Goal: Task Accomplishment & Management: Use online tool/utility

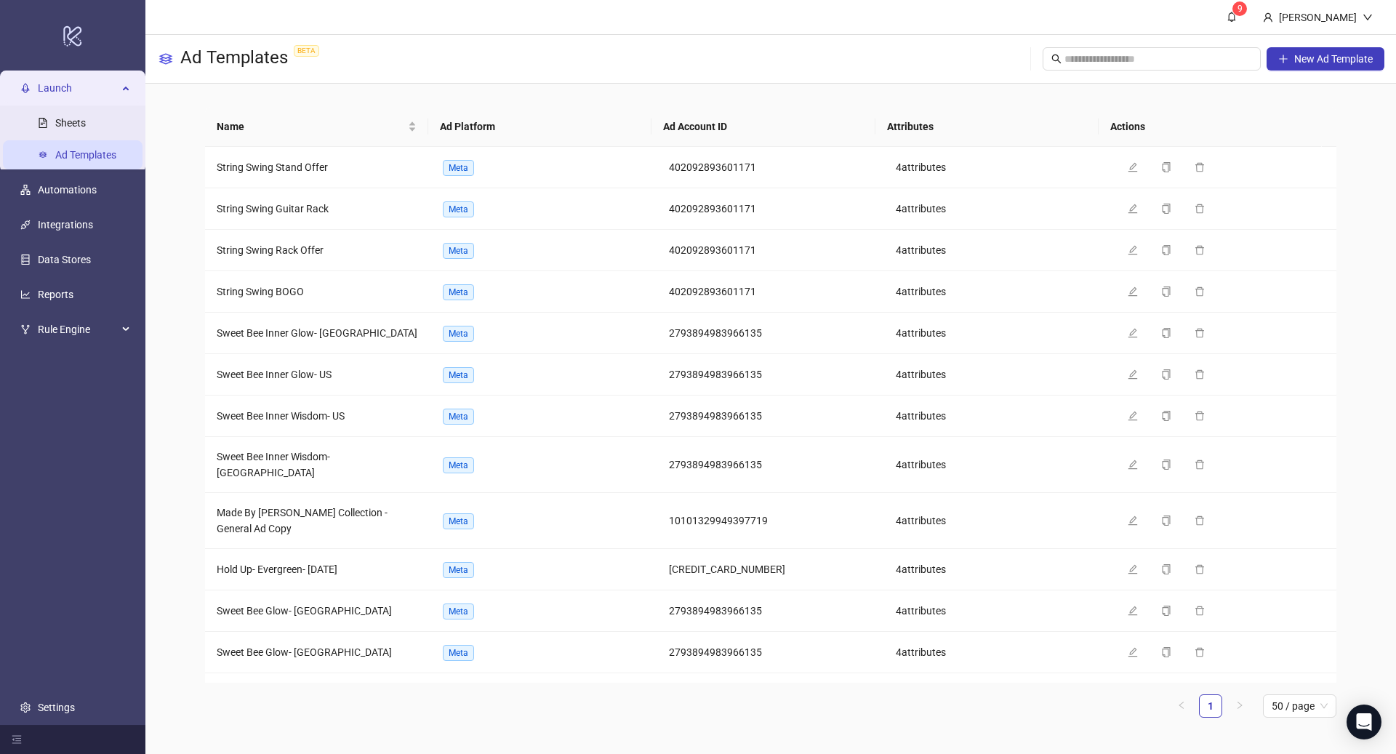
scroll to position [988, 0]
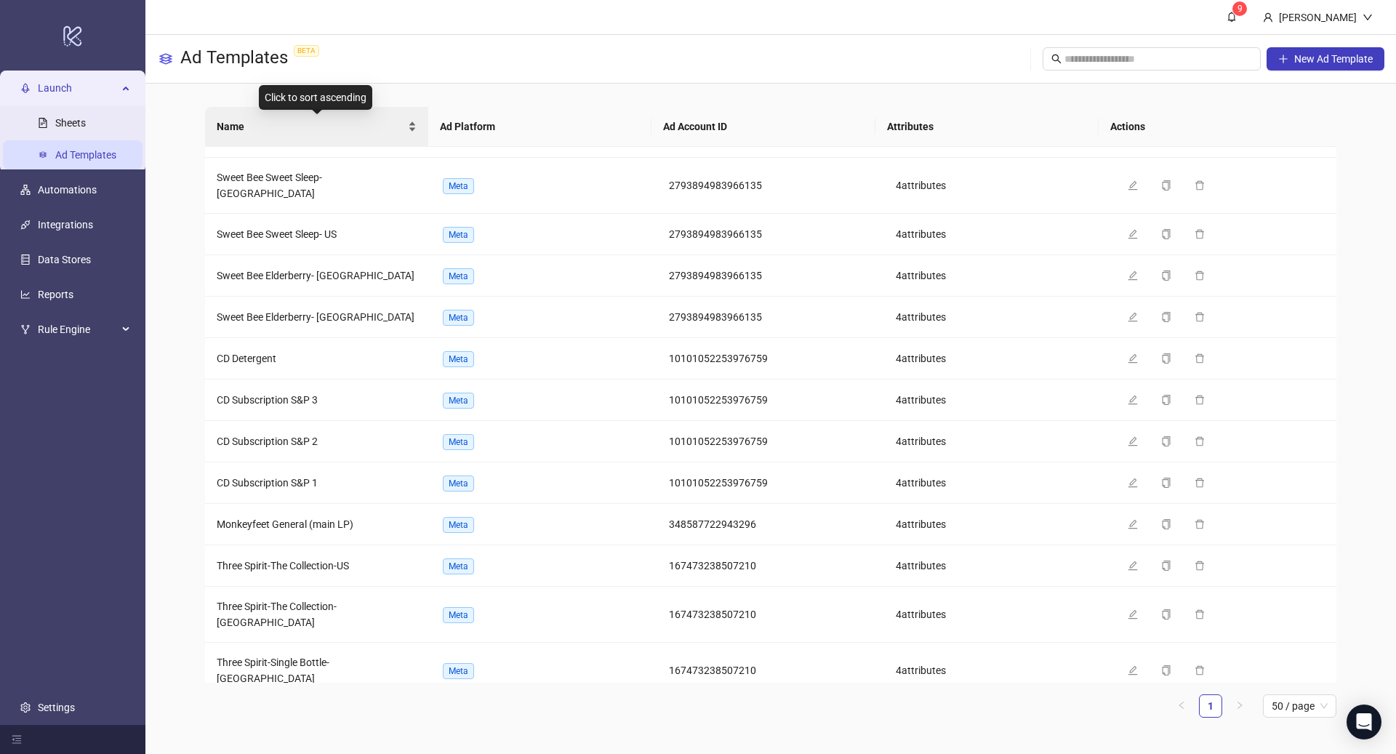
click at [250, 134] on div "Name" at bounding box center [317, 126] width 200 height 16
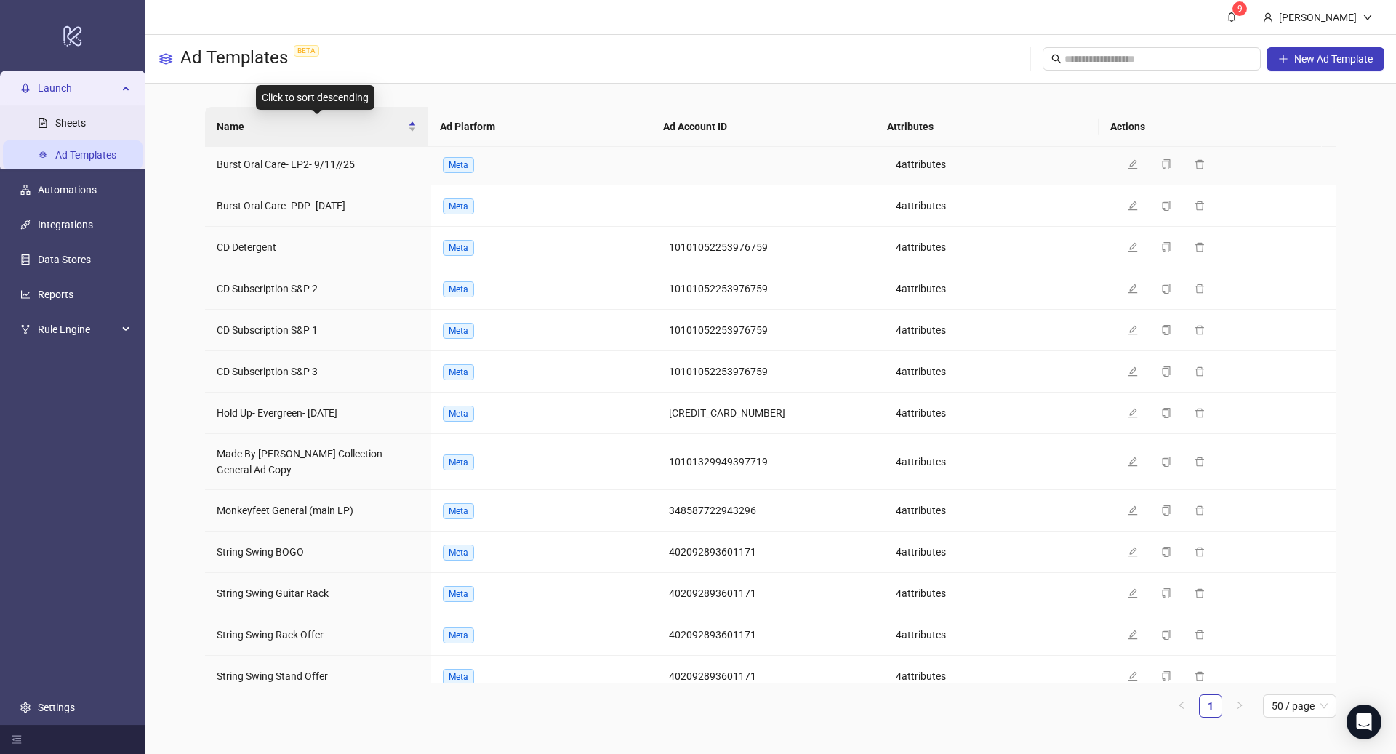
scroll to position [0, 0]
click at [86, 120] on link "Sheets" at bounding box center [70, 123] width 31 height 12
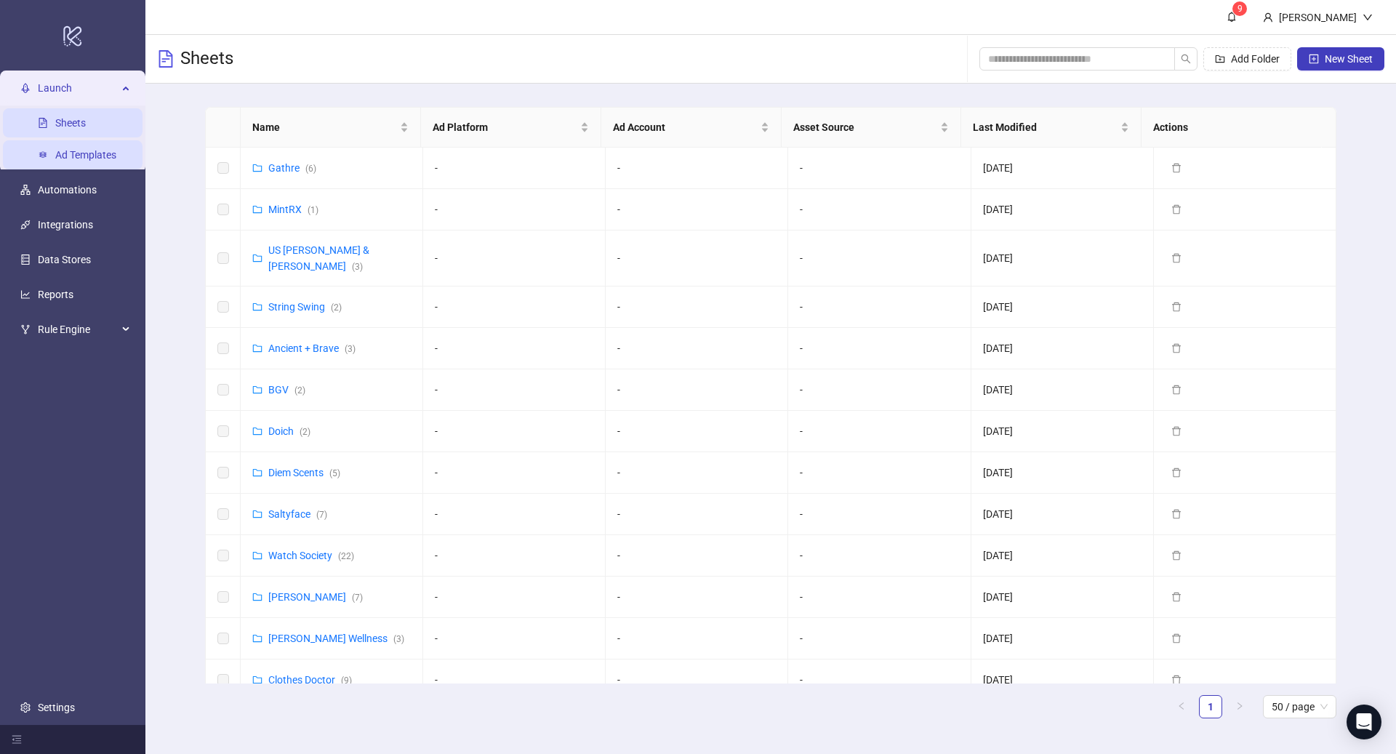
click at [75, 153] on link "Ad Templates" at bounding box center [85, 155] width 61 height 12
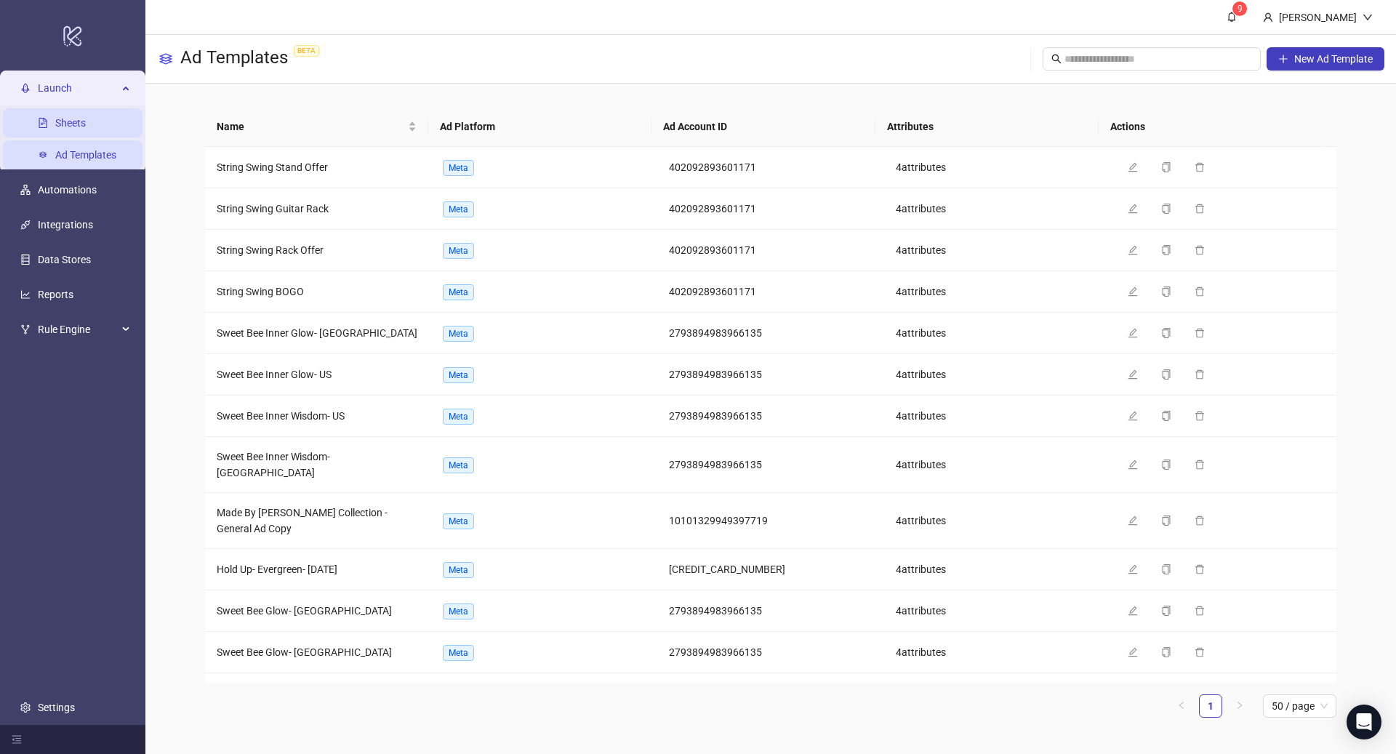
click at [70, 129] on link "Sheets" at bounding box center [70, 123] width 31 height 12
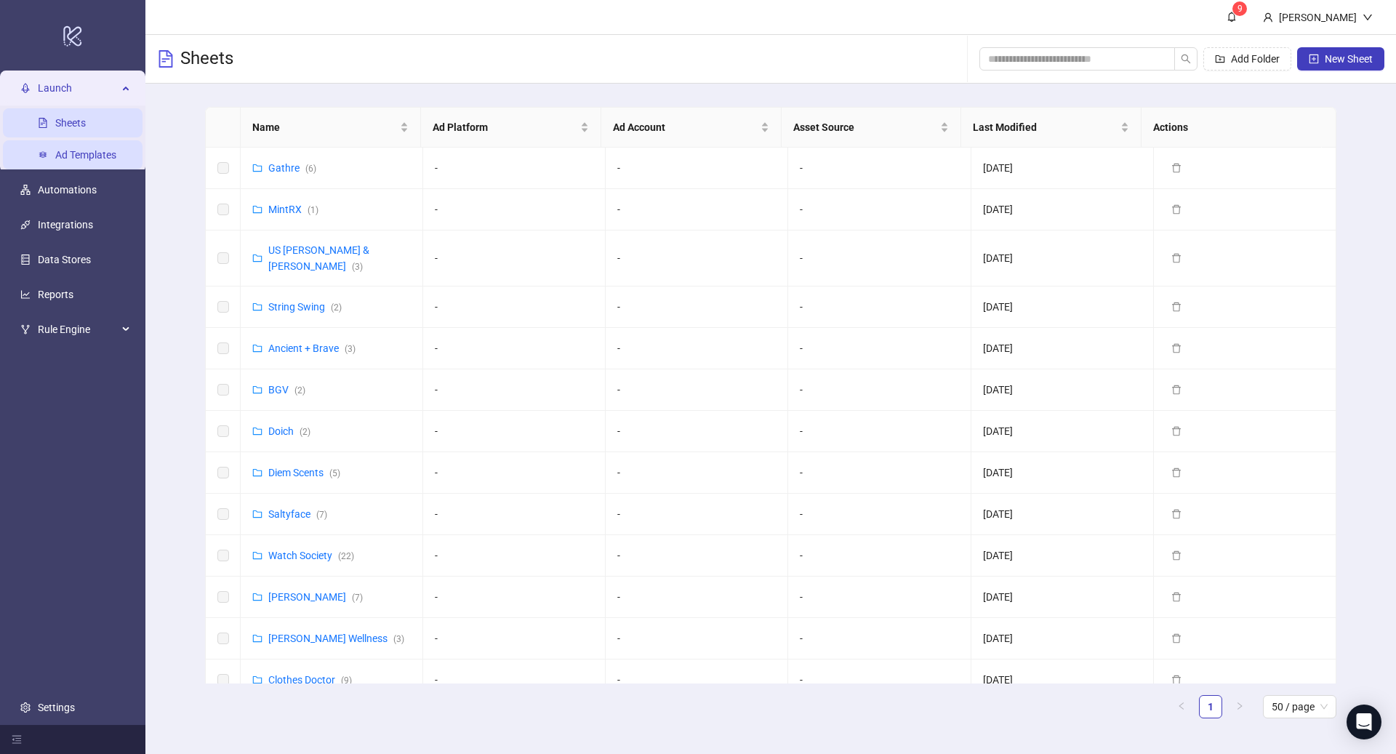
click at [65, 153] on link "Ad Templates" at bounding box center [85, 155] width 61 height 12
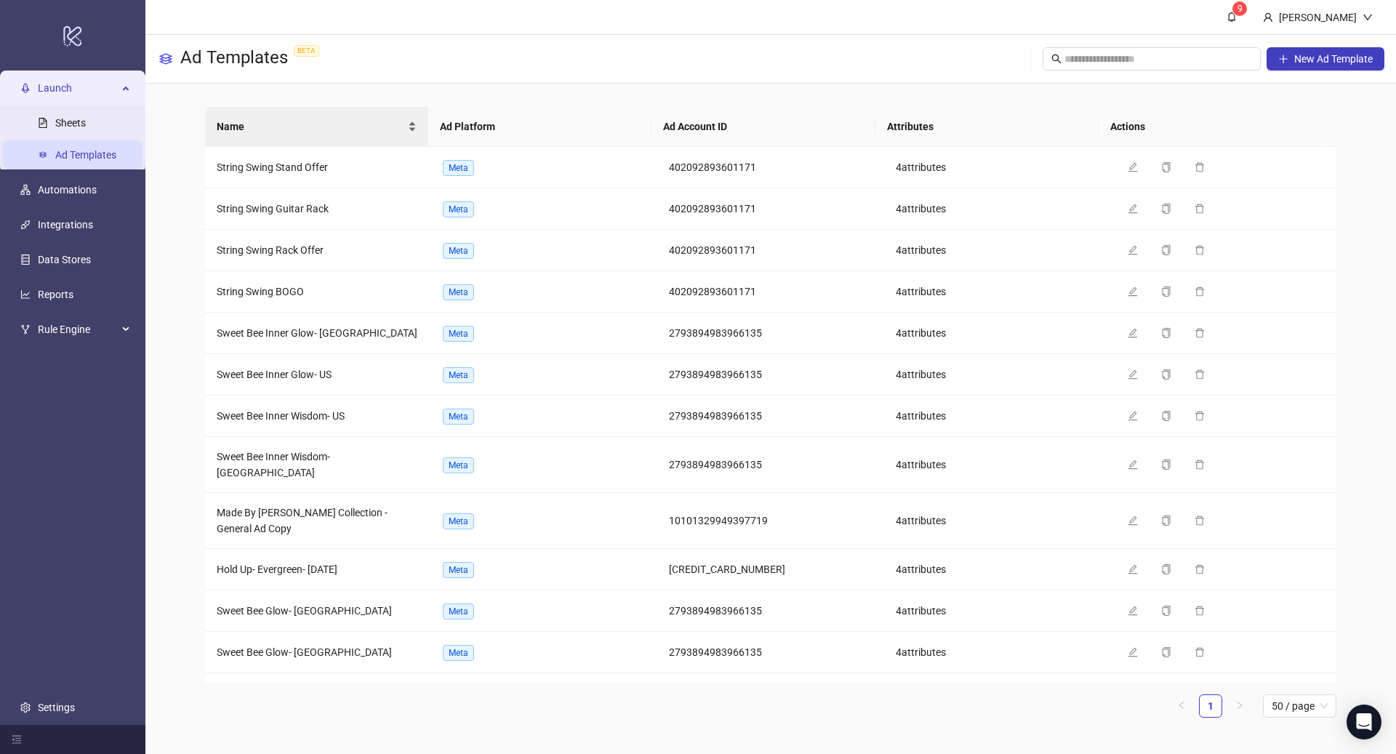
click at [250, 118] on div "Name" at bounding box center [317, 126] width 200 height 16
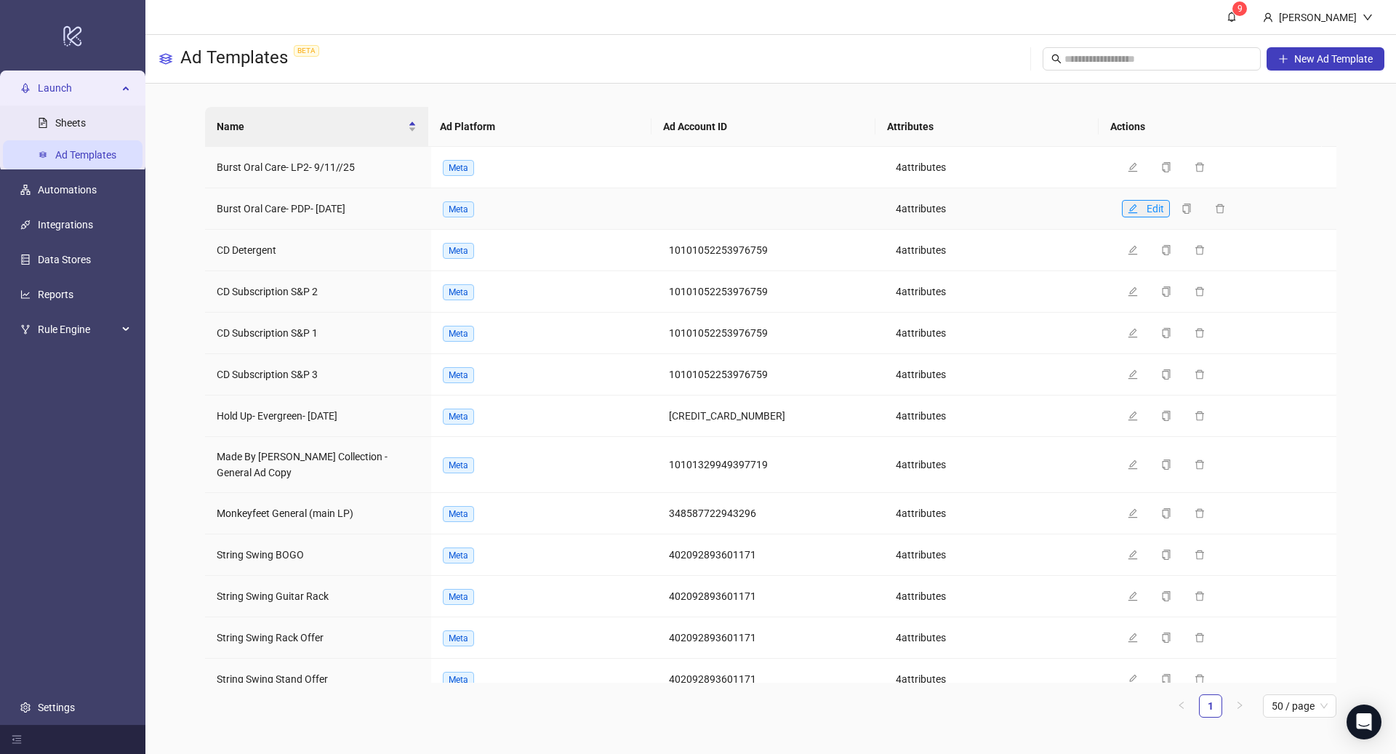
click at [1127, 210] on icon "edit" at bounding box center [1132, 209] width 10 height 10
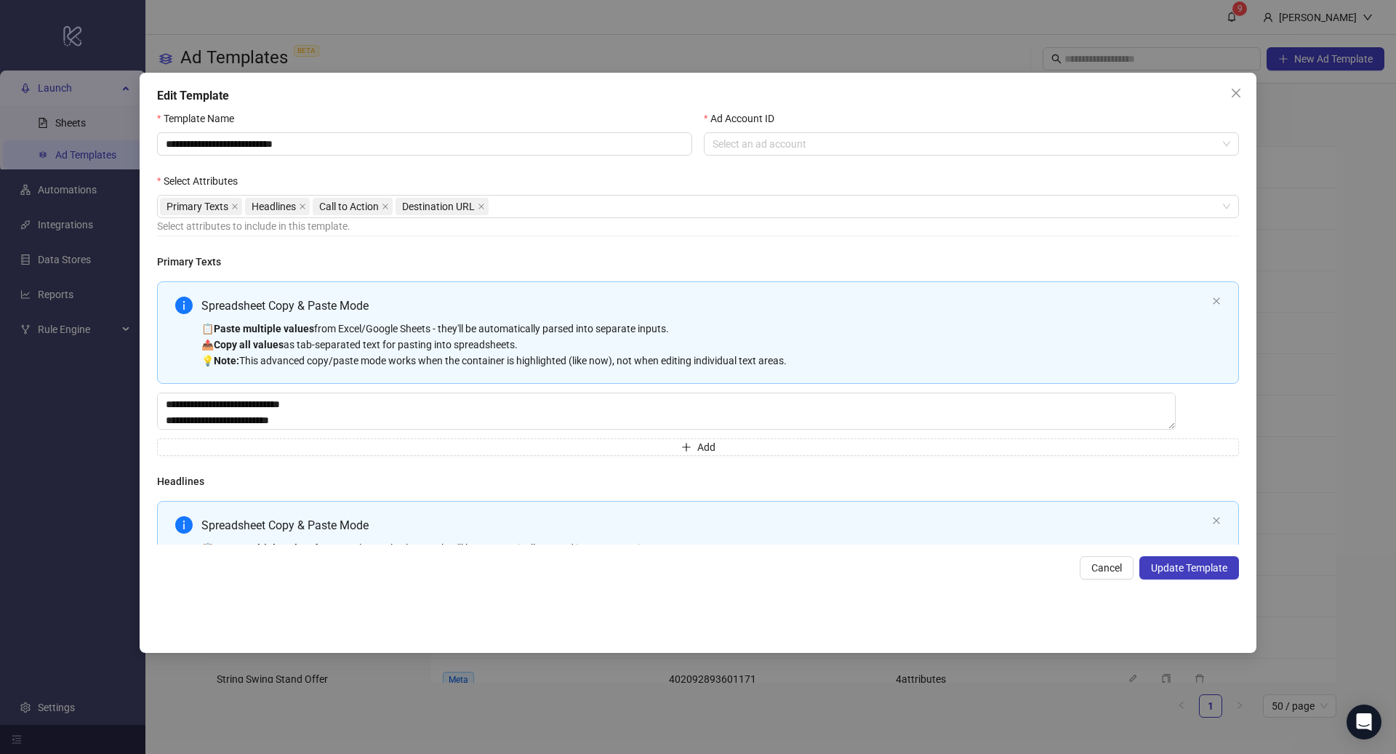
click at [430, 292] on div "Spreadsheet Copy & Paste Mode 📋 Paste multiple values from Excel/Google Sheets …" at bounding box center [698, 332] width 1082 height 102
click at [443, 294] on div "Spreadsheet Copy & Paste Mode 📋 Paste multiple values from Excel/Google Sheets …" at bounding box center [698, 332] width 1082 height 102
type textarea "**********"
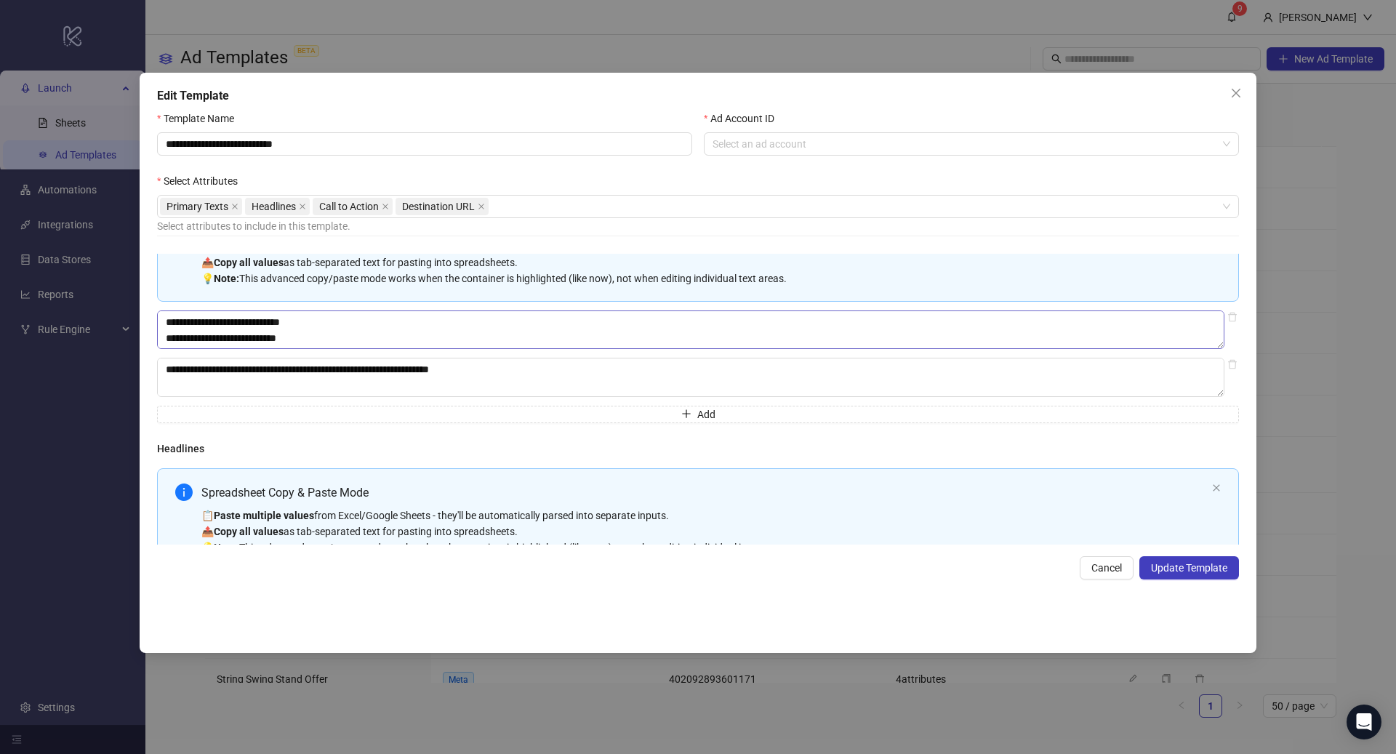
scroll to position [318, 0]
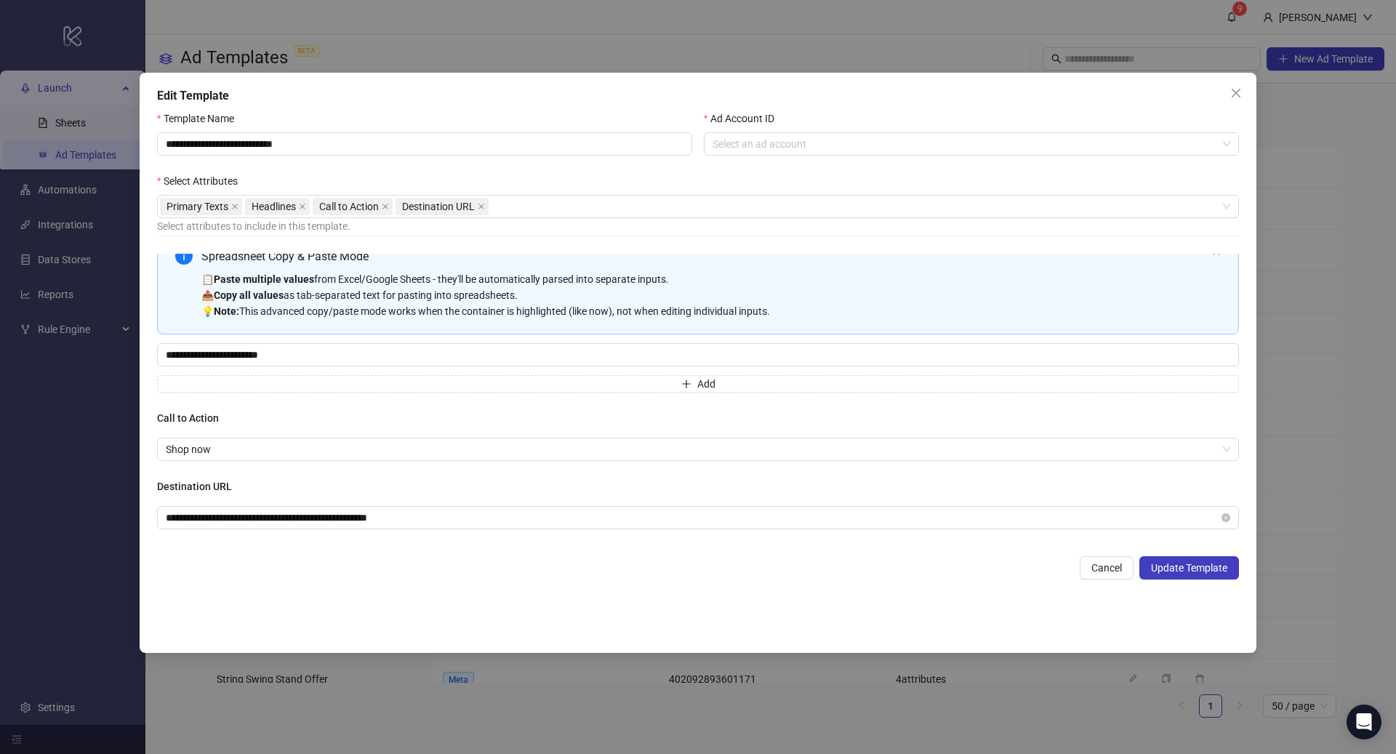
click at [449, 289] on div "📋 Paste multiple values from Excel/Google Sheets - they'll be automatically par…" at bounding box center [703, 295] width 1005 height 48
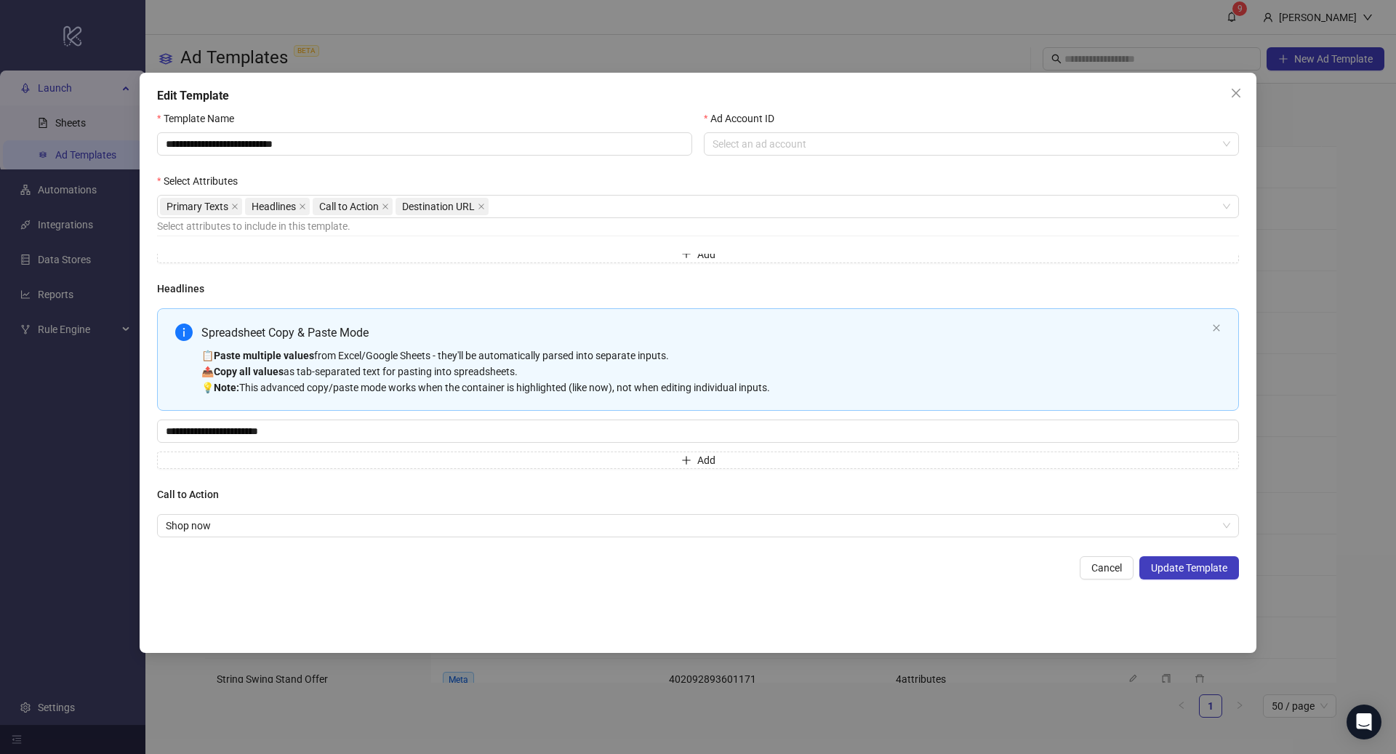
scroll to position [228, 0]
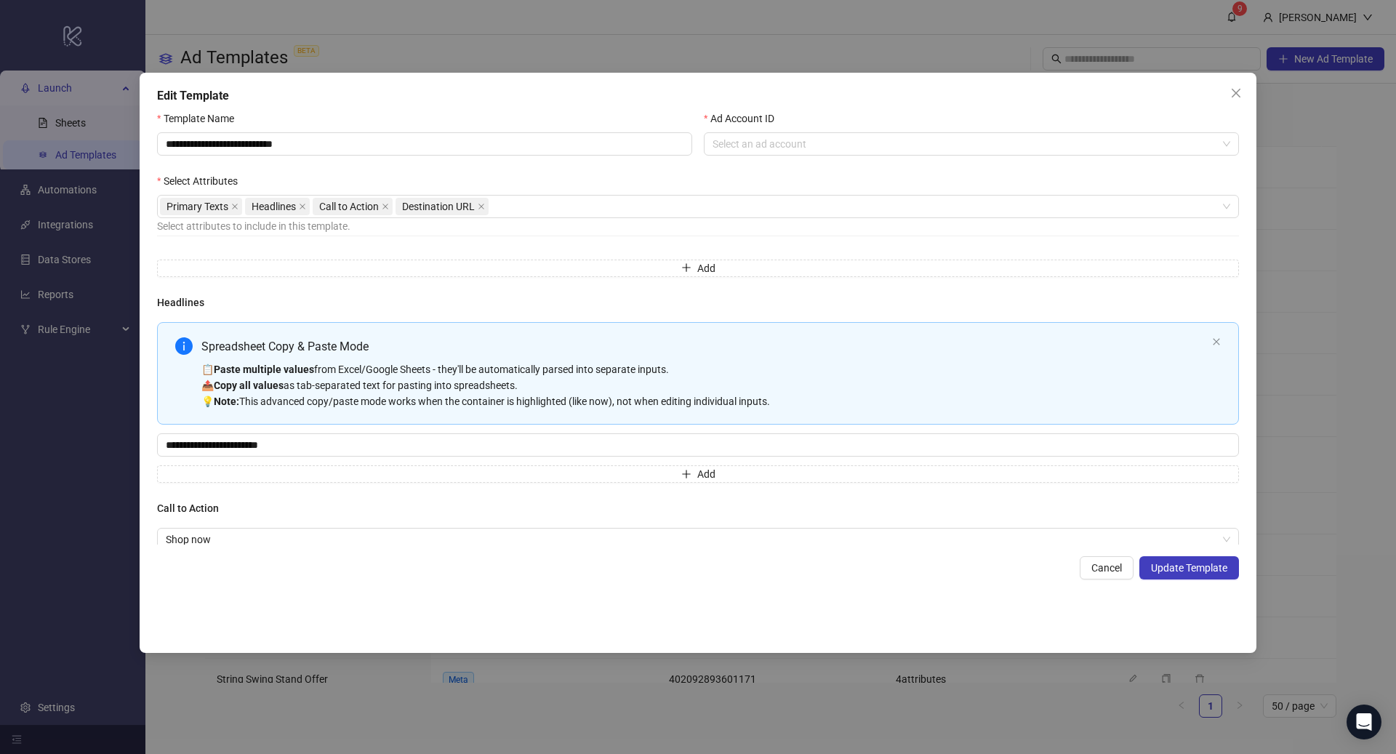
click at [554, 331] on div "Spreadsheet Copy & Paste Mode 📋 Paste multiple values from Excel/Google Sheets …" at bounding box center [698, 373] width 1082 height 102
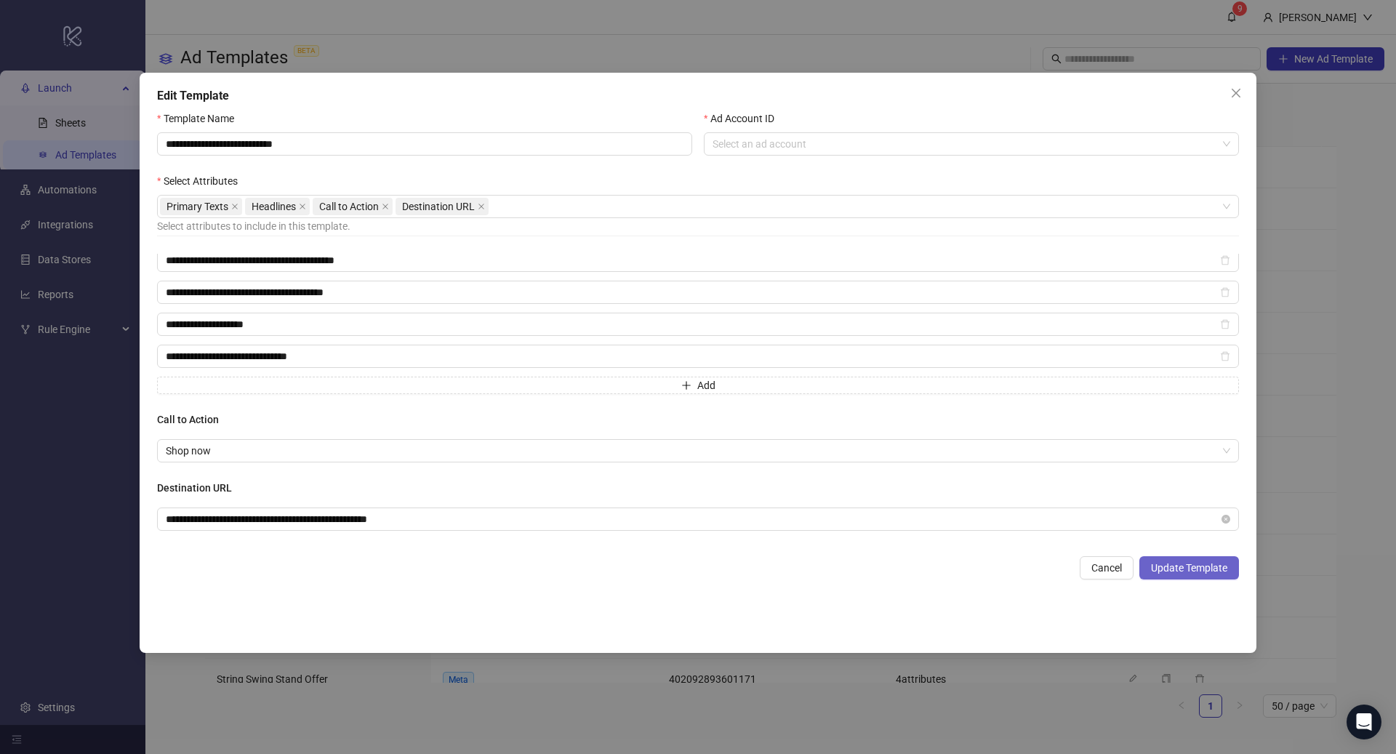
click at [1178, 562] on span "Update Template" at bounding box center [1189, 568] width 76 height 12
click at [831, 141] on input "Ad Account ID" at bounding box center [964, 144] width 504 height 22
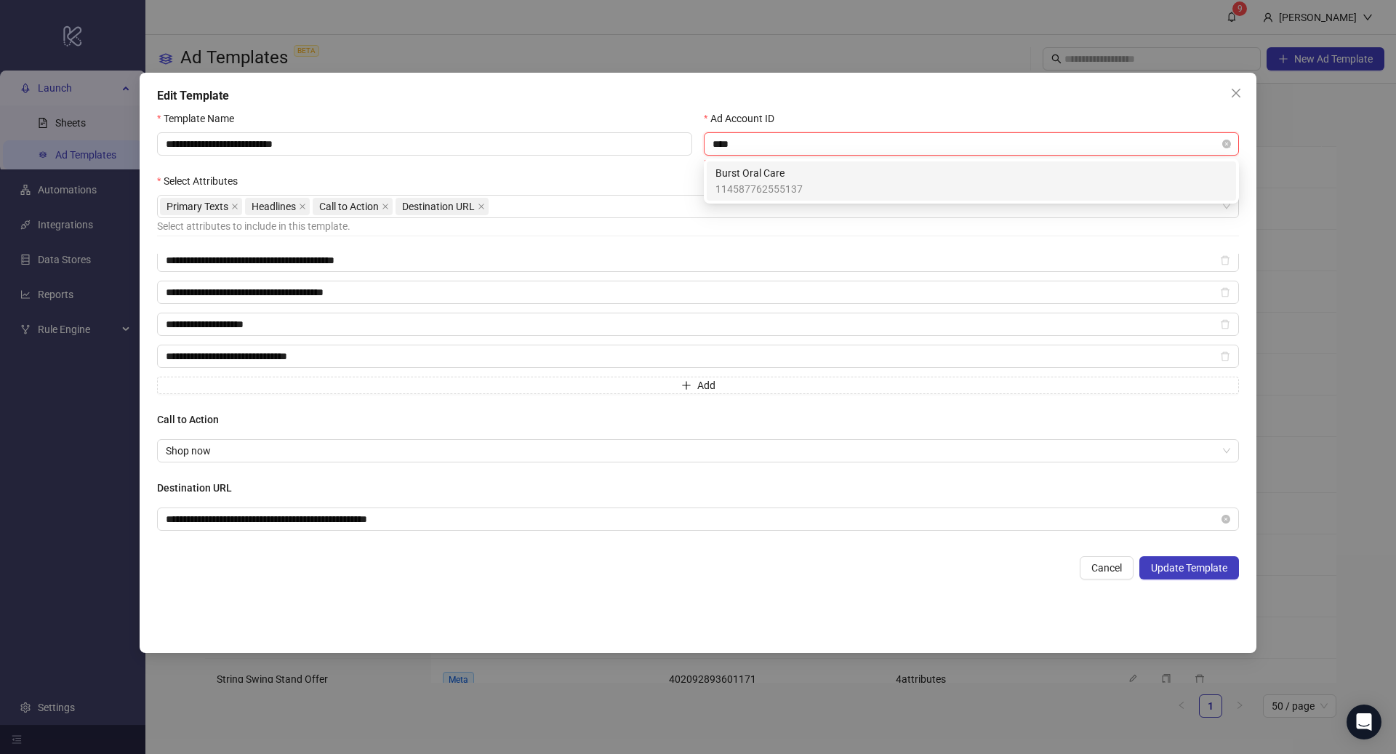
type input "*****"
click at [829, 177] on div "Burst Oral Care 114587762555137" at bounding box center [971, 181] width 512 height 32
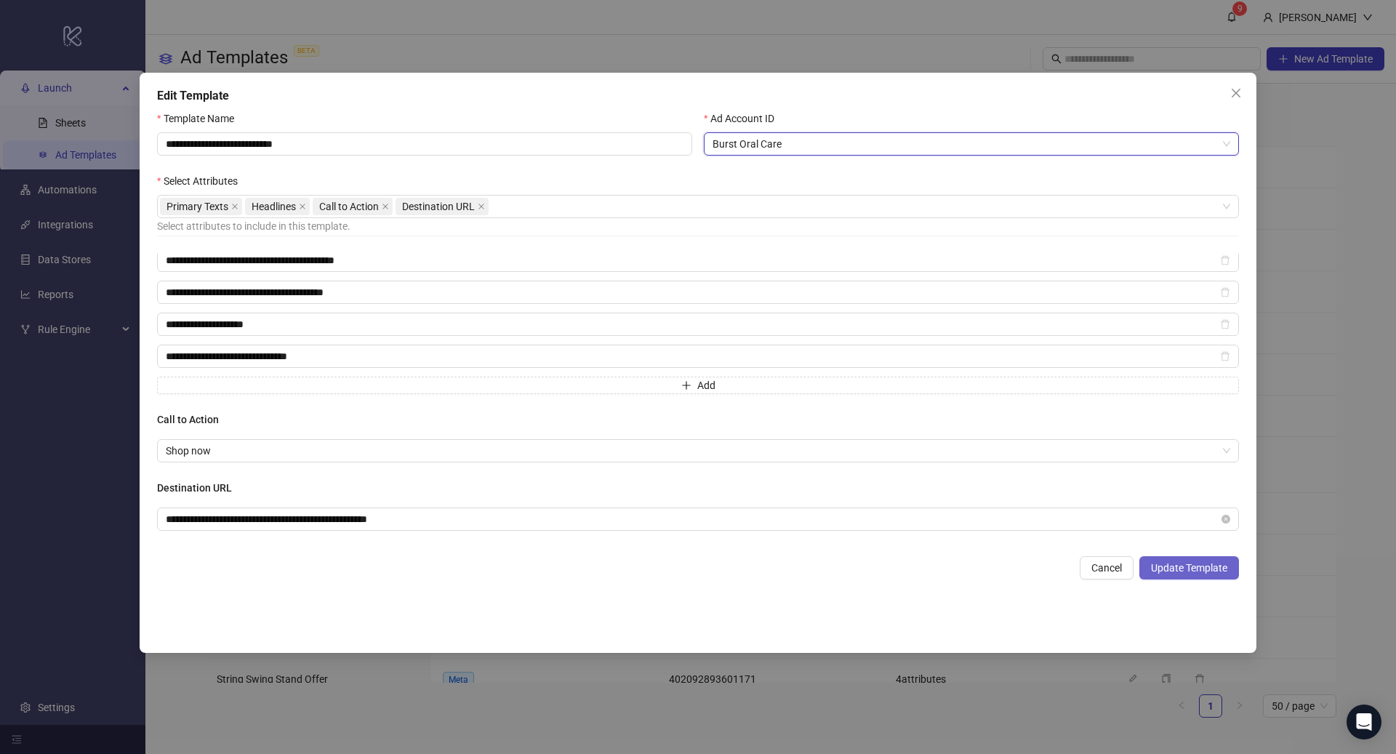
click at [1211, 574] on button "Update Template" at bounding box center [1189, 567] width 100 height 23
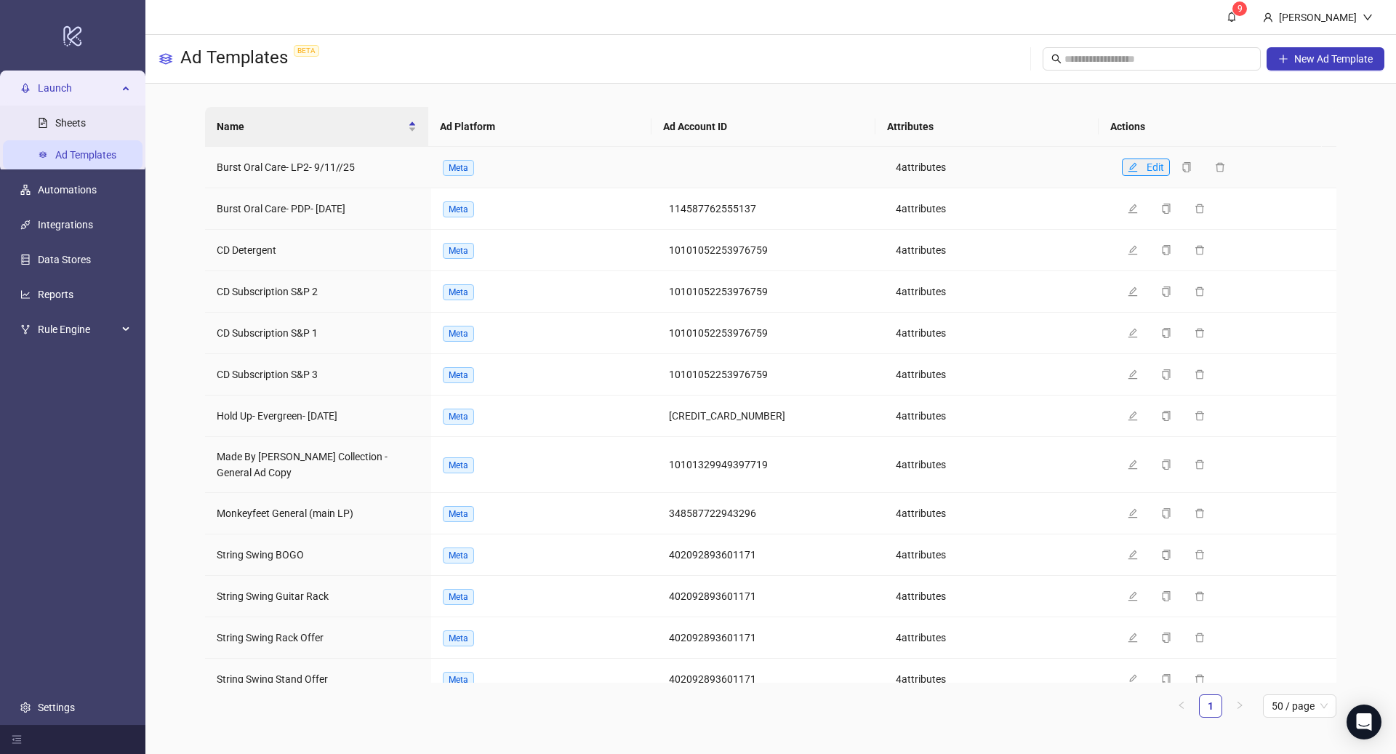
click at [1127, 166] on button "Edit" at bounding box center [1146, 166] width 48 height 17
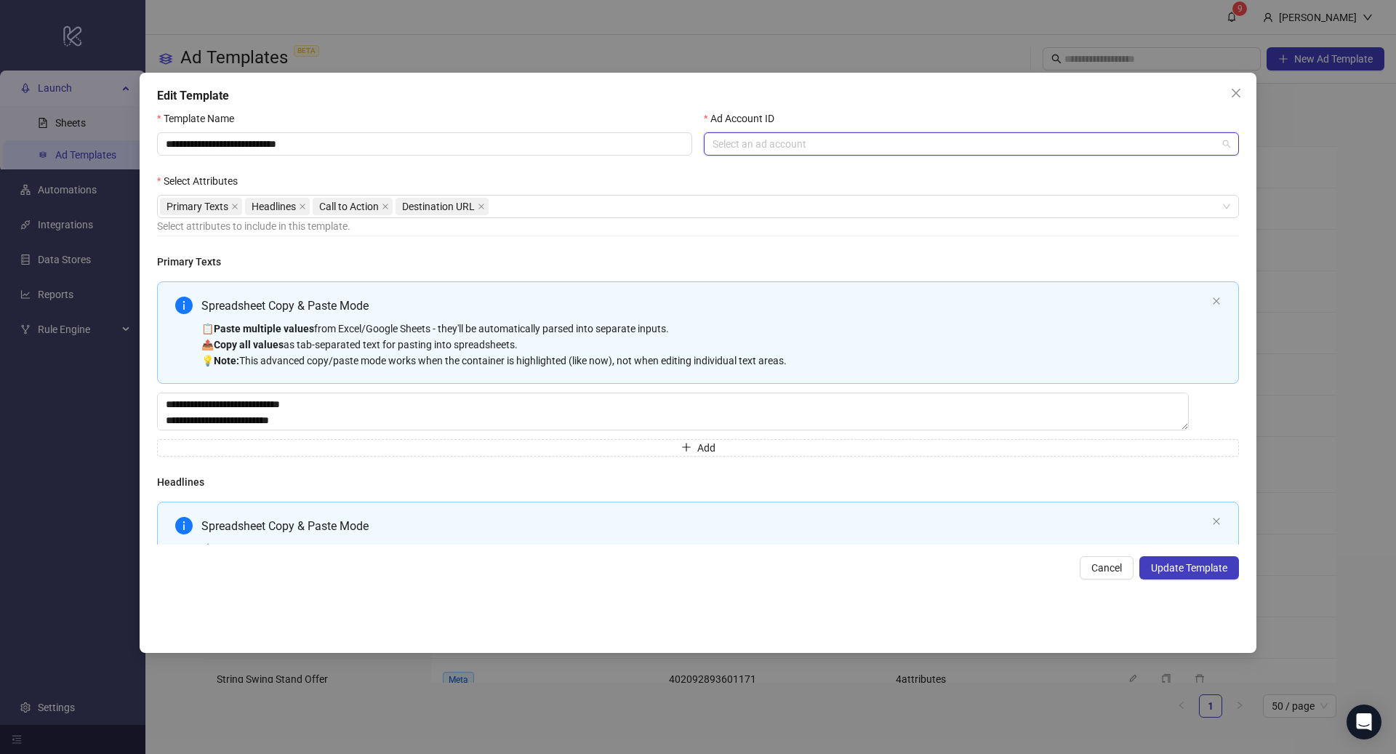
click at [961, 148] on input "Ad Account ID" at bounding box center [964, 144] width 504 height 22
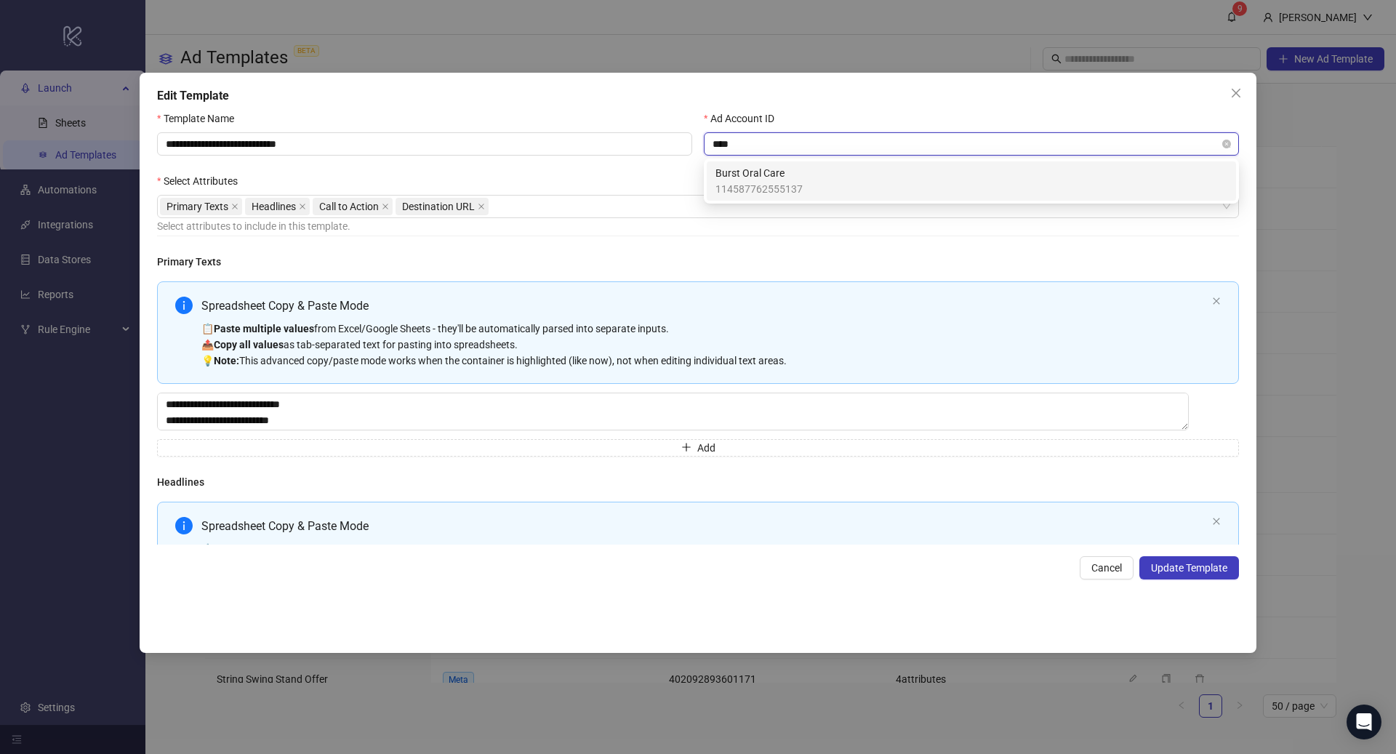
type input "*****"
click at [885, 183] on div "Burst Oral Care 114587762555137" at bounding box center [971, 181] width 512 height 32
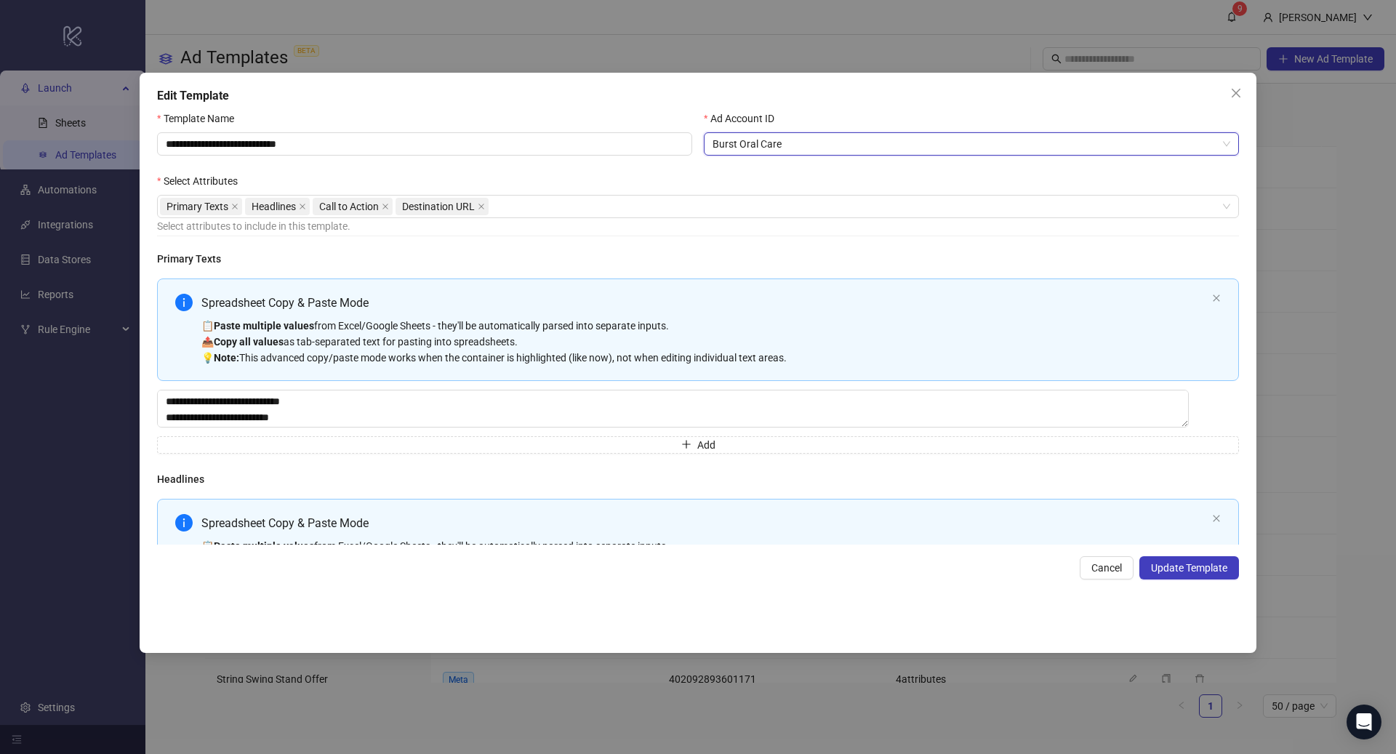
scroll to position [4, 0]
click at [845, 324] on div "📋 Paste multiple values from Excel/Google Sheets - they'll be automatically par…" at bounding box center [703, 341] width 1005 height 48
click at [849, 312] on div "Spreadsheet Copy & Paste Mode 📋 Paste multiple values from Excel/Google Sheets …" at bounding box center [703, 329] width 1005 height 72
type textarea "**********"
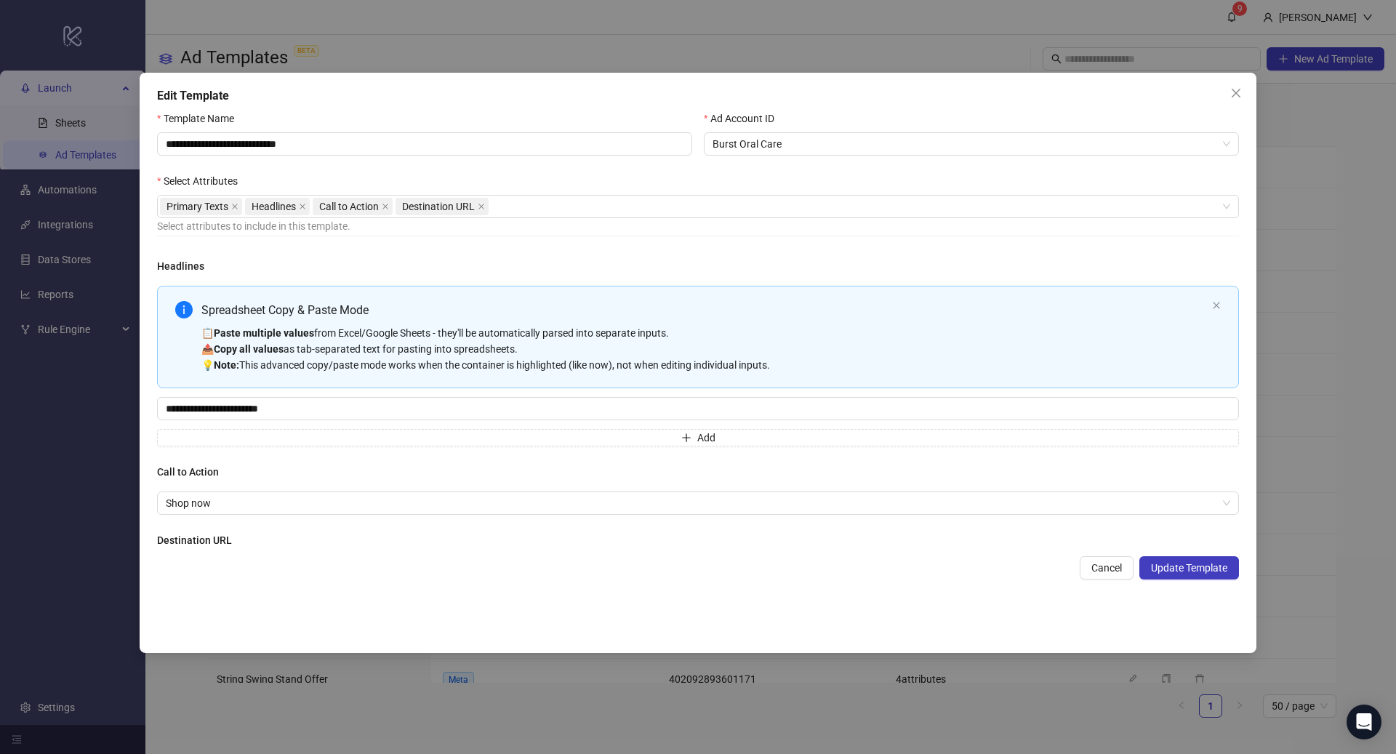
scroll to position [258, 0]
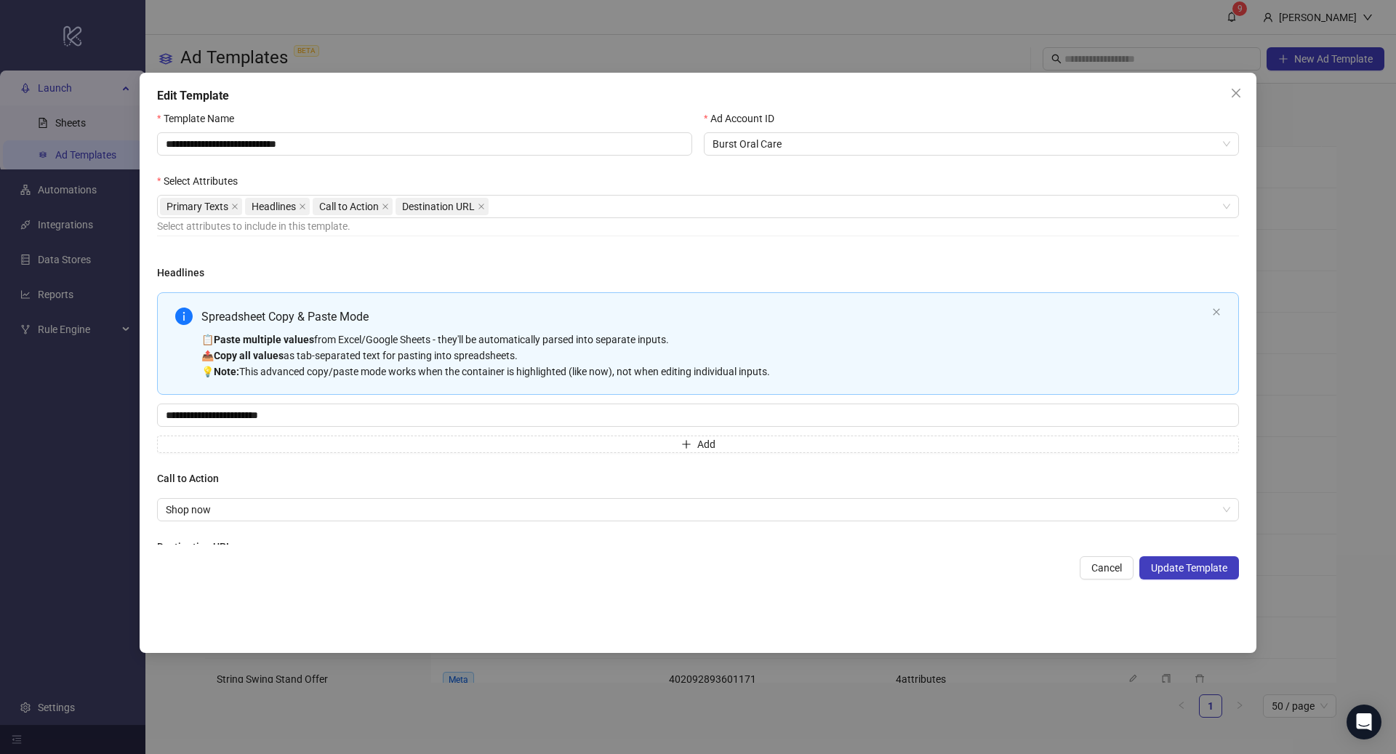
click at [443, 309] on div "Spreadsheet Copy & Paste Mode" at bounding box center [703, 316] width 1005 height 18
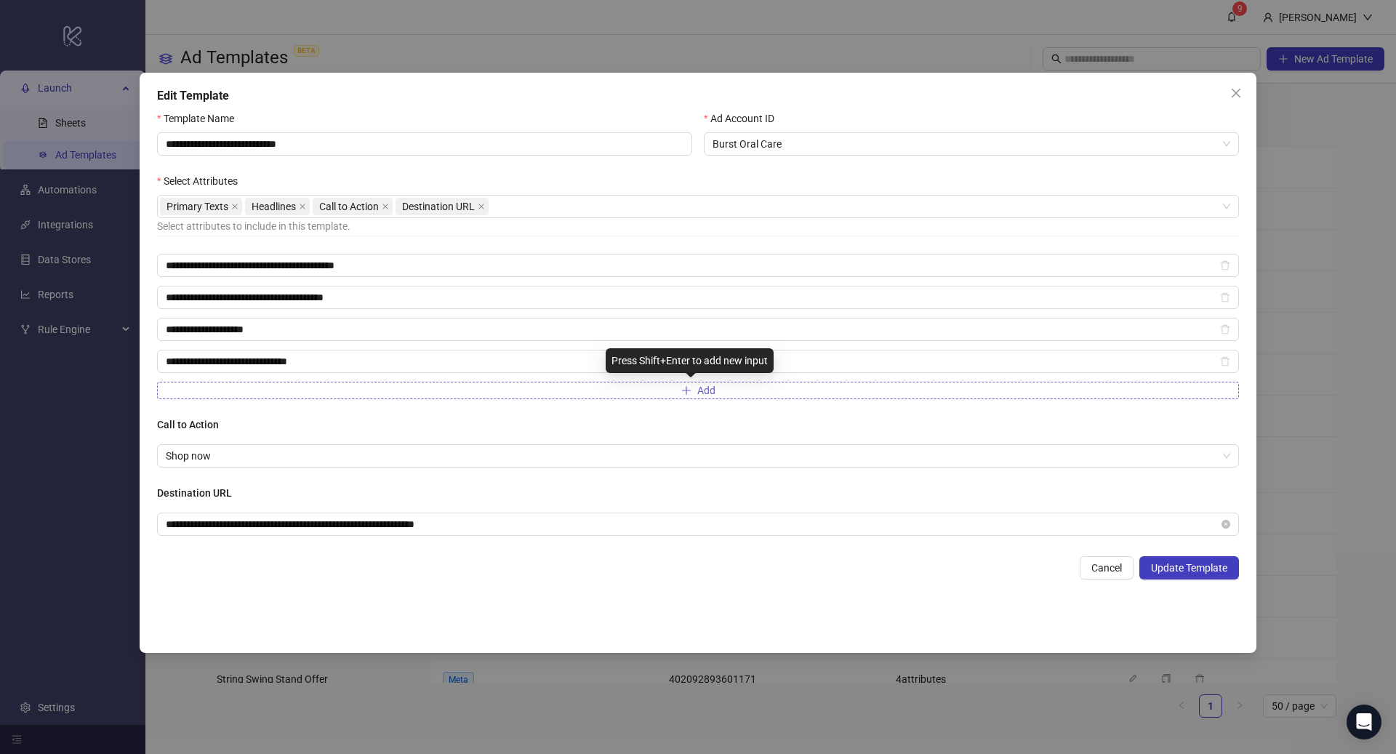
scroll to position [445, 0]
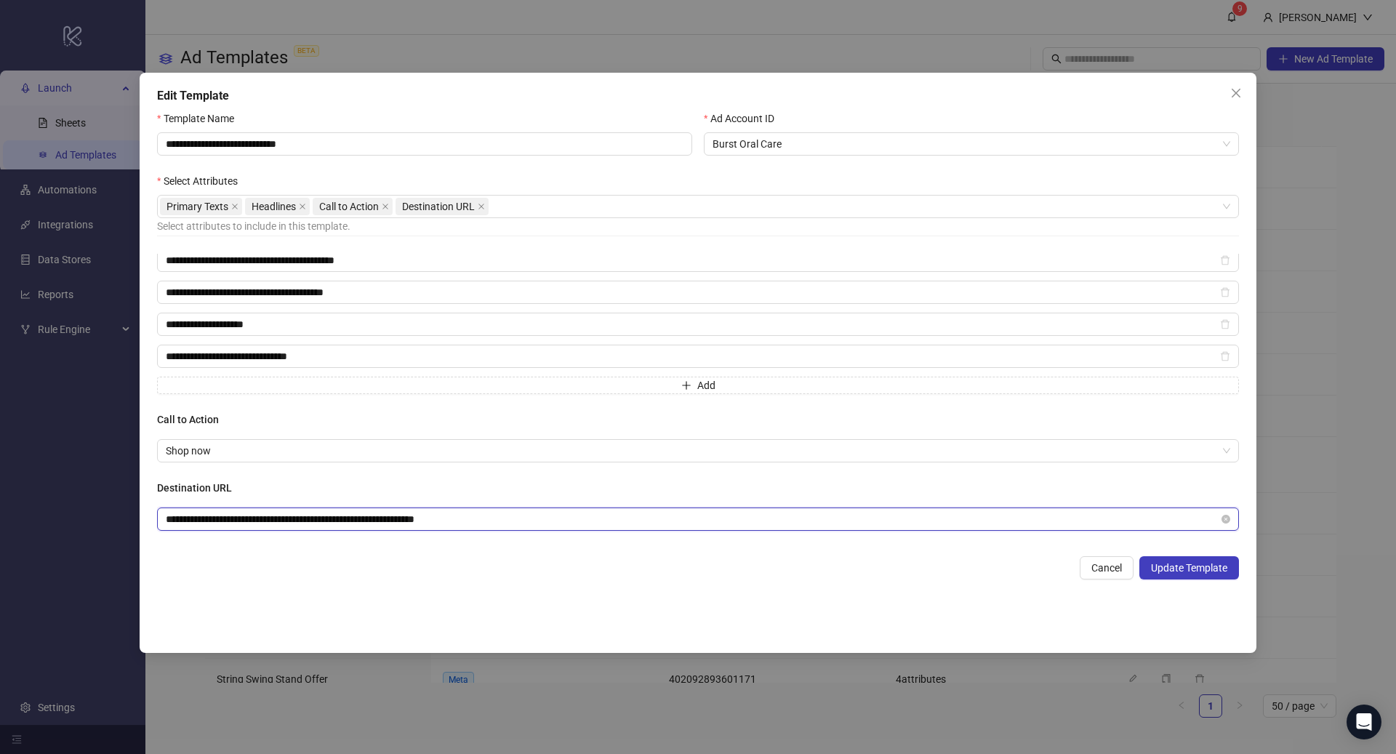
drag, startPoint x: 545, startPoint y: 517, endPoint x: 112, endPoint y: 518, distance: 433.2
click at [113, 518] on div "**********" at bounding box center [698, 377] width 1396 height 754
click at [1185, 570] on span "Update Template" at bounding box center [1189, 568] width 76 height 12
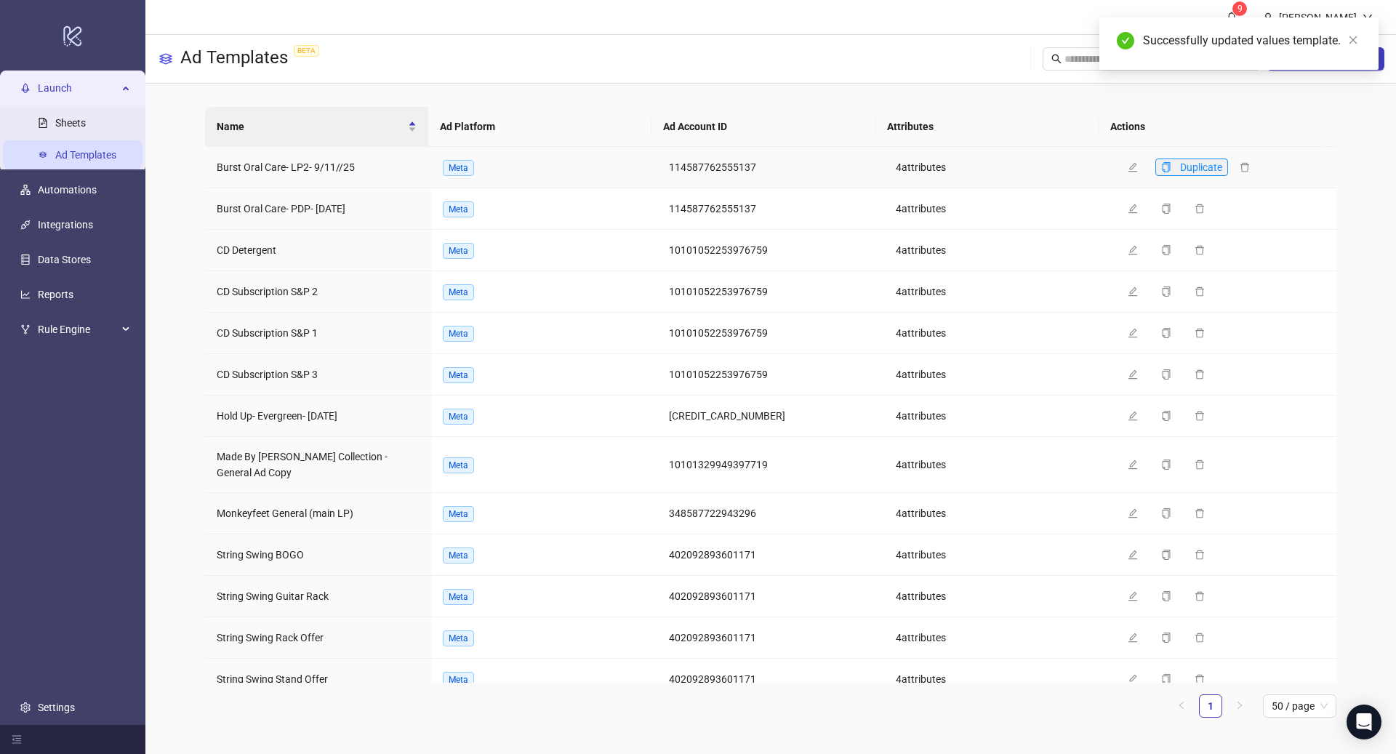
click at [1161, 168] on icon "copy" at bounding box center [1166, 167] width 10 height 10
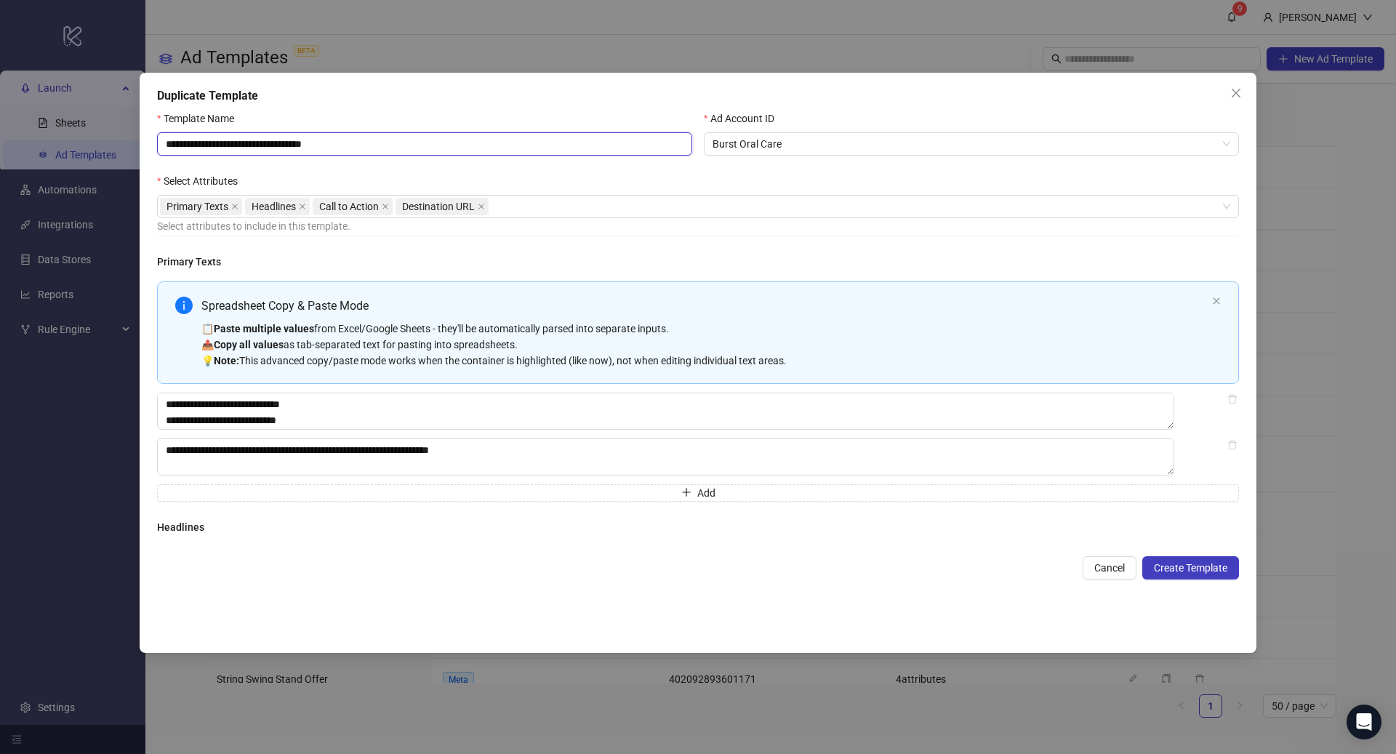
drag, startPoint x: 300, startPoint y: 140, endPoint x: 240, endPoint y: 136, distance: 60.4
click at [240, 136] on input "**********" at bounding box center [424, 143] width 535 height 23
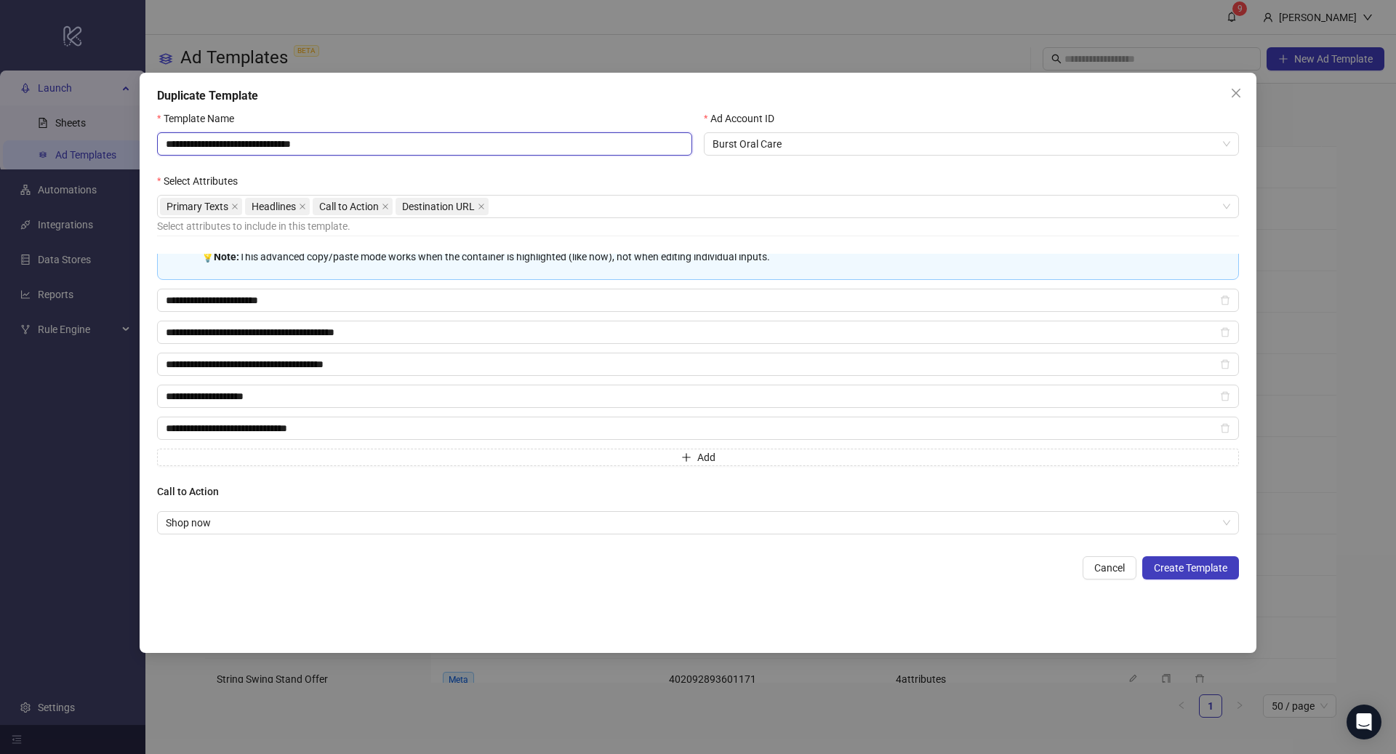
scroll to position [445, 0]
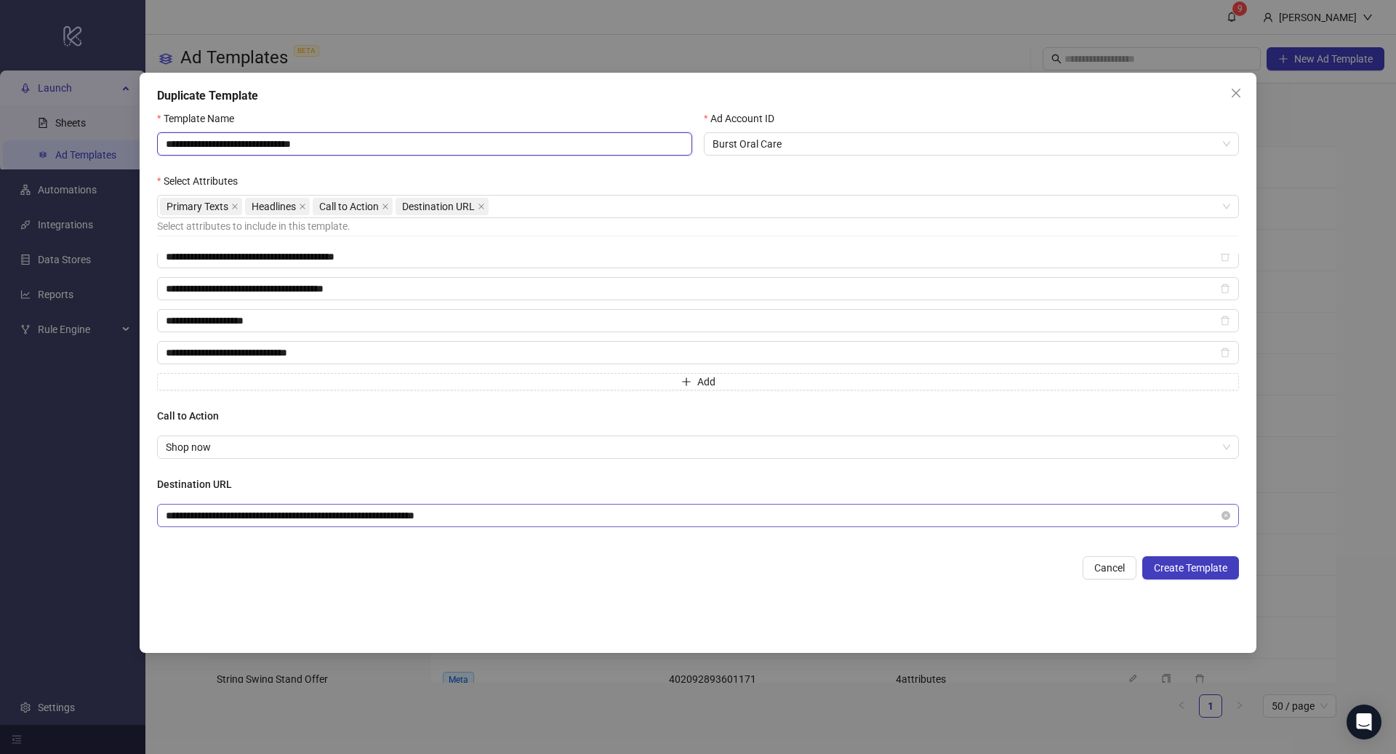
type input "**********"
drag, startPoint x: 507, startPoint y: 516, endPoint x: 0, endPoint y: 513, distance: 507.4
click at [0, 513] on div "**********" at bounding box center [698, 377] width 1396 height 754
paste input "text"
type input "**********"
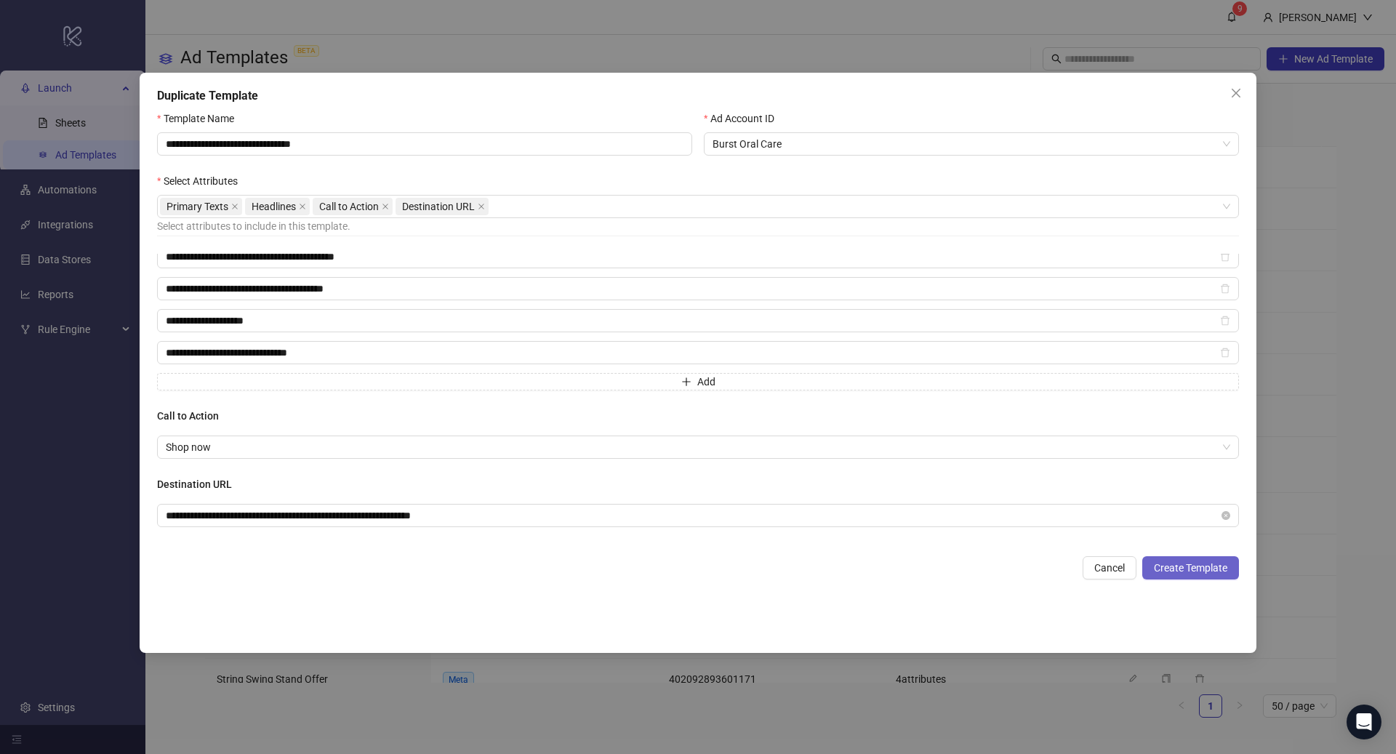
click at [1191, 558] on button "Create Template" at bounding box center [1190, 567] width 97 height 23
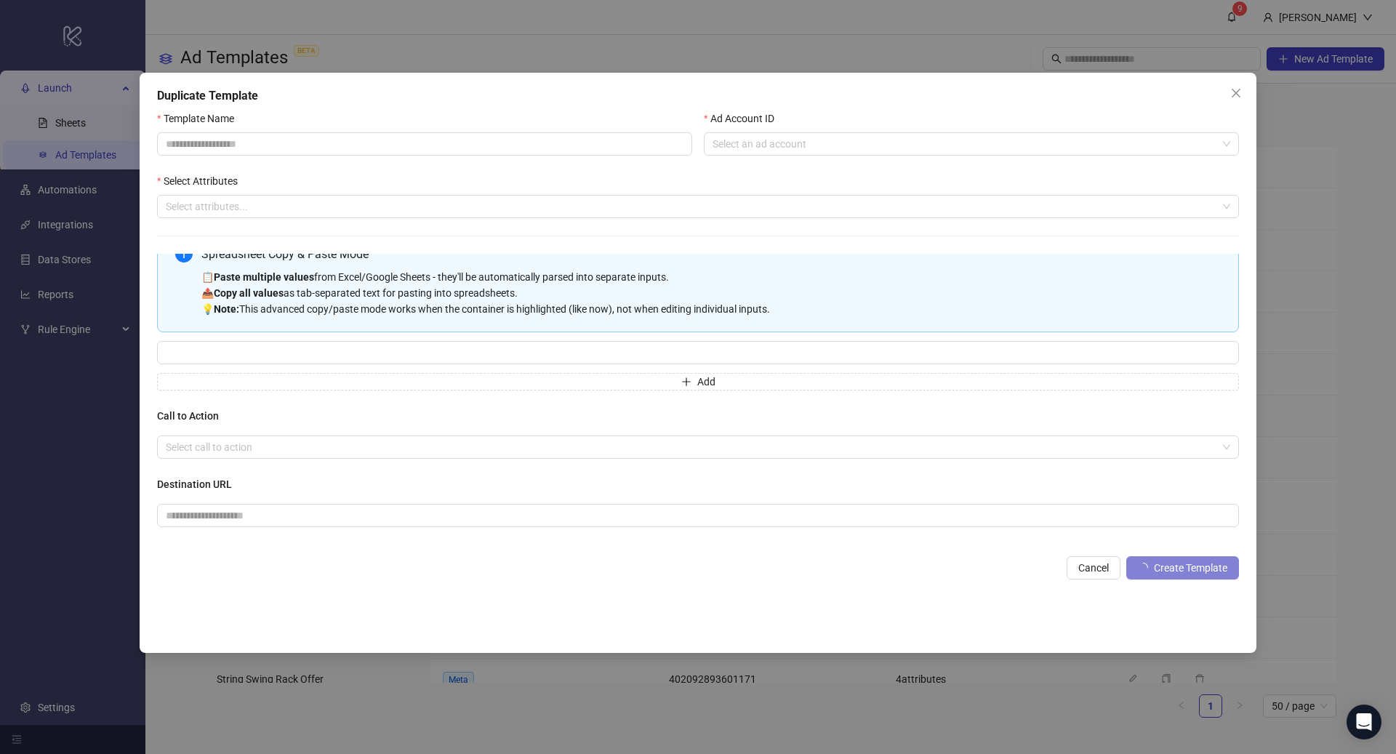
scroll to position [271, 0]
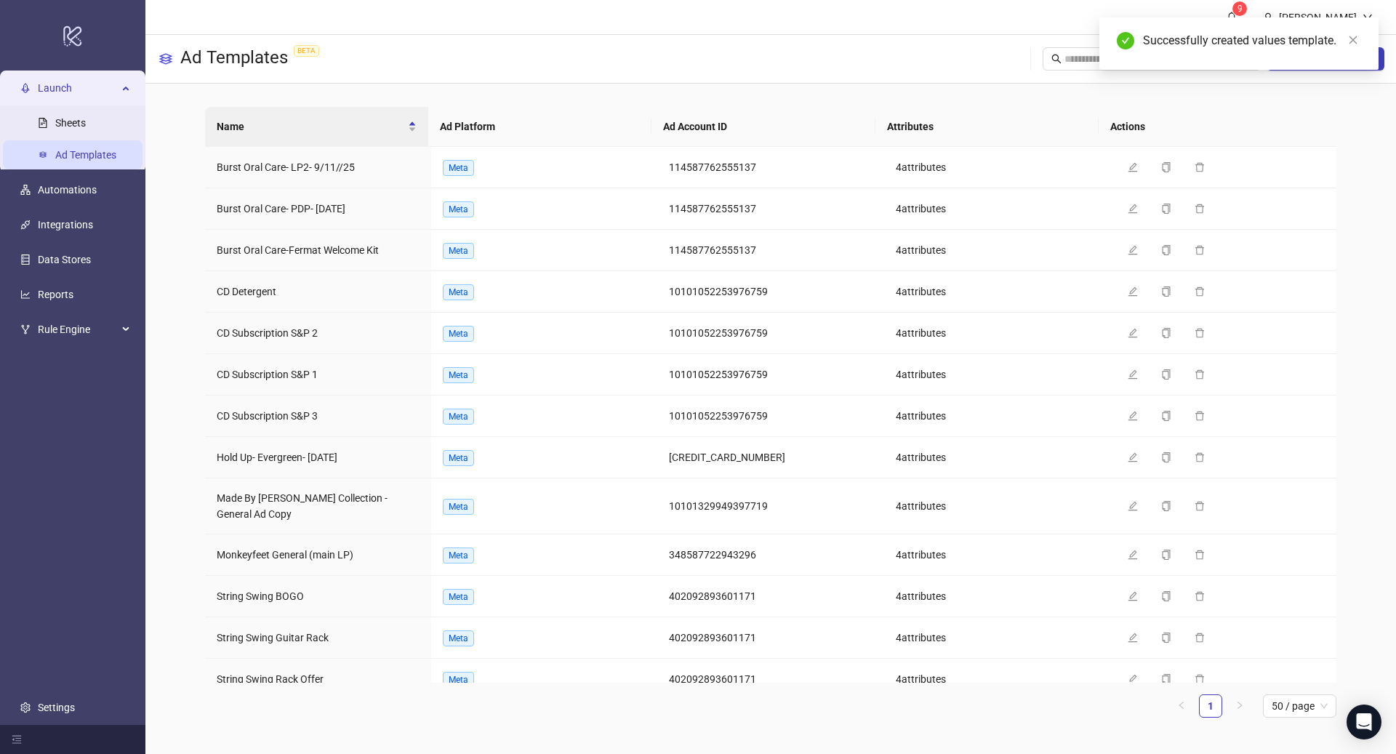
click at [94, 78] on span "Launch" at bounding box center [78, 87] width 80 height 29
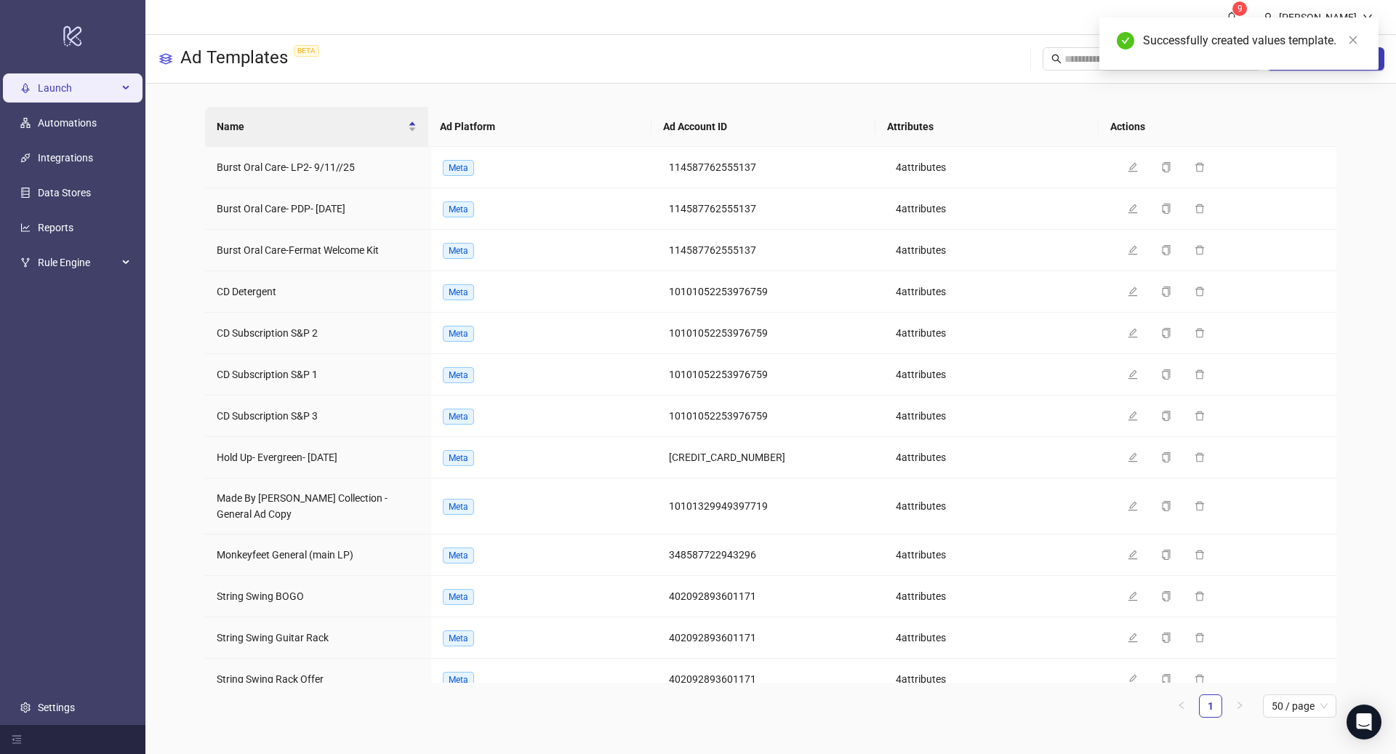
click at [94, 77] on span "Launch" at bounding box center [78, 87] width 80 height 29
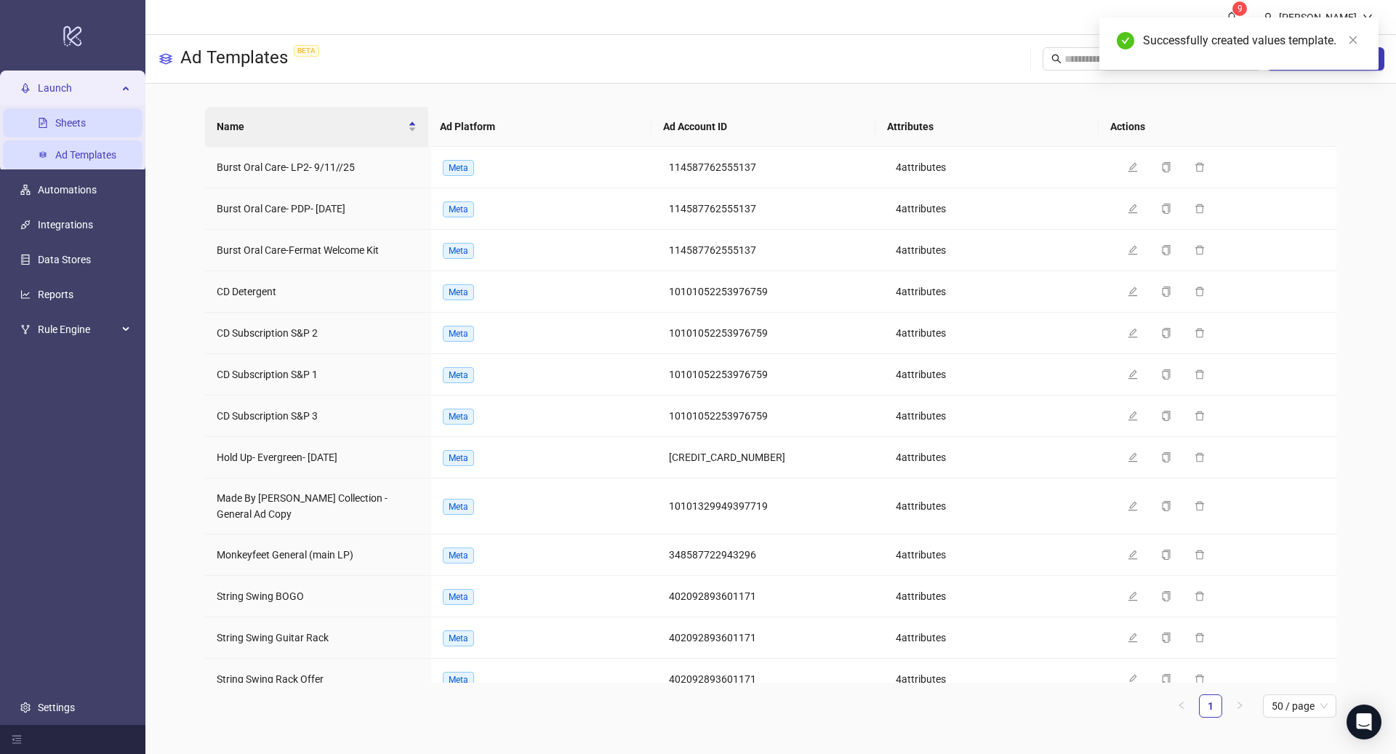
click at [84, 129] on link "Sheets" at bounding box center [70, 123] width 31 height 12
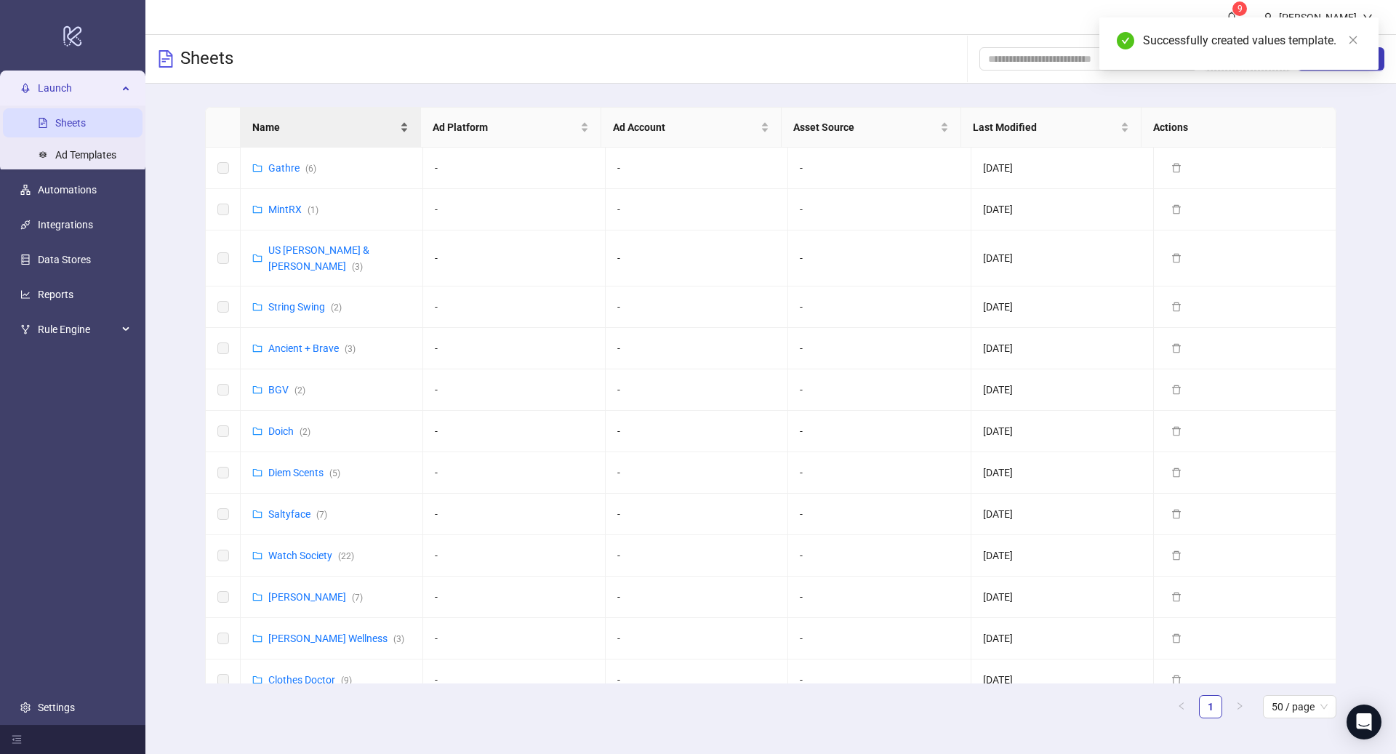
click at [310, 124] on span "Name" at bounding box center [324, 127] width 145 height 16
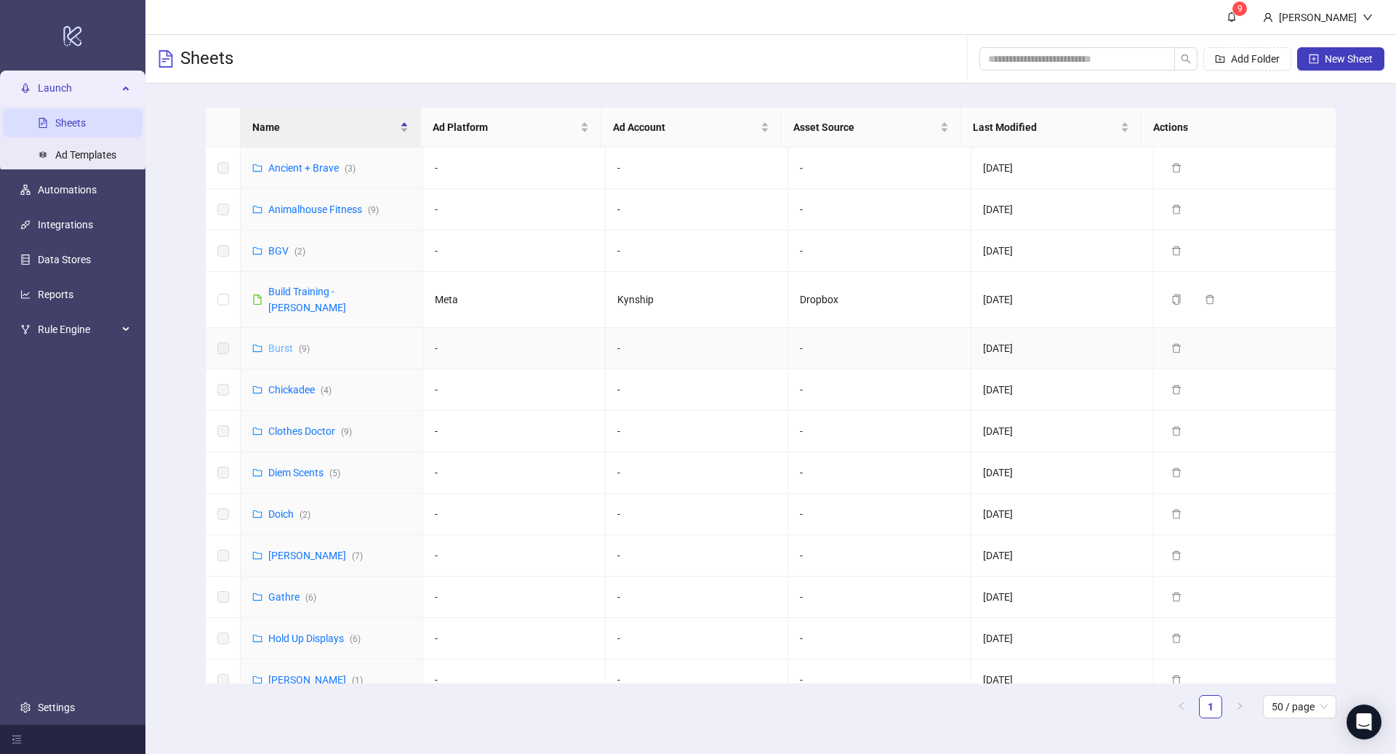
click at [278, 342] on link "Burst ( 9 )" at bounding box center [288, 348] width 41 height 12
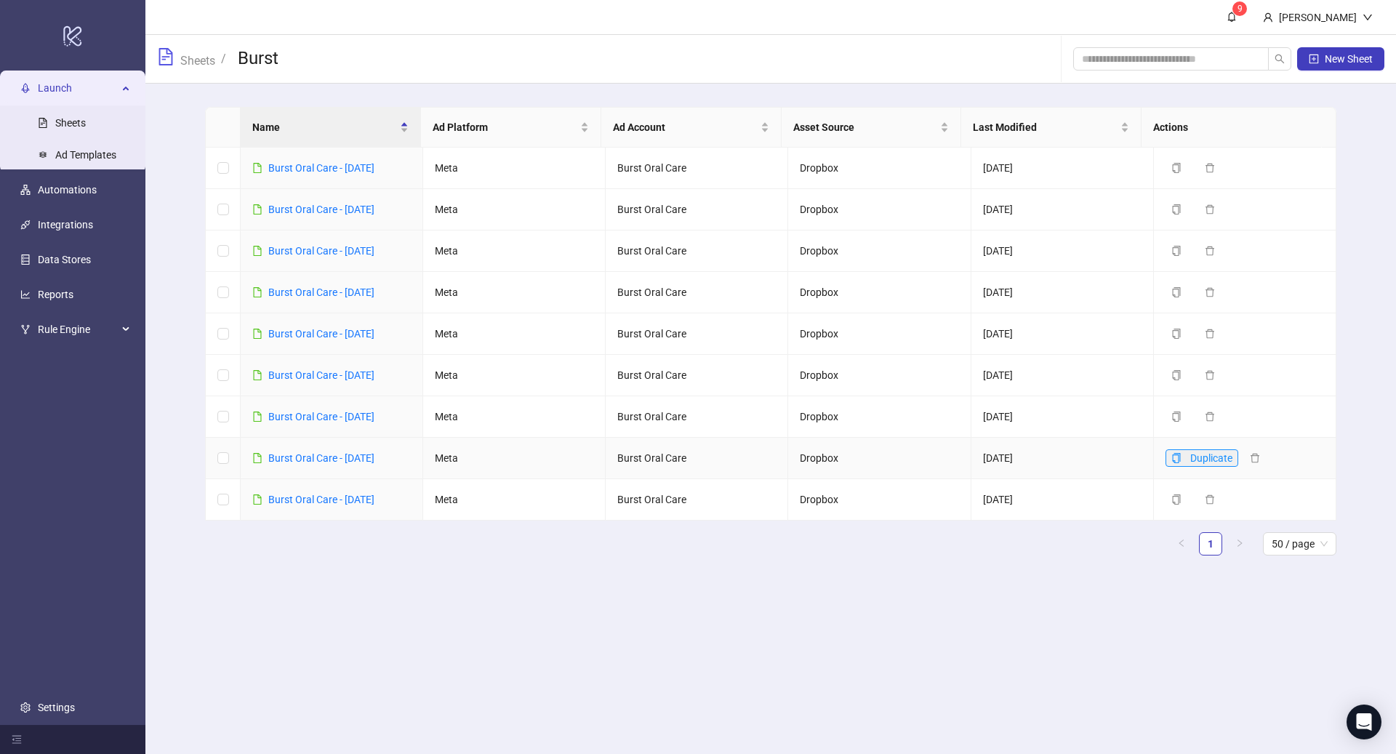
click at [1171, 458] on icon "copy" at bounding box center [1176, 458] width 10 height 10
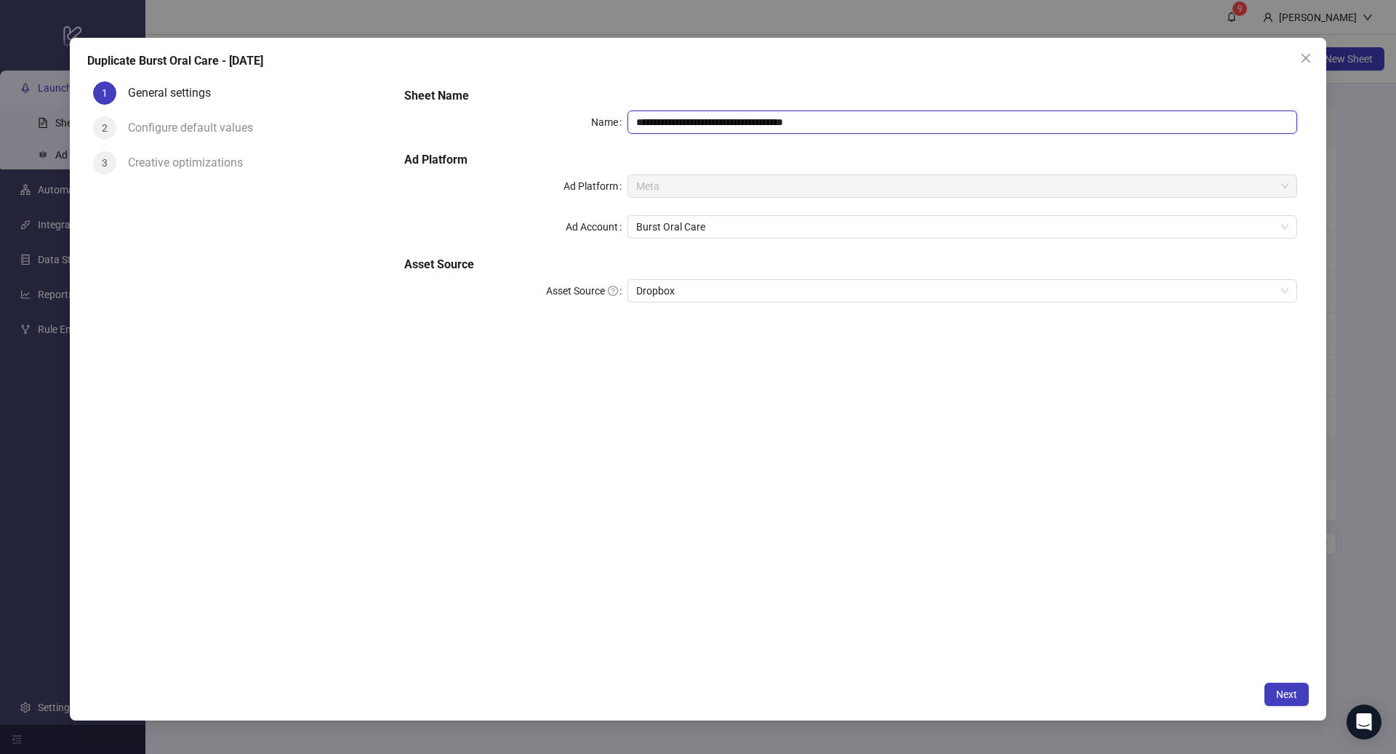
drag, startPoint x: 845, startPoint y: 123, endPoint x: 733, endPoint y: 118, distance: 112.1
click at [733, 118] on input "**********" at bounding box center [961, 121] width 669 height 23
click at [736, 118] on input "**********" at bounding box center [961, 121] width 669 height 23
click at [737, 119] on input "**********" at bounding box center [961, 121] width 669 height 23
drag, startPoint x: 918, startPoint y: 119, endPoint x: 864, endPoint y: 145, distance: 60.2
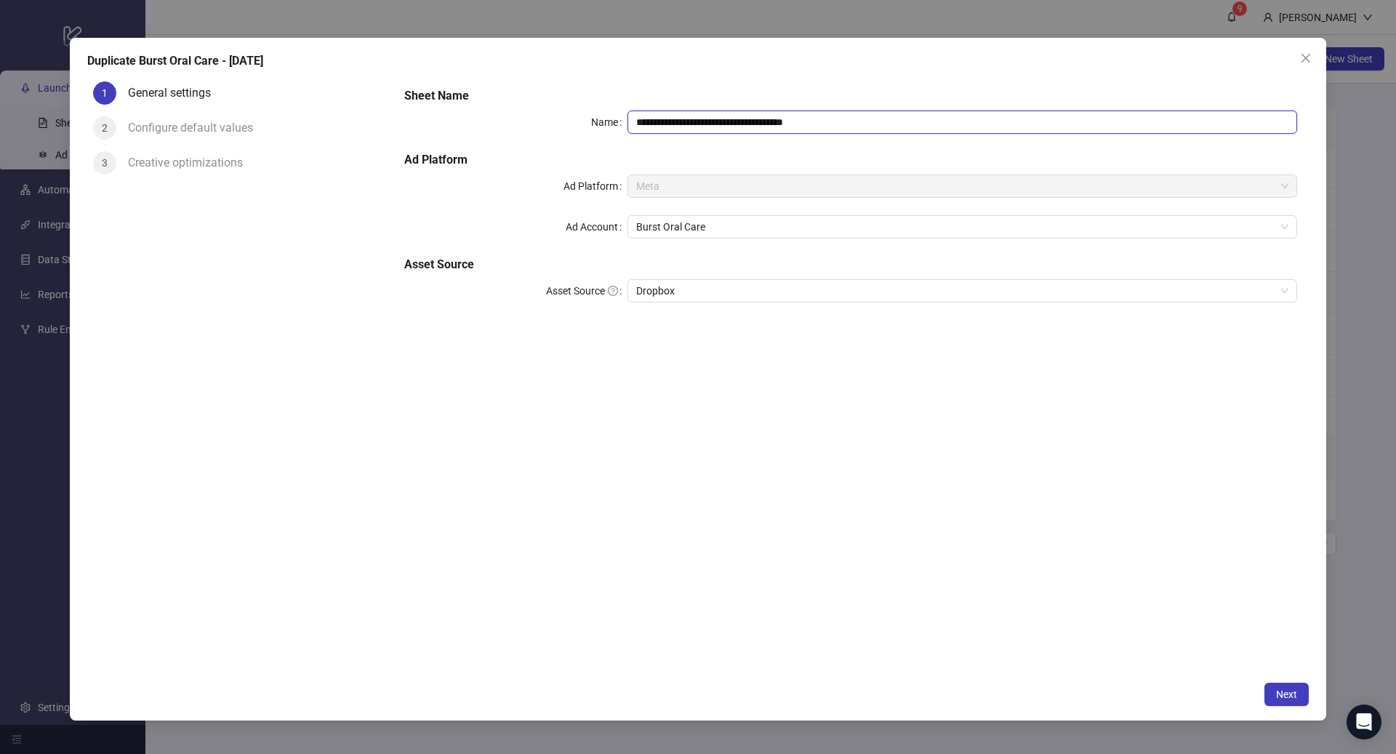
click at [779, 126] on input "**********" at bounding box center [961, 121] width 669 height 23
type input "**********"
click at [1292, 692] on span "Next" at bounding box center [1286, 694] width 21 height 12
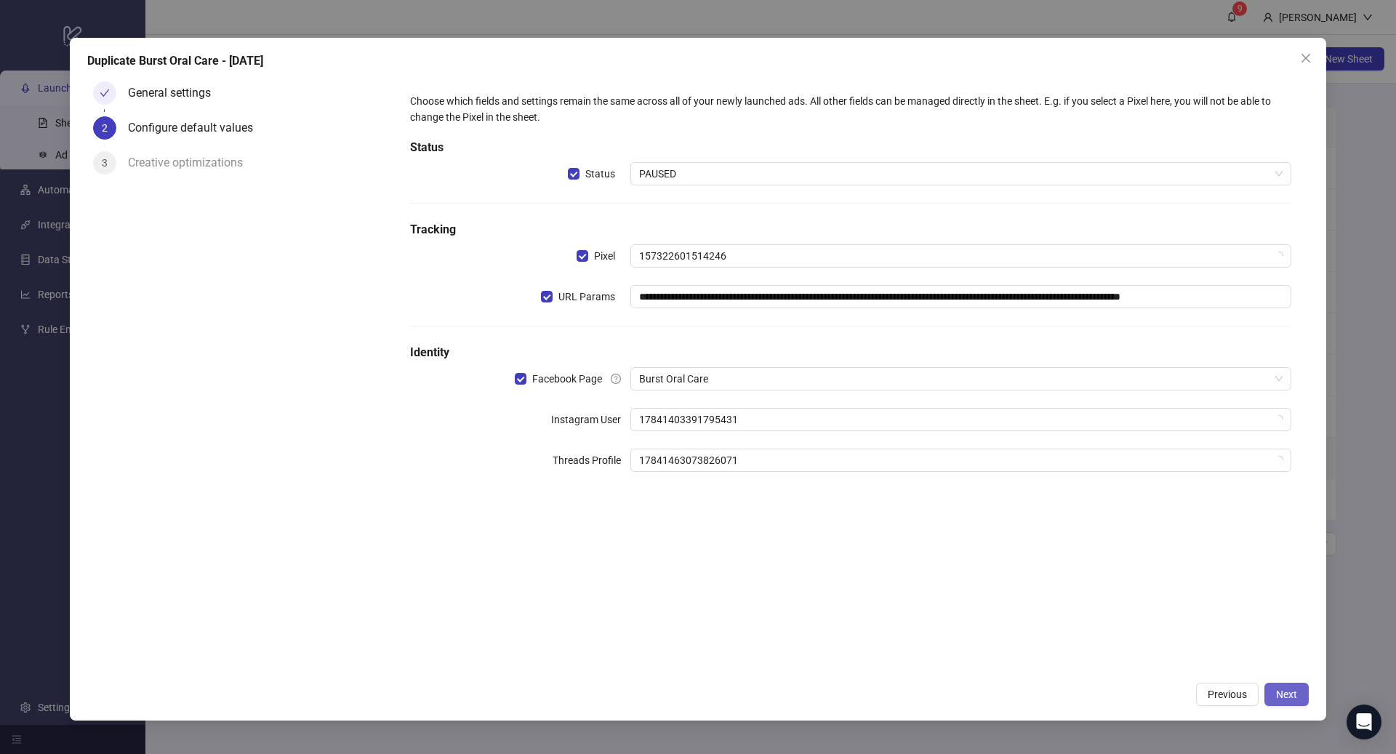
click at [1292, 693] on span "Next" at bounding box center [1286, 694] width 21 height 12
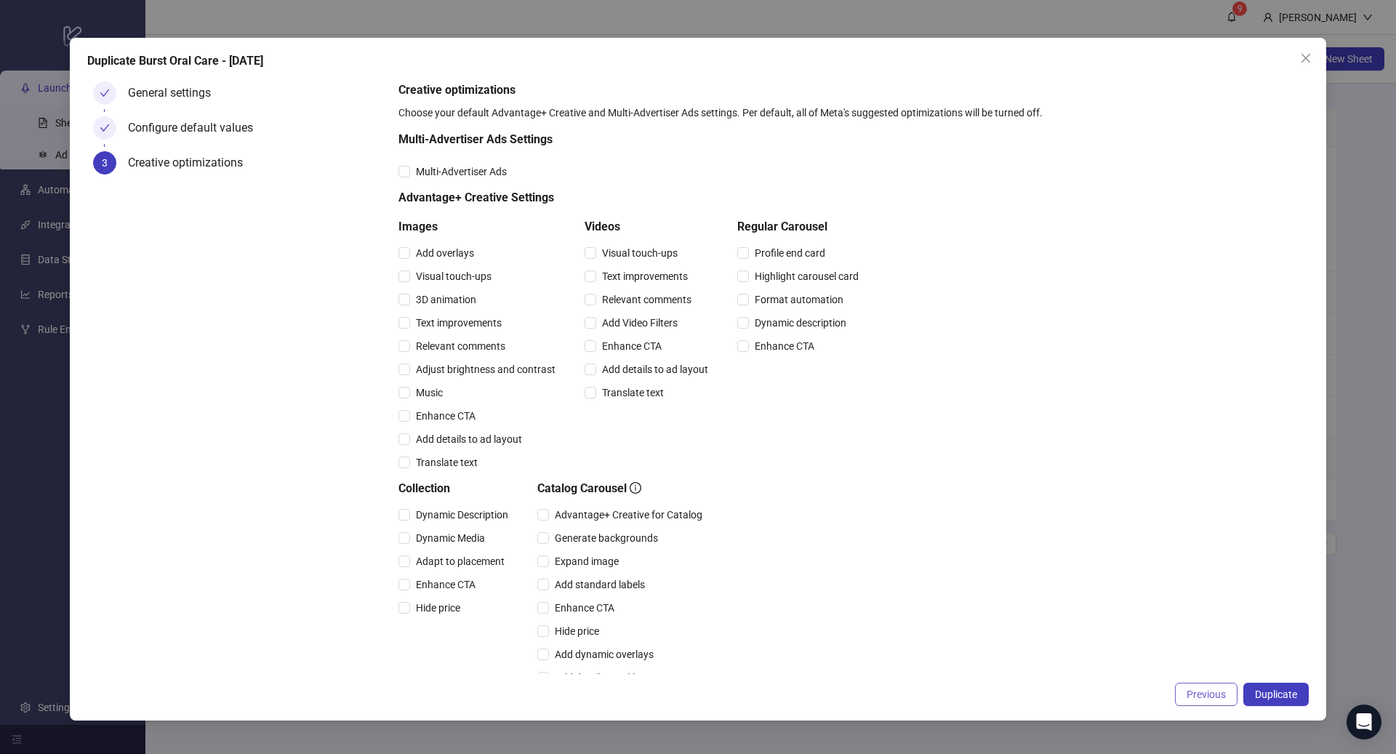
click at [1202, 695] on span "Previous" at bounding box center [1205, 694] width 39 height 12
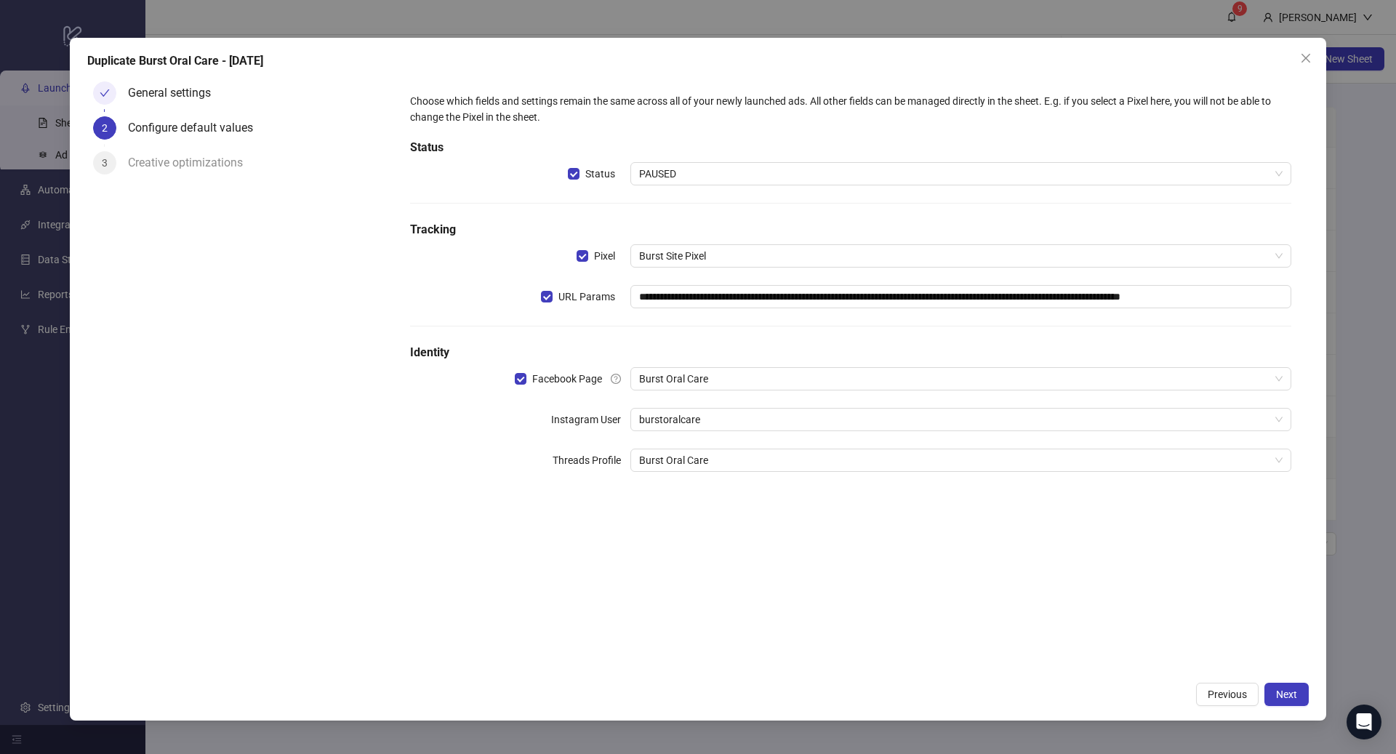
click at [1328, 690] on div "**********" at bounding box center [698, 377] width 1396 height 754
click at [1325, 689] on div "**********" at bounding box center [698, 379] width 1256 height 683
click at [1290, 692] on span "Next" at bounding box center [1286, 694] width 21 height 12
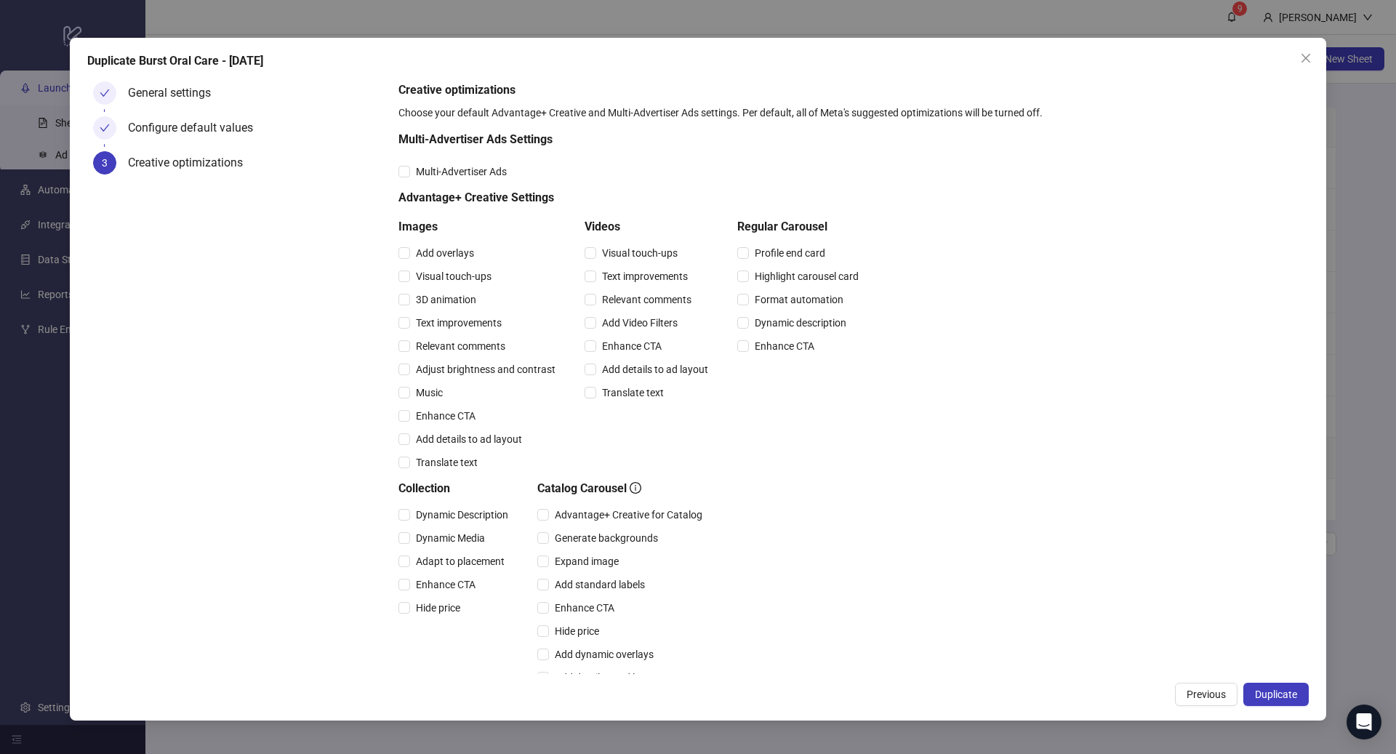
click at [1286, 693] on span "Duplicate" at bounding box center [1276, 694] width 42 height 12
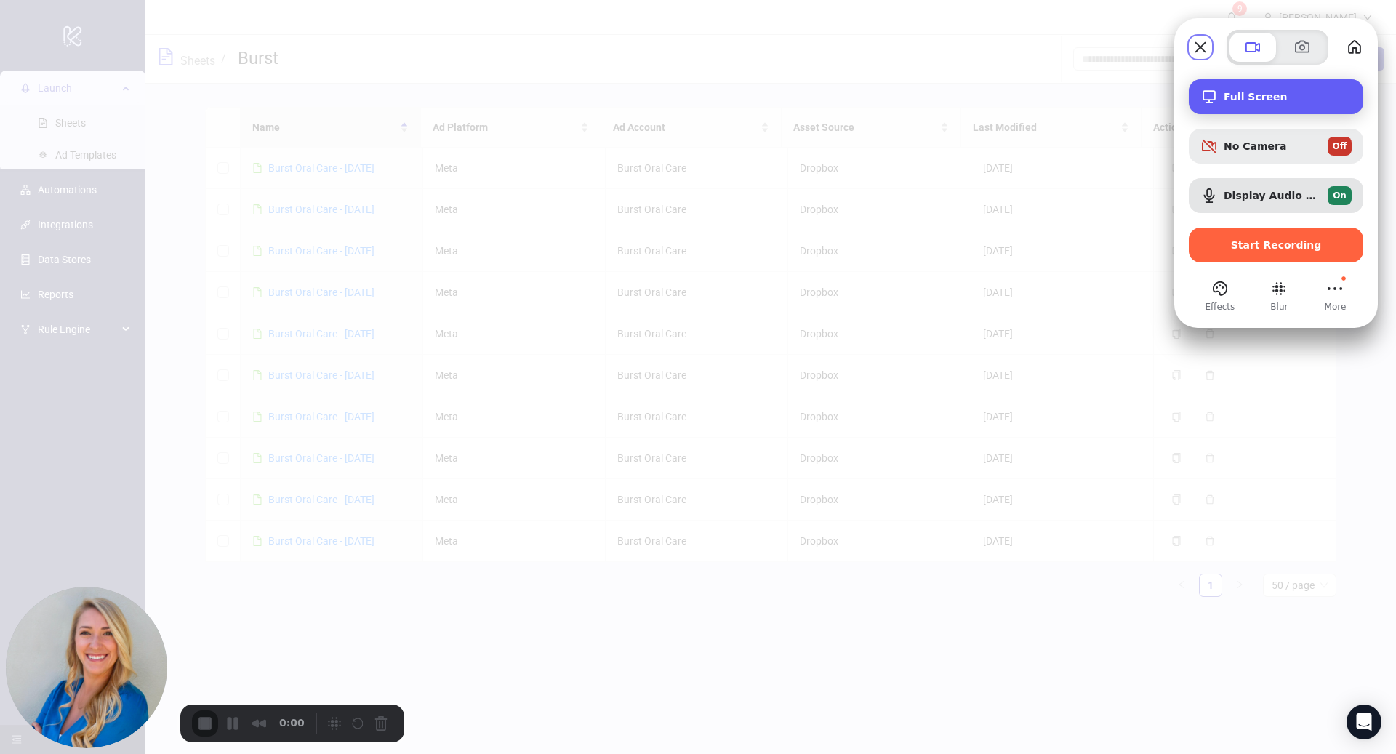
click at [1277, 86] on div "Full Screen" at bounding box center [1275, 96] width 174 height 35
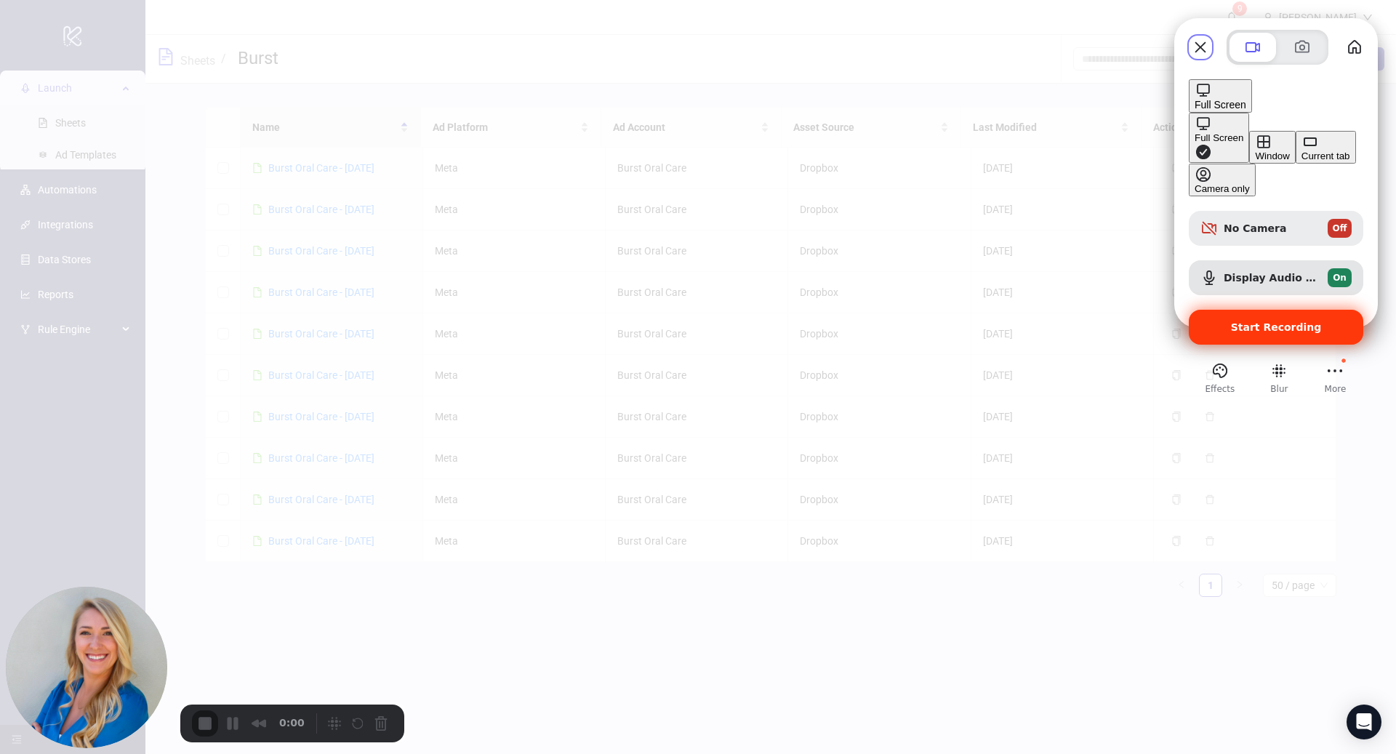
click at [1282, 310] on div "Start Recording" at bounding box center [1275, 327] width 174 height 35
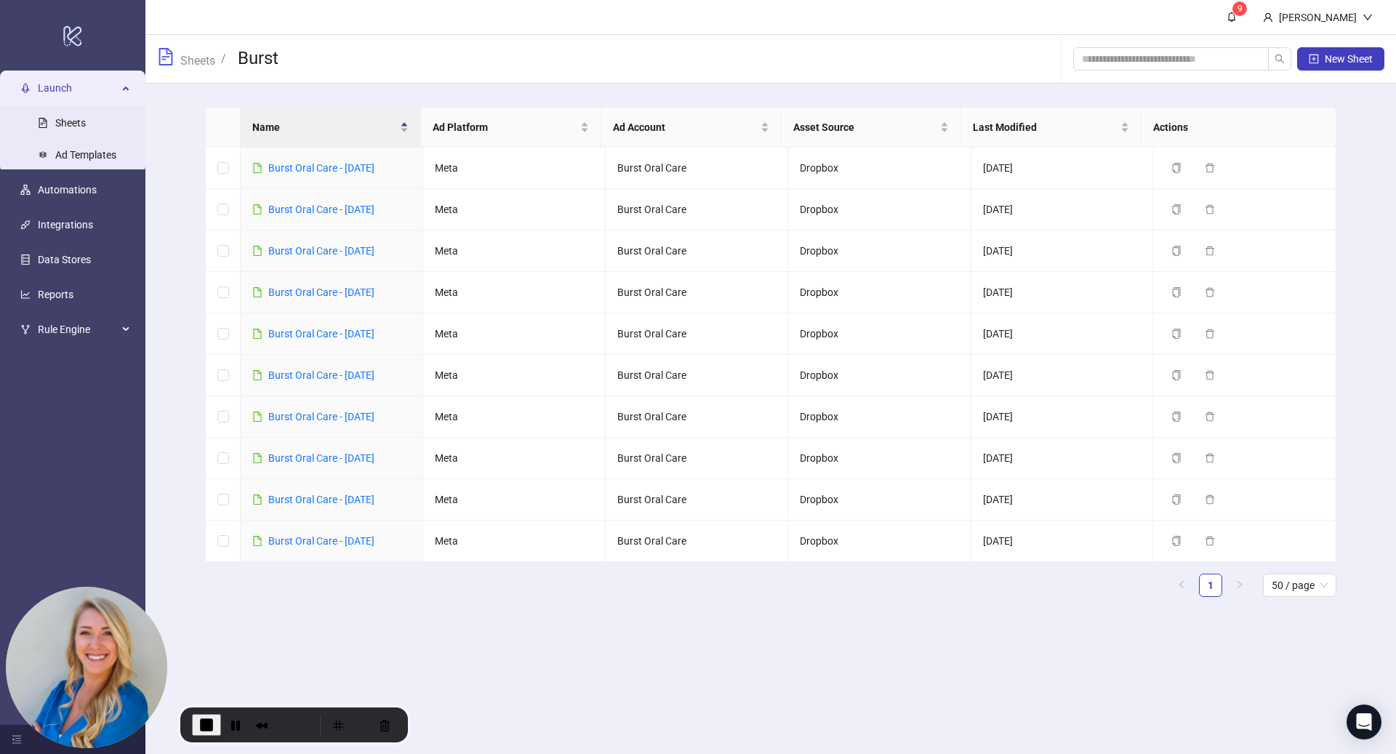
click at [204, 725] on span "End Recording" at bounding box center [206, 724] width 17 height 17
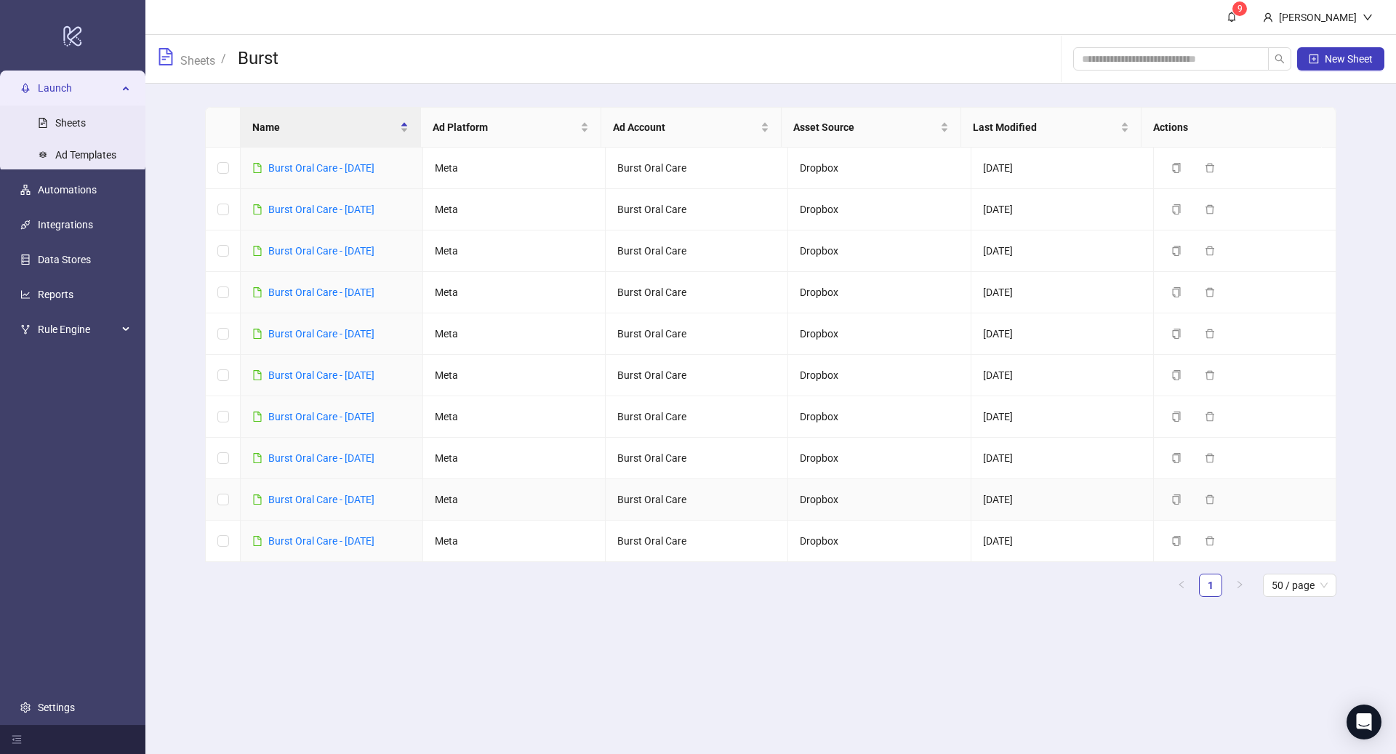
click at [373, 503] on div "Burst Oral Care - [DATE]" at bounding box center [321, 499] width 106 height 16
click at [371, 497] on link "Burst Oral Care - [DATE]" at bounding box center [321, 500] width 106 height 12
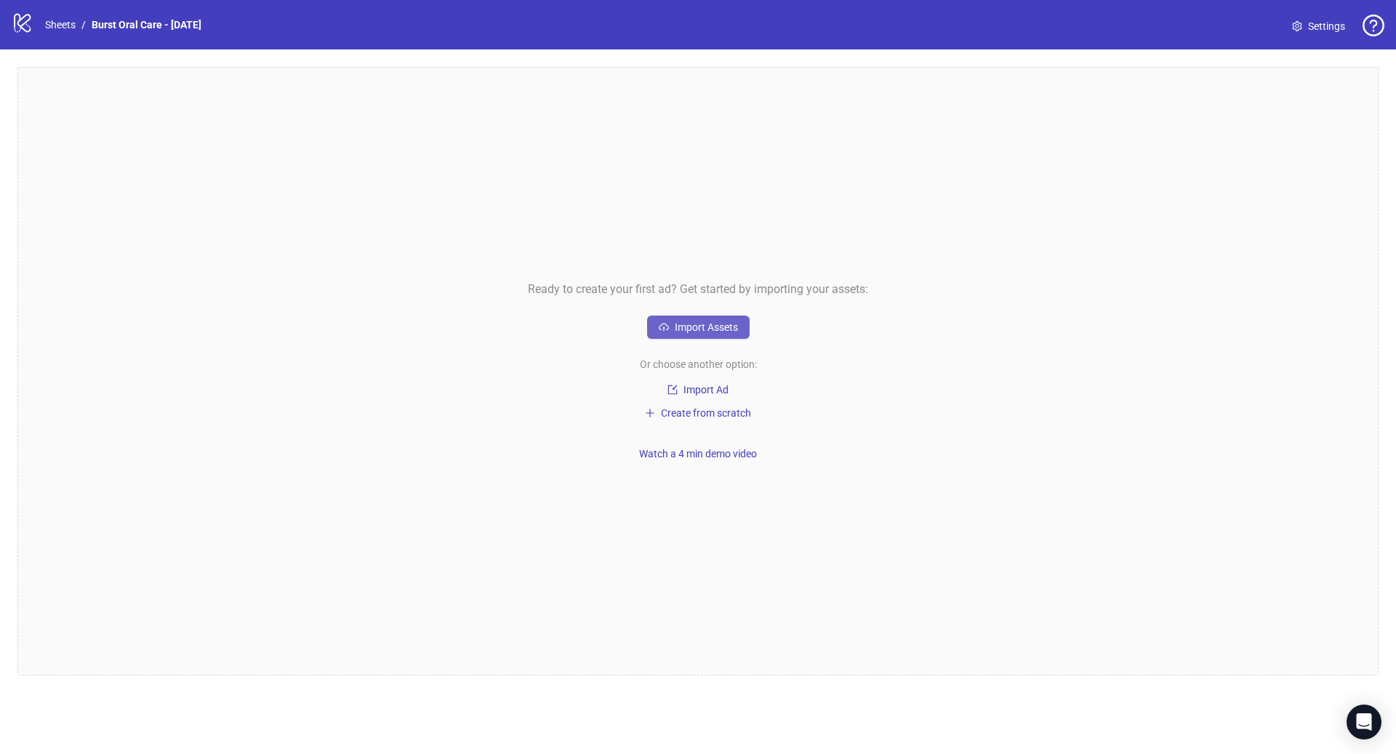
click at [711, 331] on span "Import Assets" at bounding box center [706, 327] width 63 height 12
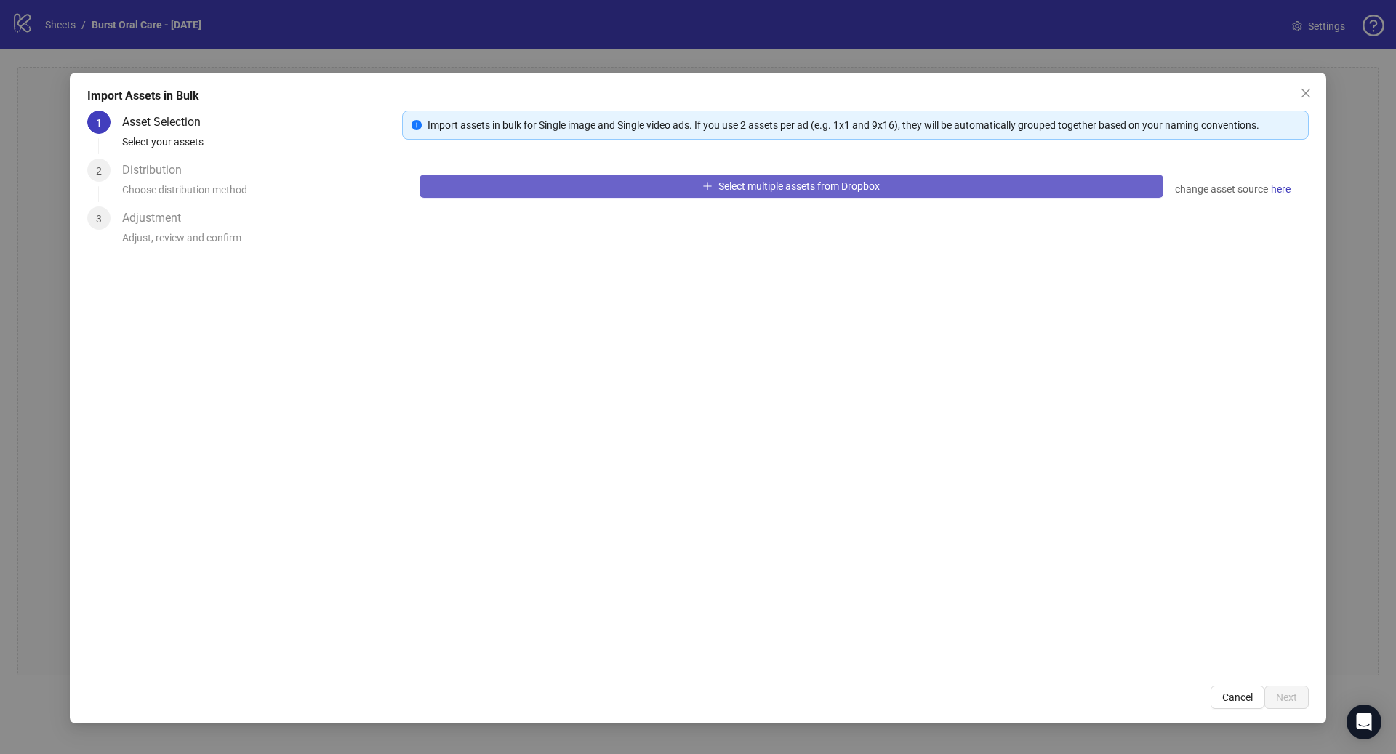
click at [592, 182] on button "Select multiple assets from Dropbox" at bounding box center [791, 185] width 744 height 23
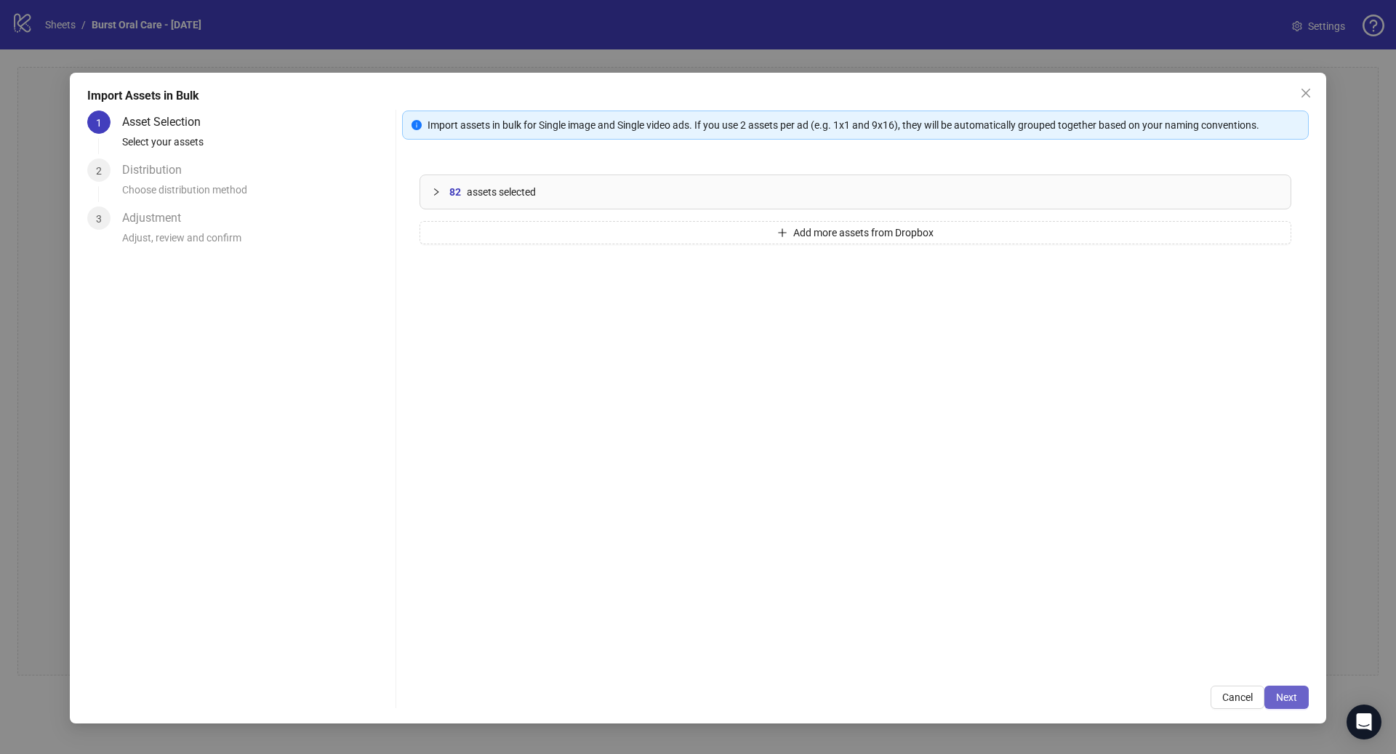
click at [1292, 699] on span "Next" at bounding box center [1286, 697] width 21 height 12
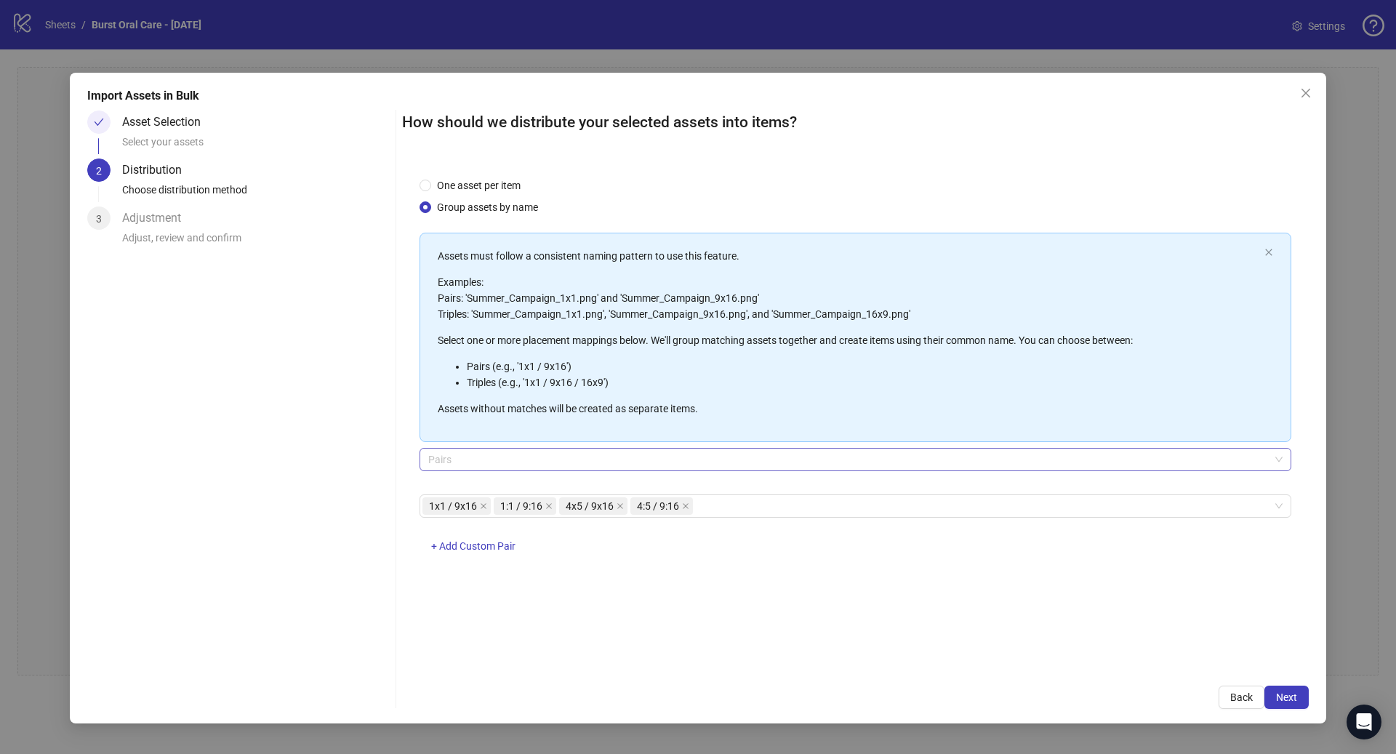
click at [488, 462] on span "Pairs" at bounding box center [855, 459] width 854 height 22
click at [1293, 699] on span "Next" at bounding box center [1286, 697] width 21 height 12
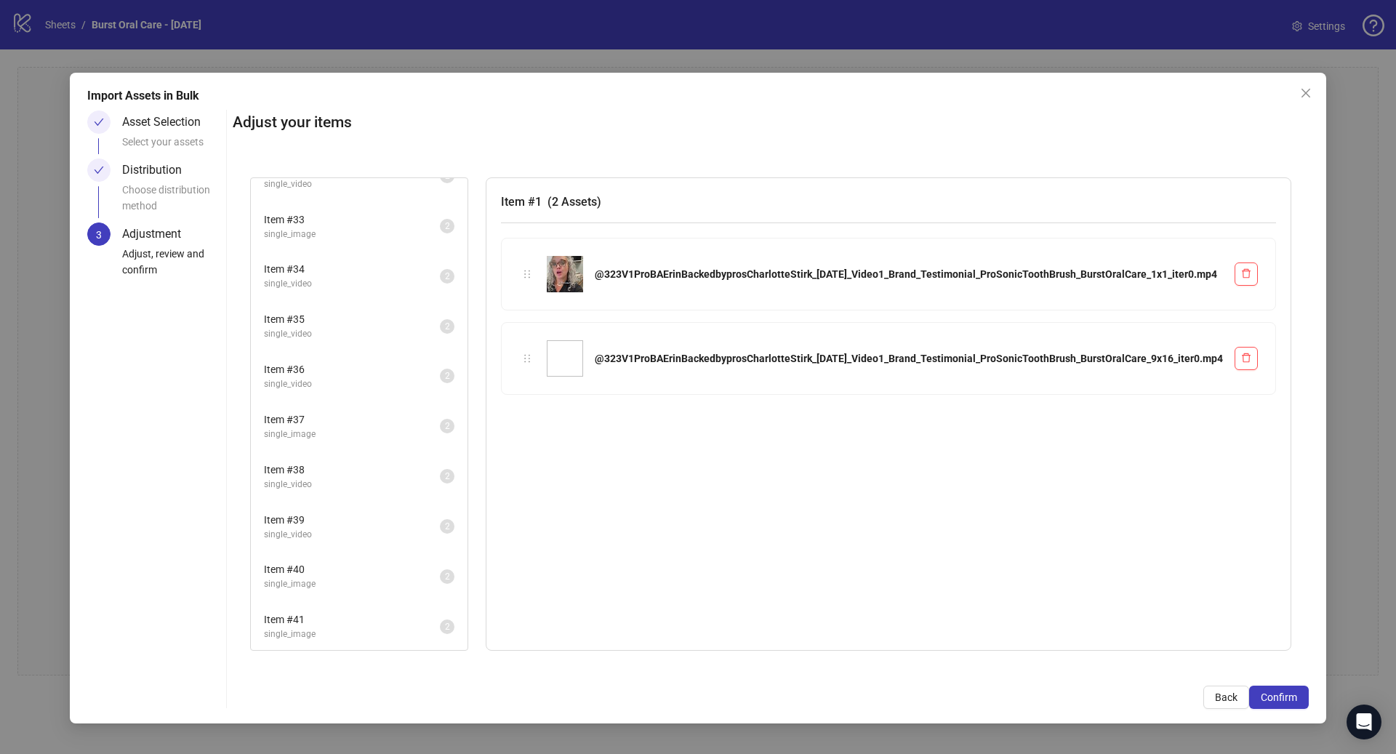
scroll to position [1579, 0]
drag, startPoint x: 1252, startPoint y: 691, endPoint x: 1261, endPoint y: 693, distance: 9.0
click at [1252, 691] on button "Confirm" at bounding box center [1279, 696] width 60 height 23
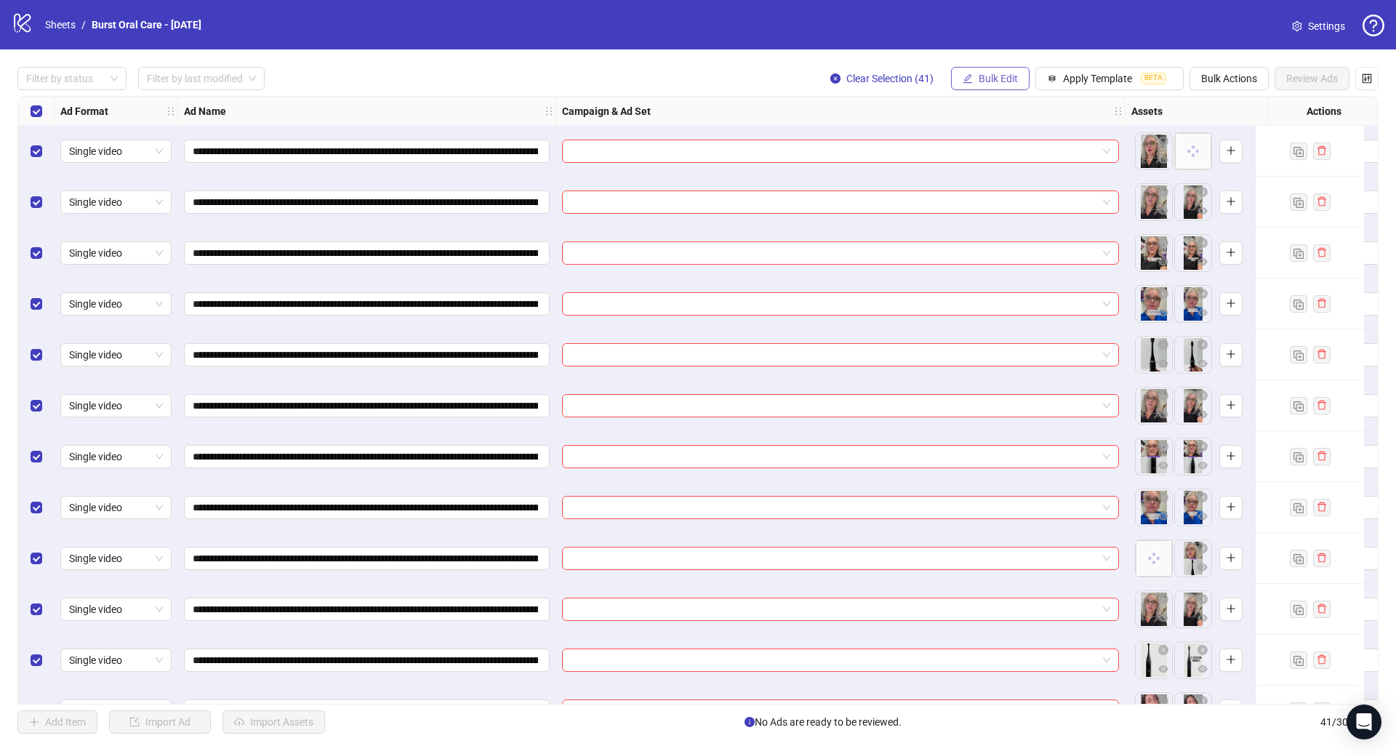
click at [984, 81] on span "Bulk Edit" at bounding box center [997, 79] width 39 height 12
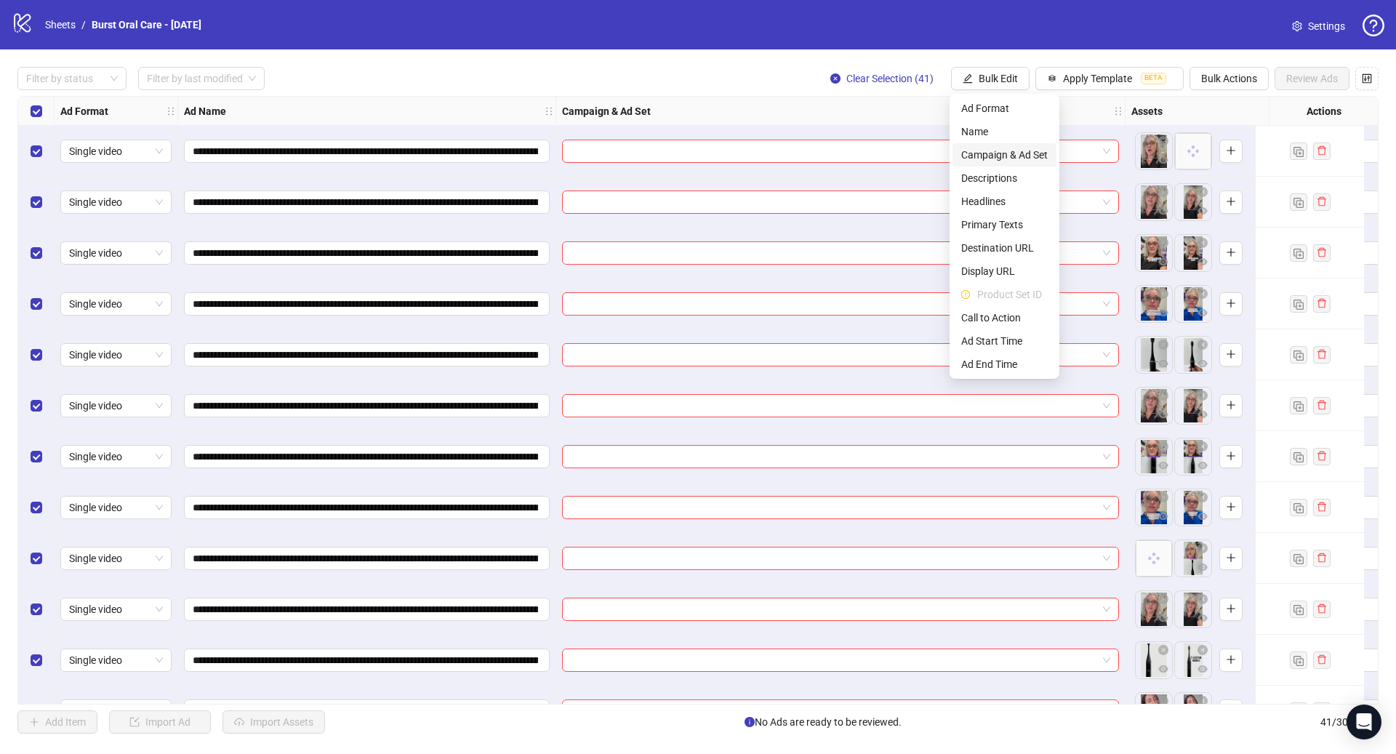
click at [1016, 152] on span "Campaign & Ad Set" at bounding box center [1004, 155] width 86 height 16
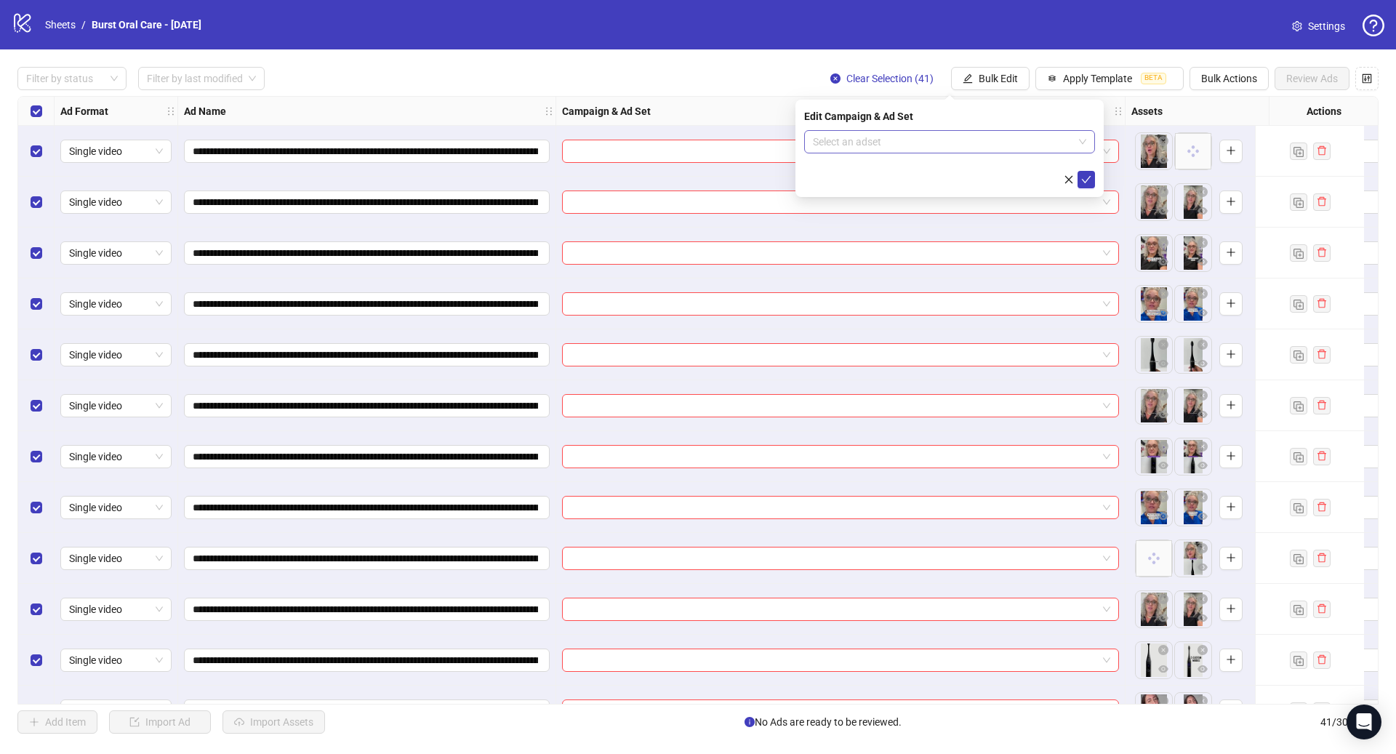
click at [903, 137] on input "search" at bounding box center [943, 142] width 260 height 22
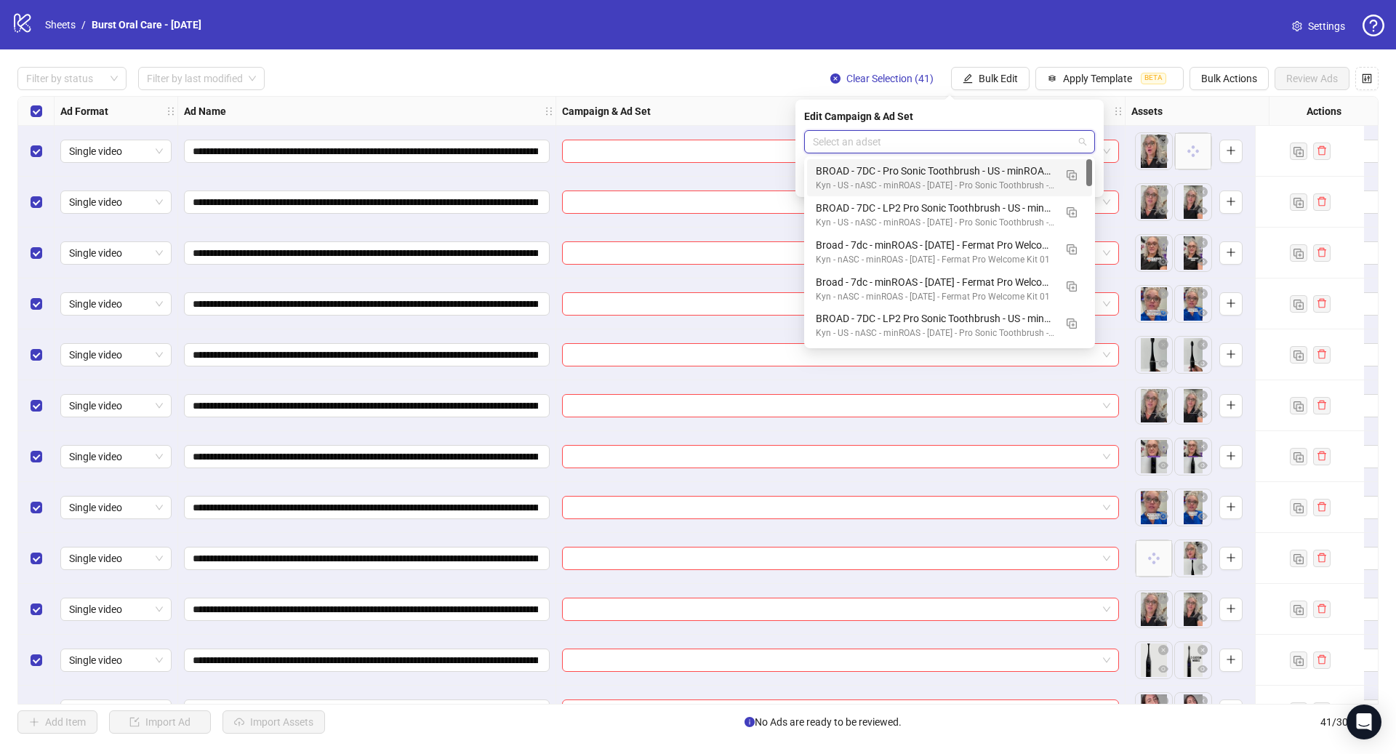
paste input "**********"
type input "**********"
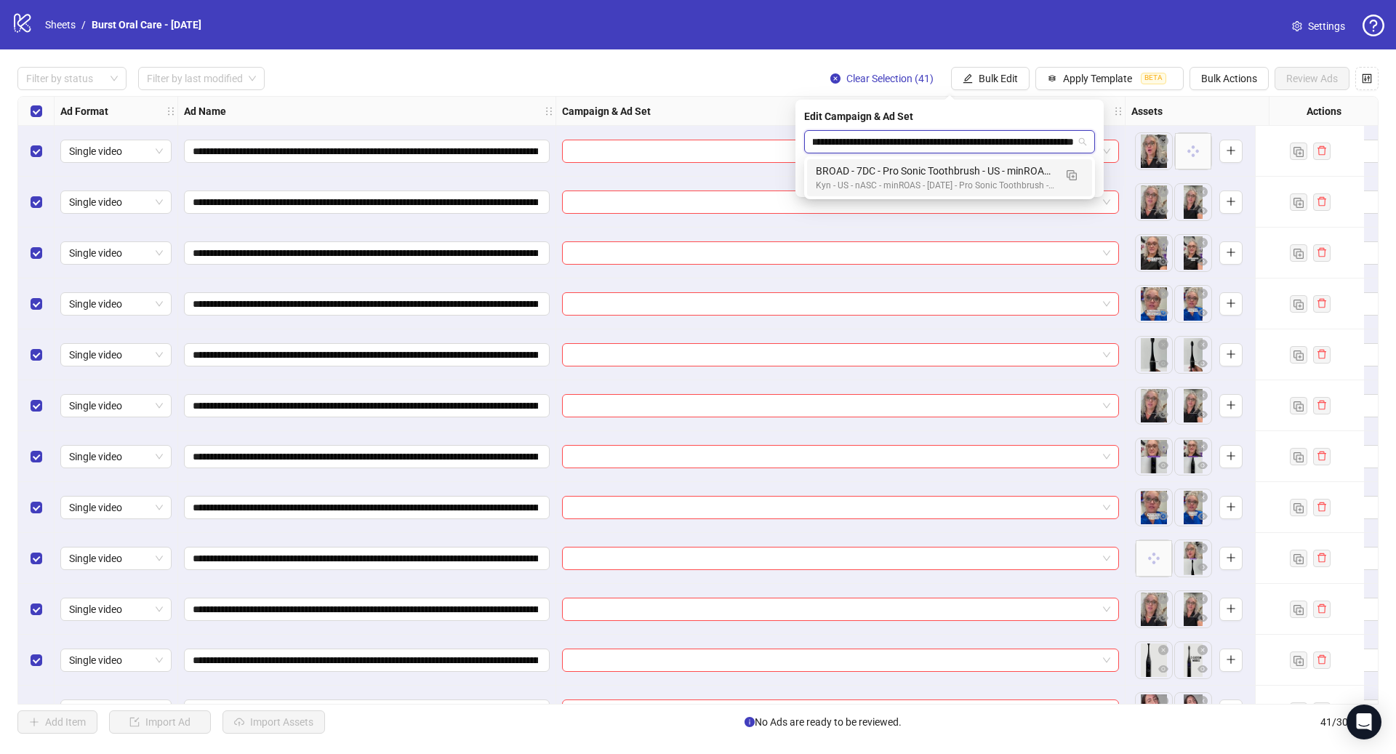
click at [983, 168] on div "BROAD - 7DC - Pro Sonic Toothbrush - US - minROAS - [DATE] - Ad Set 10" at bounding box center [935, 171] width 238 height 16
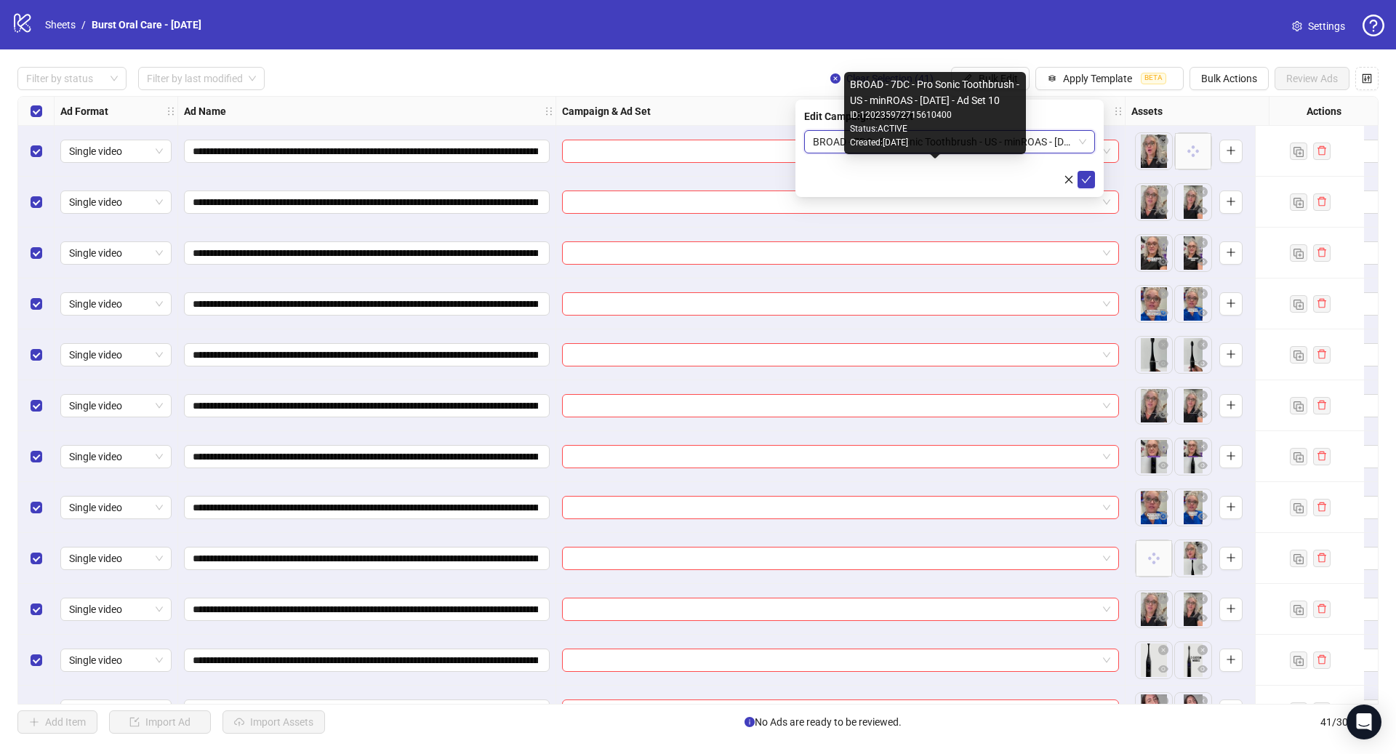
scroll to position [0, 0]
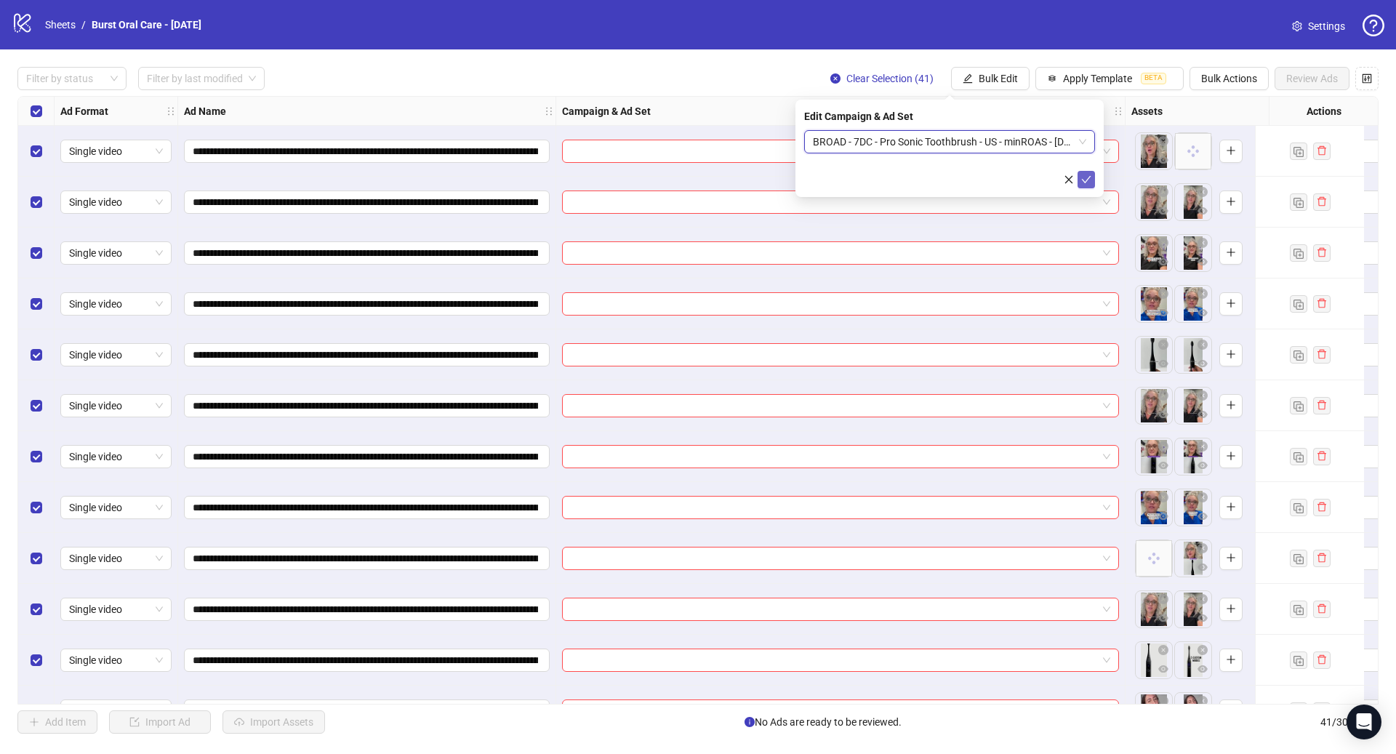
click at [1083, 181] on icon "check" at bounding box center [1086, 179] width 10 height 10
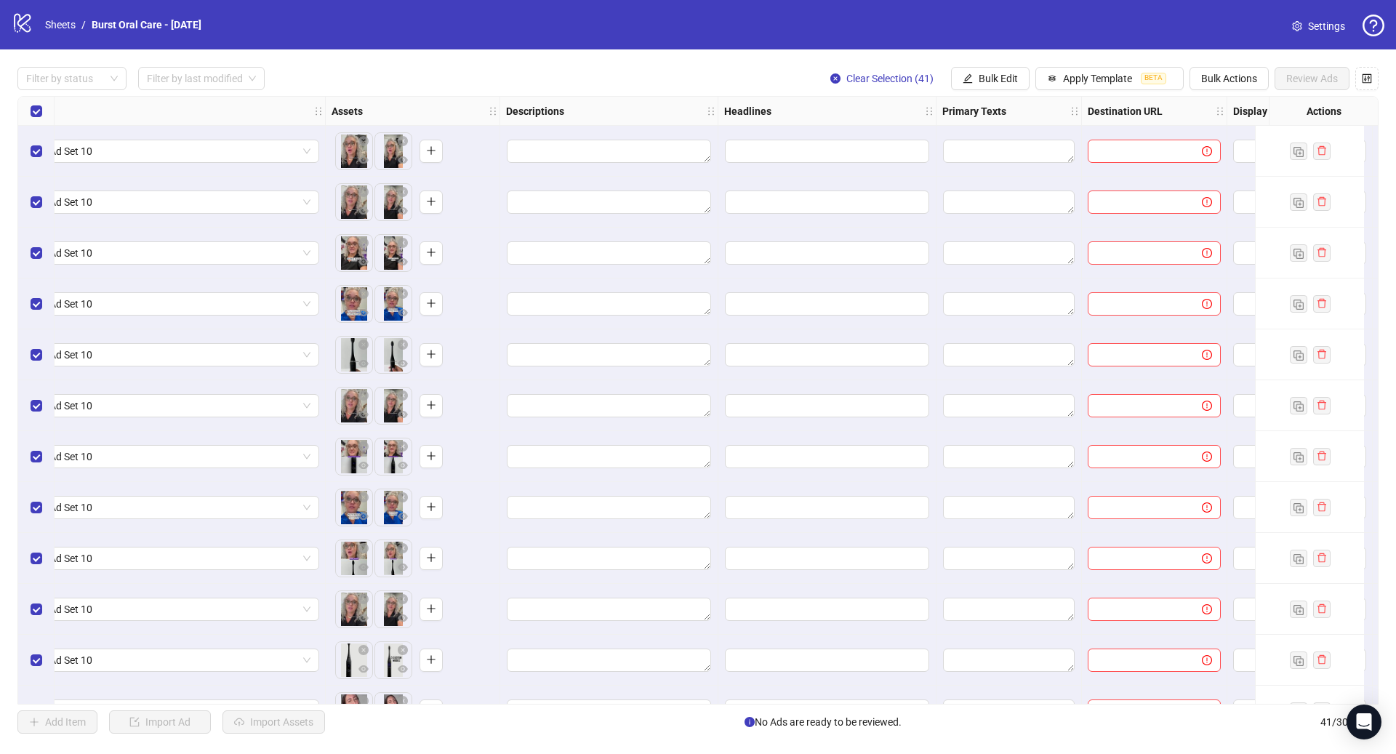
scroll to position [0, 810]
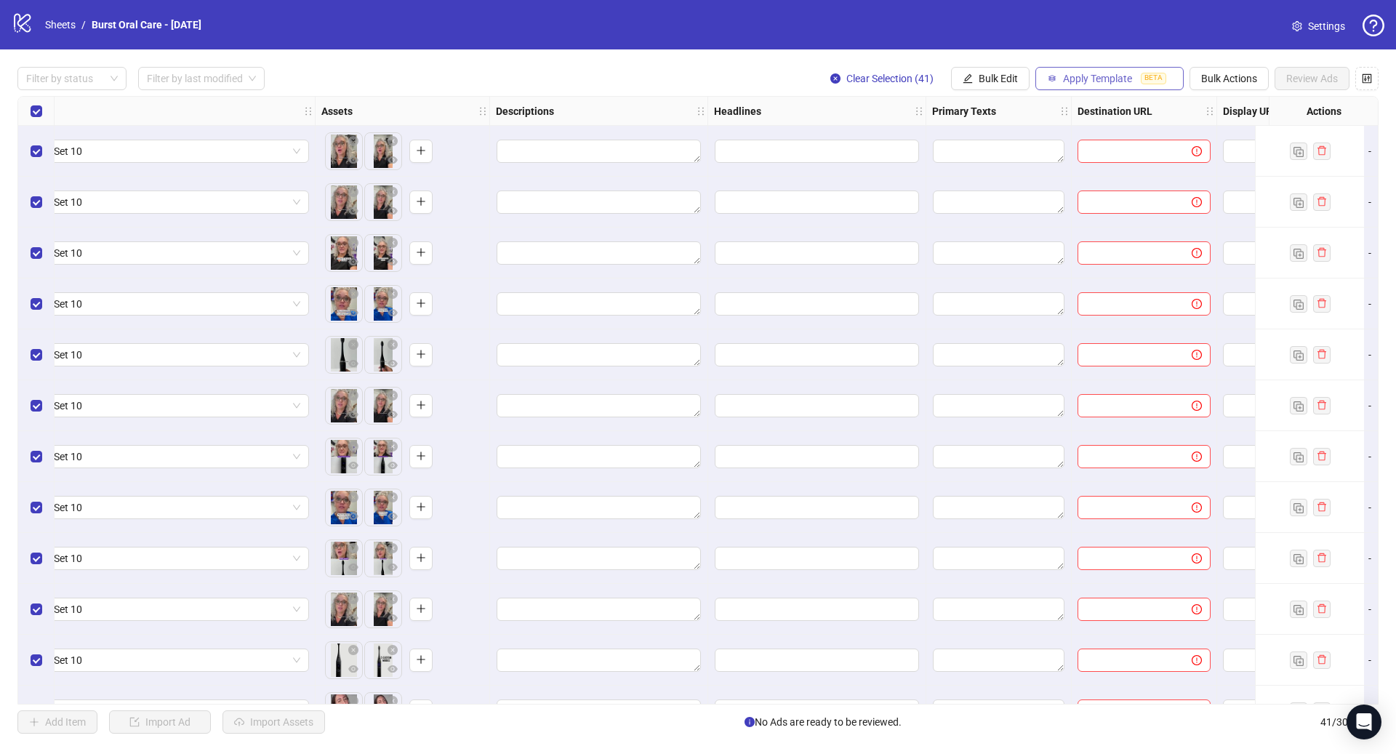
click at [1090, 80] on span "Apply Template" at bounding box center [1097, 79] width 69 height 12
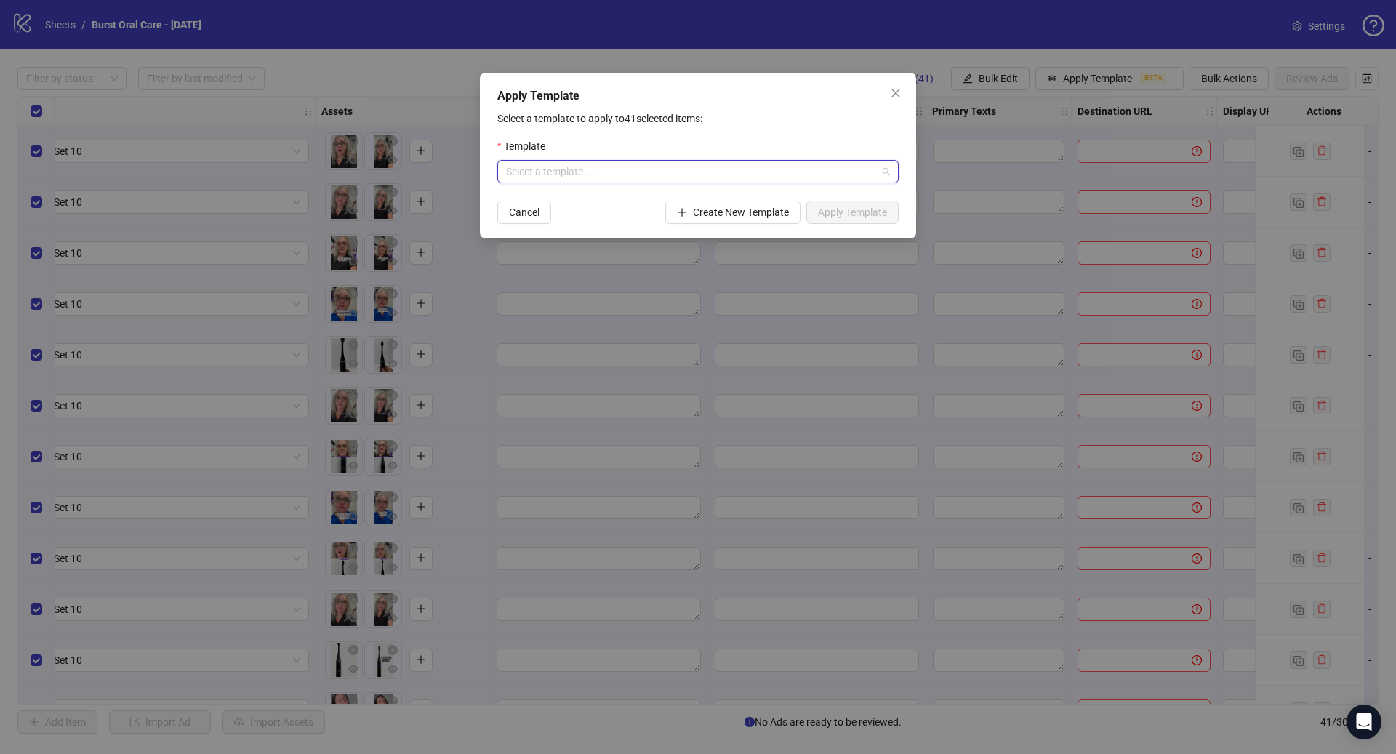
click at [629, 173] on input "search" at bounding box center [691, 172] width 371 height 22
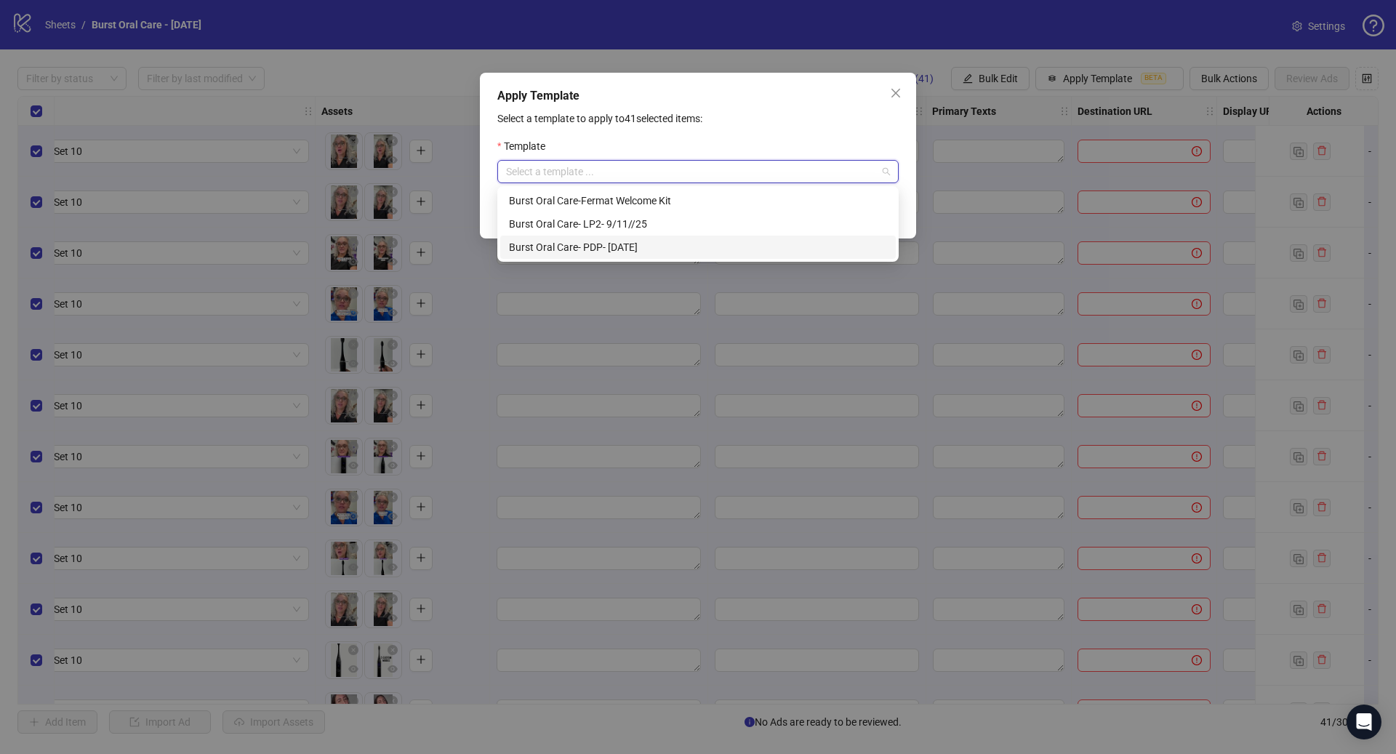
click at [624, 245] on div "Burst Oral Care- PDP- [DATE]" at bounding box center [698, 247] width 378 height 16
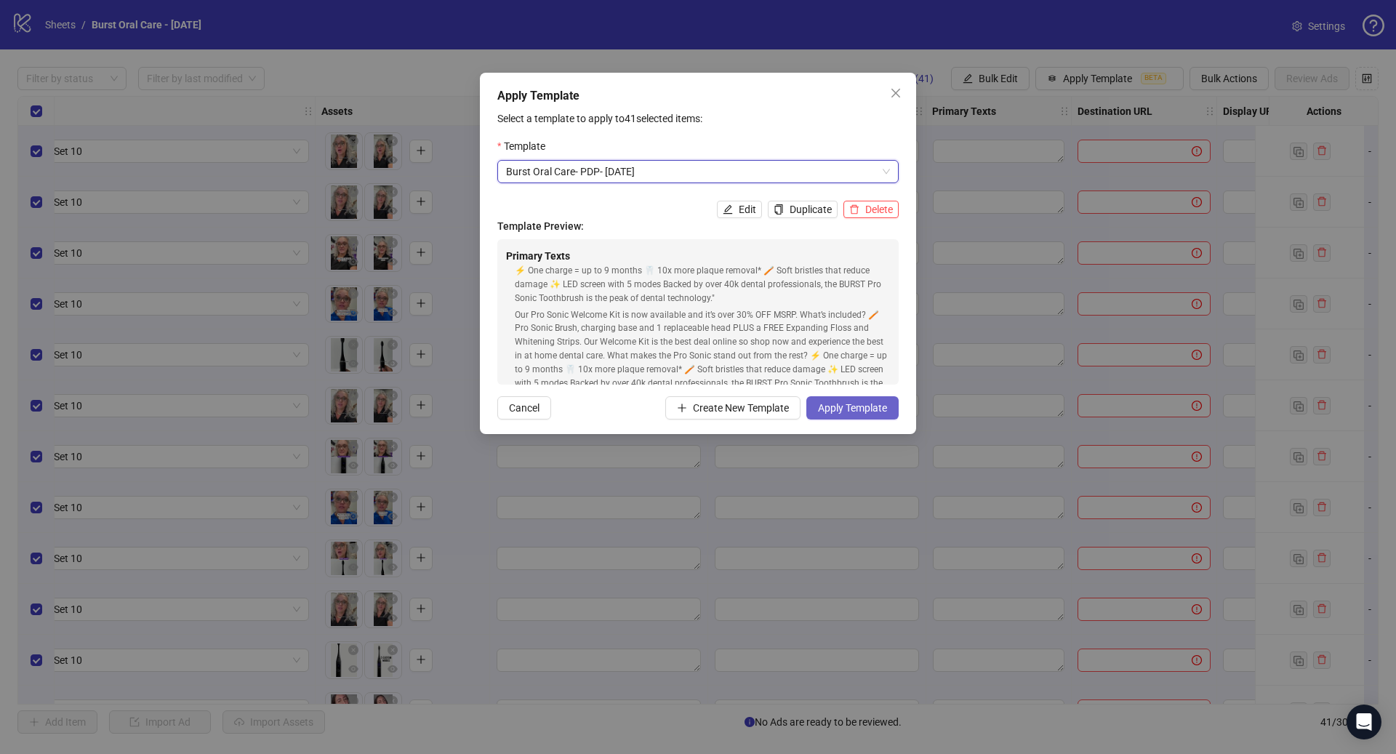
click at [873, 411] on span "Apply Template" at bounding box center [852, 408] width 69 height 12
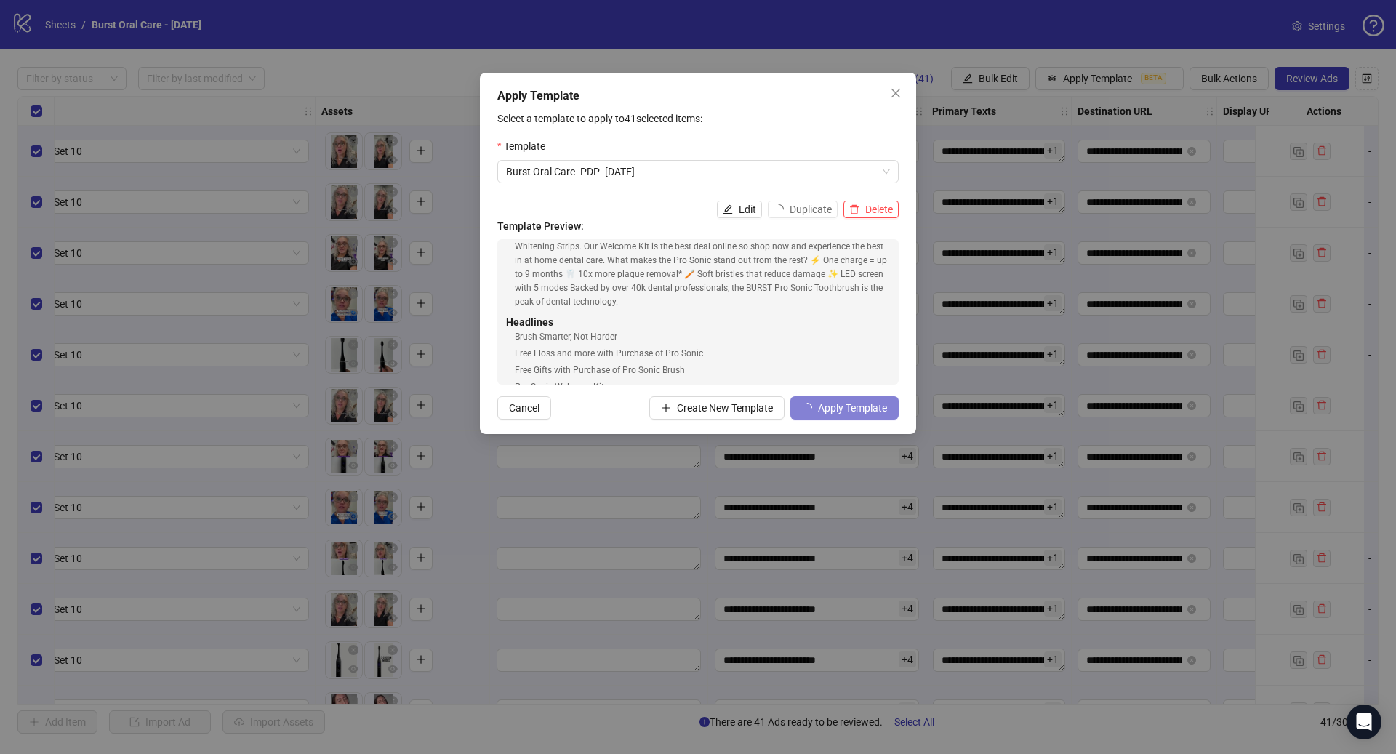
scroll to position [87, 0]
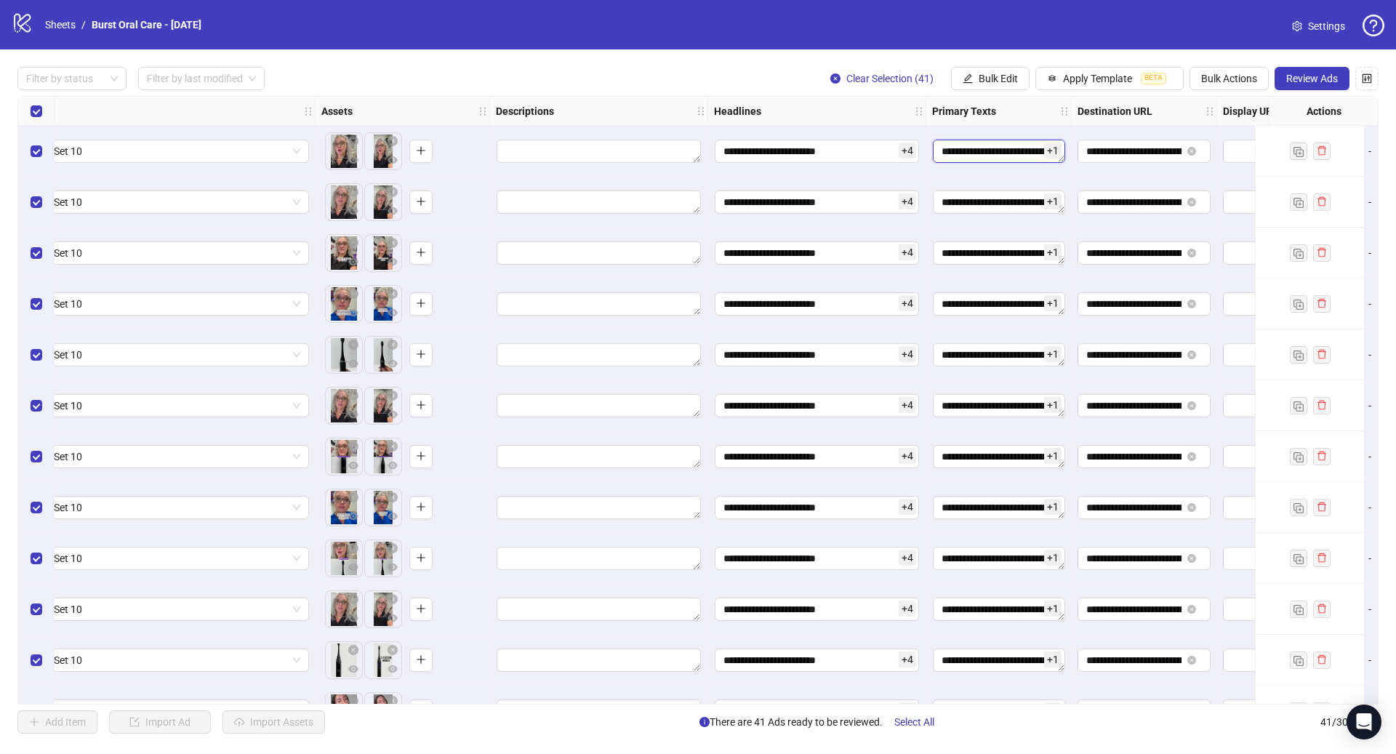
click at [1021, 154] on textarea "**********" at bounding box center [999, 151] width 132 height 23
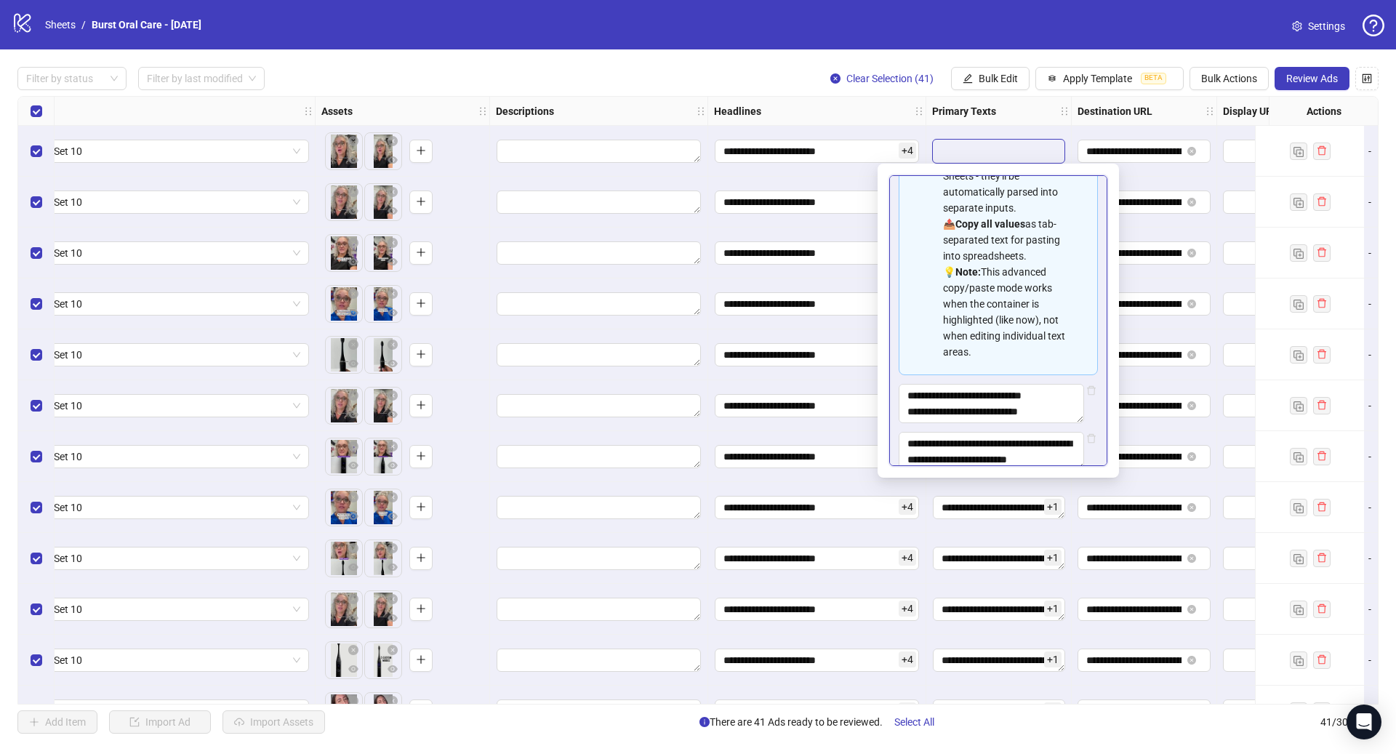
scroll to position [193, 0]
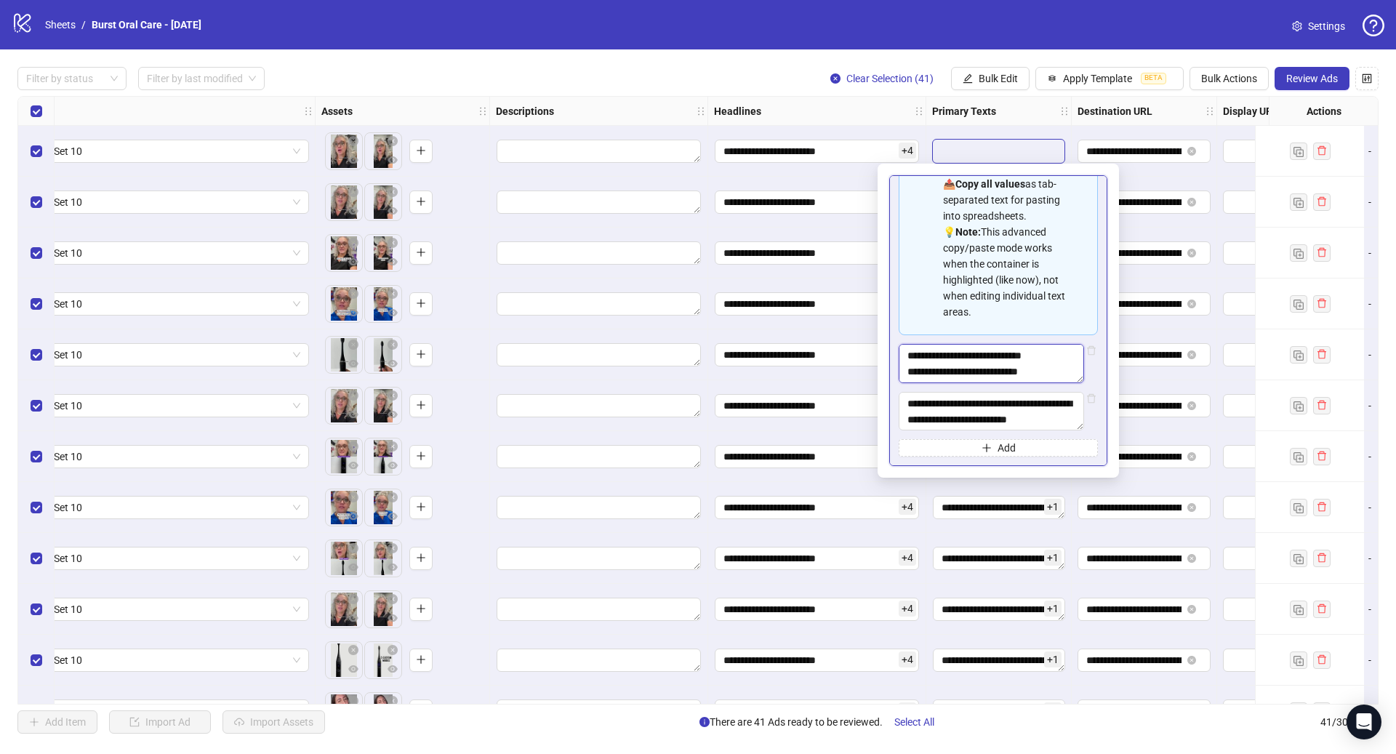
click at [1015, 363] on textarea "**********" at bounding box center [990, 363] width 185 height 39
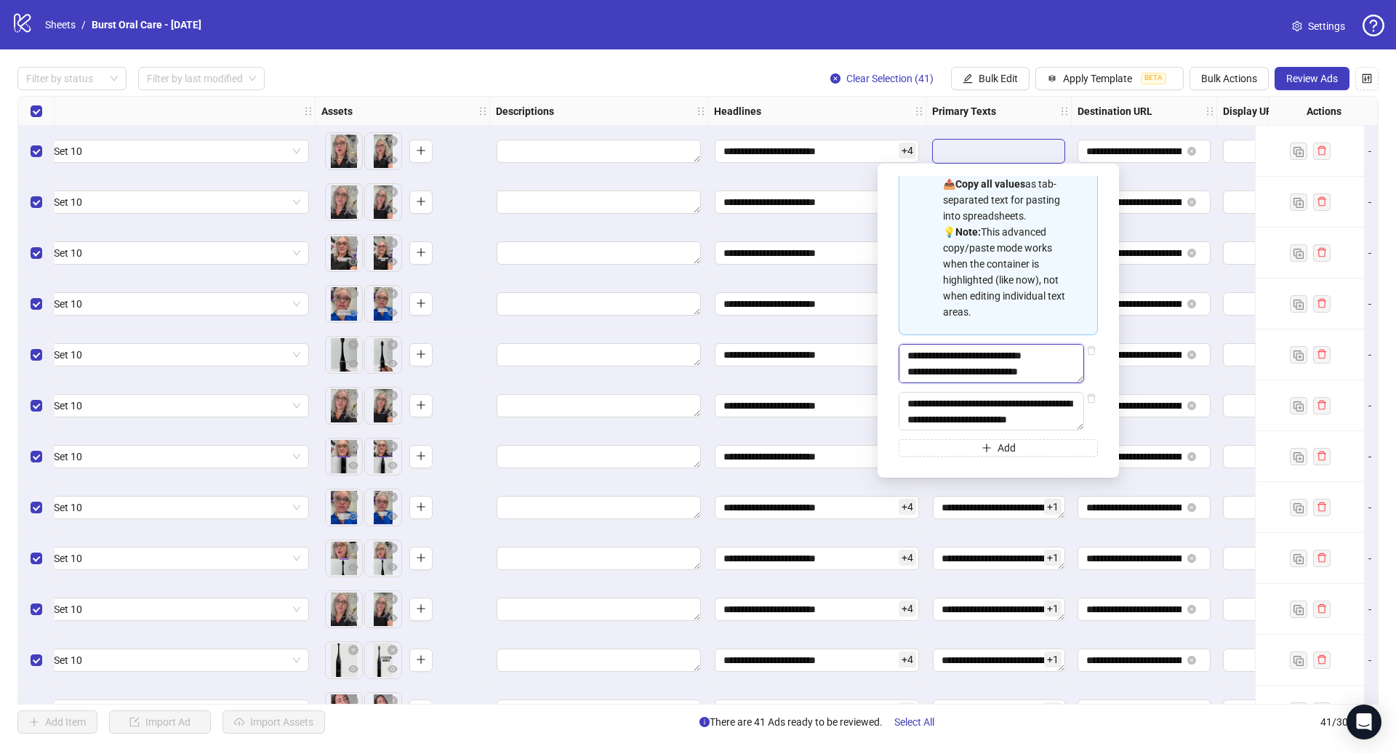
click at [915, 371] on textarea "**********" at bounding box center [990, 363] width 185 height 39
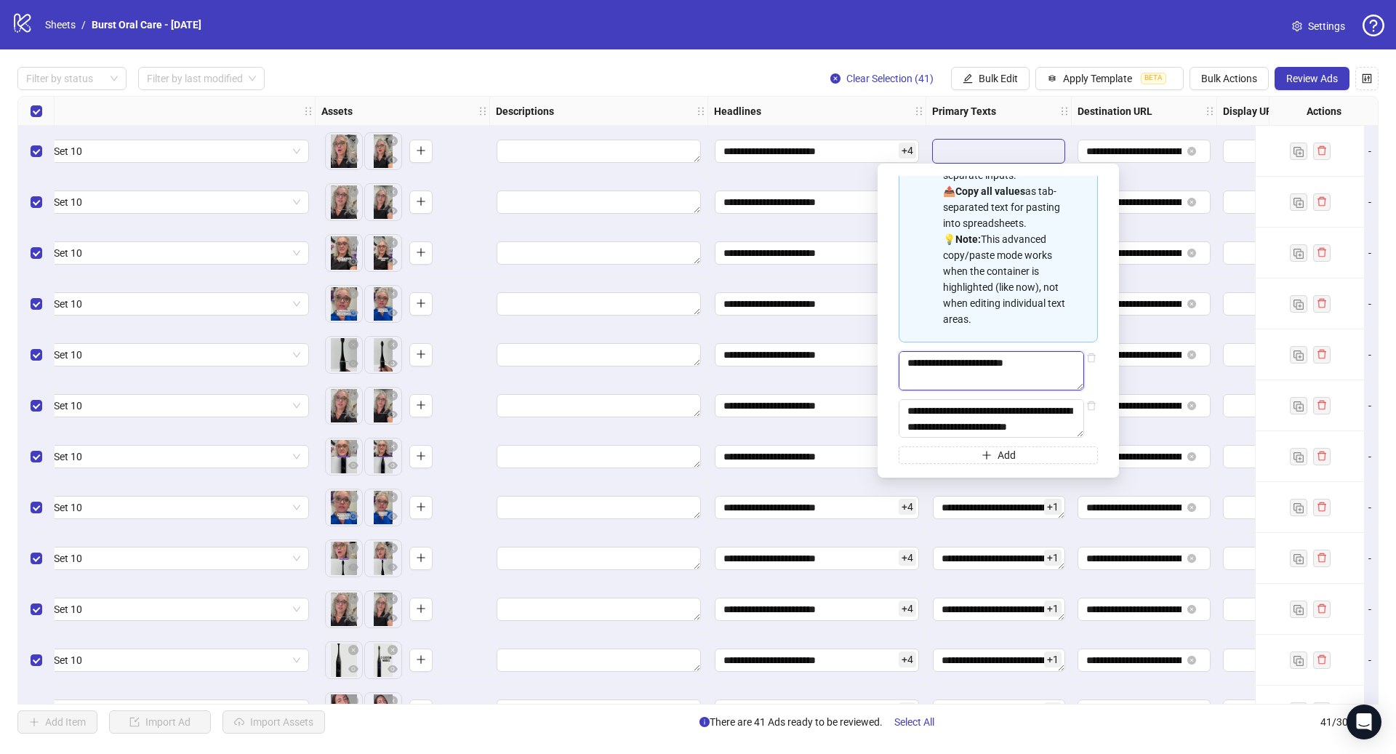
type textarea "**********"
click at [62, 28] on link "Sheets" at bounding box center [60, 25] width 36 height 16
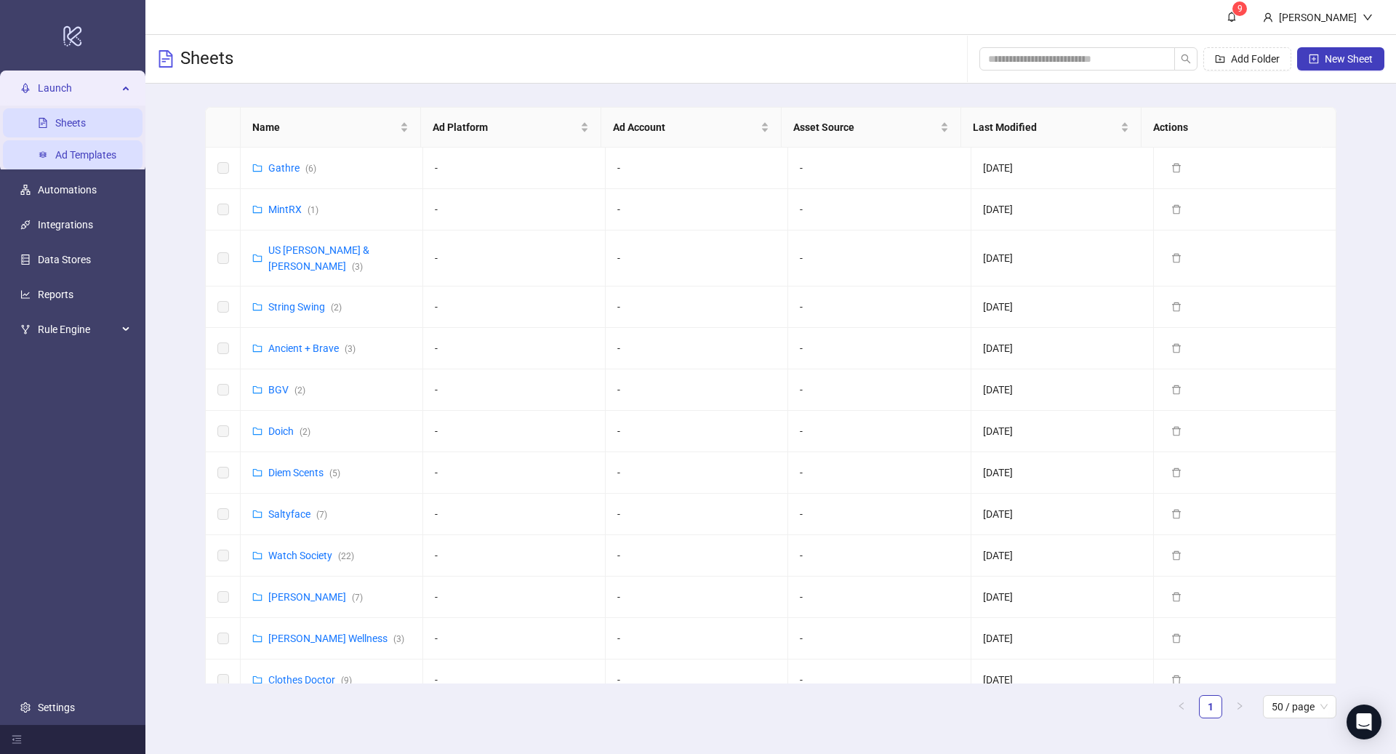
click at [73, 159] on link "Ad Templates" at bounding box center [85, 155] width 61 height 12
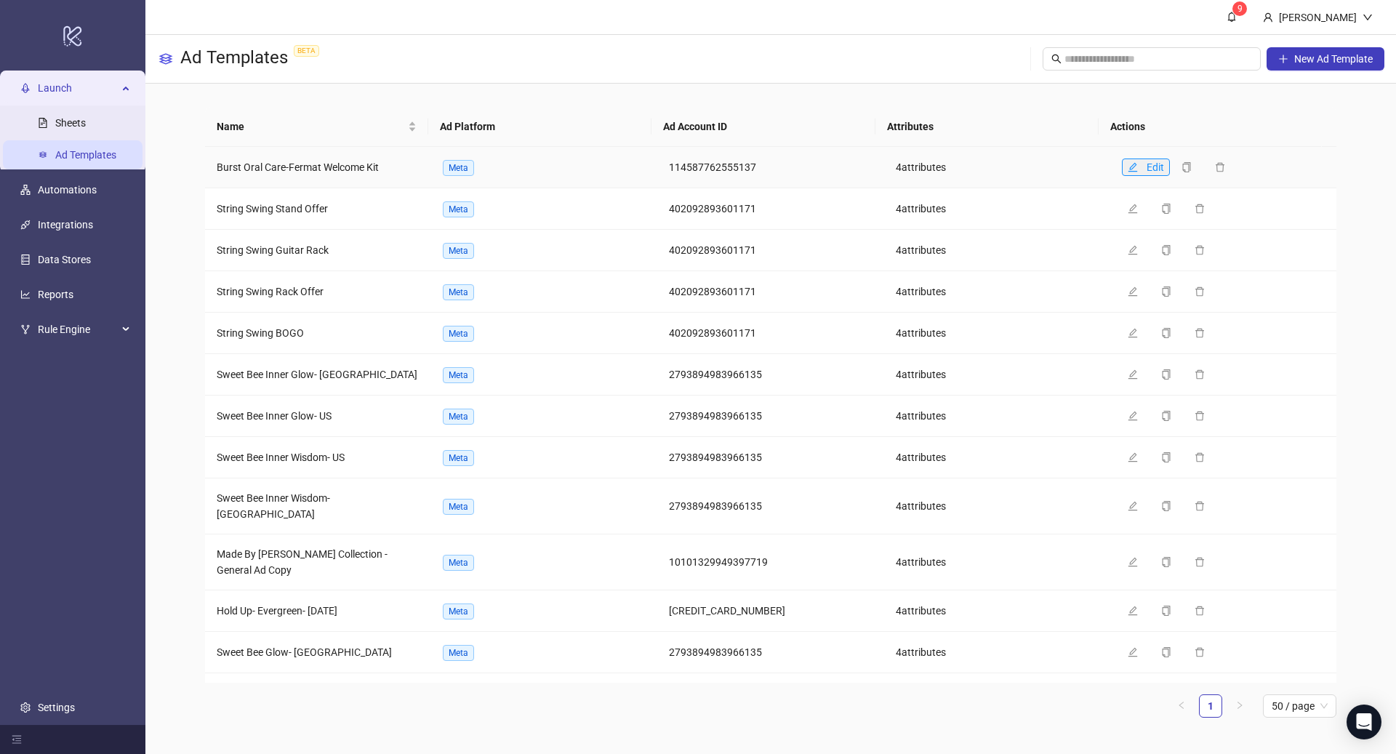
click at [1127, 166] on icon "edit" at bounding box center [1132, 167] width 10 height 10
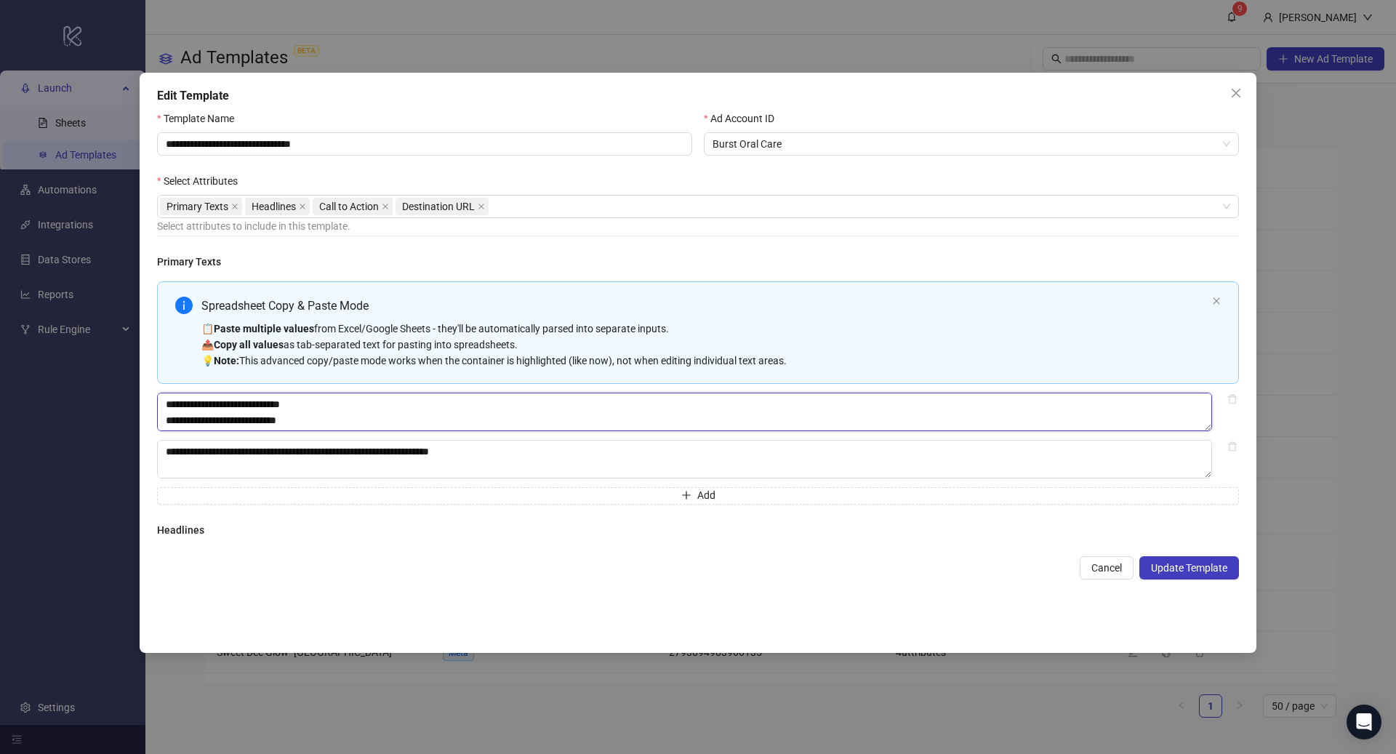
click at [174, 417] on textarea "**********" at bounding box center [684, 412] width 1055 height 39
drag, startPoint x: 168, startPoint y: 401, endPoint x: 419, endPoint y: 520, distance: 278.3
click at [419, 520] on div "**********" at bounding box center [698, 399] width 1082 height 291
type textarea "**********"
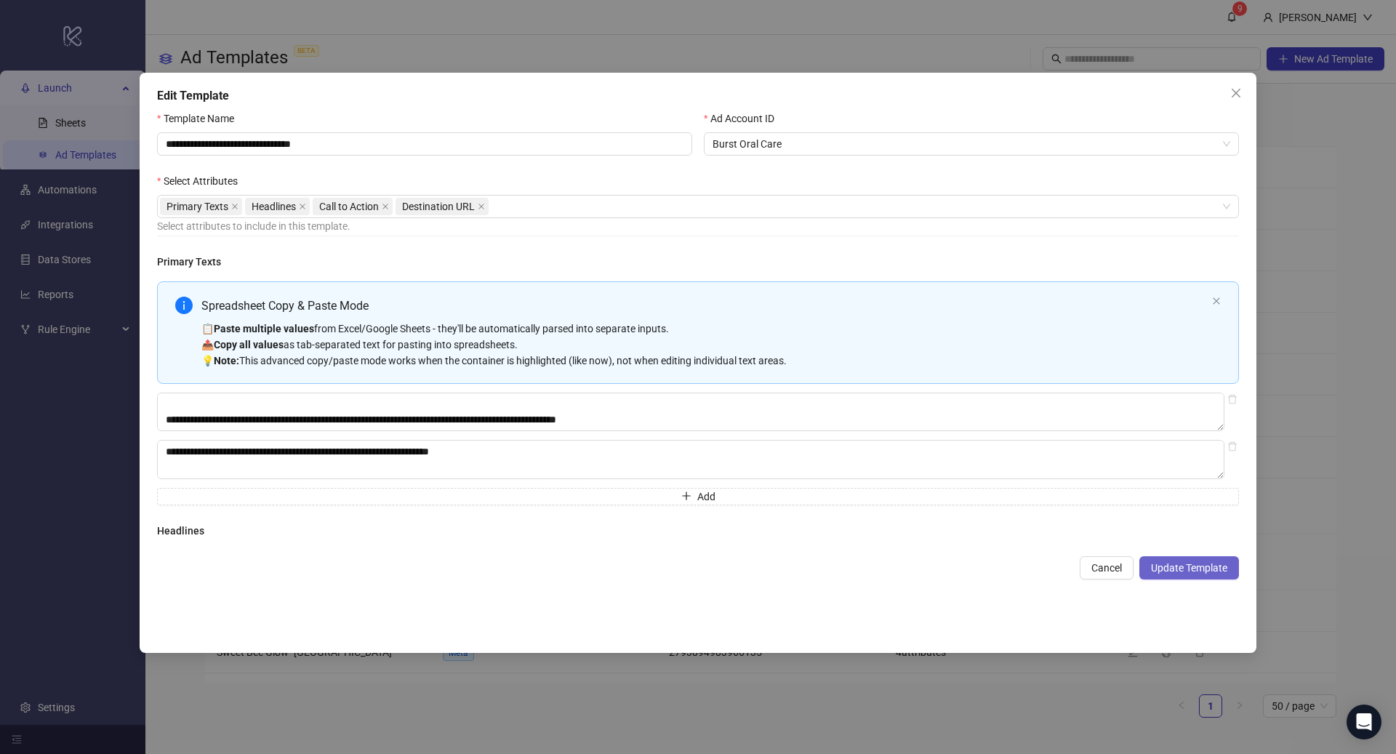
click at [1196, 569] on span "Update Template" at bounding box center [1189, 568] width 76 height 12
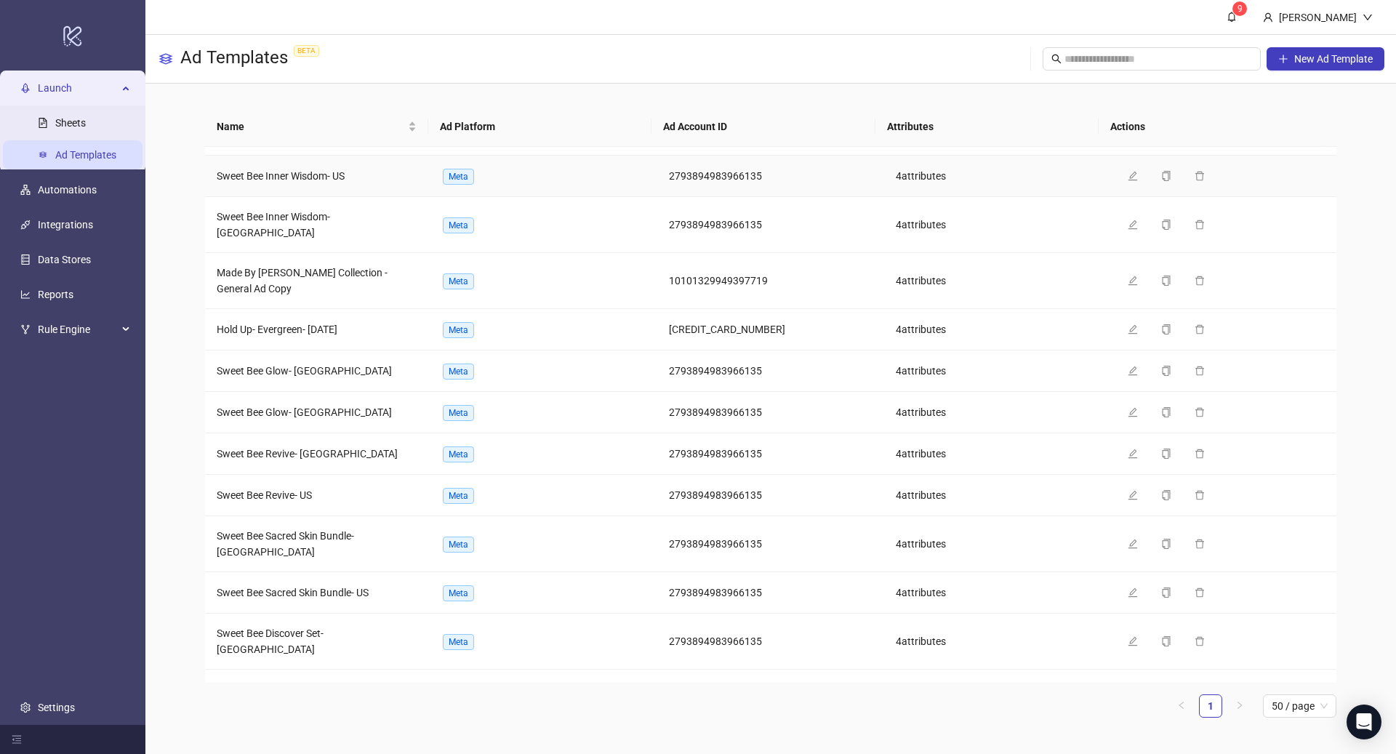
scroll to position [0, 0]
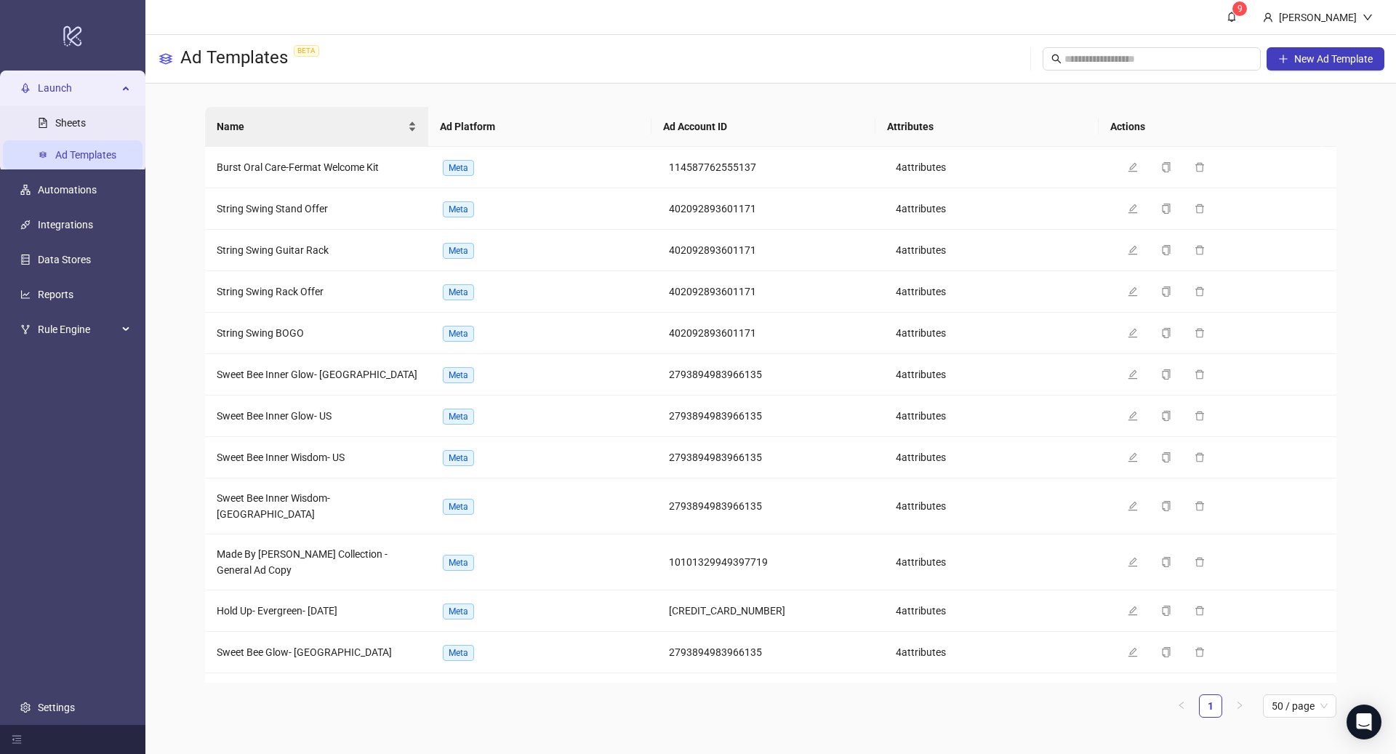
click at [316, 129] on span "Name" at bounding box center [311, 126] width 188 height 16
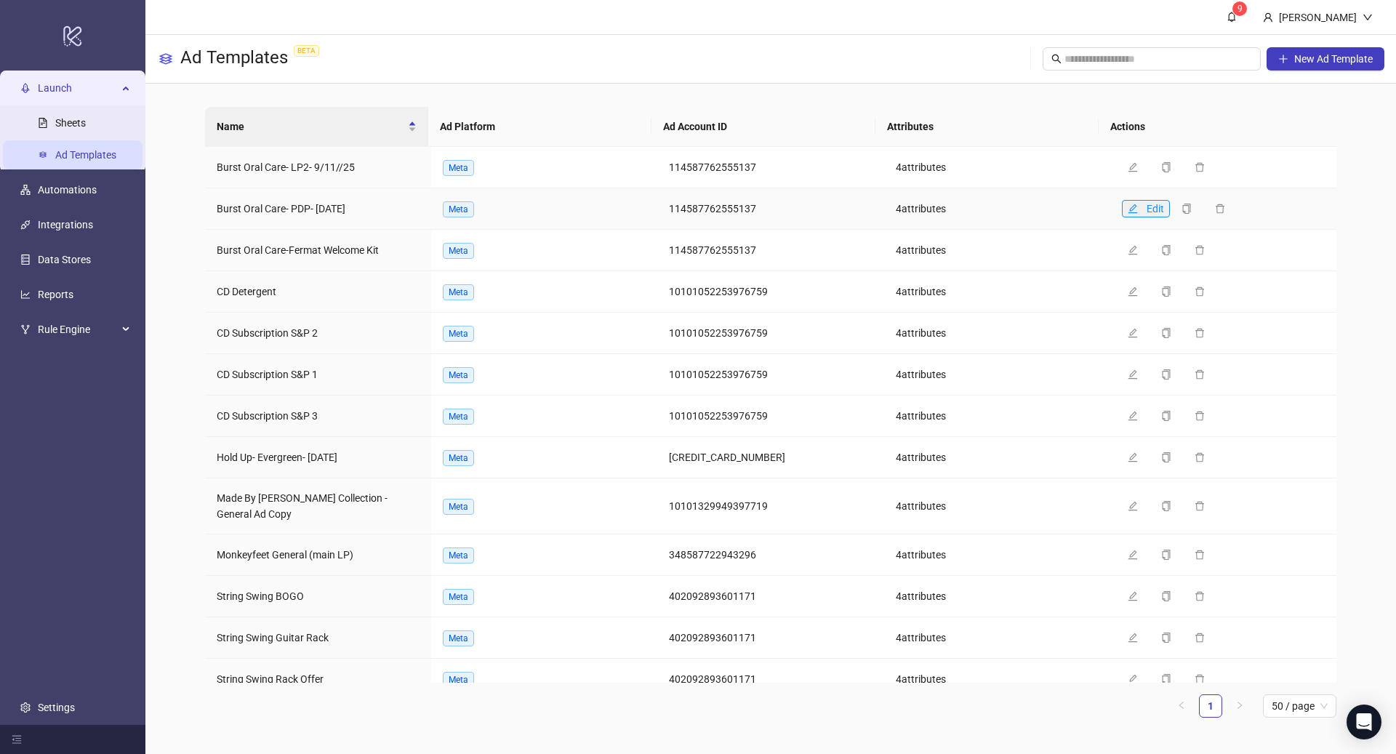
click at [1127, 205] on icon "edit" at bounding box center [1132, 209] width 10 height 10
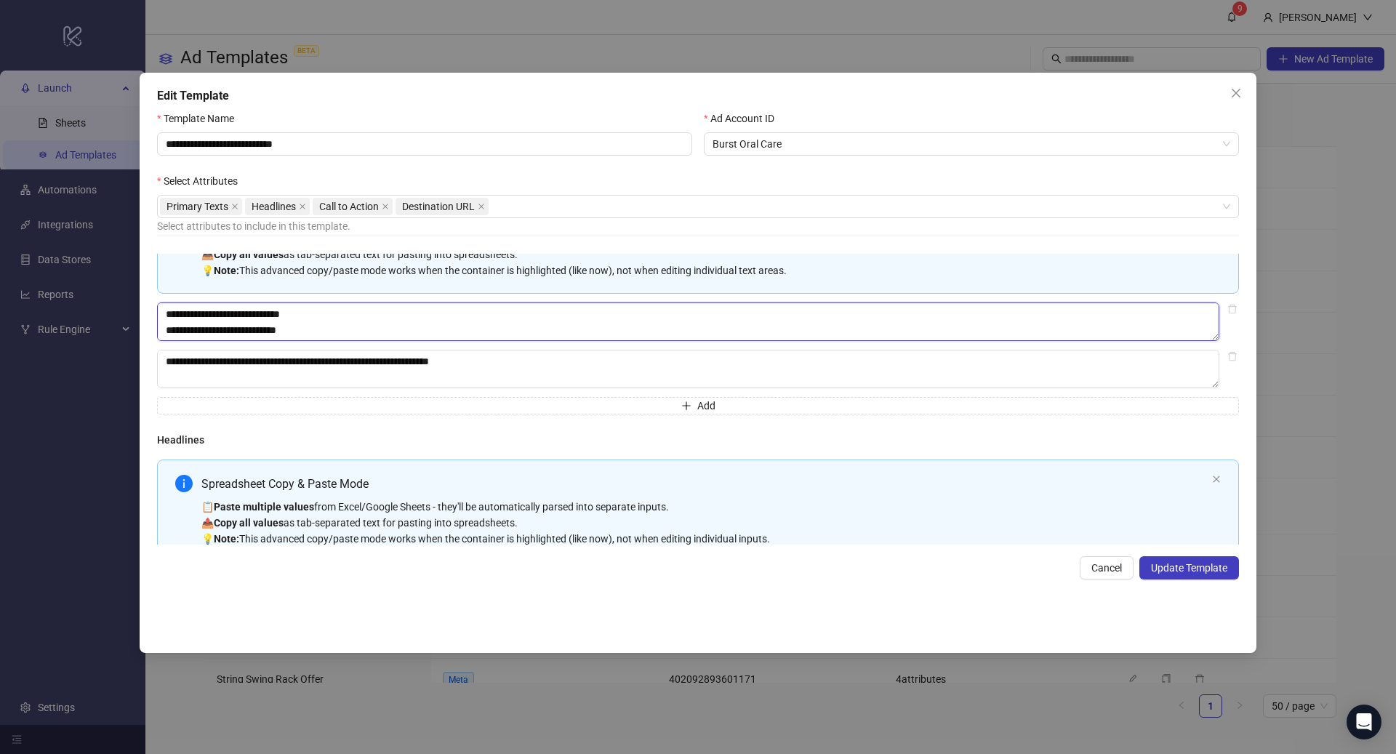
scroll to position [80, 0]
drag, startPoint x: 165, startPoint y: 309, endPoint x: 584, endPoint y: 502, distance: 461.2
click at [582, 503] on div "**********" at bounding box center [698, 399] width 1082 height 291
paste textarea "Multi-text input container - paste or copy values"
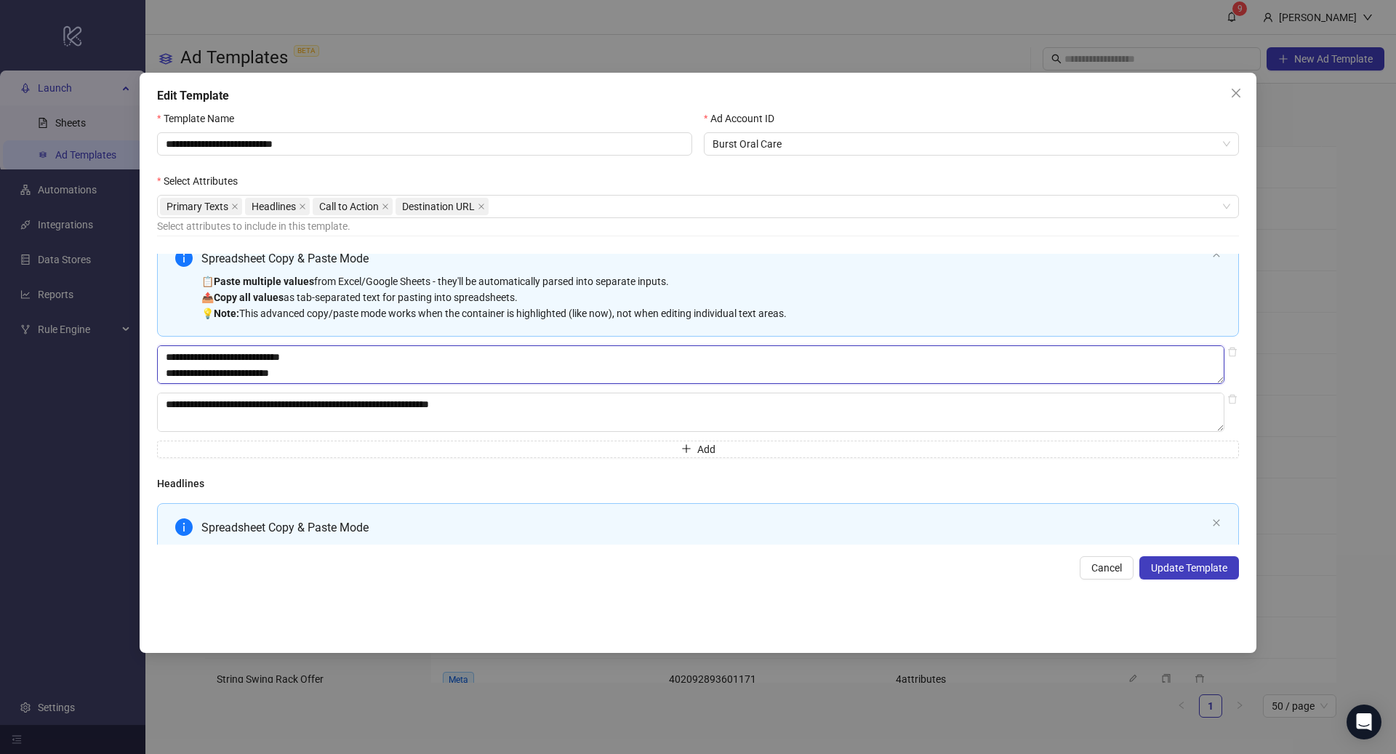
scroll to position [25, 0]
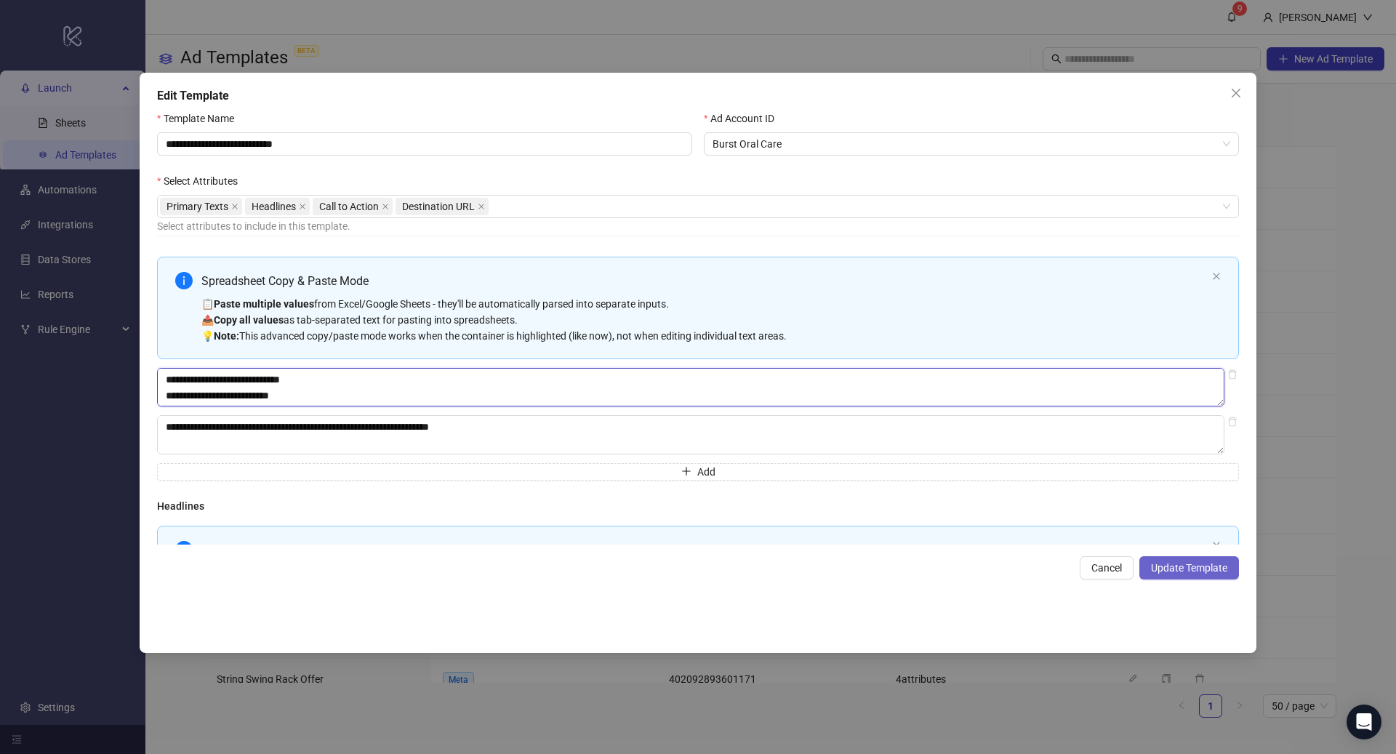
type textarea "**********"
click at [1142, 562] on button "Update Template" at bounding box center [1189, 567] width 100 height 23
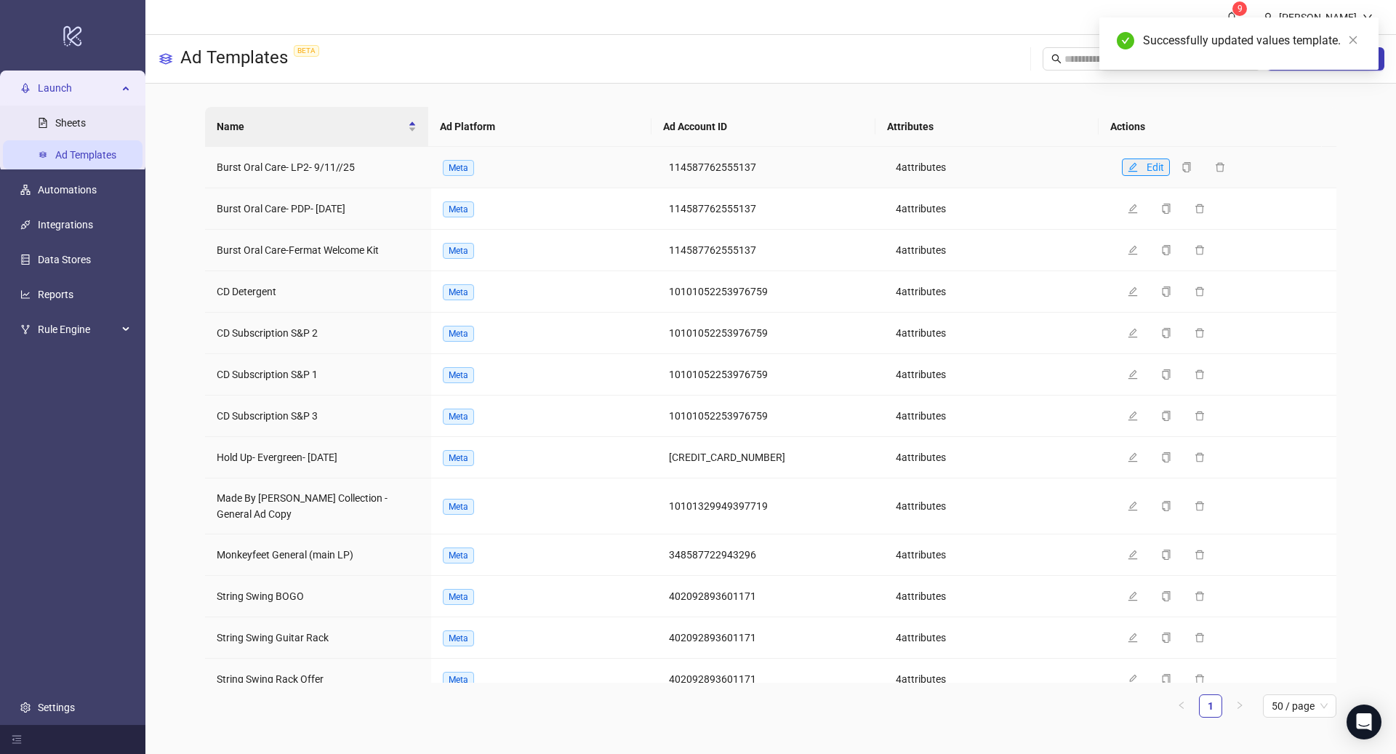
click at [1127, 164] on icon "edit" at bounding box center [1132, 167] width 10 height 10
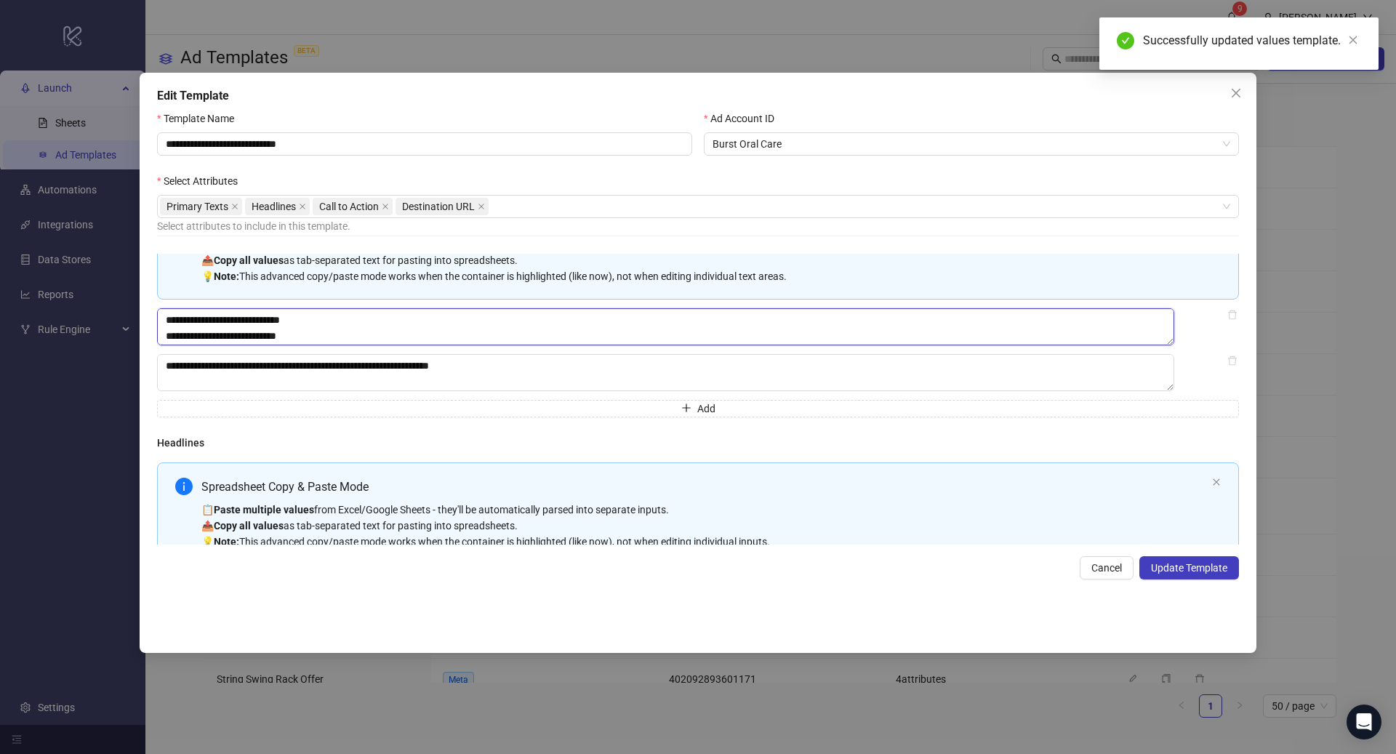
scroll to position [80, 0]
drag, startPoint x: 236, startPoint y: 334, endPoint x: 615, endPoint y: 500, distance: 414.0
click at [613, 502] on div "**********" at bounding box center [698, 399] width 1082 height 291
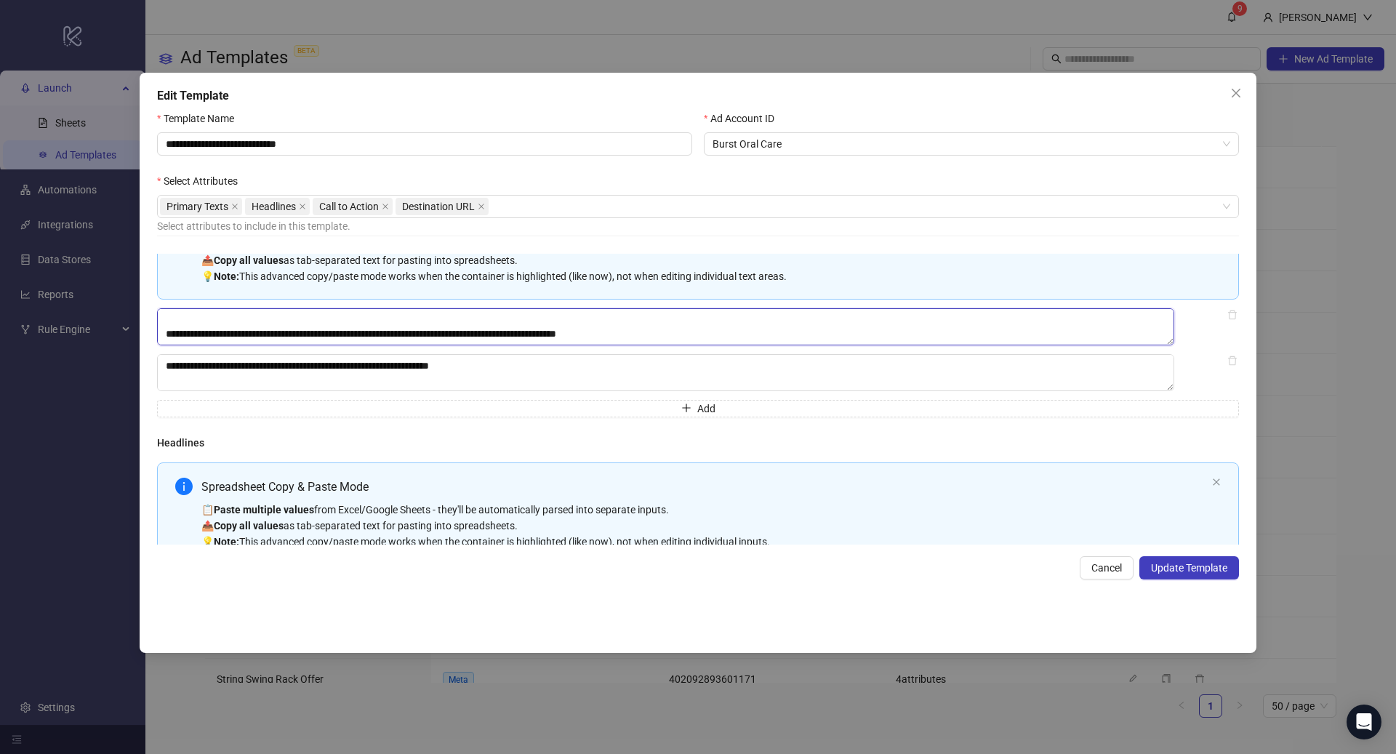
paste textarea "Multi-text input container - paste or copy values"
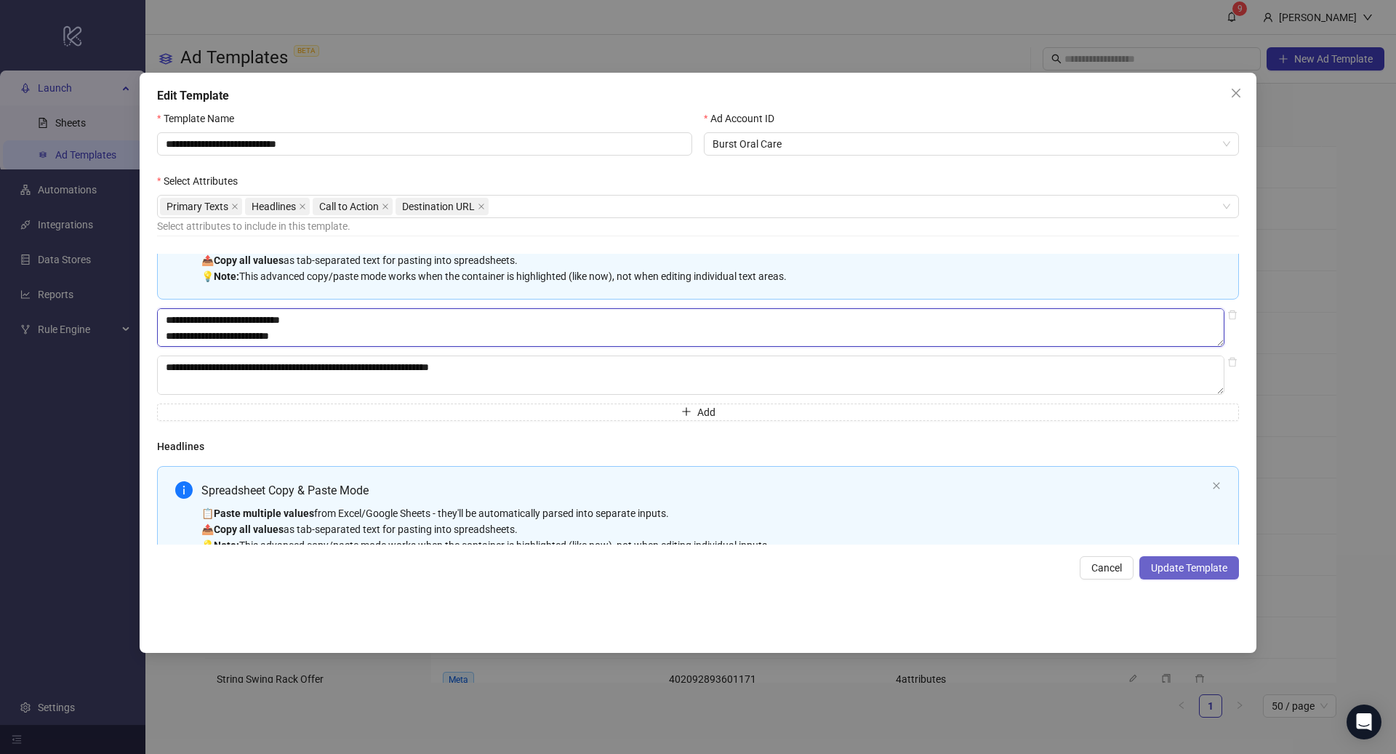
type textarea "**********"
click at [1173, 559] on button "Update Template" at bounding box center [1189, 567] width 100 height 23
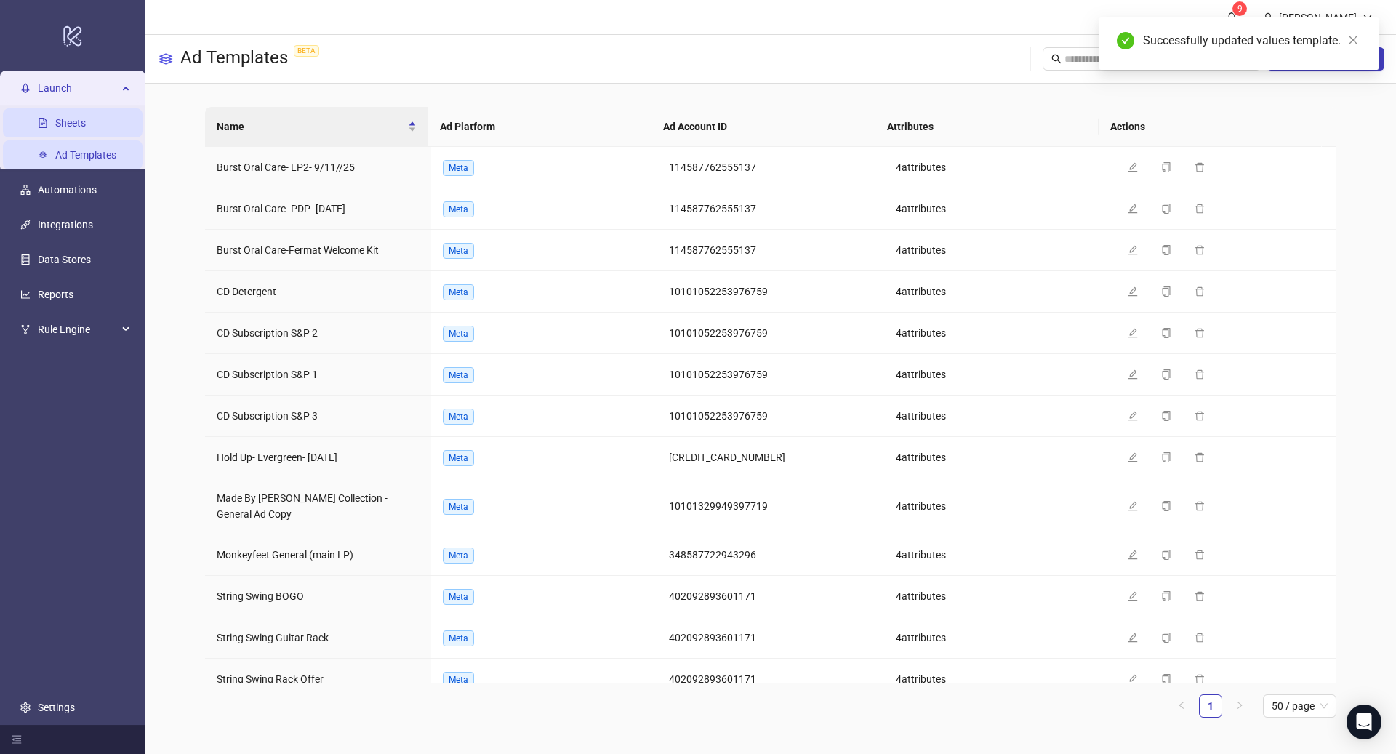
click at [63, 118] on link "Sheets" at bounding box center [70, 123] width 31 height 12
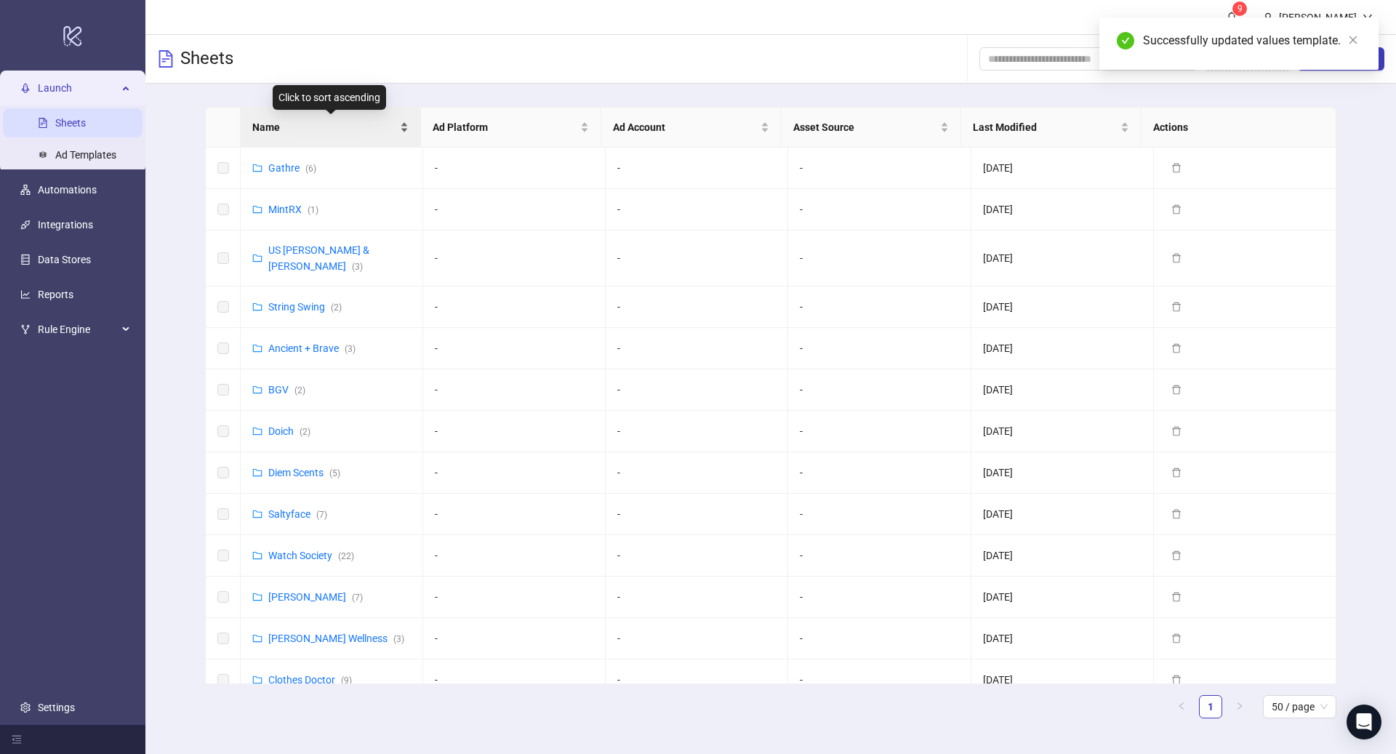
click at [259, 134] on div "Name" at bounding box center [330, 127] width 156 height 16
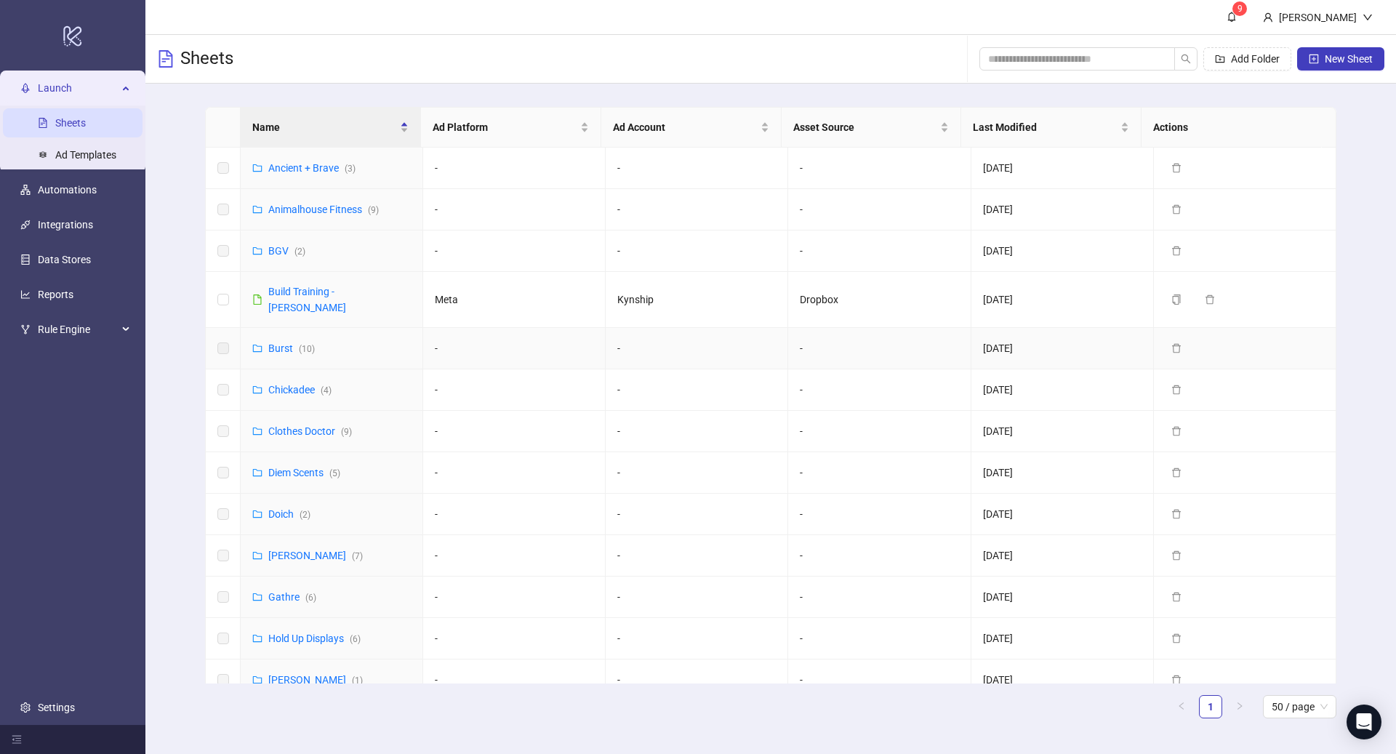
click at [290, 340] on div "Burst ( 10 )" at bounding box center [291, 348] width 47 height 16
click at [286, 342] on link "Burst ( 10 )" at bounding box center [291, 348] width 47 height 12
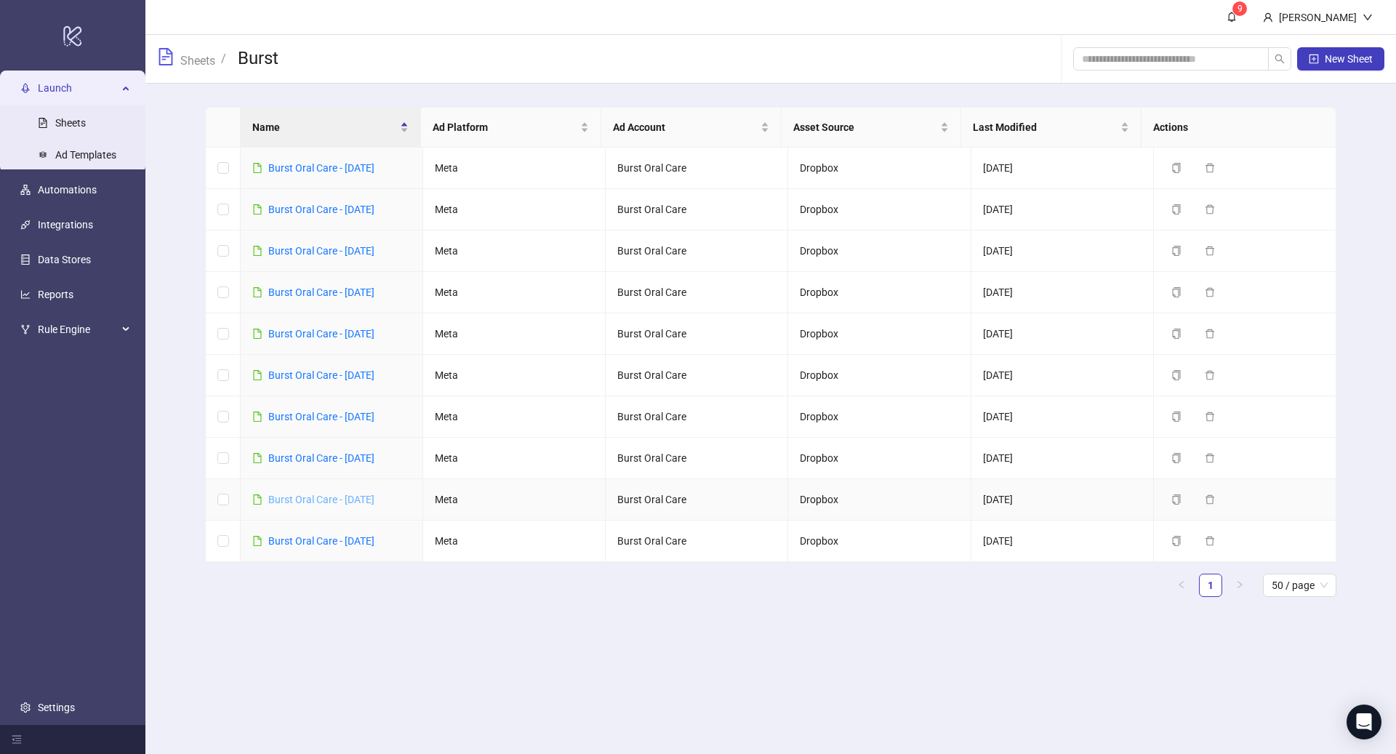
click at [348, 495] on link "Burst Oral Care - [DATE]" at bounding box center [321, 500] width 106 height 12
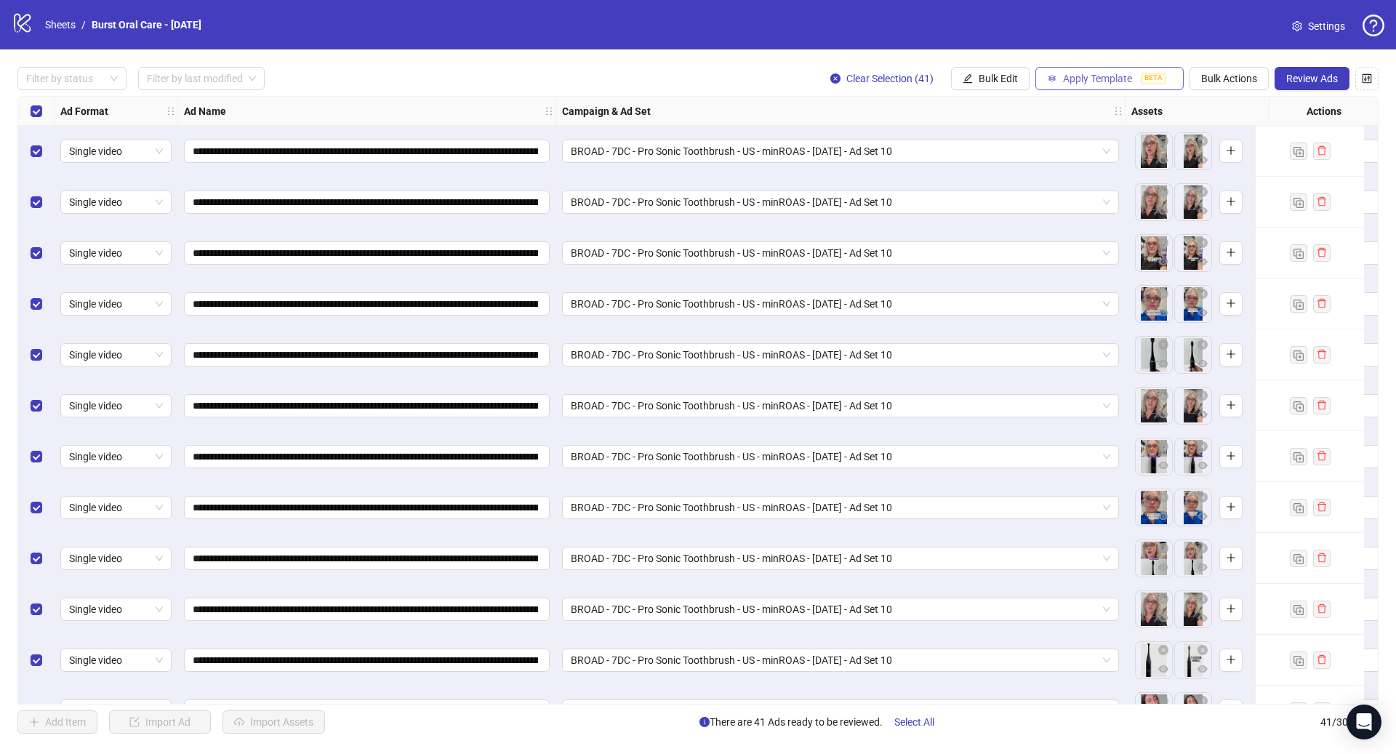
click at [1075, 79] on span "Apply Template" at bounding box center [1097, 79] width 69 height 12
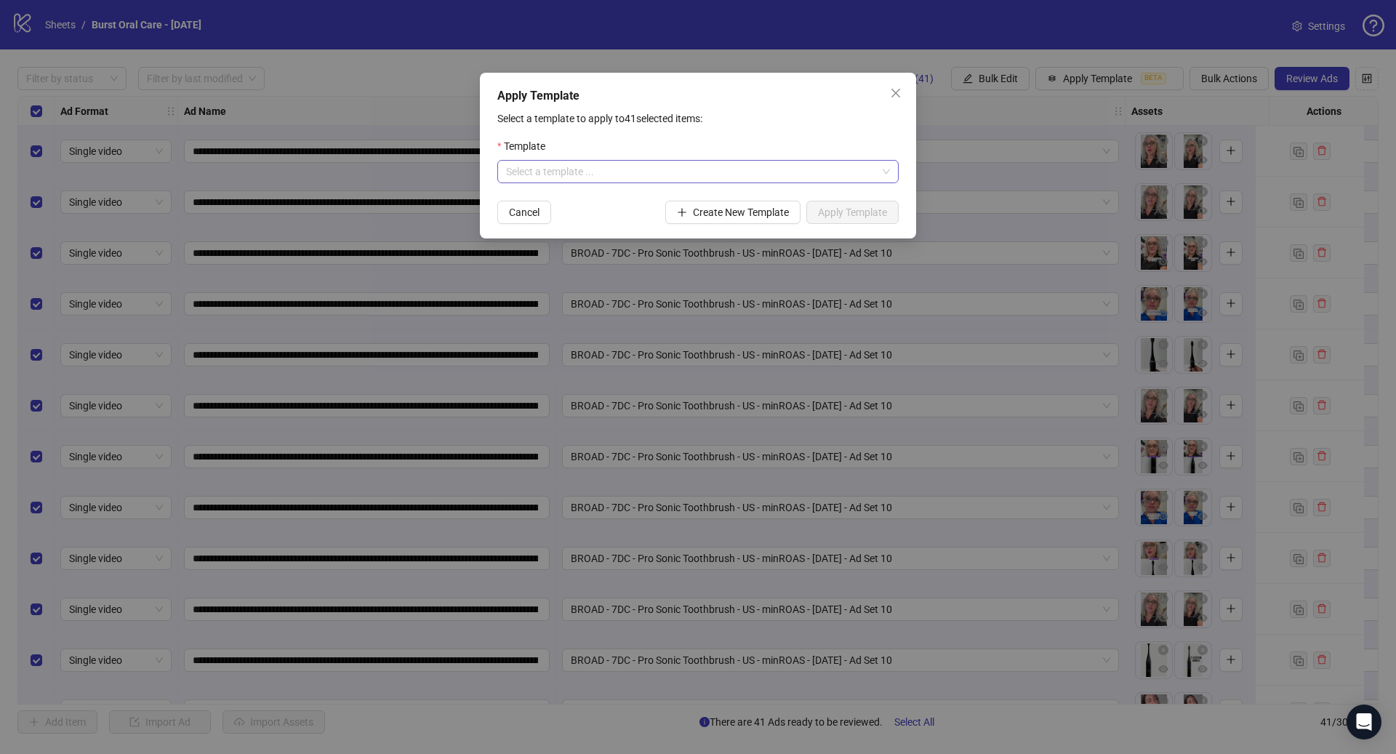
click at [646, 179] on input "search" at bounding box center [691, 172] width 371 height 22
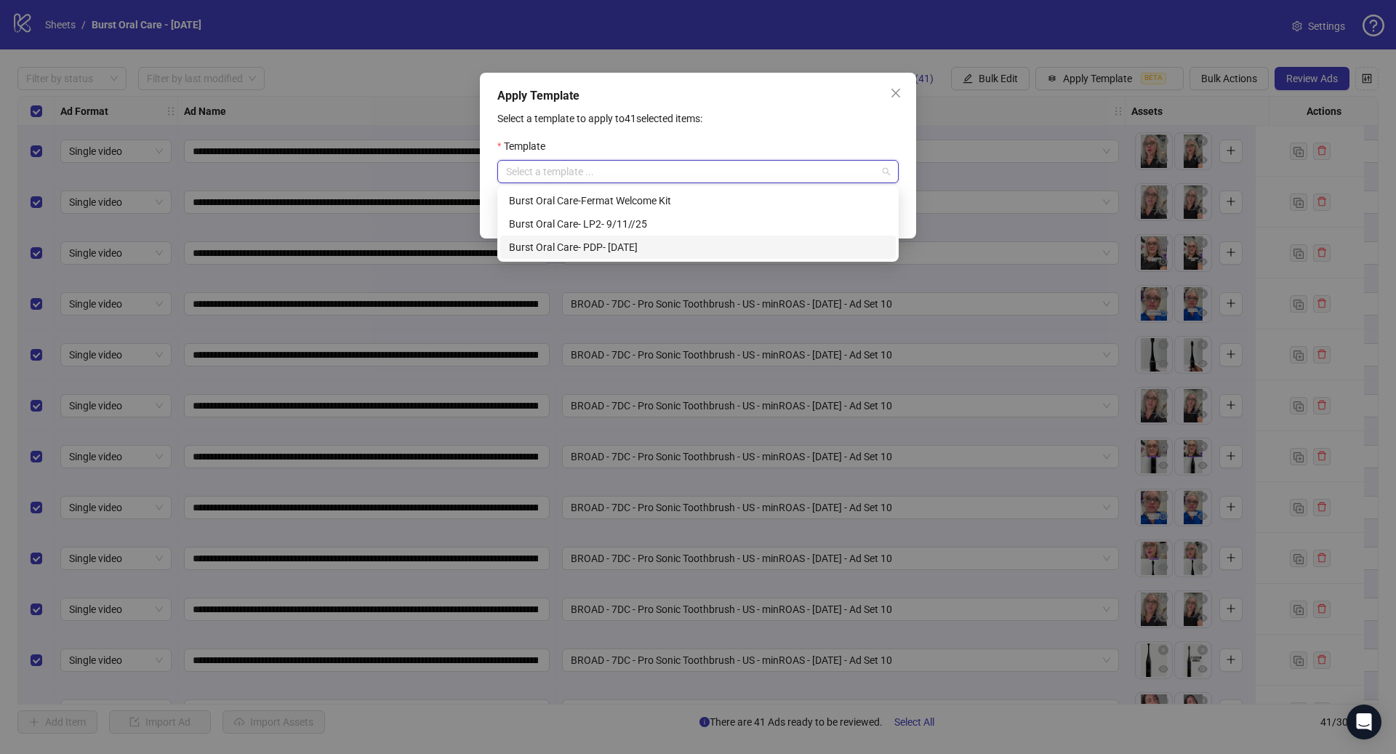
click at [636, 252] on div "Burst Oral Care- PDP- [DATE]" at bounding box center [698, 247] width 378 height 16
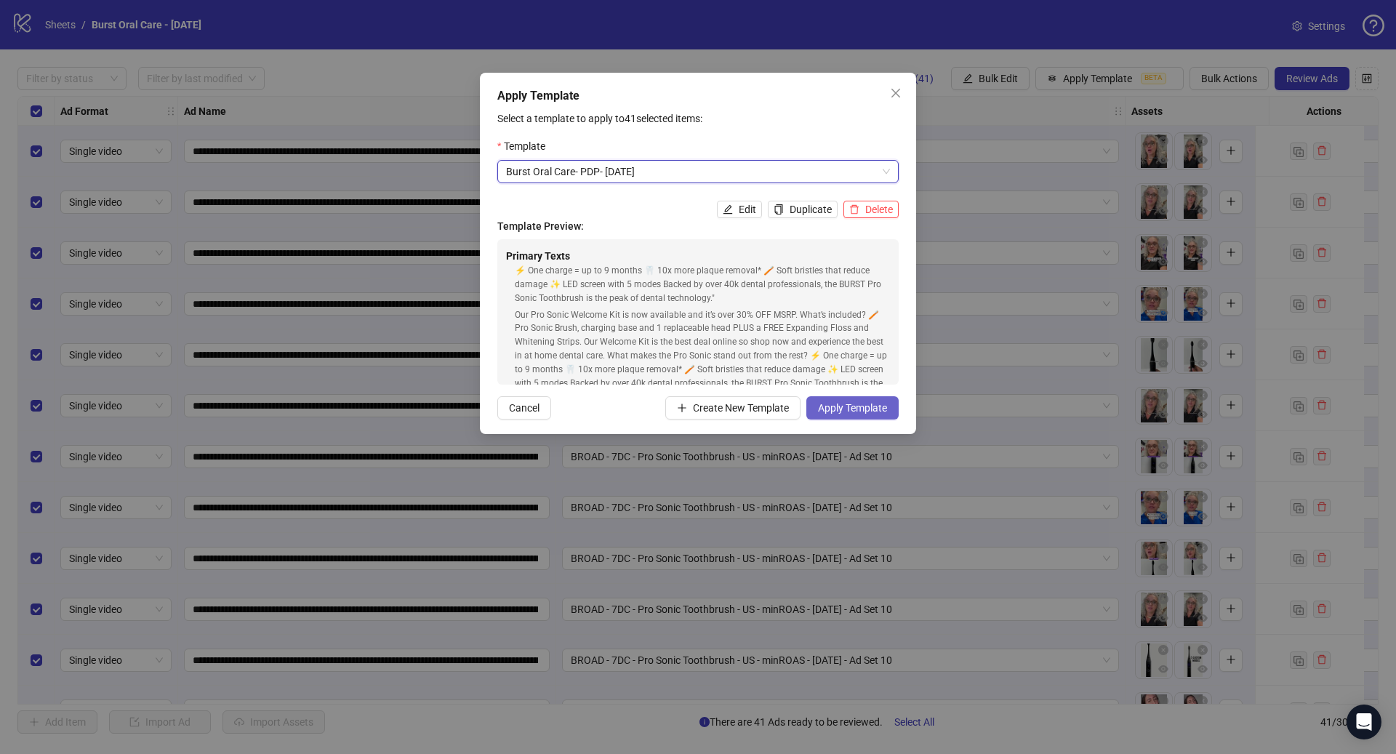
click at [854, 407] on span "Apply Template" at bounding box center [852, 408] width 69 height 12
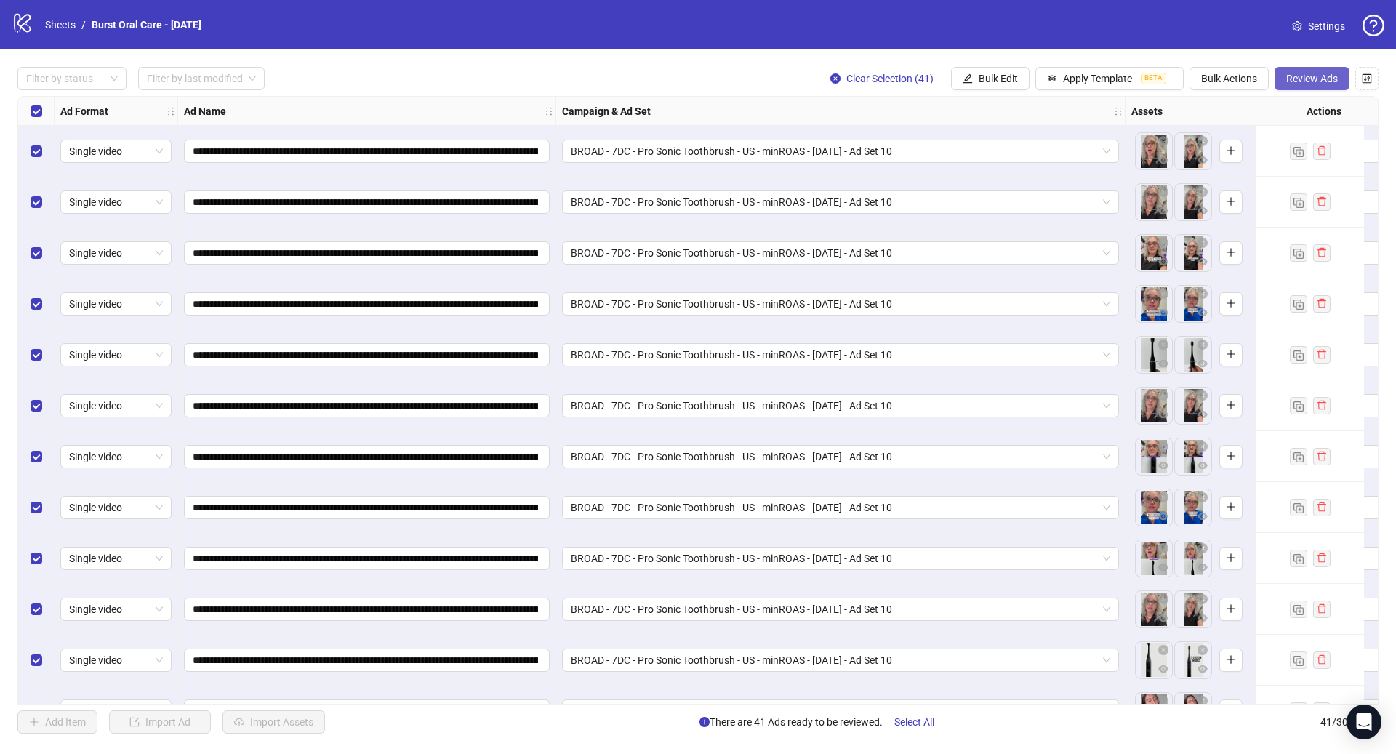
click at [1288, 83] on span "Review Ads" at bounding box center [1312, 79] width 52 height 12
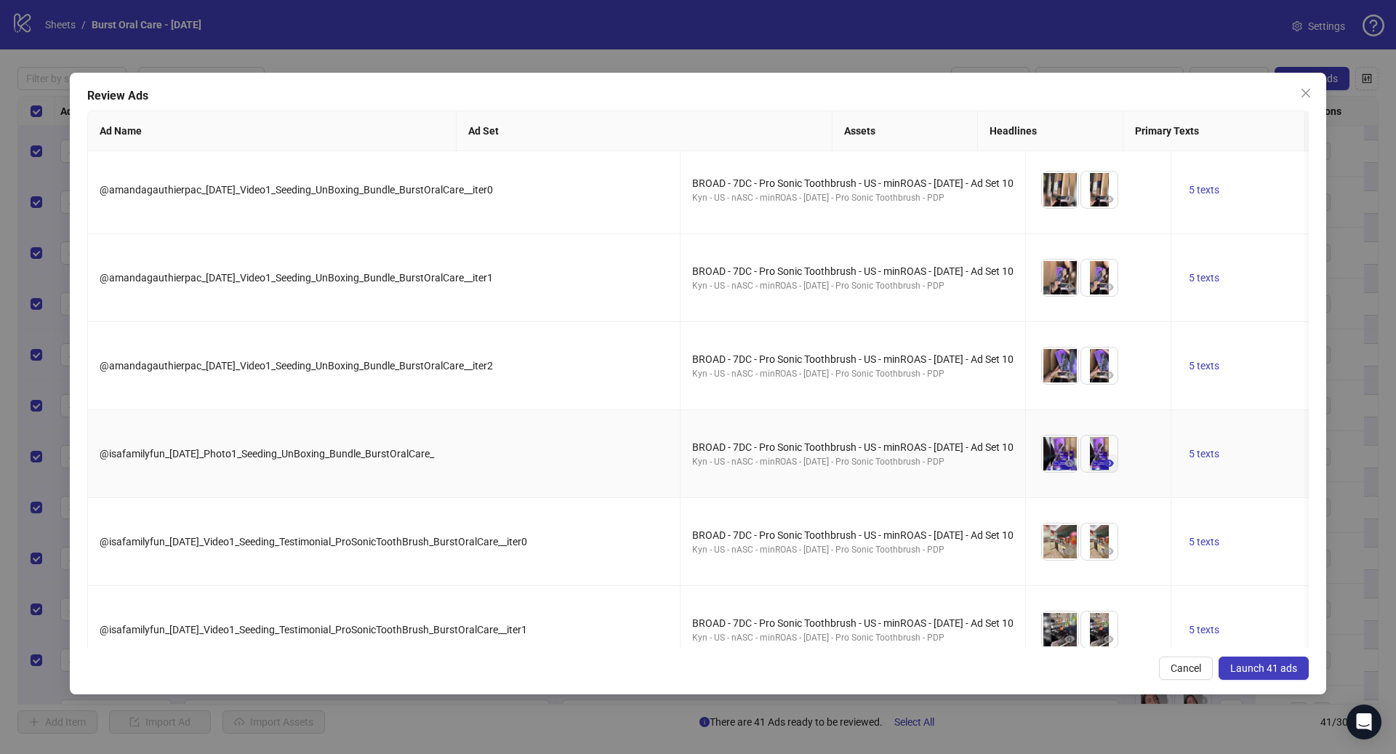
scroll to position [3114, 0]
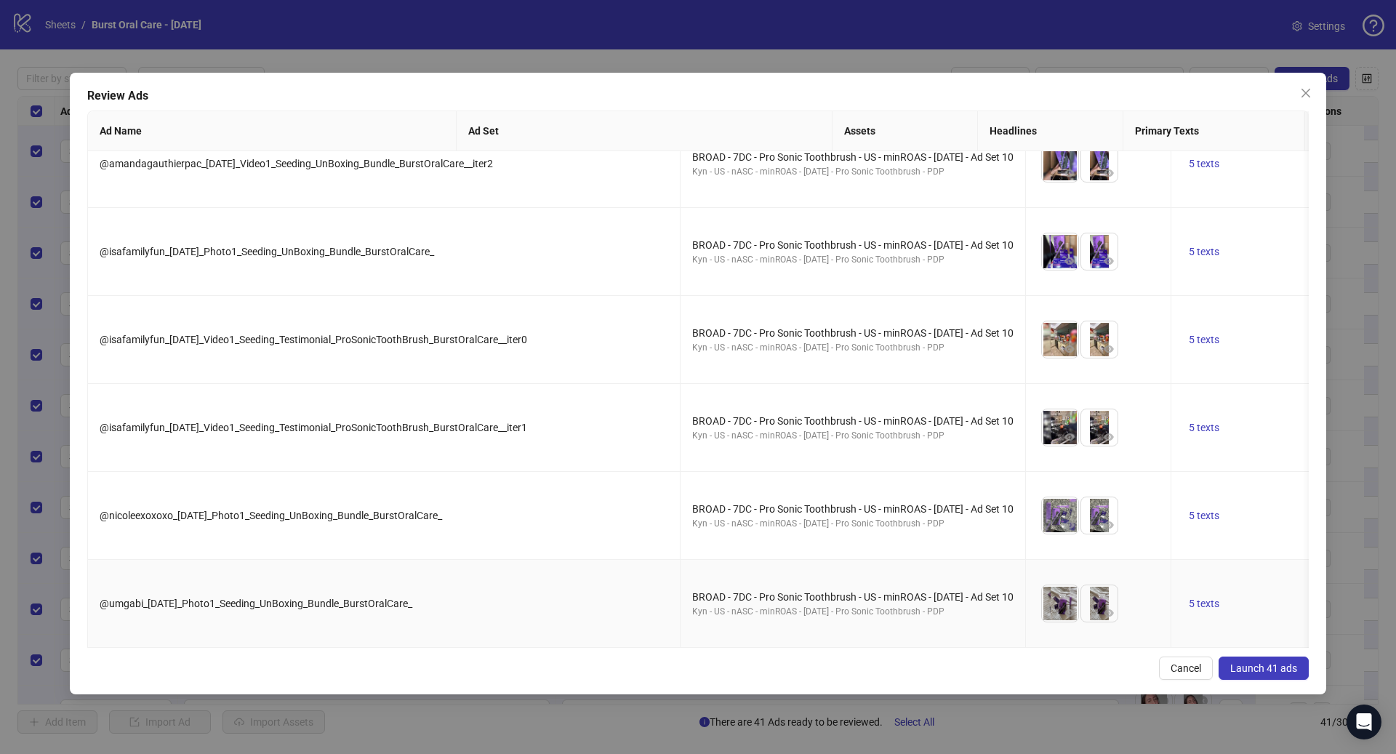
click at [1171, 569] on td "5 texts" at bounding box center [1243, 604] width 145 height 88
click at [1188, 597] on span "5 texts" at bounding box center [1203, 603] width 31 height 12
click at [1232, 576] on button "button" at bounding box center [1237, 577] width 23 height 23
click at [1236, 577] on icon "caret-right" at bounding box center [1237, 577] width 4 height 7
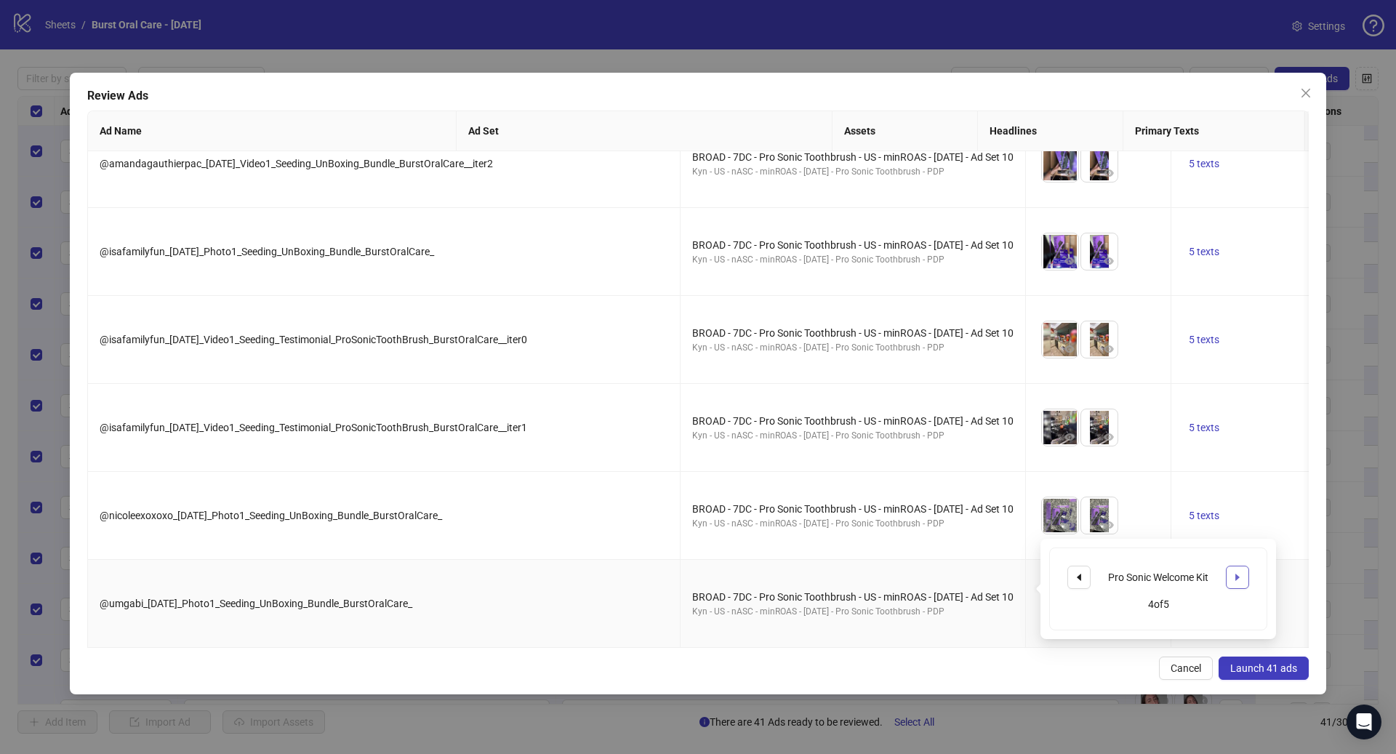
click at [1236, 577] on icon "caret-right" at bounding box center [1237, 577] width 4 height 7
click at [1334, 246] on span "2 texts" at bounding box center [1349, 252] width 31 height 12
click at [1316, 252] on td "2 texts" at bounding box center [1407, 252] width 182 height 88
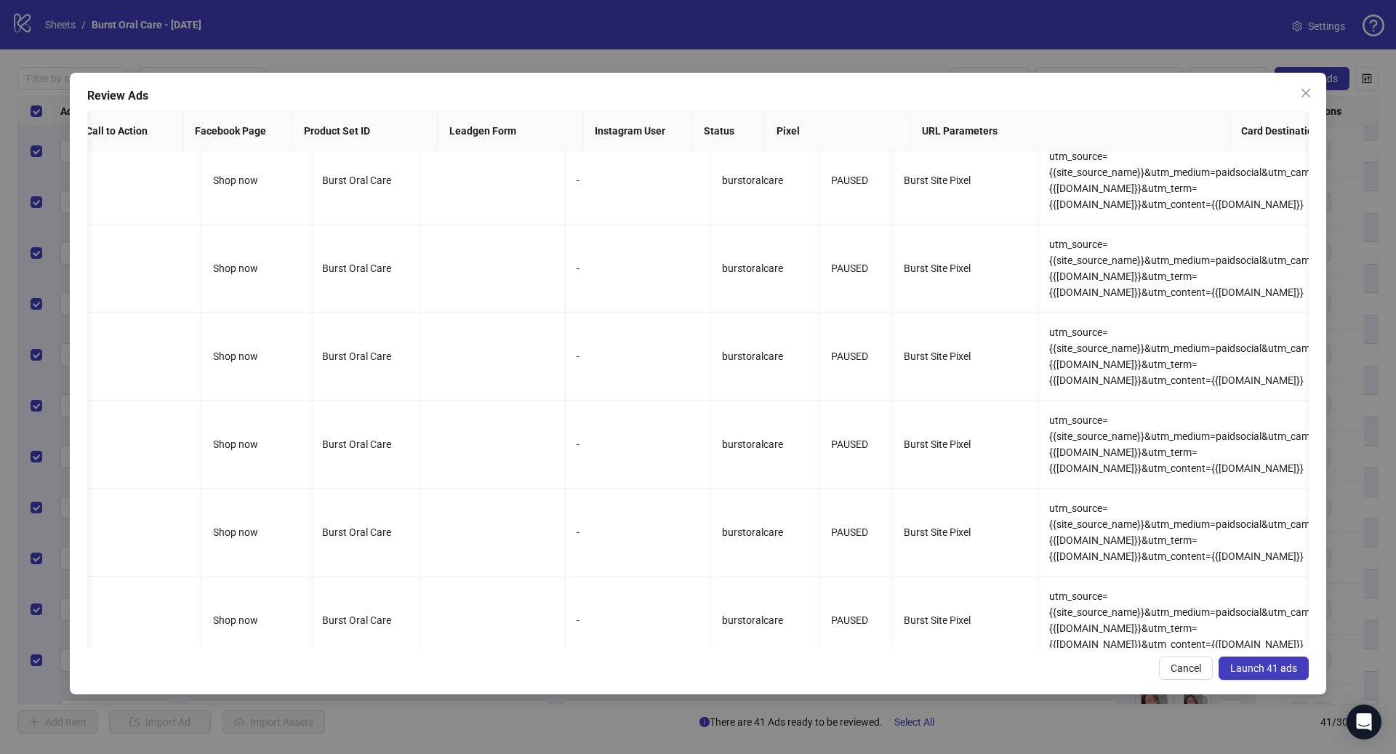
scroll to position [0, 0]
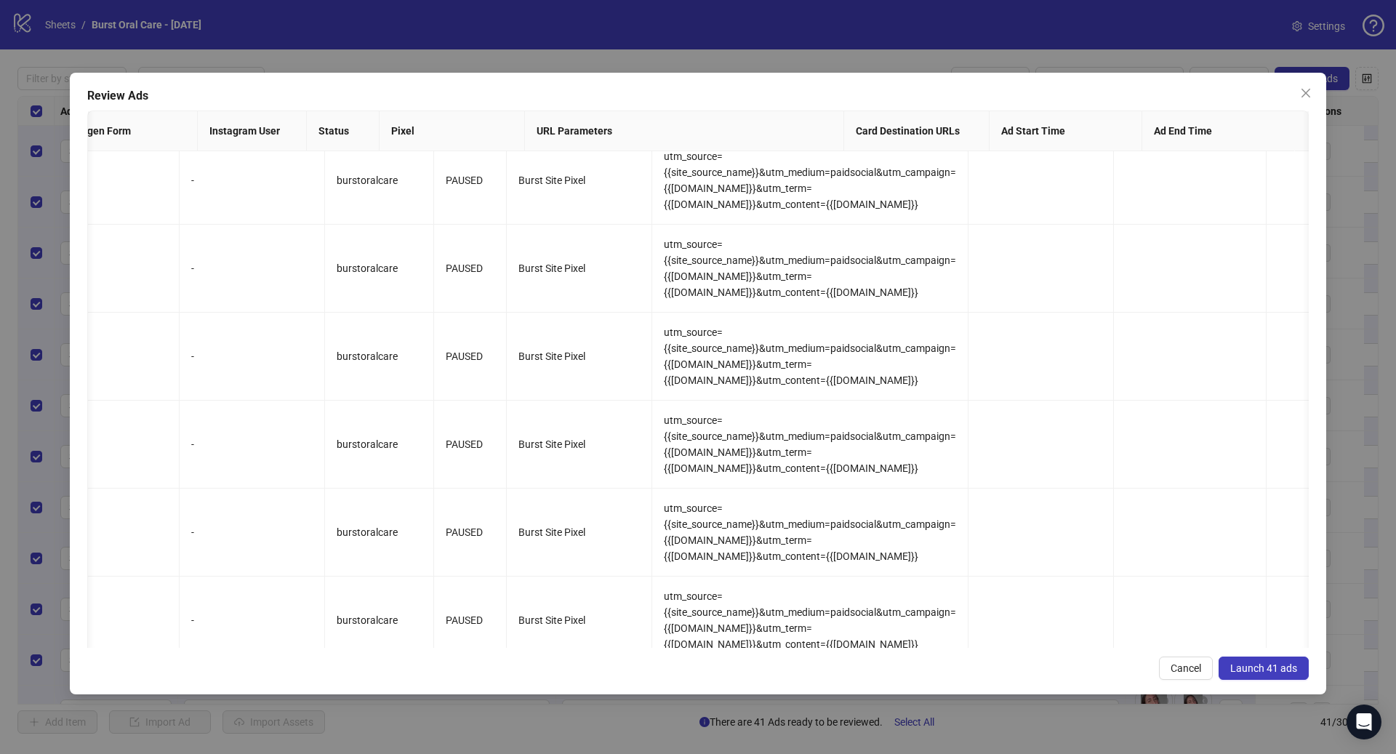
click at [1277, 667] on span "Launch 41 ads" at bounding box center [1263, 668] width 67 height 12
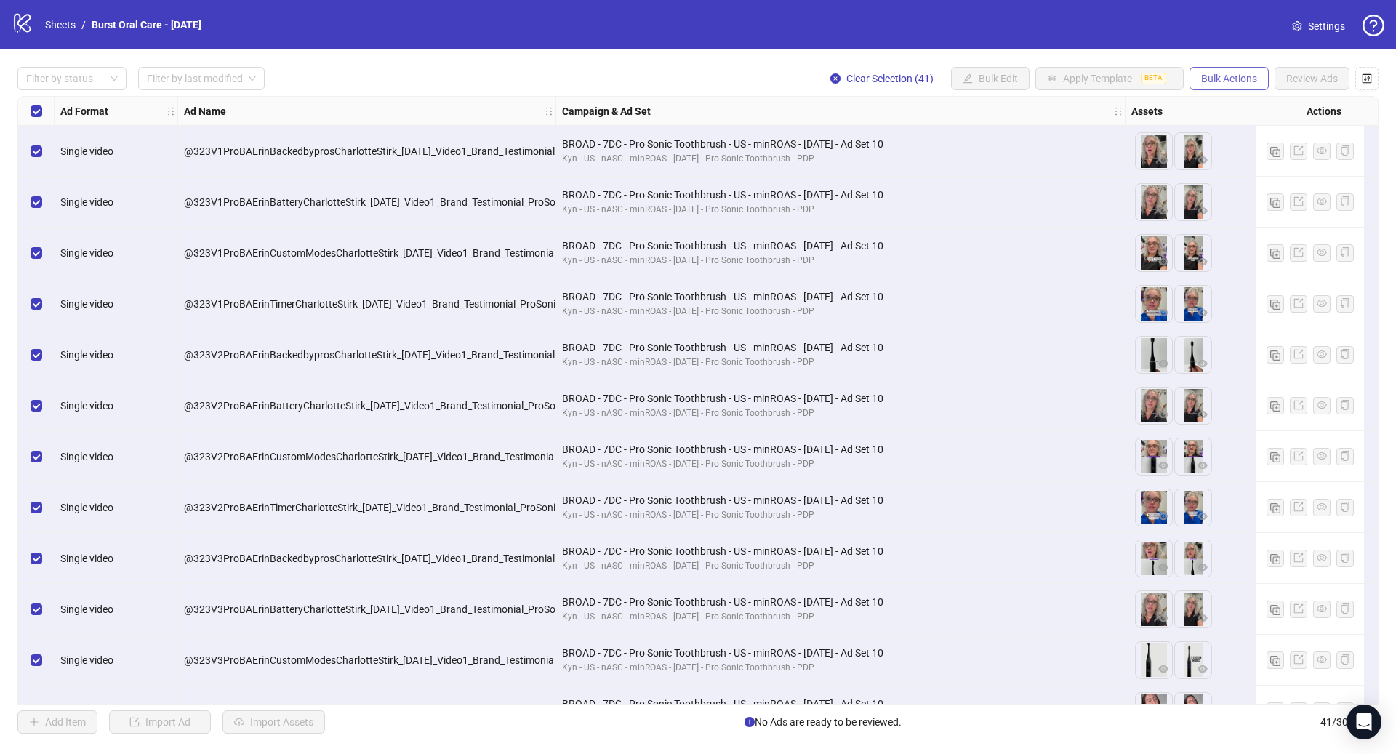
click at [1220, 86] on button "Bulk Actions" at bounding box center [1228, 78] width 79 height 23
click at [1278, 150] on span "Duplicate with assets" at bounding box center [1249, 155] width 100 height 16
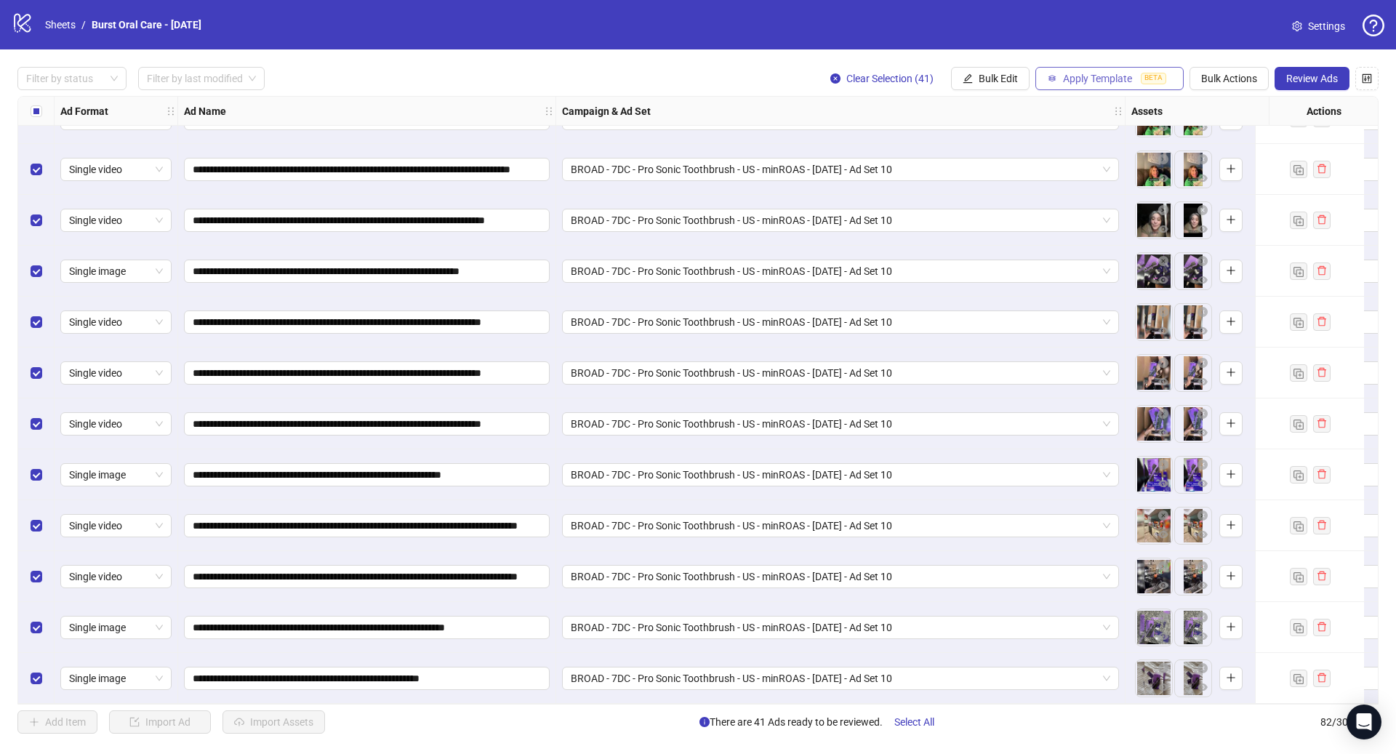
click at [1090, 82] on span "Apply Template" at bounding box center [1097, 79] width 69 height 12
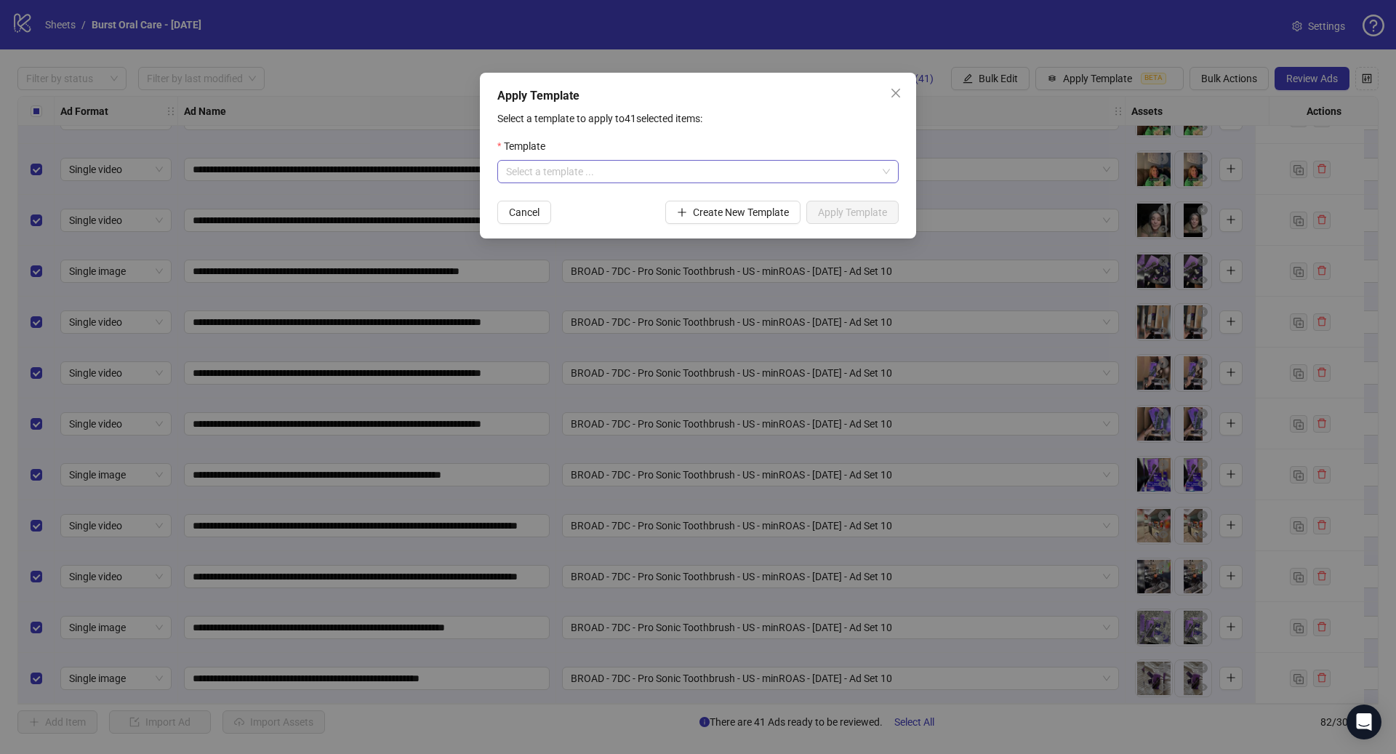
click at [694, 180] on input "search" at bounding box center [691, 172] width 371 height 22
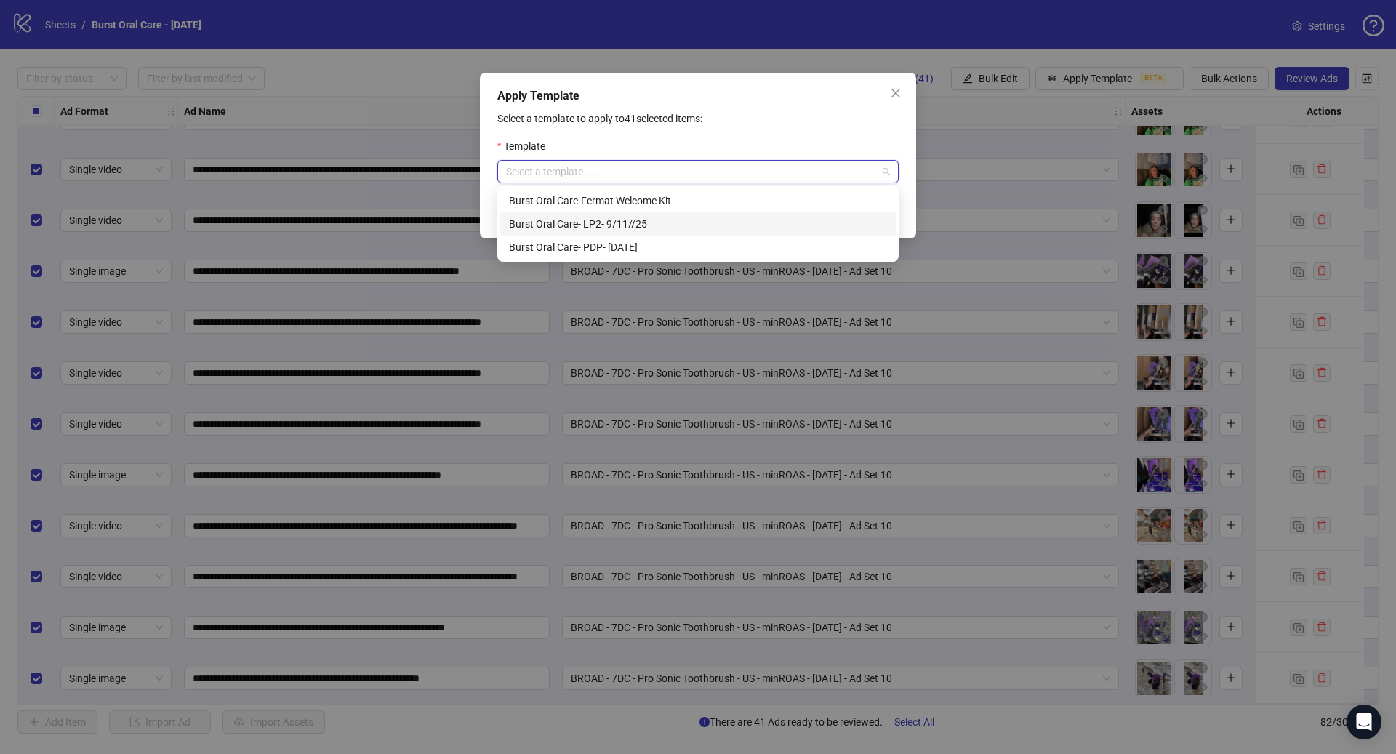
click at [670, 220] on div "Burst Oral Care- LP2- 9/11//25" at bounding box center [698, 224] width 378 height 16
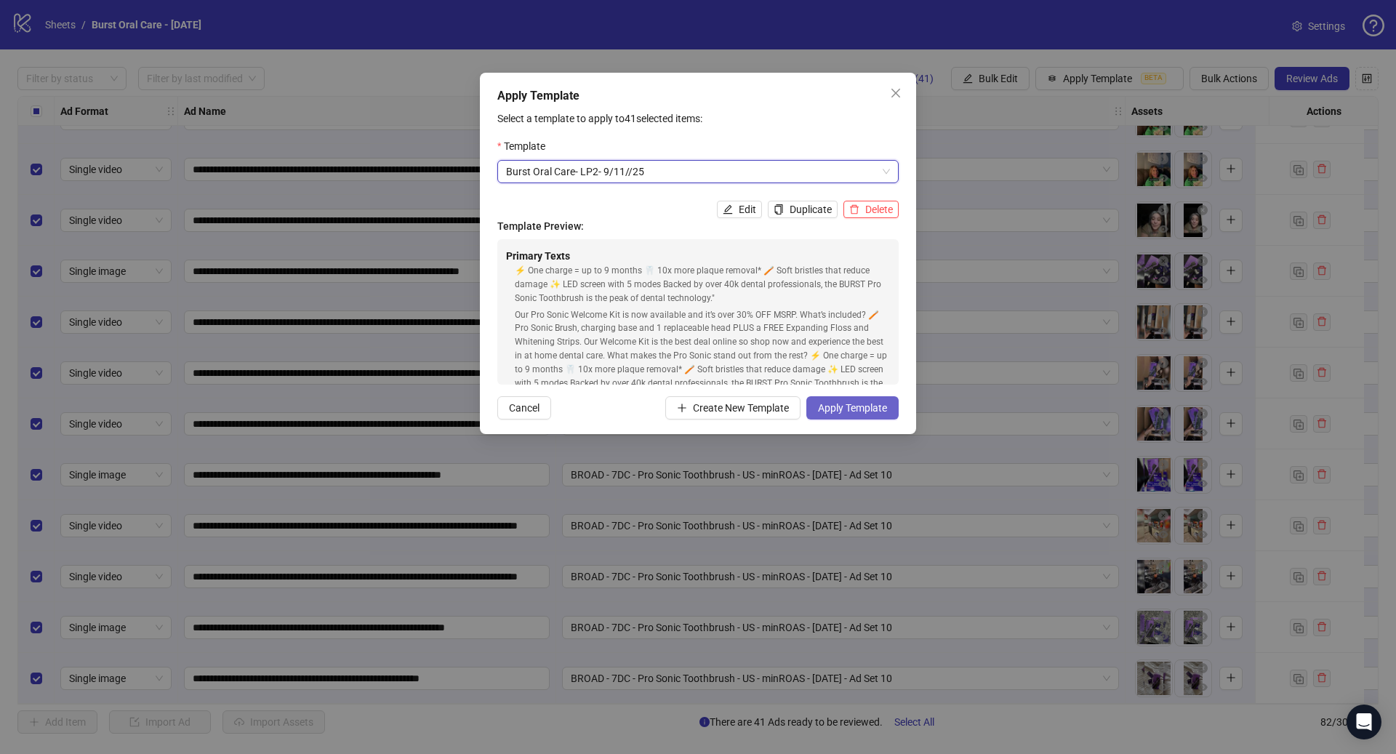
click at [844, 414] on button "Apply Template" at bounding box center [852, 407] width 92 height 23
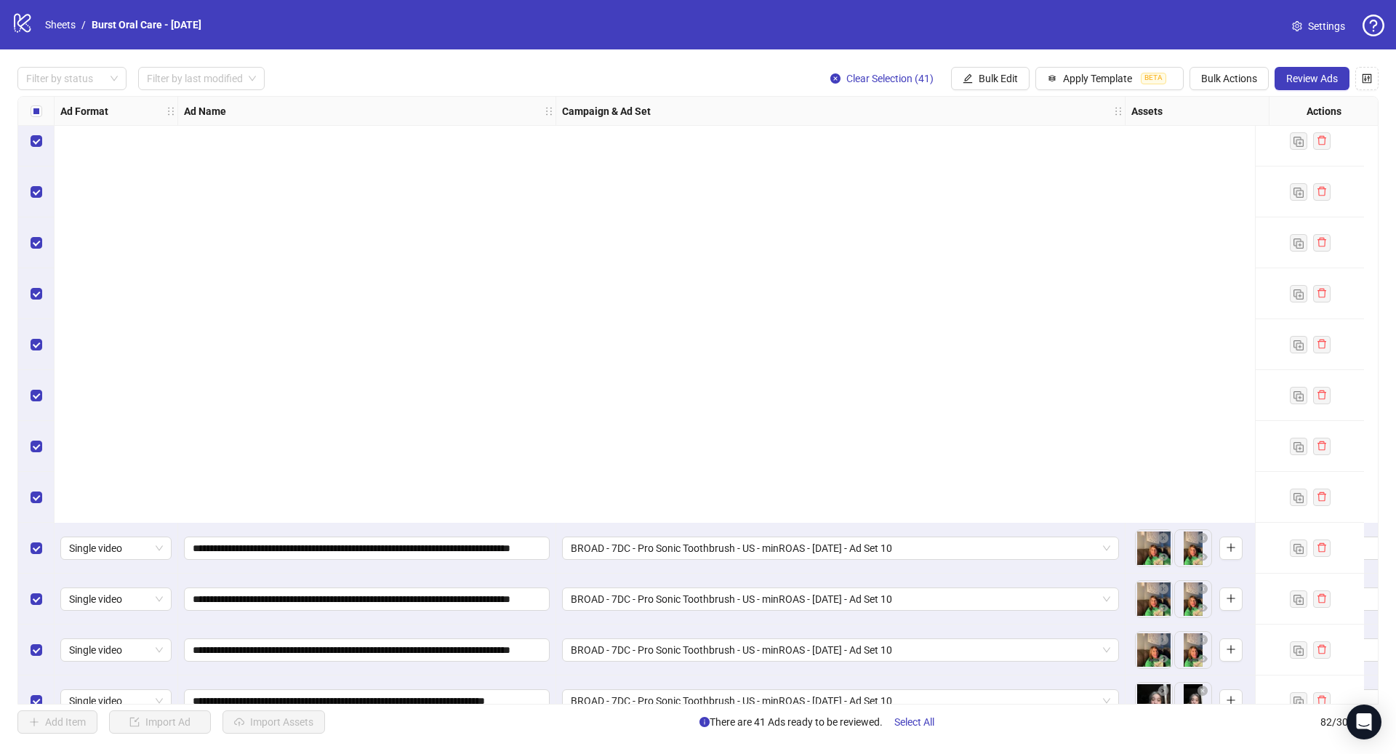
scroll to position [3600, 0]
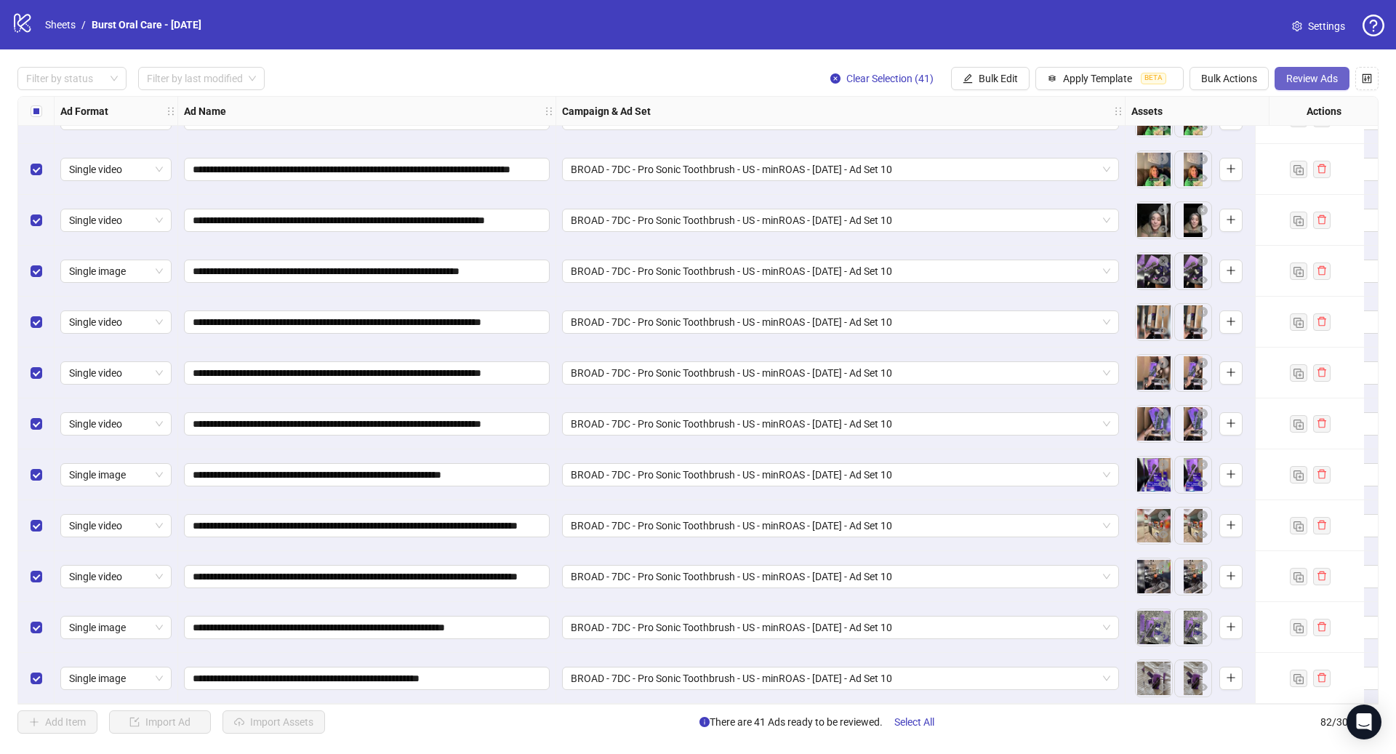
click at [1315, 73] on span "Review Ads" at bounding box center [1312, 79] width 52 height 12
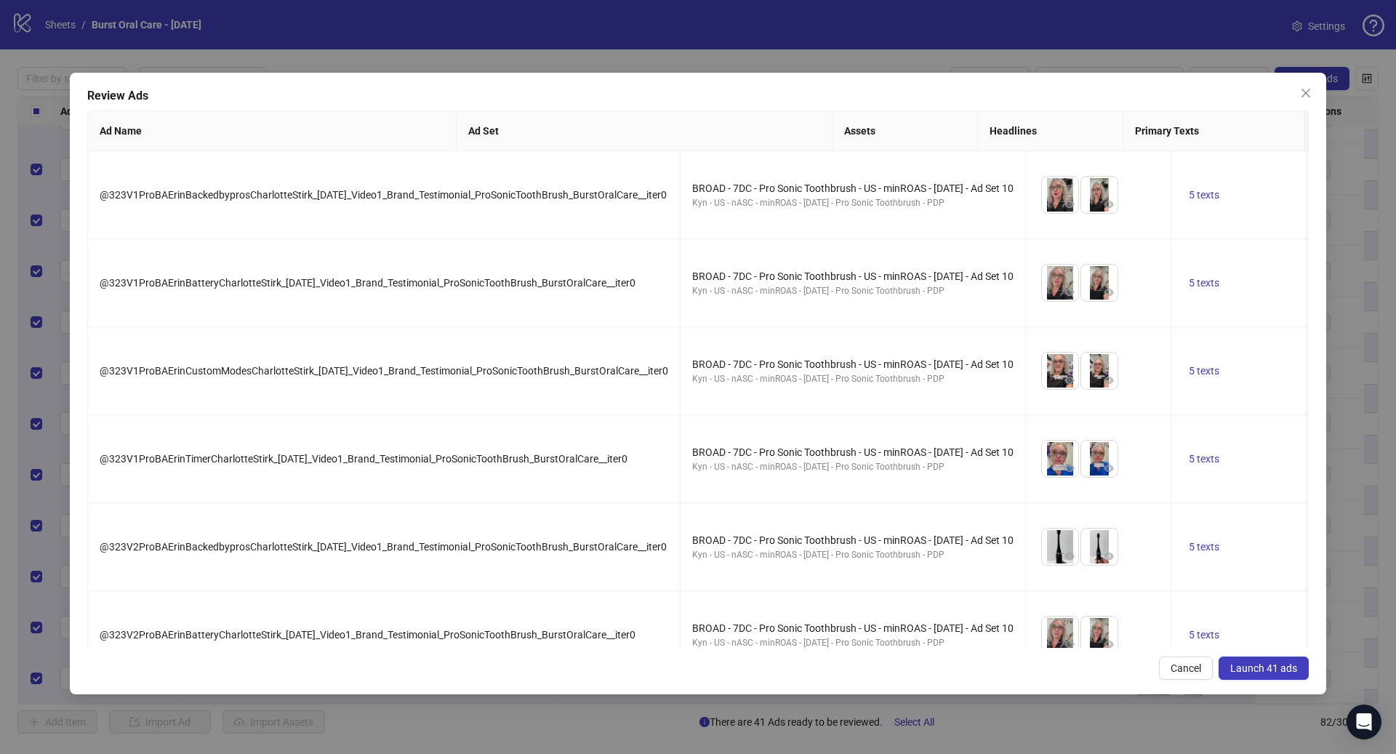
click at [1253, 669] on span "Launch 41 ads" at bounding box center [1263, 668] width 67 height 12
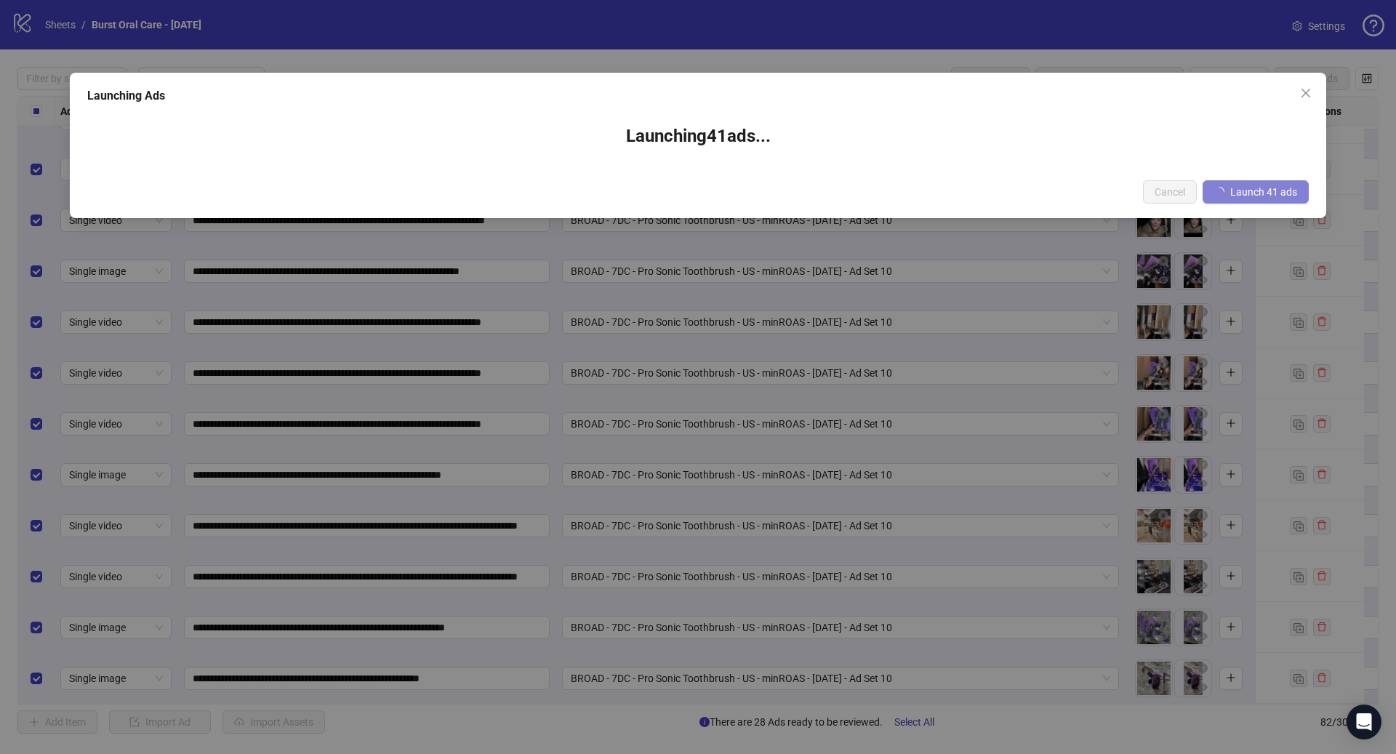
click at [1308, 88] on icon "close" at bounding box center [1306, 93] width 12 height 12
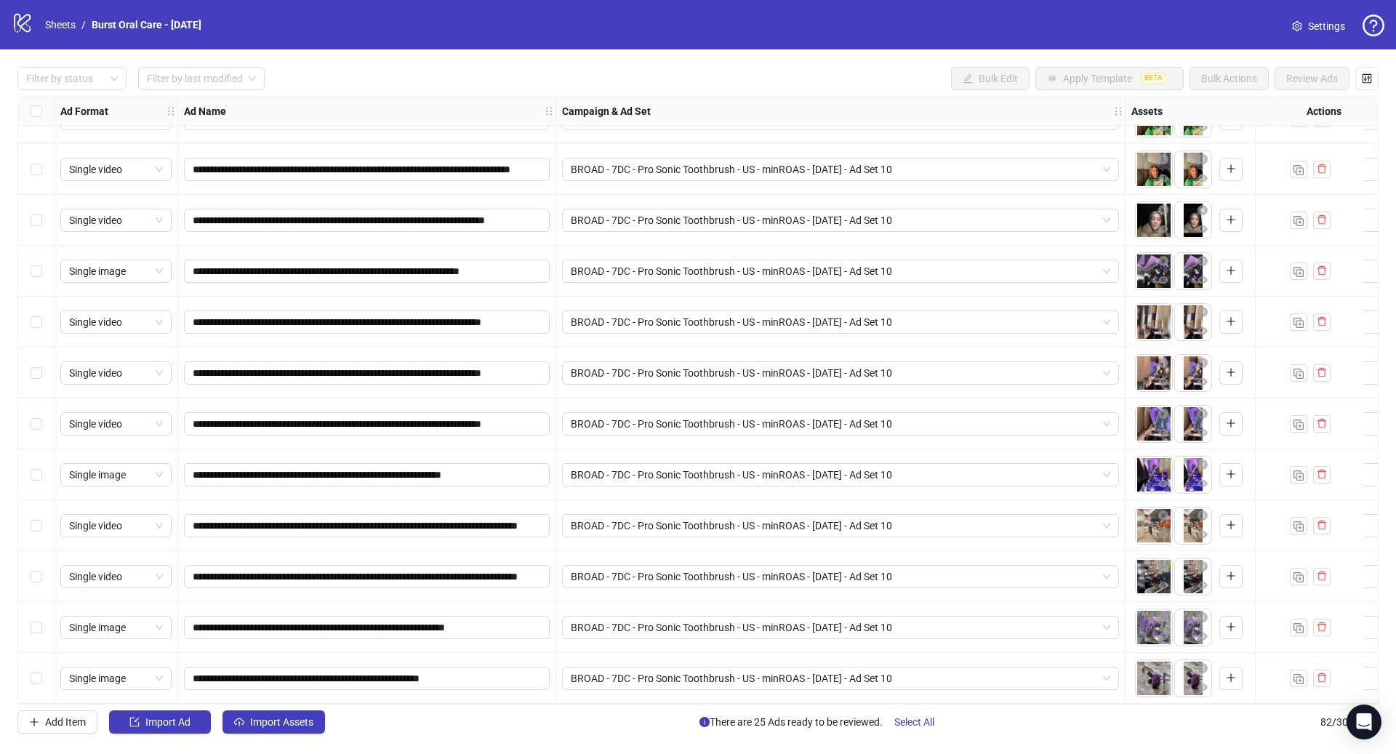
click at [1305, 93] on div "Launching Ads Launching 41 ad s ... Cancel Launch 41 ads" at bounding box center [698, 377] width 1396 height 754
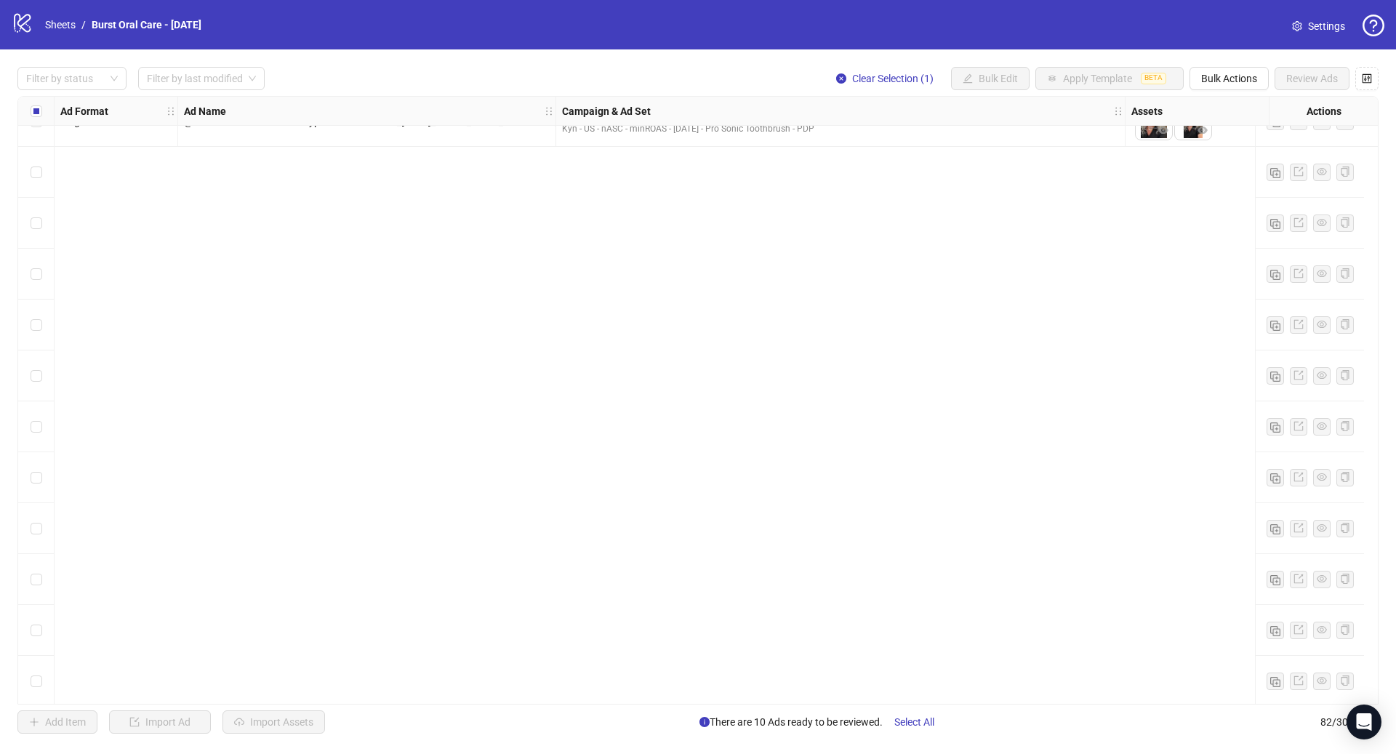
scroll to position [1484, 0]
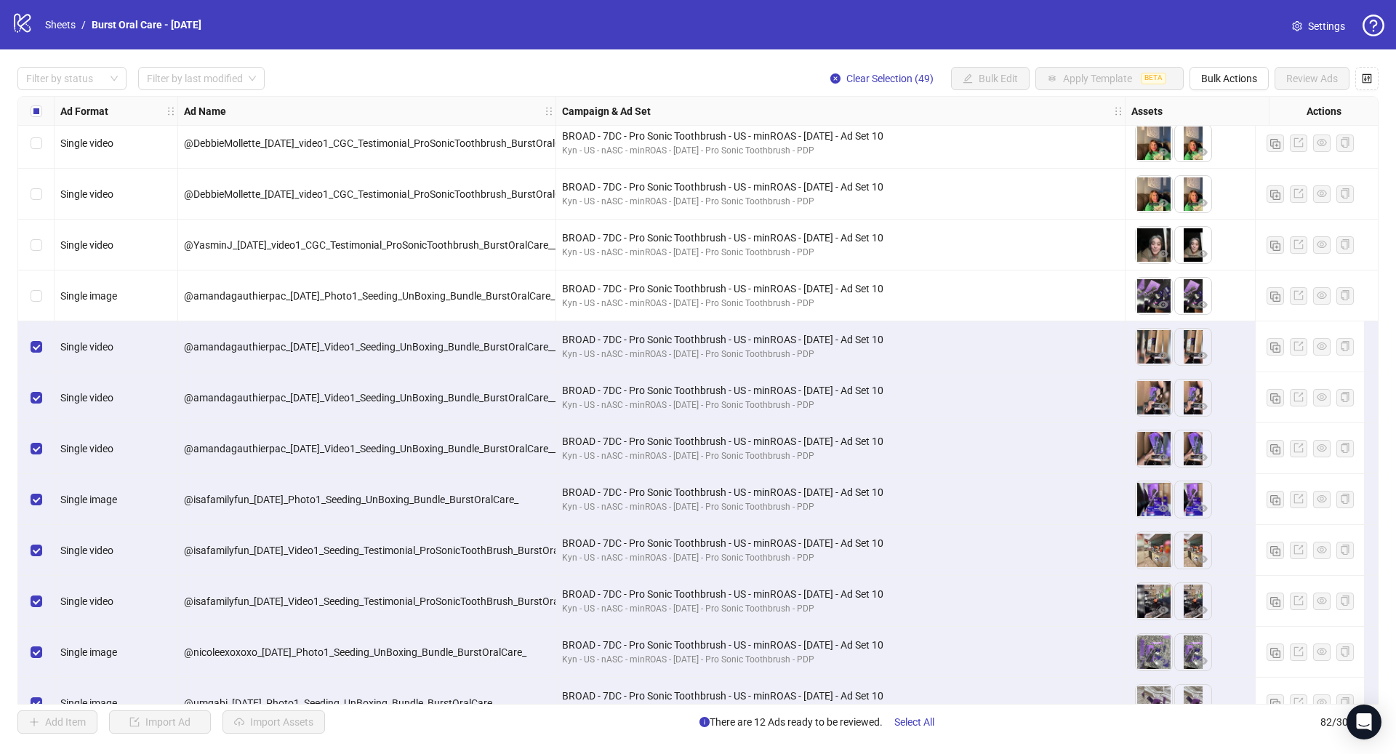
click at [30, 337] on div "Select row 34" at bounding box center [36, 346] width 36 height 51
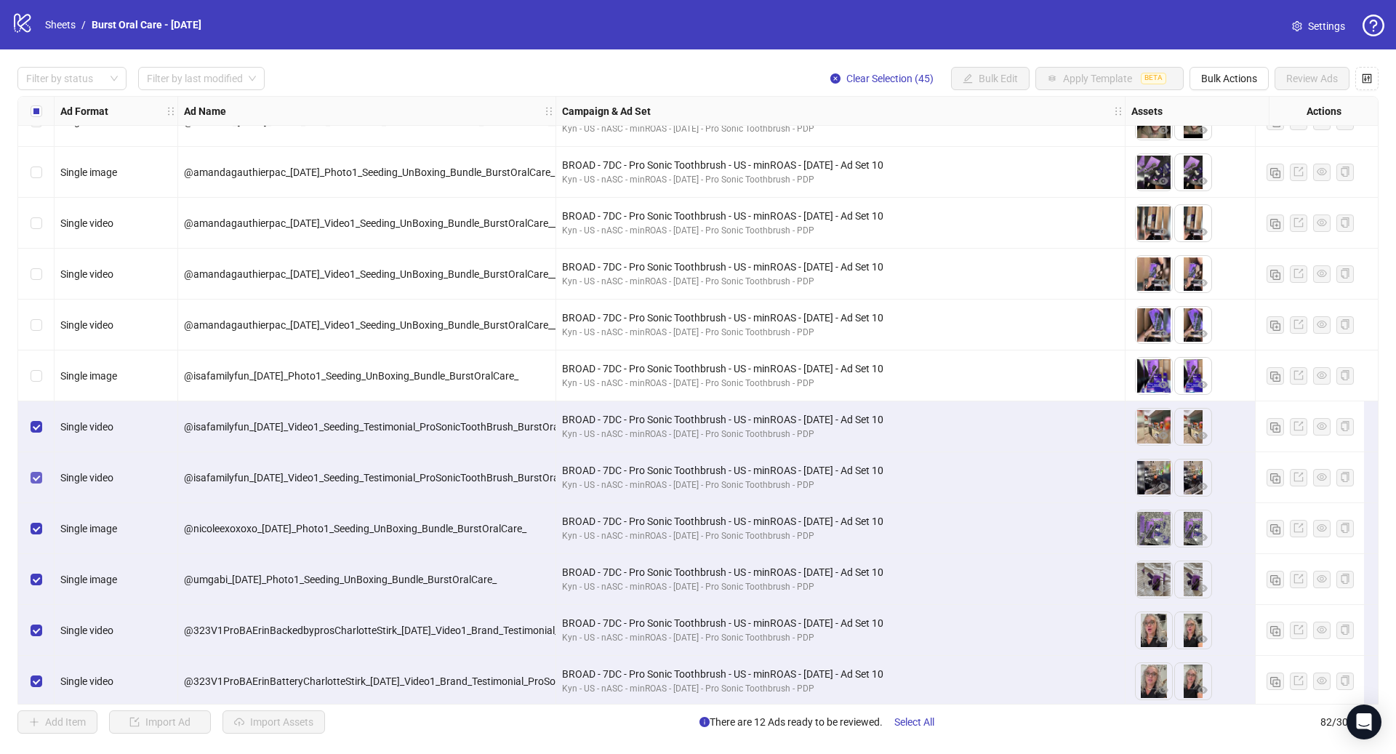
scroll to position [1609, 0]
click at [35, 433] on div "Select row 38" at bounding box center [36, 425] width 36 height 51
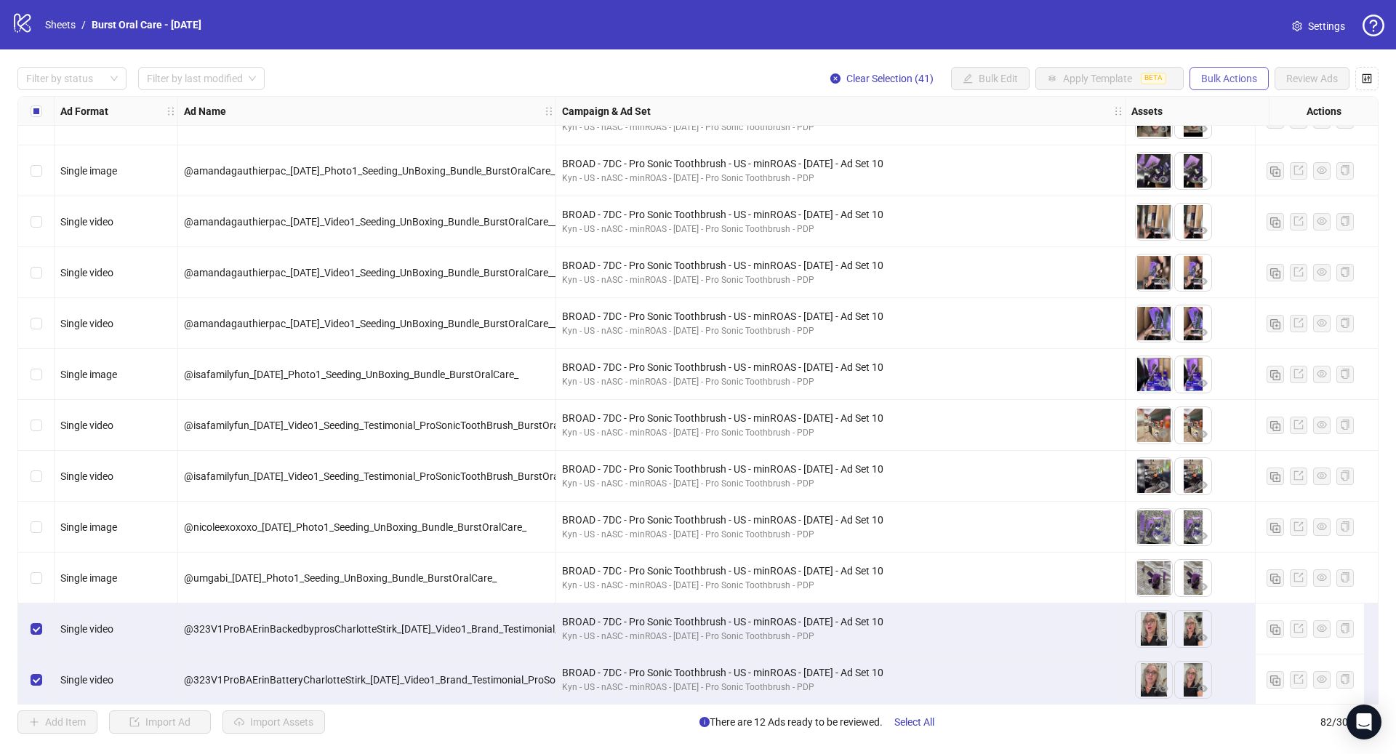
click at [1231, 83] on span "Bulk Actions" at bounding box center [1229, 79] width 56 height 12
click at [1235, 108] on span "Delete" at bounding box center [1249, 108] width 100 height 16
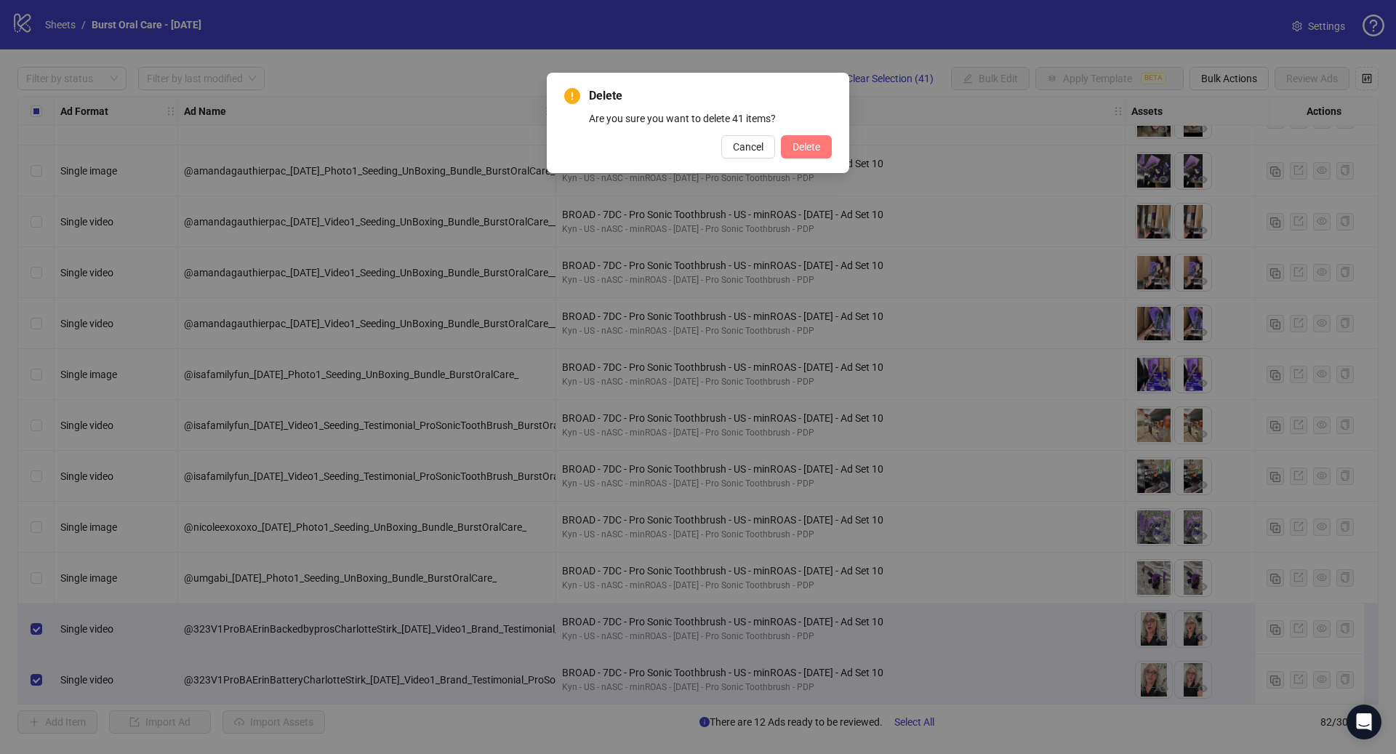
click at [813, 149] on span "Delete" at bounding box center [806, 147] width 28 height 12
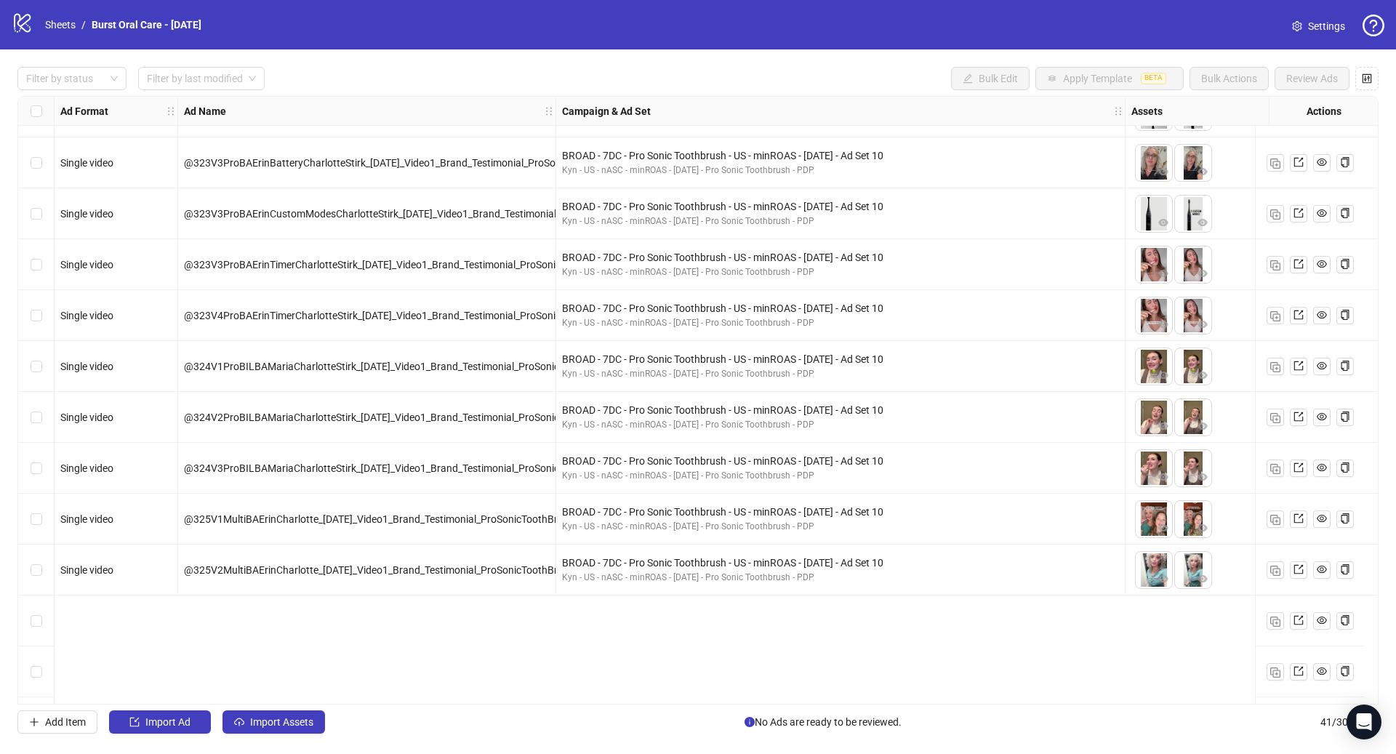
scroll to position [0, 0]
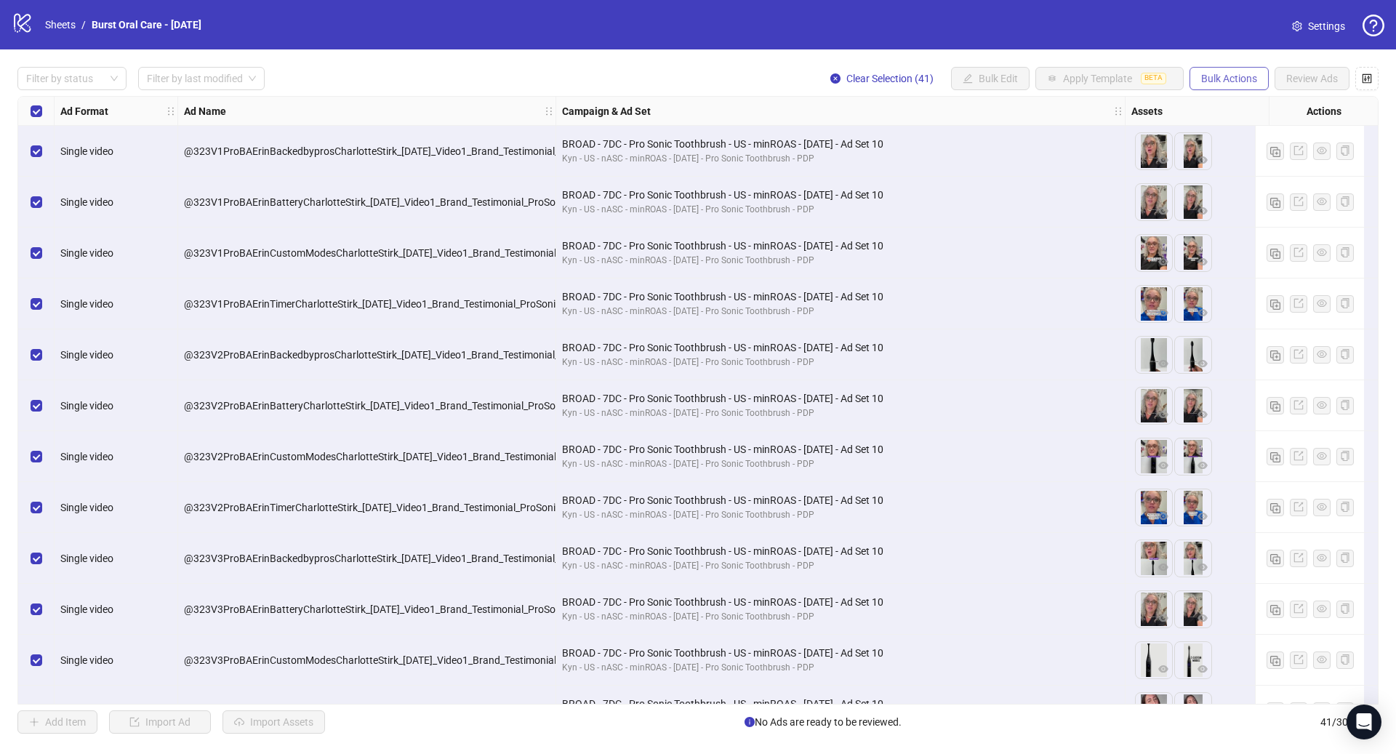
click at [1235, 77] on span "Bulk Actions" at bounding box center [1229, 79] width 56 height 12
click at [1240, 104] on span "Delete" at bounding box center [1249, 108] width 100 height 16
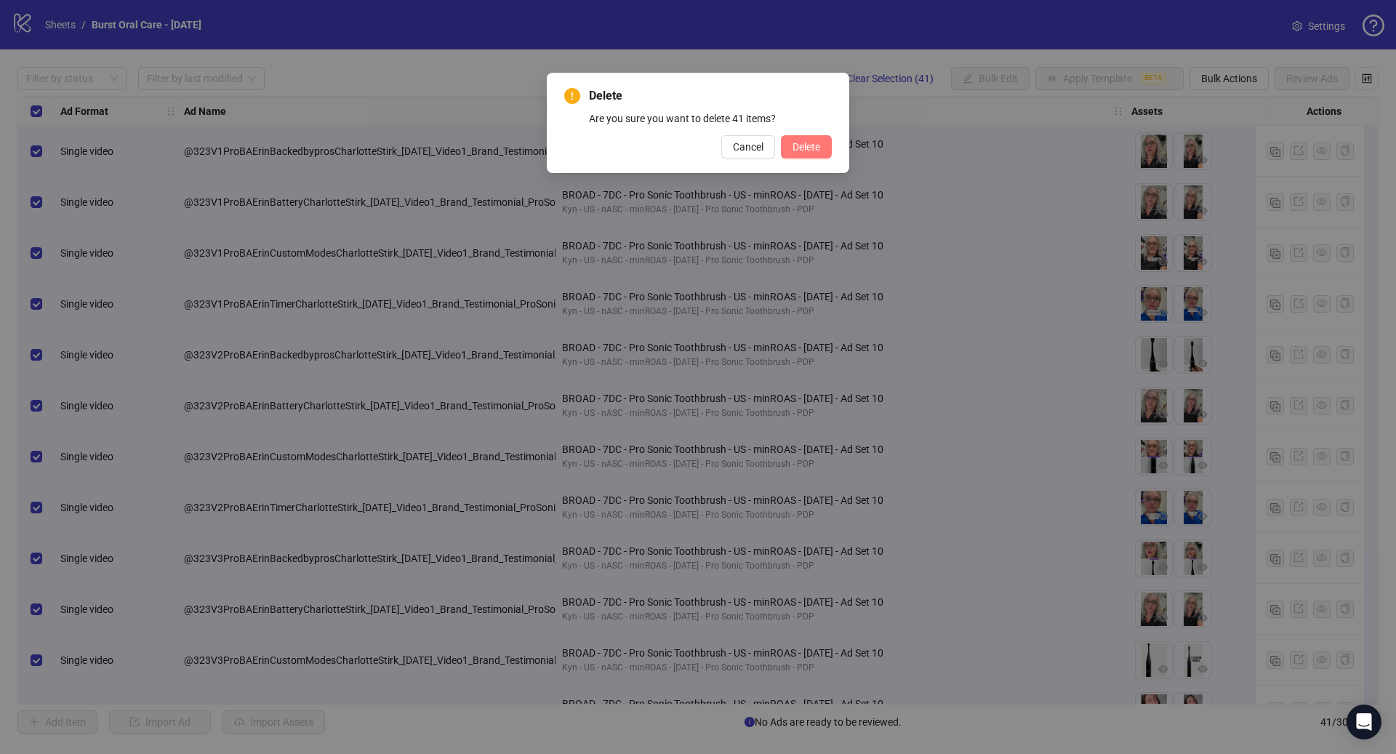
click at [794, 145] on span "Delete" at bounding box center [806, 147] width 28 height 12
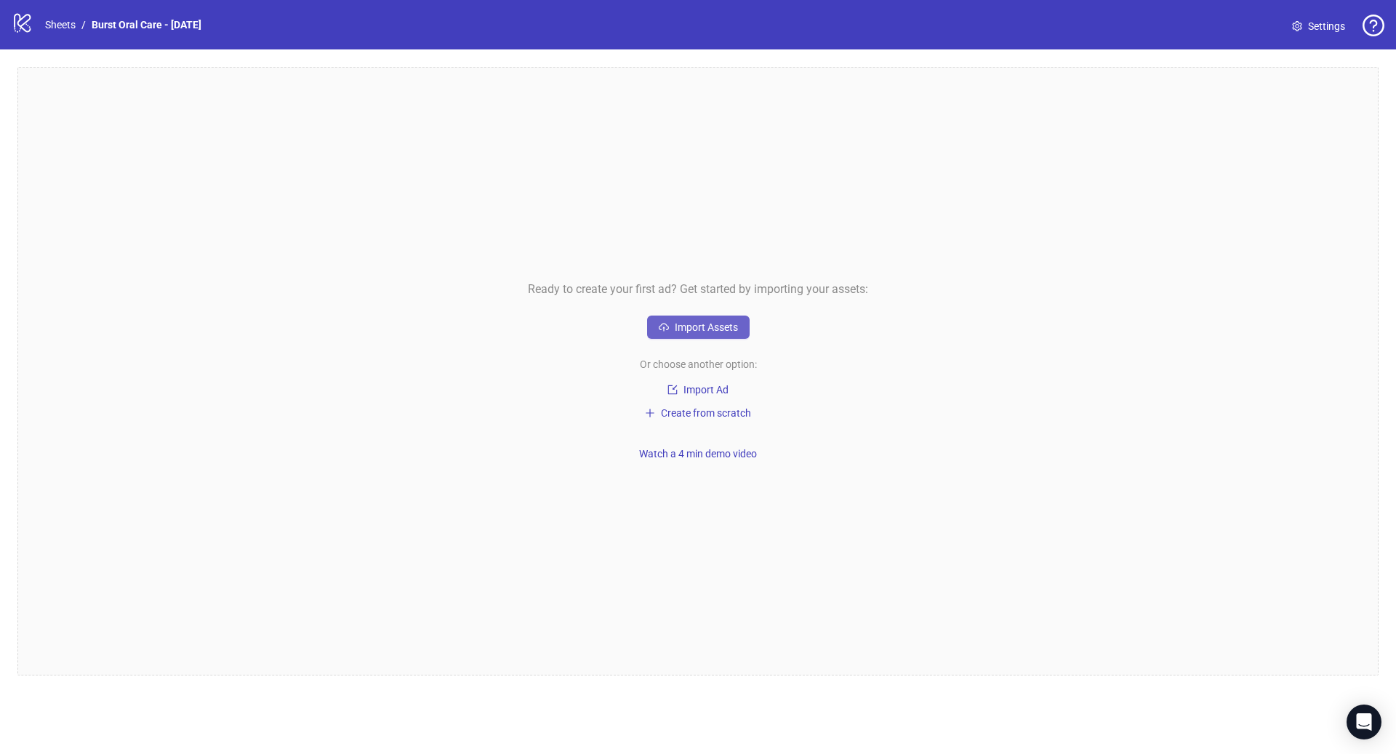
click at [720, 331] on span "Import Assets" at bounding box center [706, 327] width 63 height 12
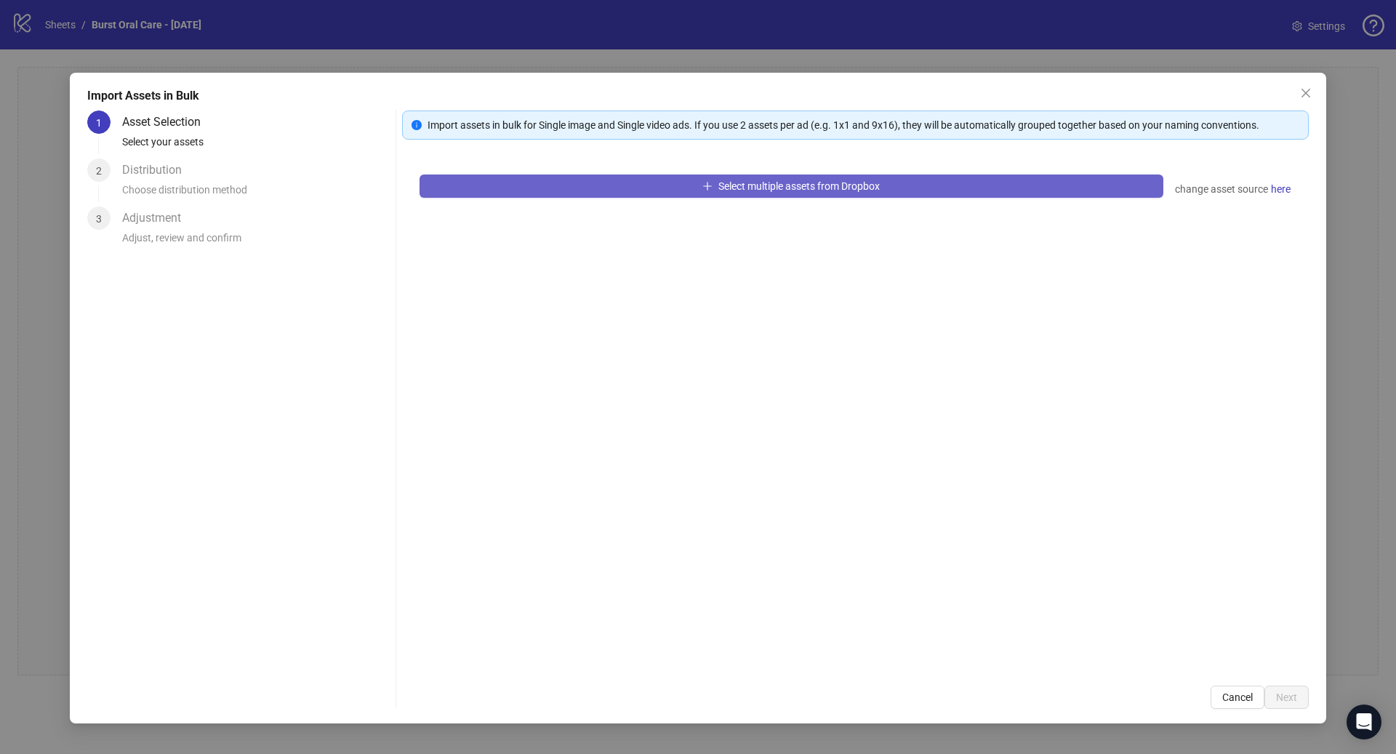
click at [777, 189] on span "Select multiple assets from Dropbox" at bounding box center [798, 186] width 161 height 12
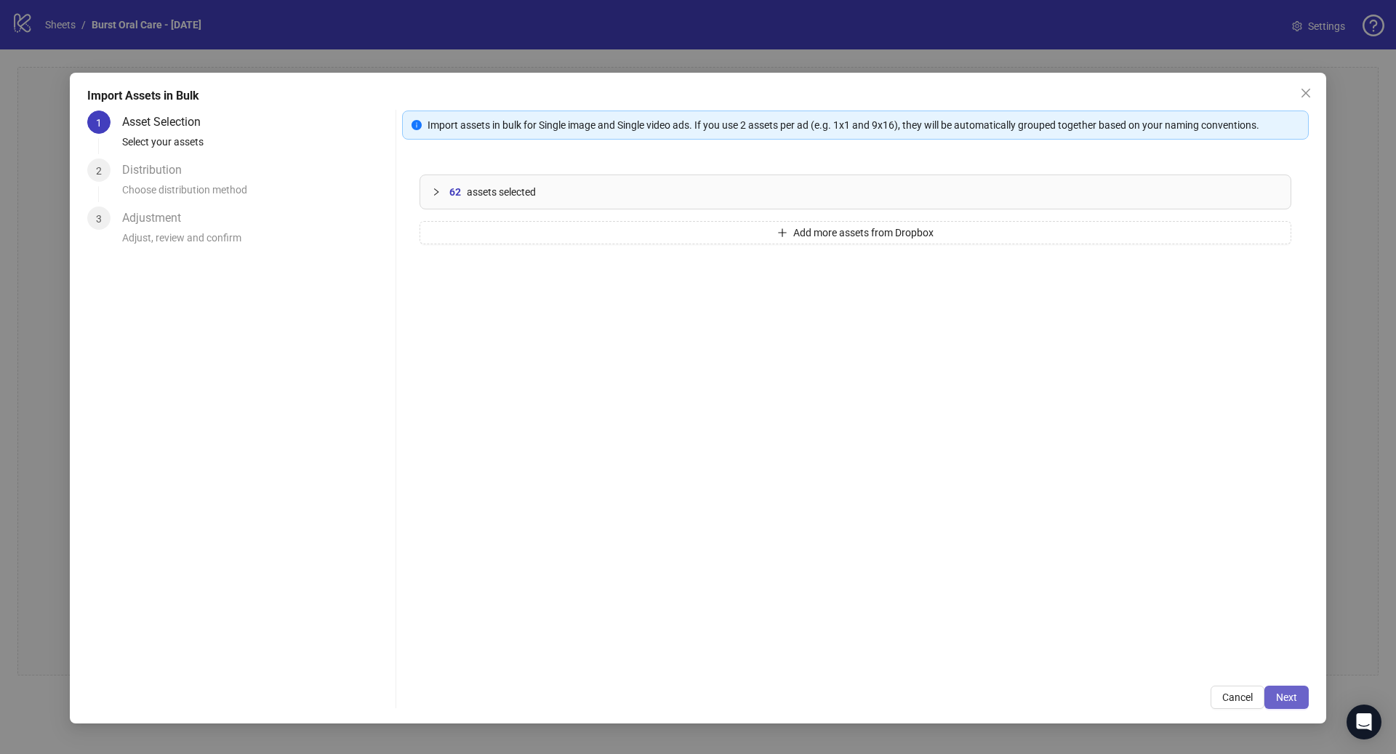
click at [1275, 695] on button "Next" at bounding box center [1286, 696] width 44 height 23
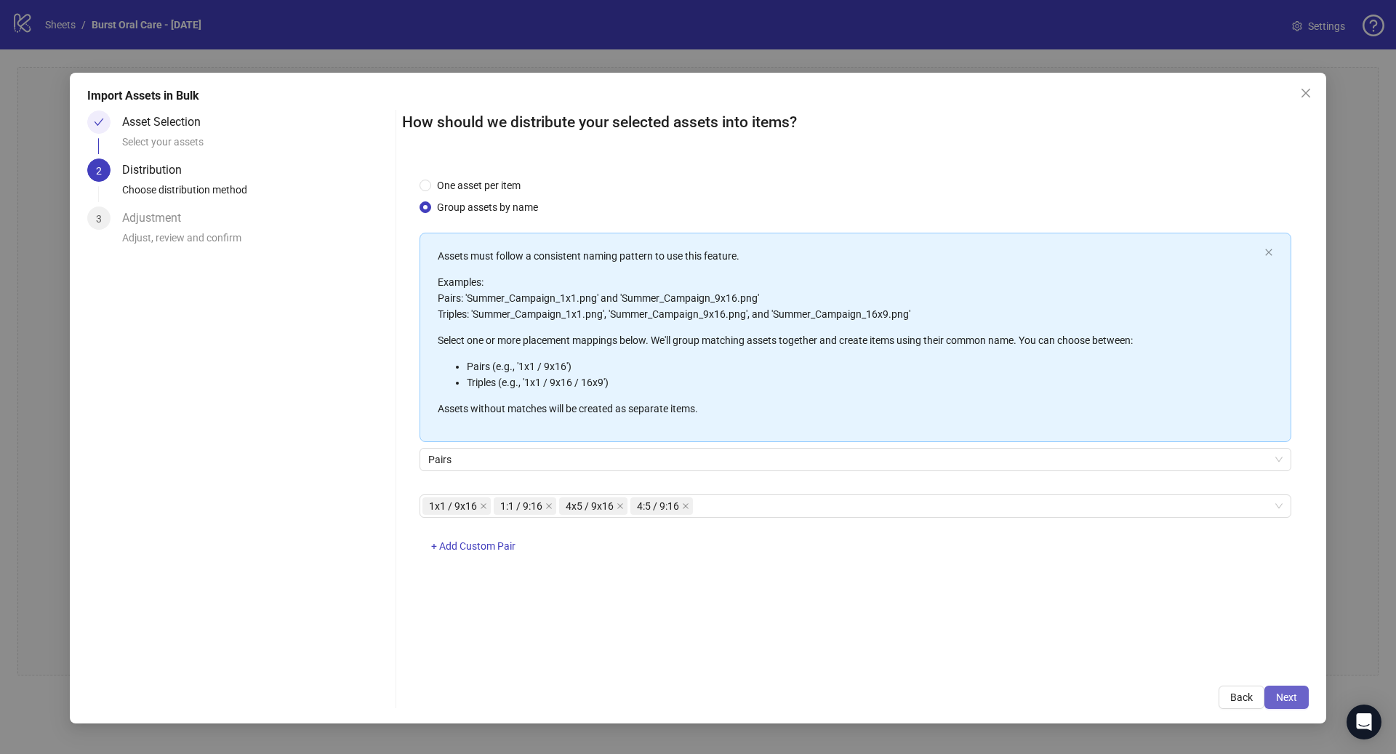
click at [1279, 694] on span "Next" at bounding box center [1286, 697] width 21 height 12
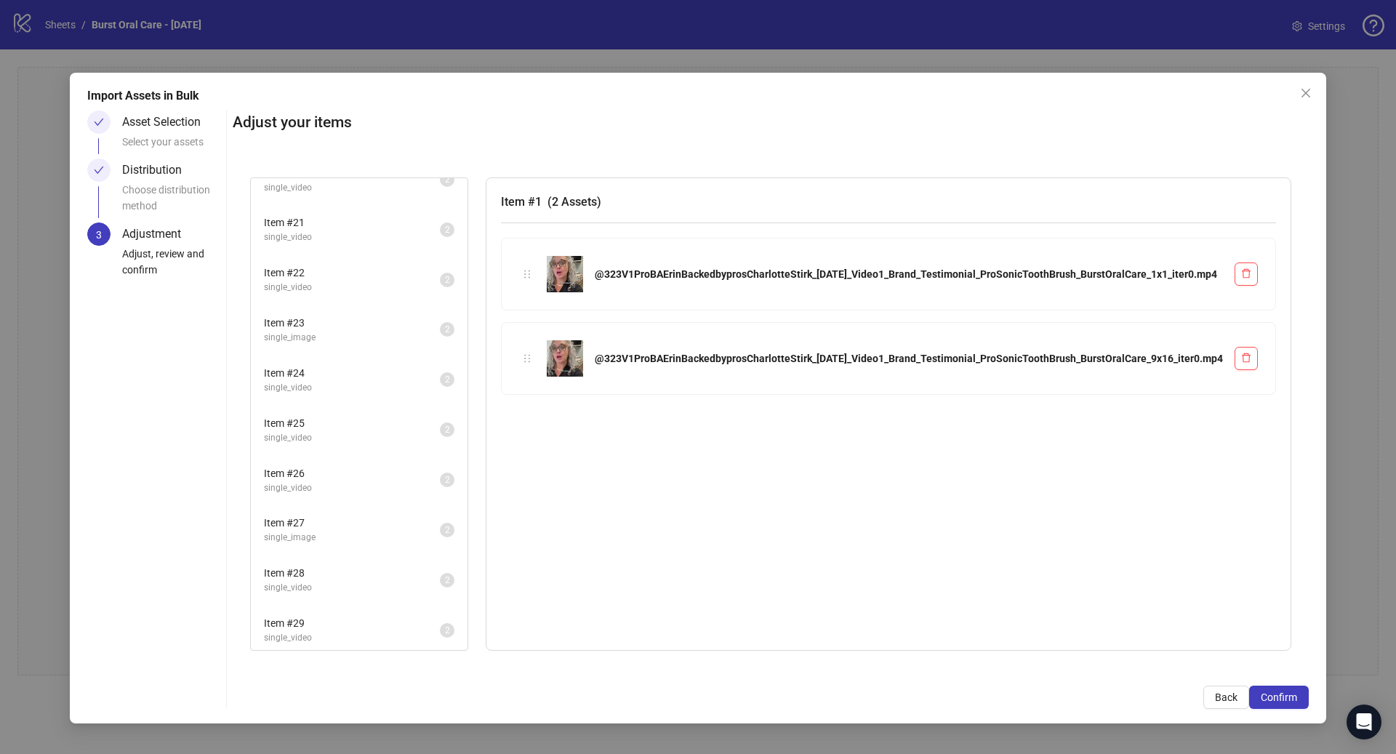
scroll to position [1079, 0]
click at [1295, 700] on span "Confirm" at bounding box center [1278, 697] width 36 height 12
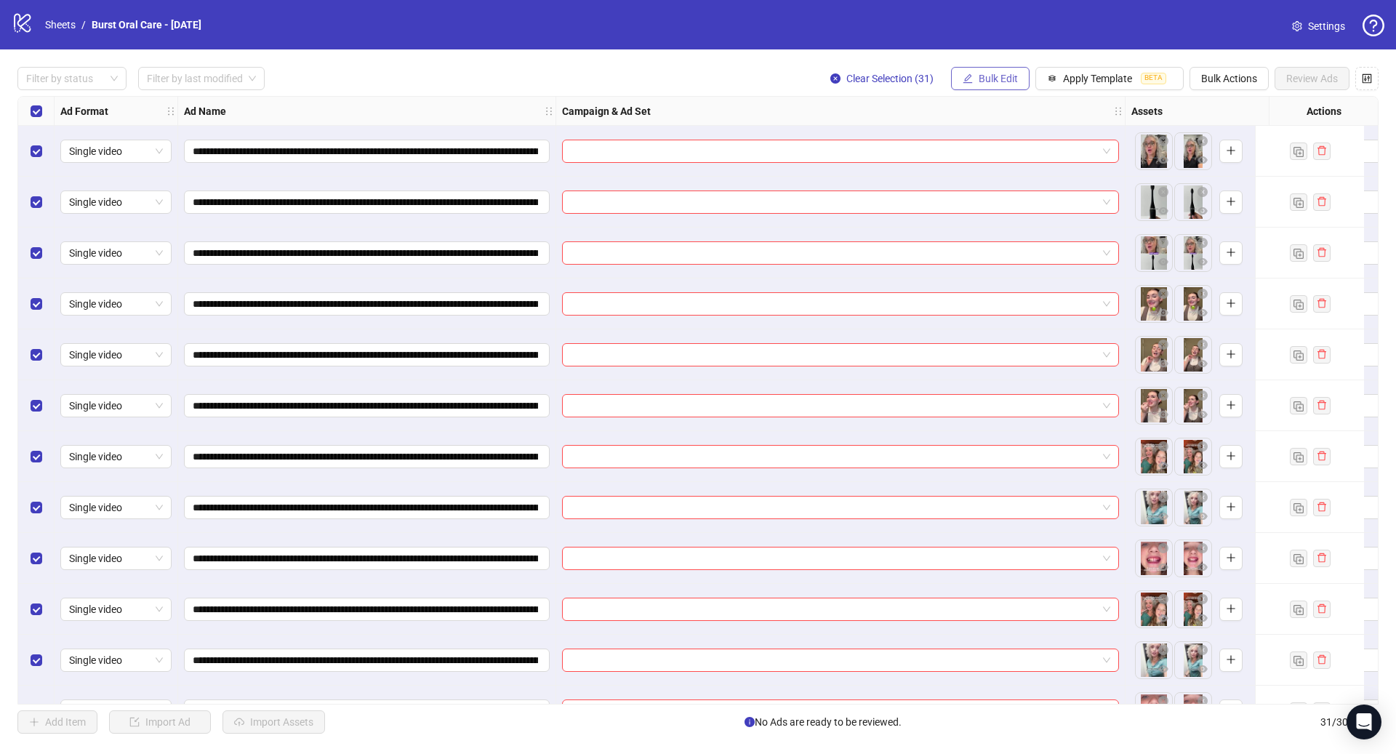
click at [1005, 80] on span "Bulk Edit" at bounding box center [997, 79] width 39 height 12
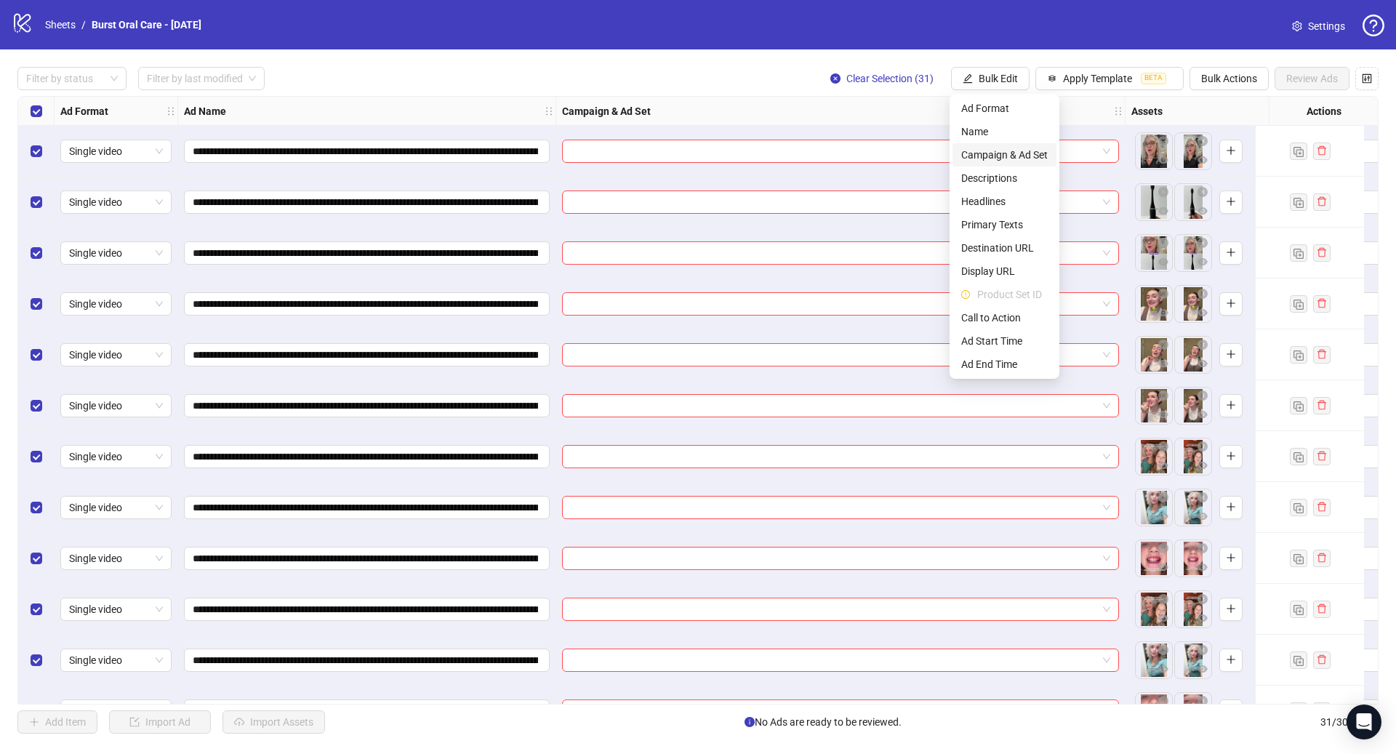
click at [1012, 161] on span "Campaign & Ad Set" at bounding box center [1004, 155] width 86 height 16
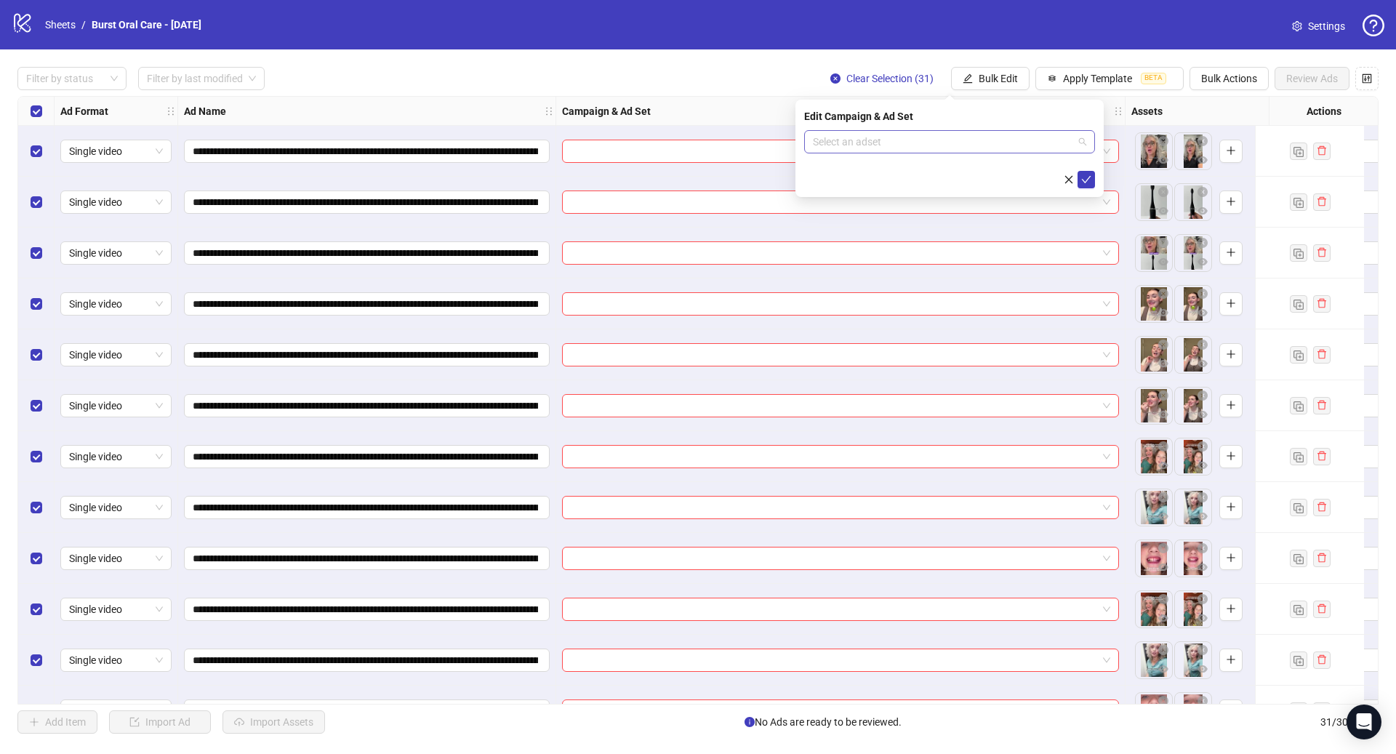
click at [904, 141] on input "search" at bounding box center [943, 142] width 260 height 22
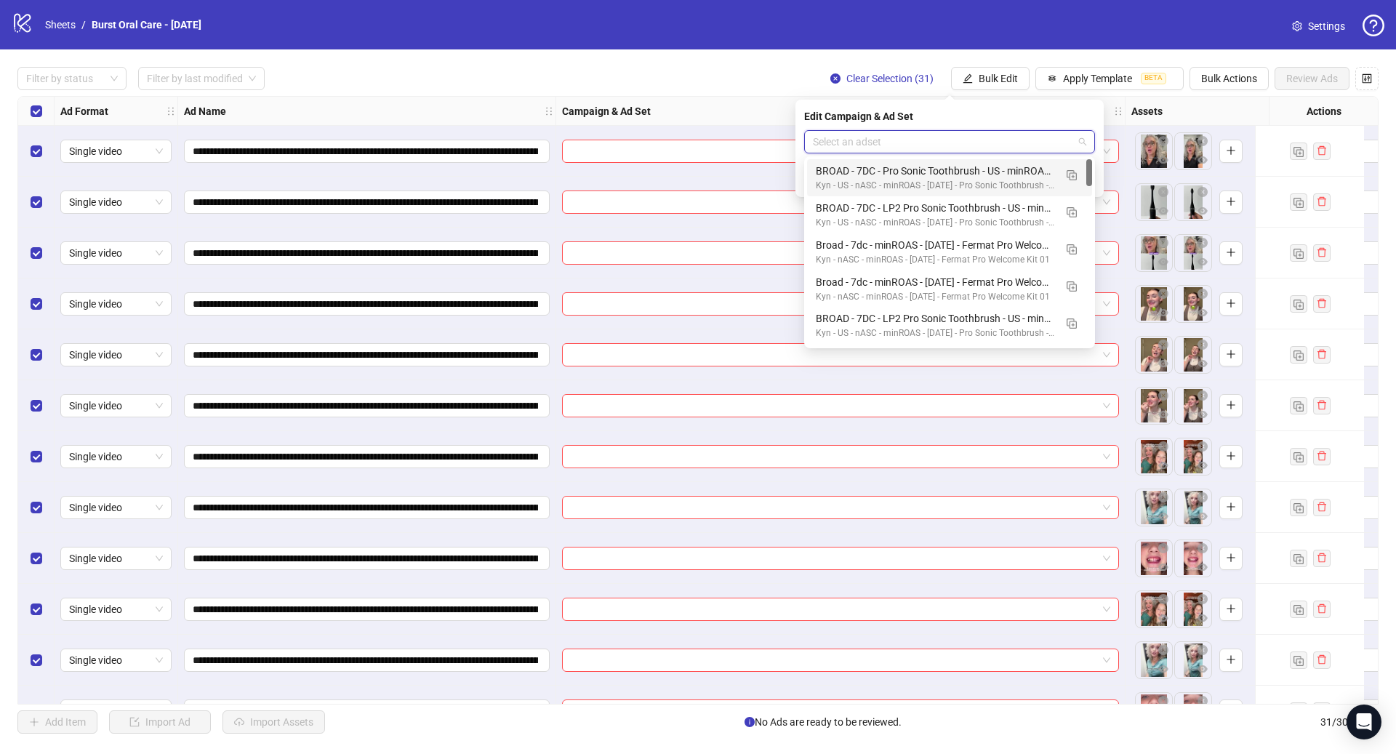
paste input "**********"
type input "**********"
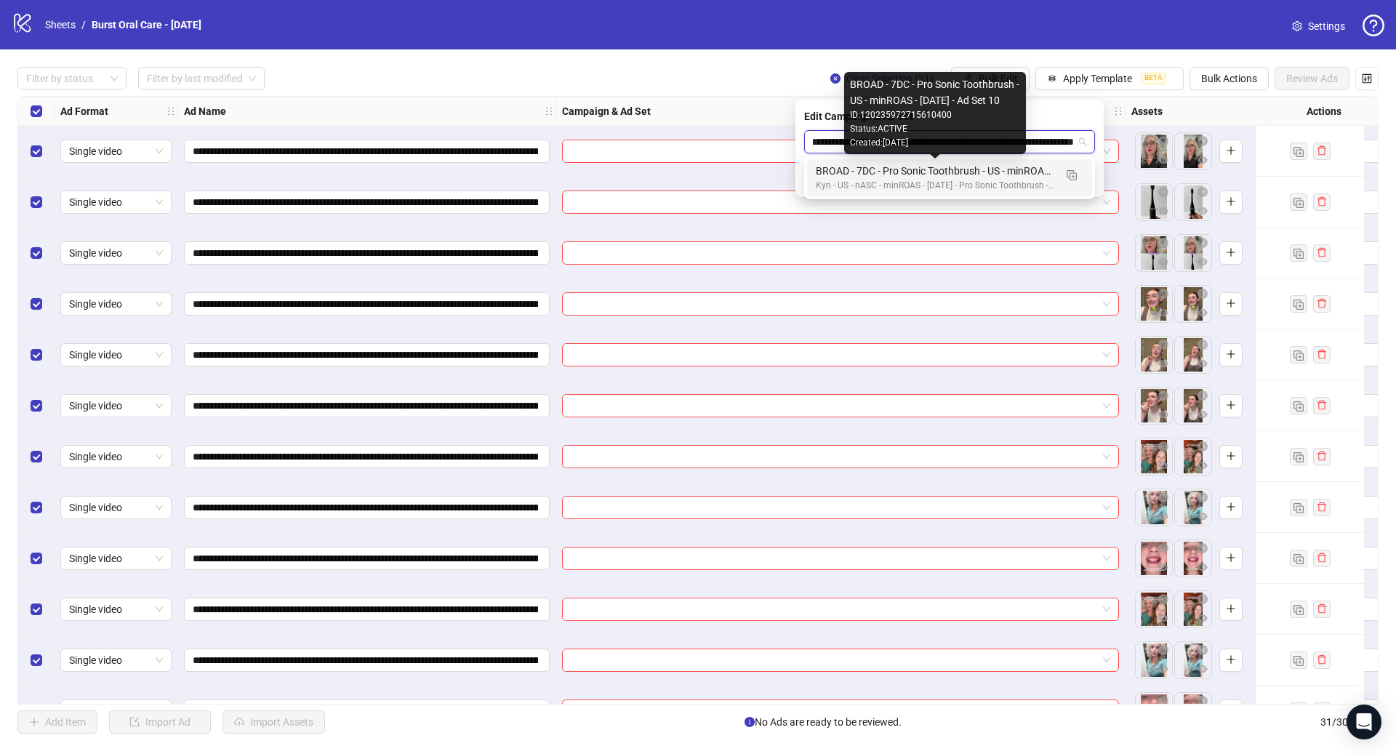
click at [974, 169] on div "BROAD - 7DC - Pro Sonic Toothbrush - US - minROAS - [DATE] - Ad Set 10" at bounding box center [935, 171] width 238 height 16
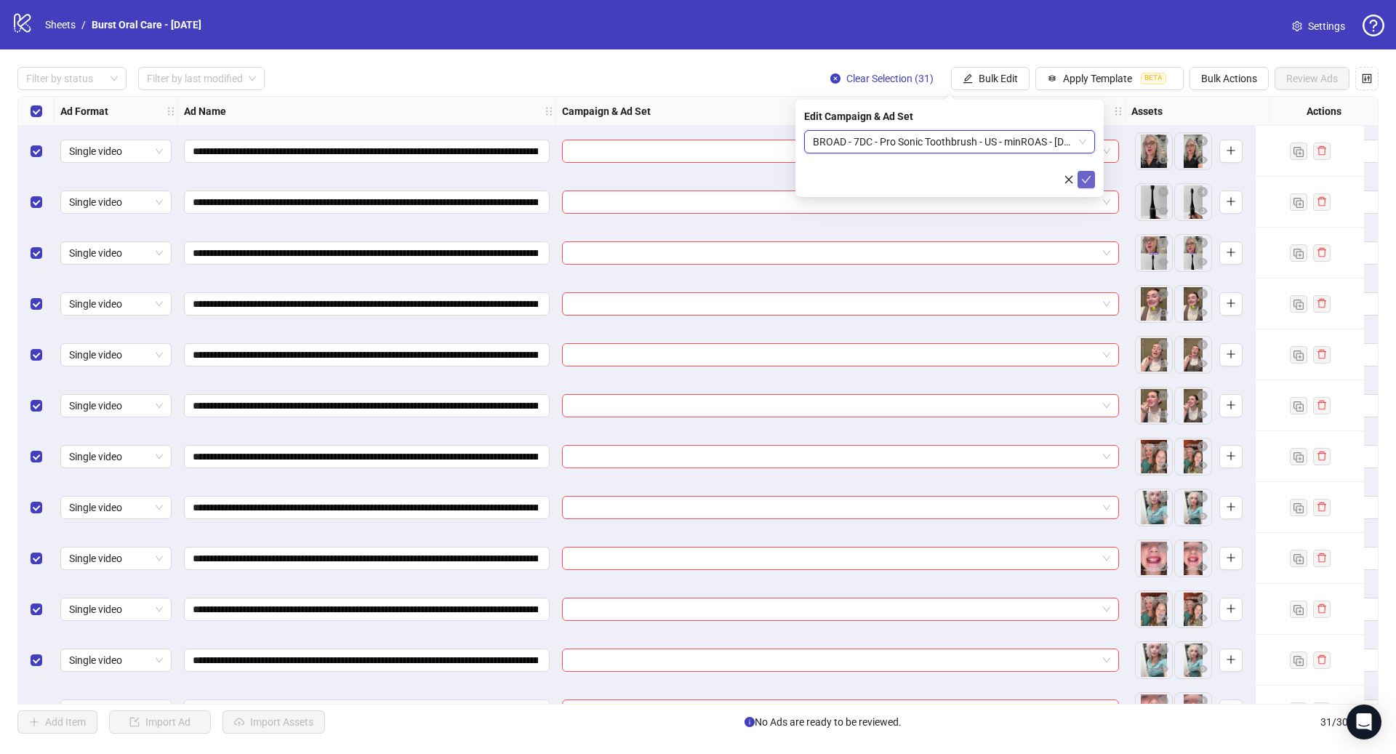
click at [1088, 177] on icon "check" at bounding box center [1086, 179] width 9 height 7
click at [1077, 84] on span "Apply Template" at bounding box center [1097, 79] width 69 height 12
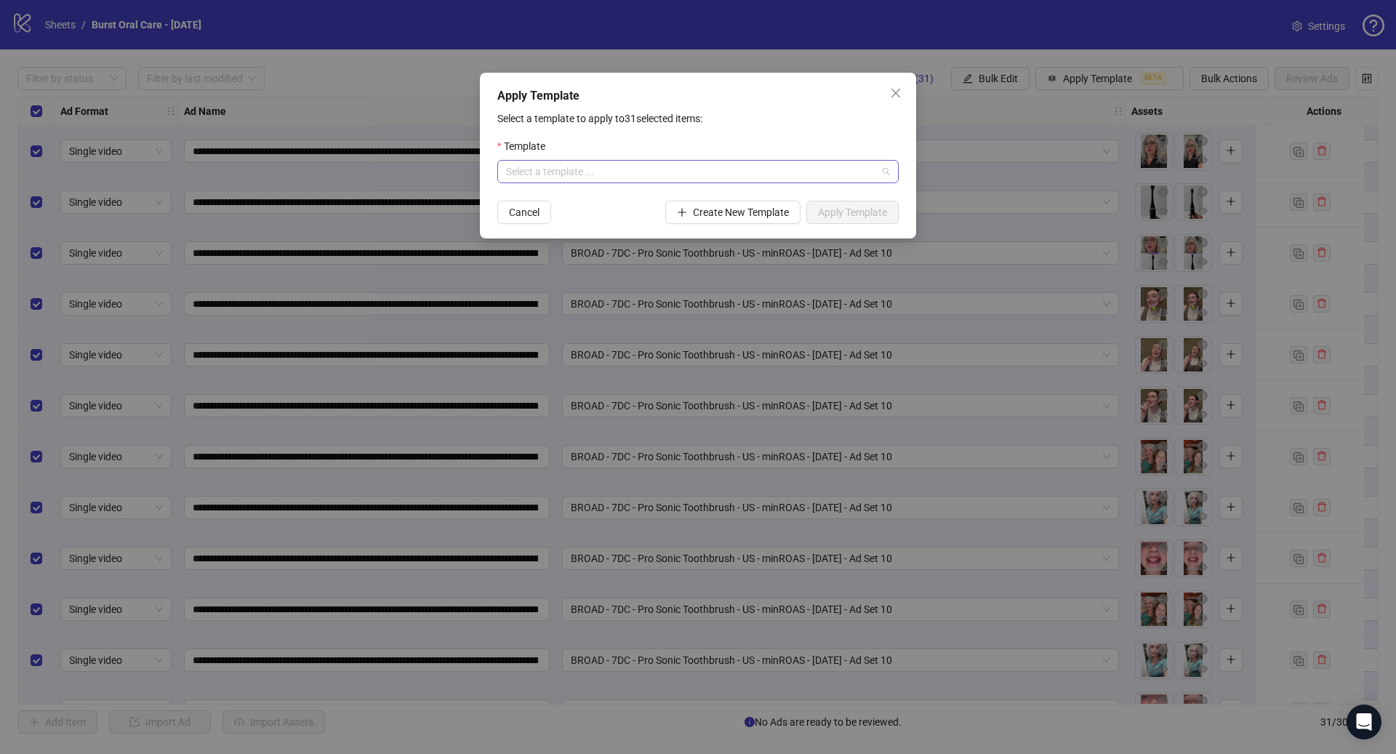
click at [718, 161] on input "search" at bounding box center [691, 172] width 371 height 22
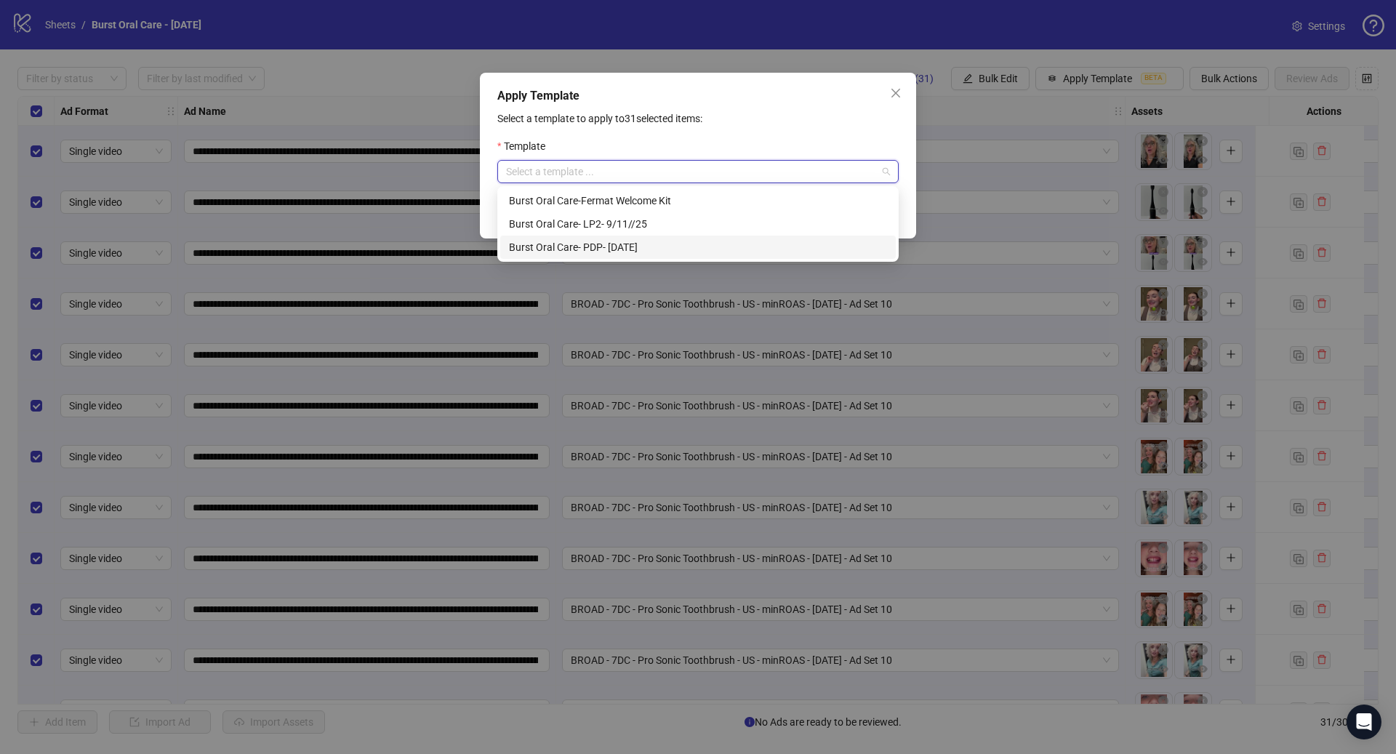
click at [661, 241] on div "Burst Oral Care- PDP- [DATE]" at bounding box center [698, 247] width 378 height 16
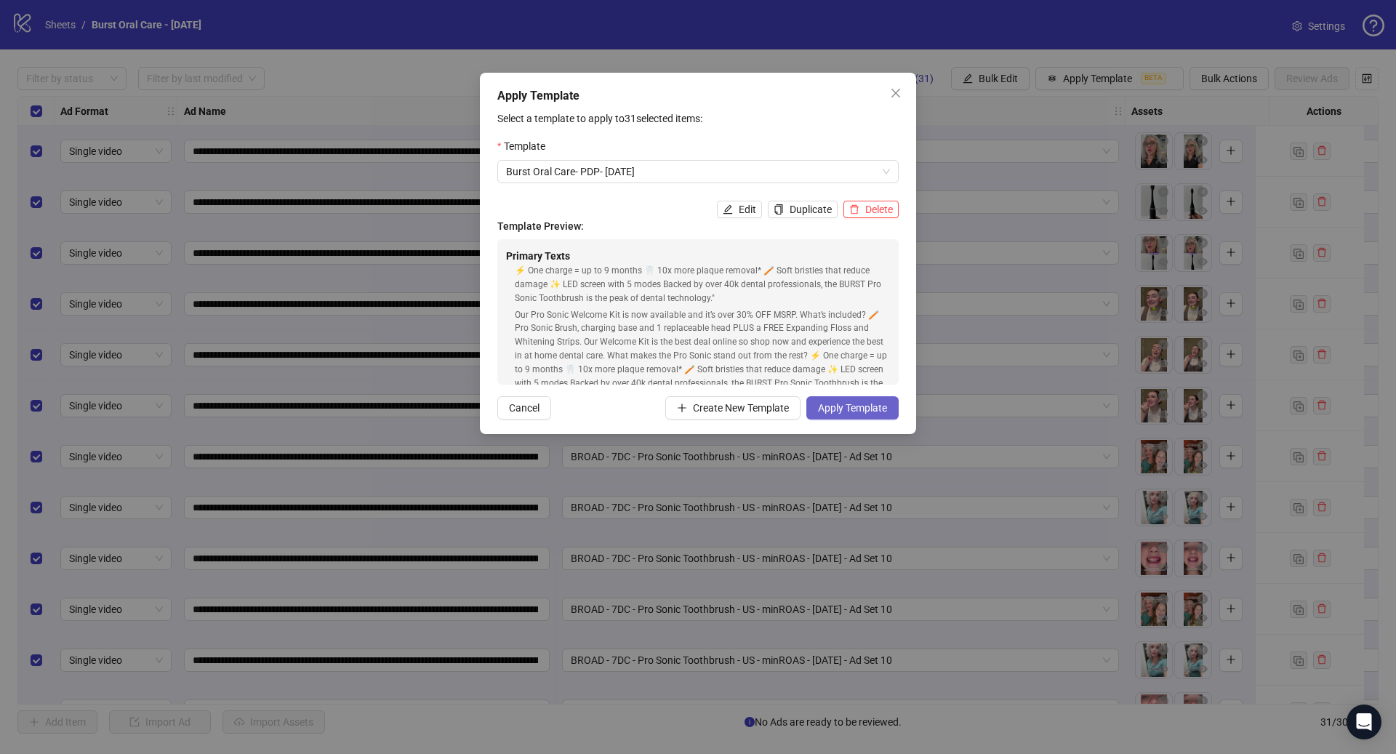
click at [863, 409] on span "Apply Template" at bounding box center [852, 408] width 69 height 12
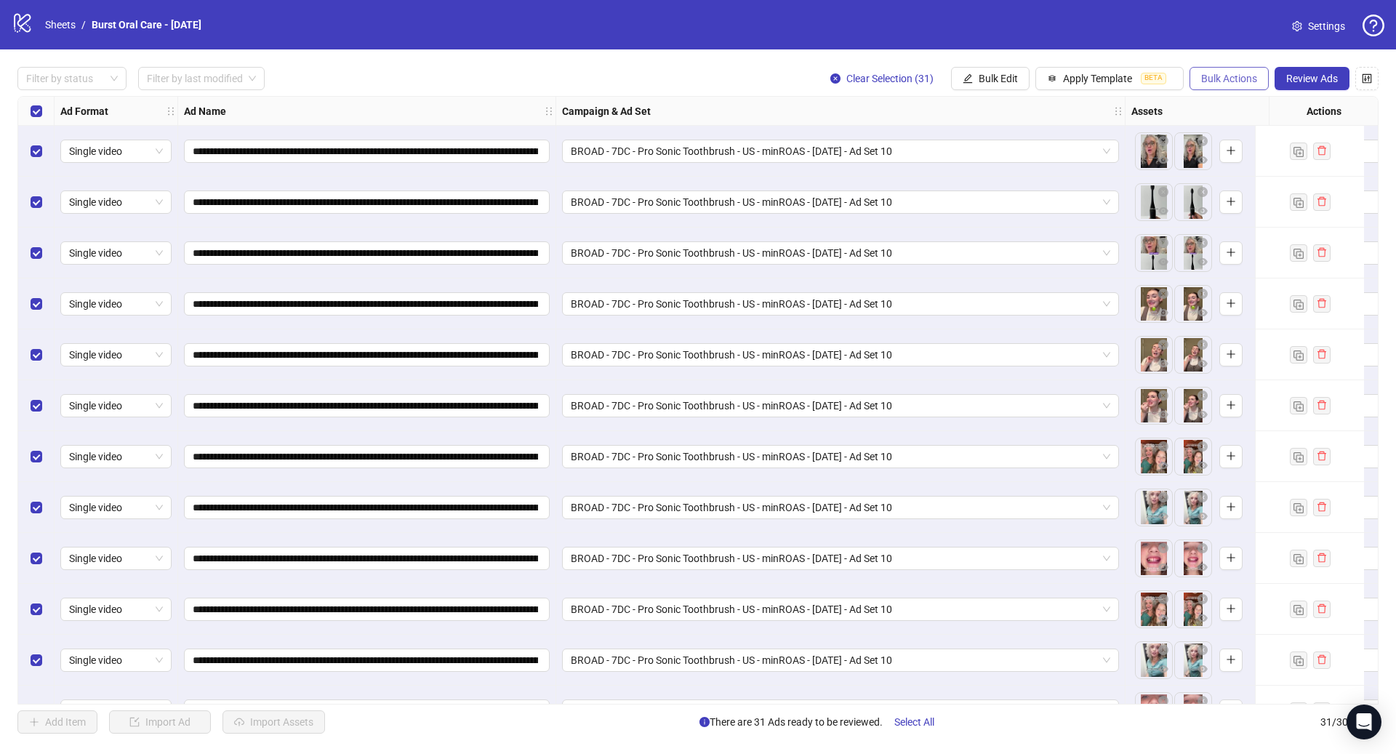
click at [1240, 79] on span "Bulk Actions" at bounding box center [1229, 79] width 56 height 12
click at [1252, 153] on span "Duplicate with assets" at bounding box center [1249, 155] width 100 height 16
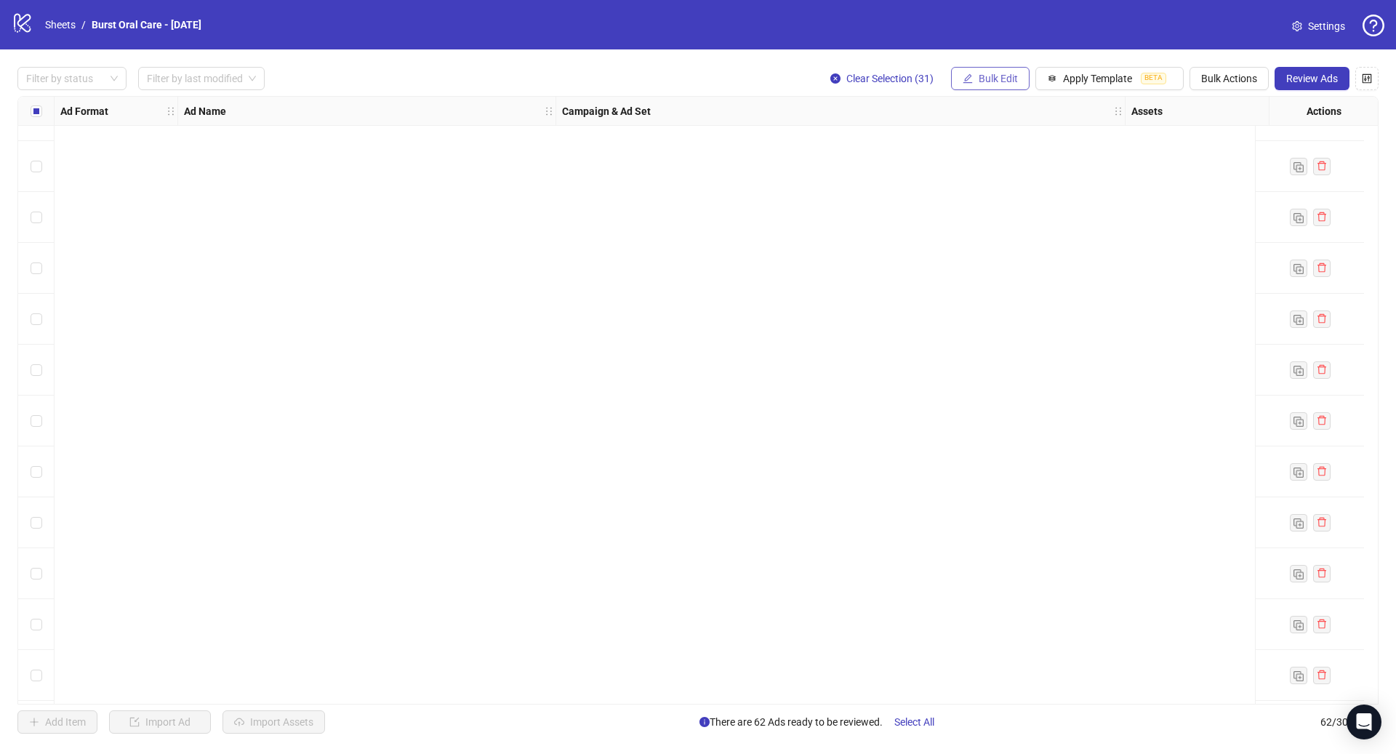
scroll to position [2582, 0]
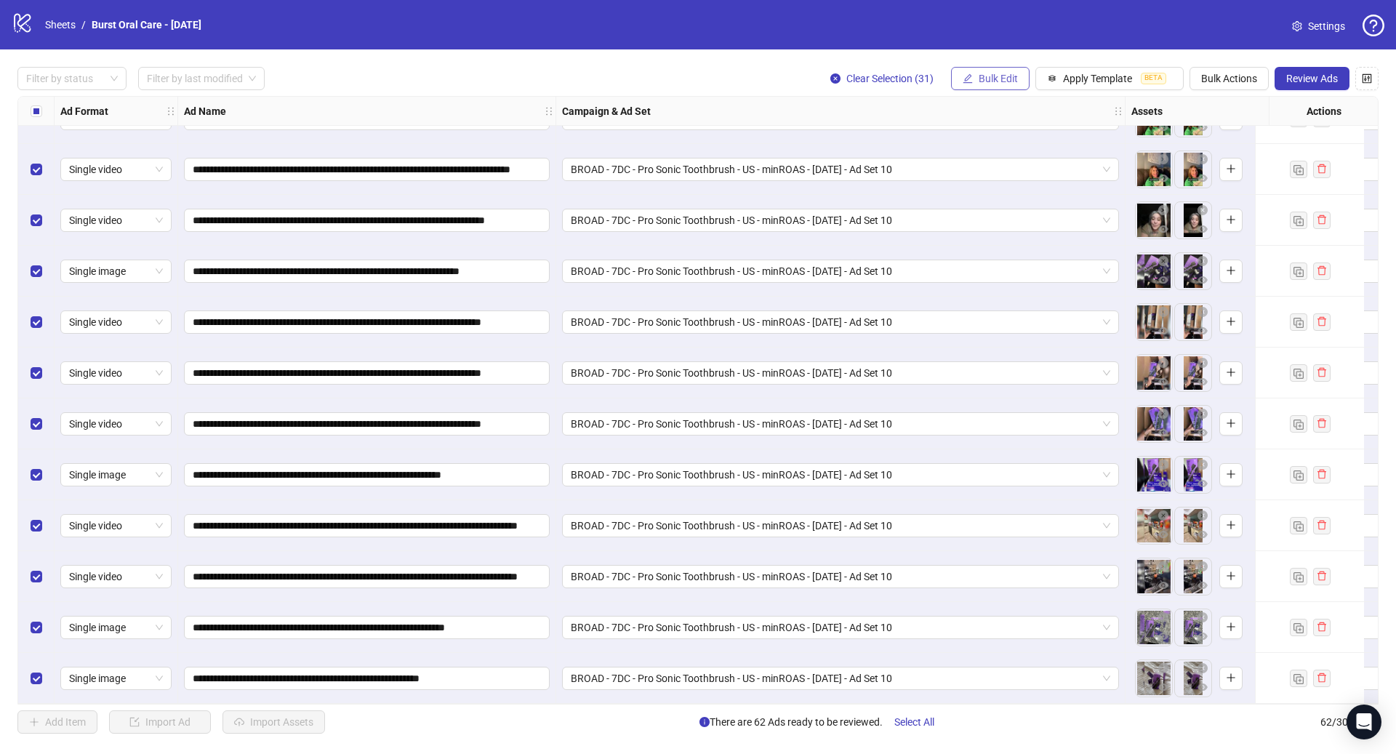
click at [1000, 79] on span "Bulk Edit" at bounding box center [997, 79] width 39 height 12
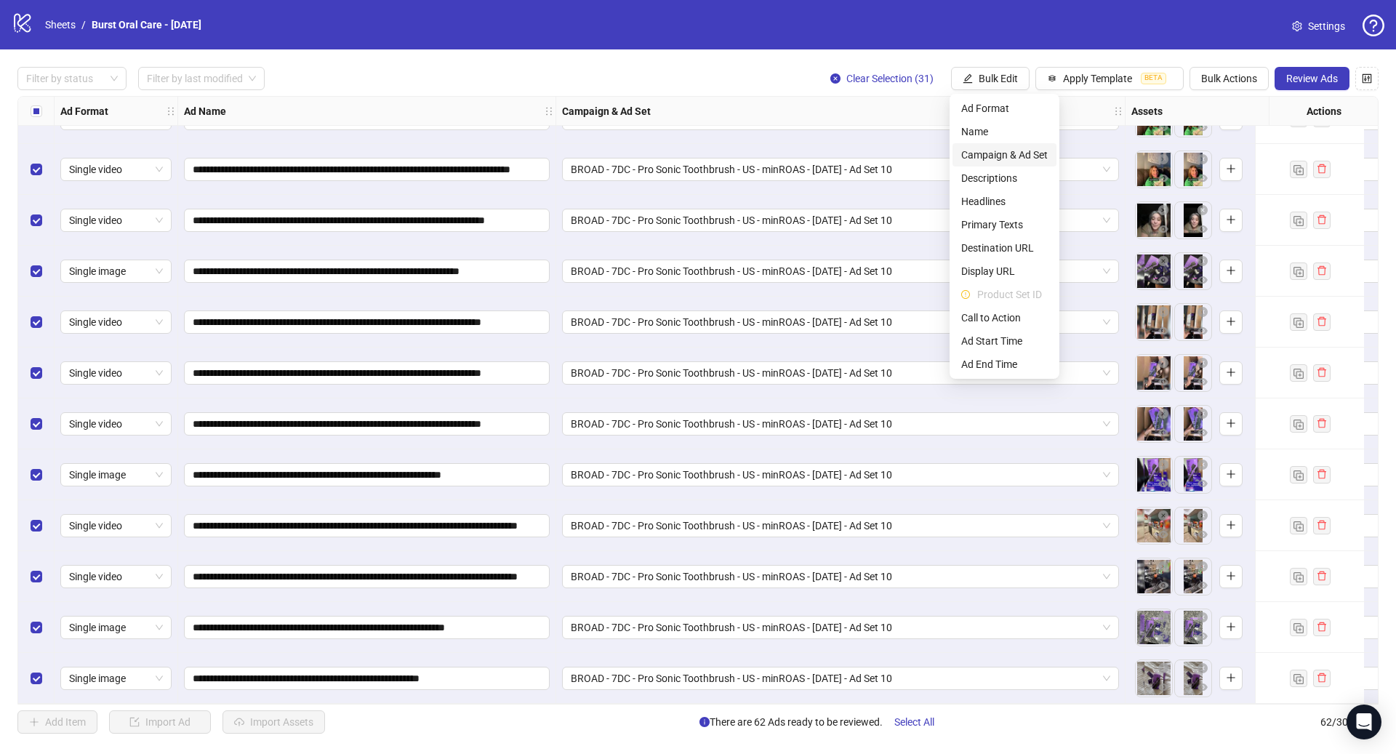
click at [1036, 158] on span "Campaign & Ad Set" at bounding box center [1004, 155] width 86 height 16
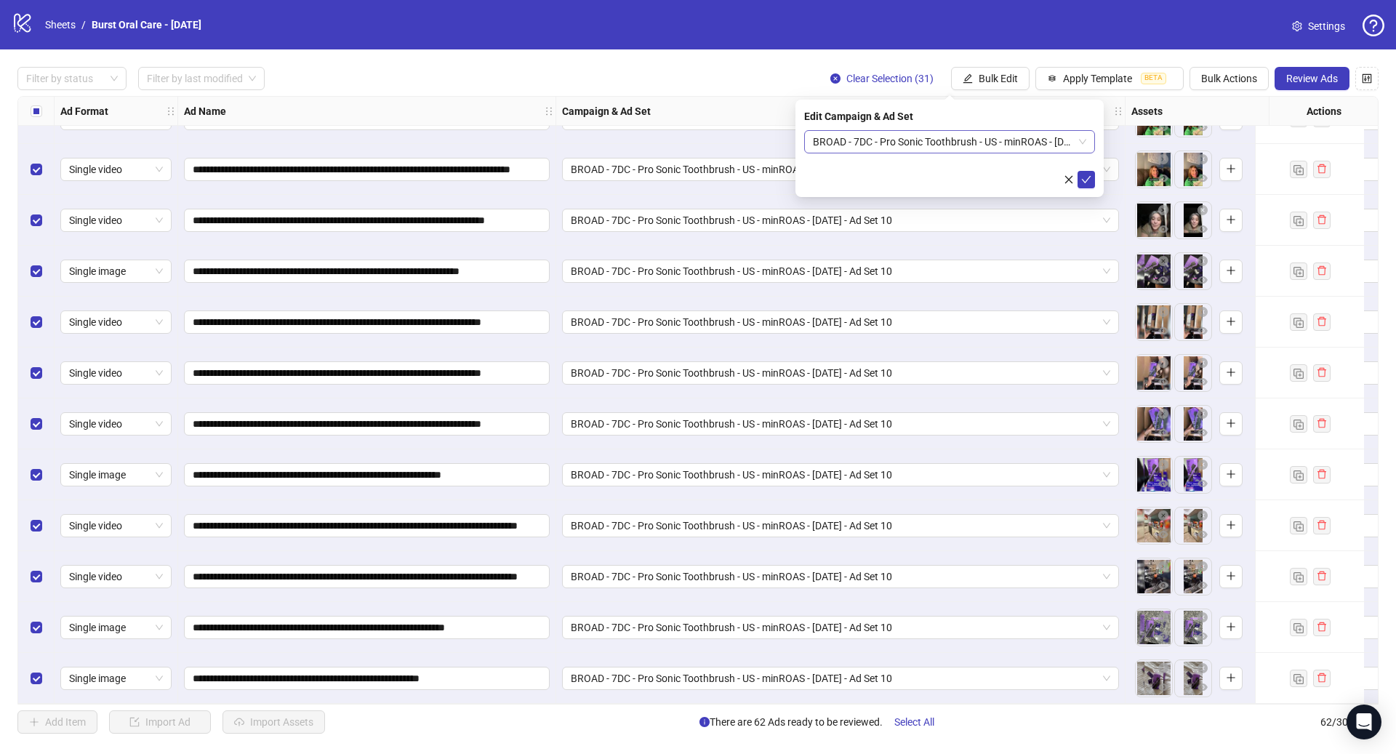
click at [978, 142] on span "BROAD - 7DC - Pro Sonic Toothbrush - US - minROAS - [DATE] - Ad Set 10" at bounding box center [949, 142] width 273 height 22
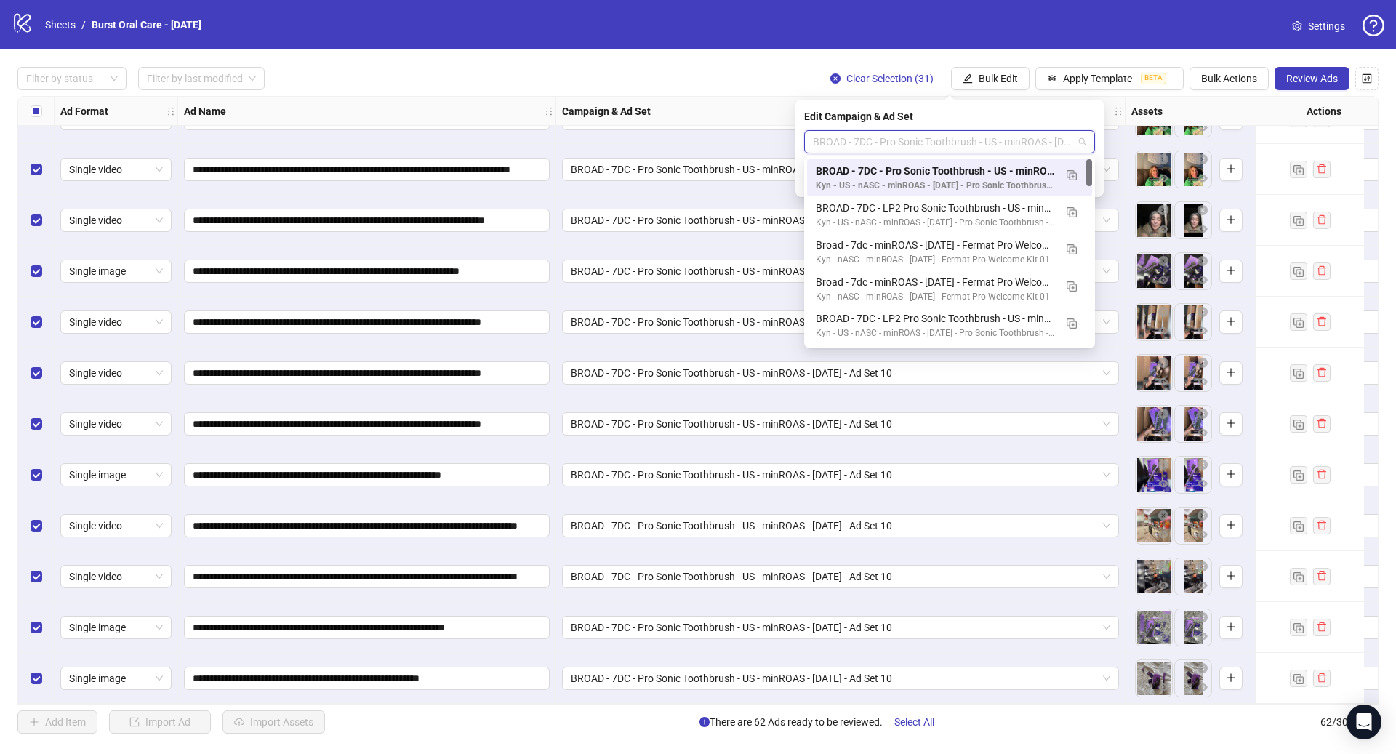
paste input "**********"
type input "**********"
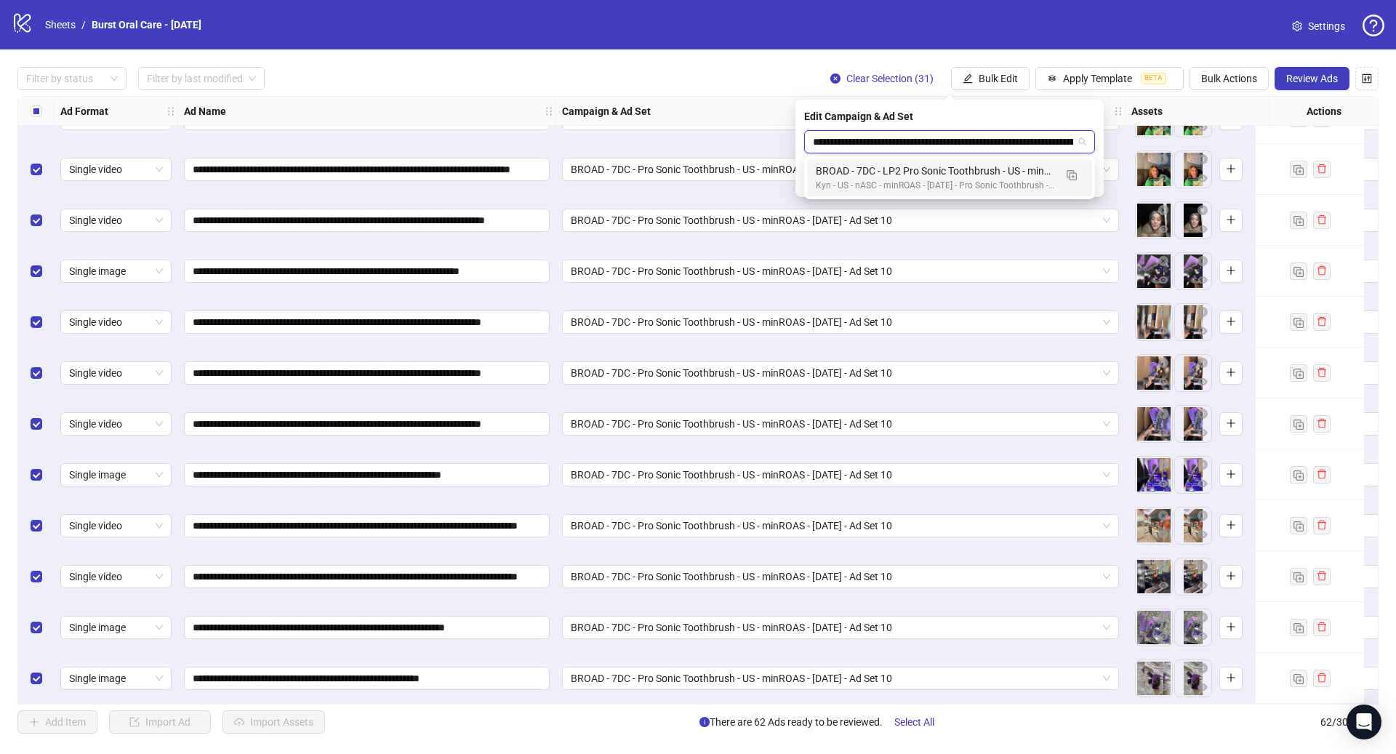
scroll to position [0, 111]
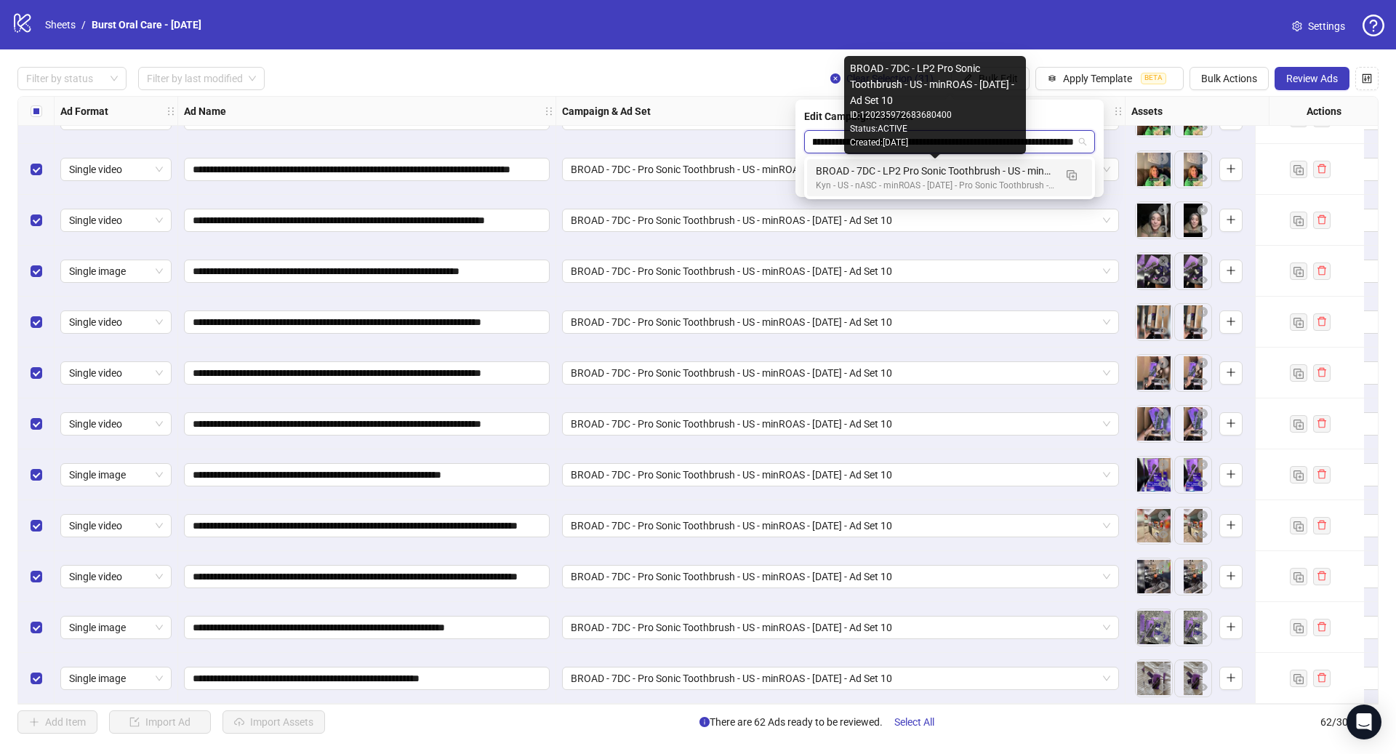
click at [966, 178] on div "BROAD - 7DC - LP2 Pro Sonic Toothbrush - US - minROAS - [DATE] - Ad Set 10" at bounding box center [935, 171] width 238 height 16
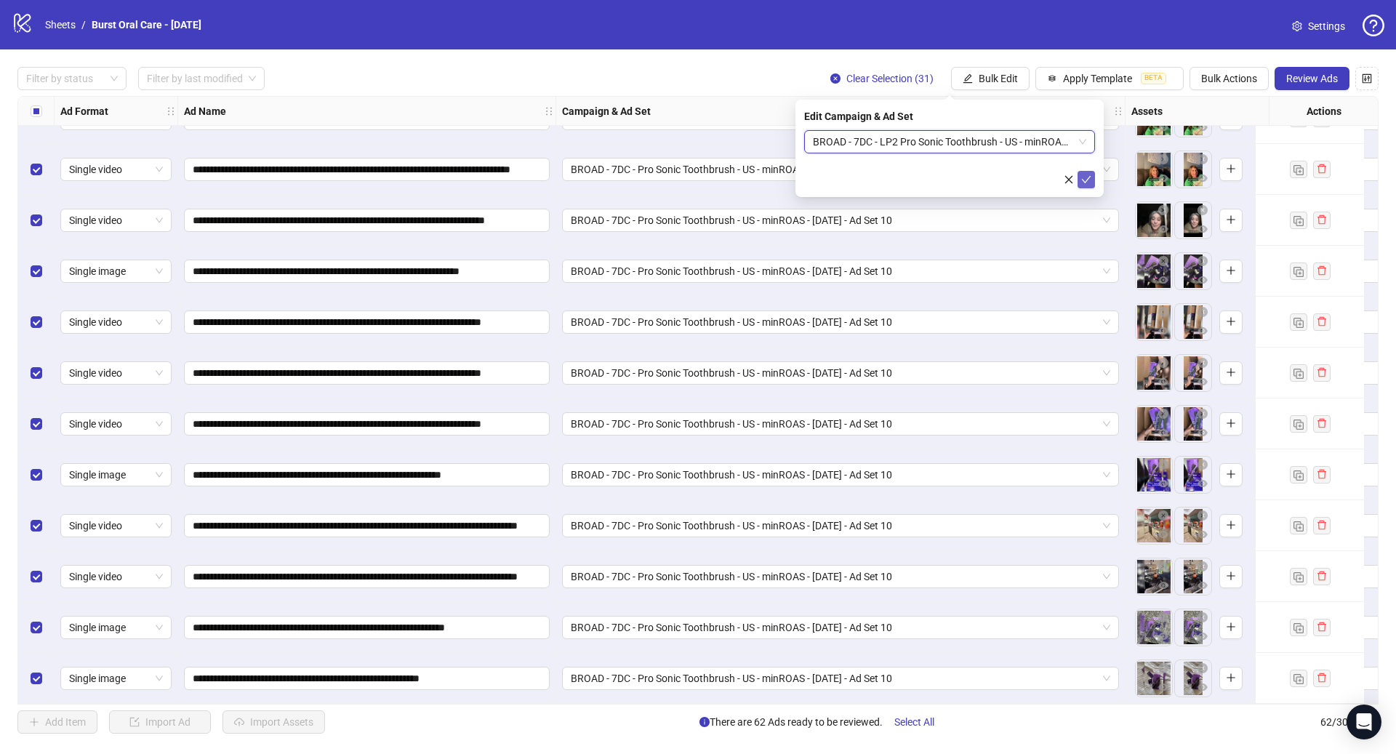
click at [1083, 185] on span "submit" at bounding box center [1086, 180] width 10 height 12
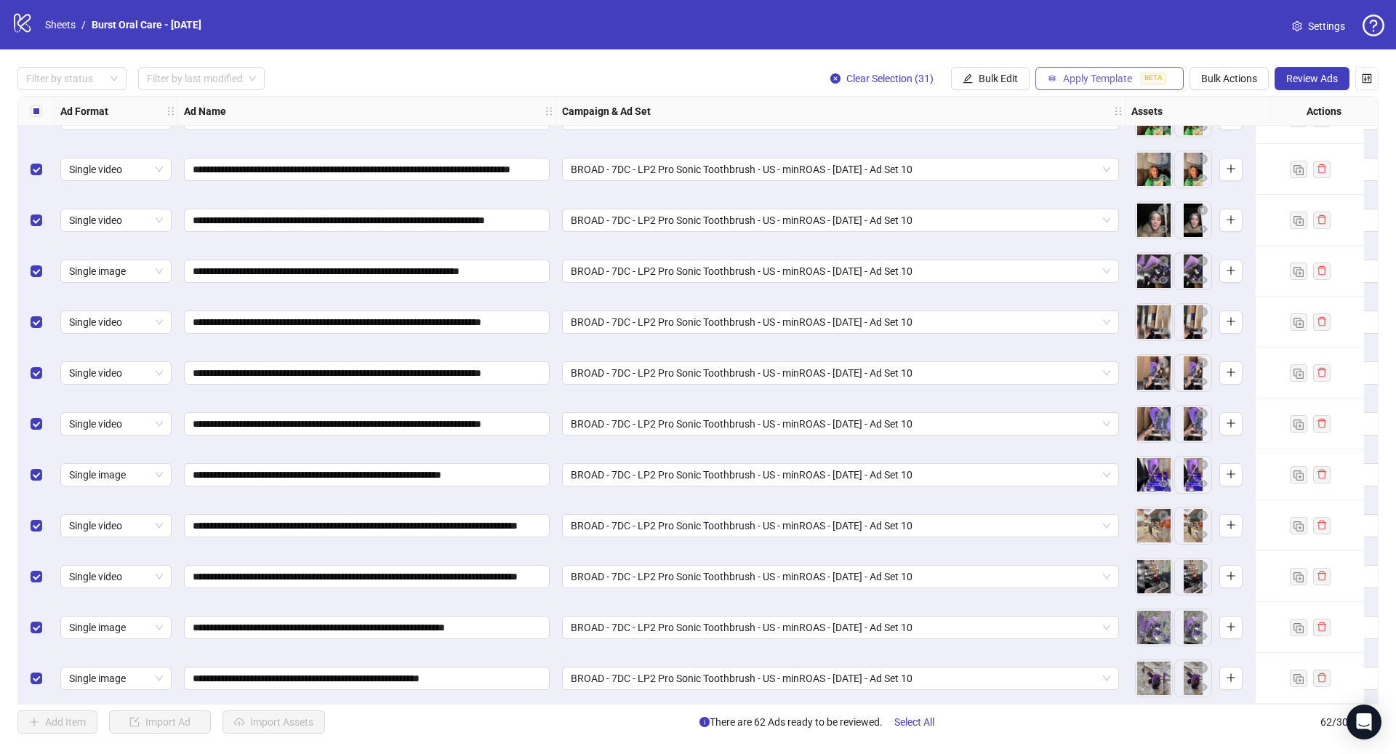
click at [1092, 77] on span "Apply Template" at bounding box center [1097, 79] width 69 height 12
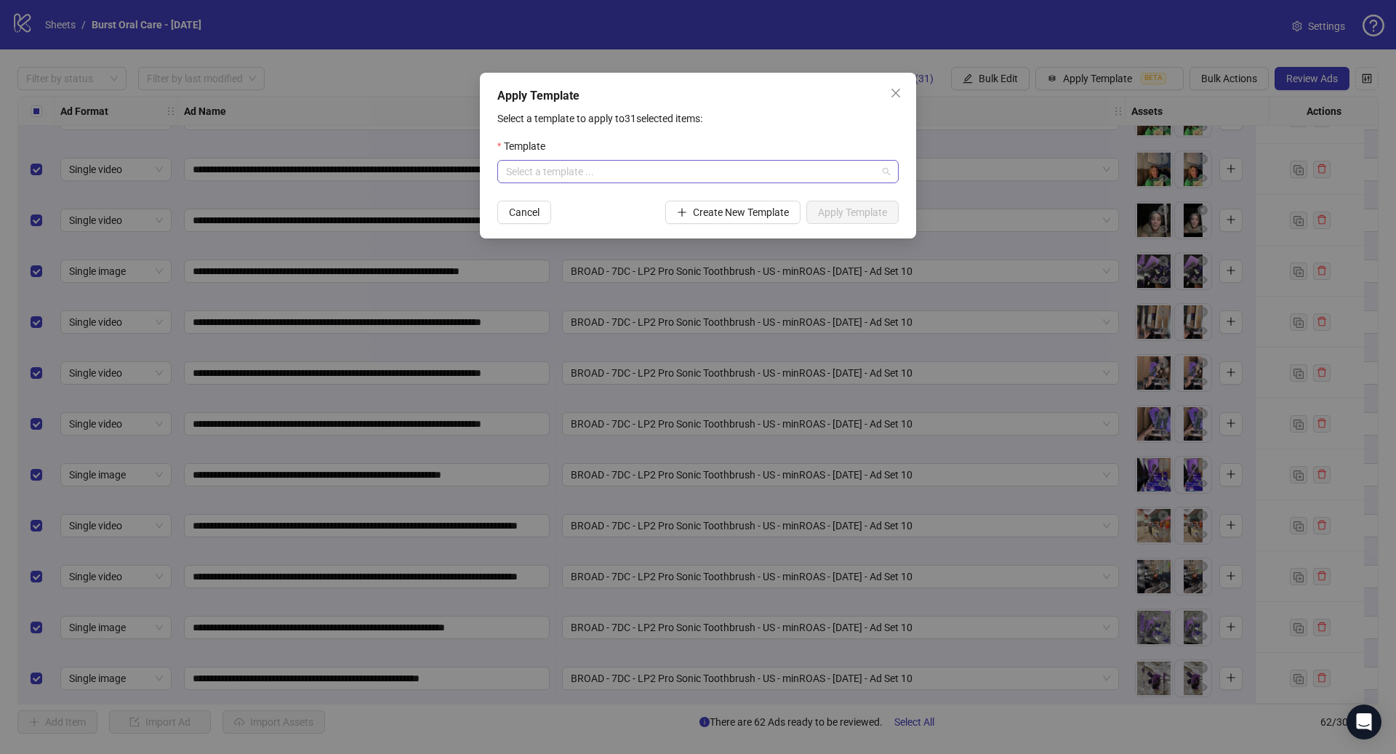
click at [739, 181] on input "search" at bounding box center [691, 172] width 371 height 22
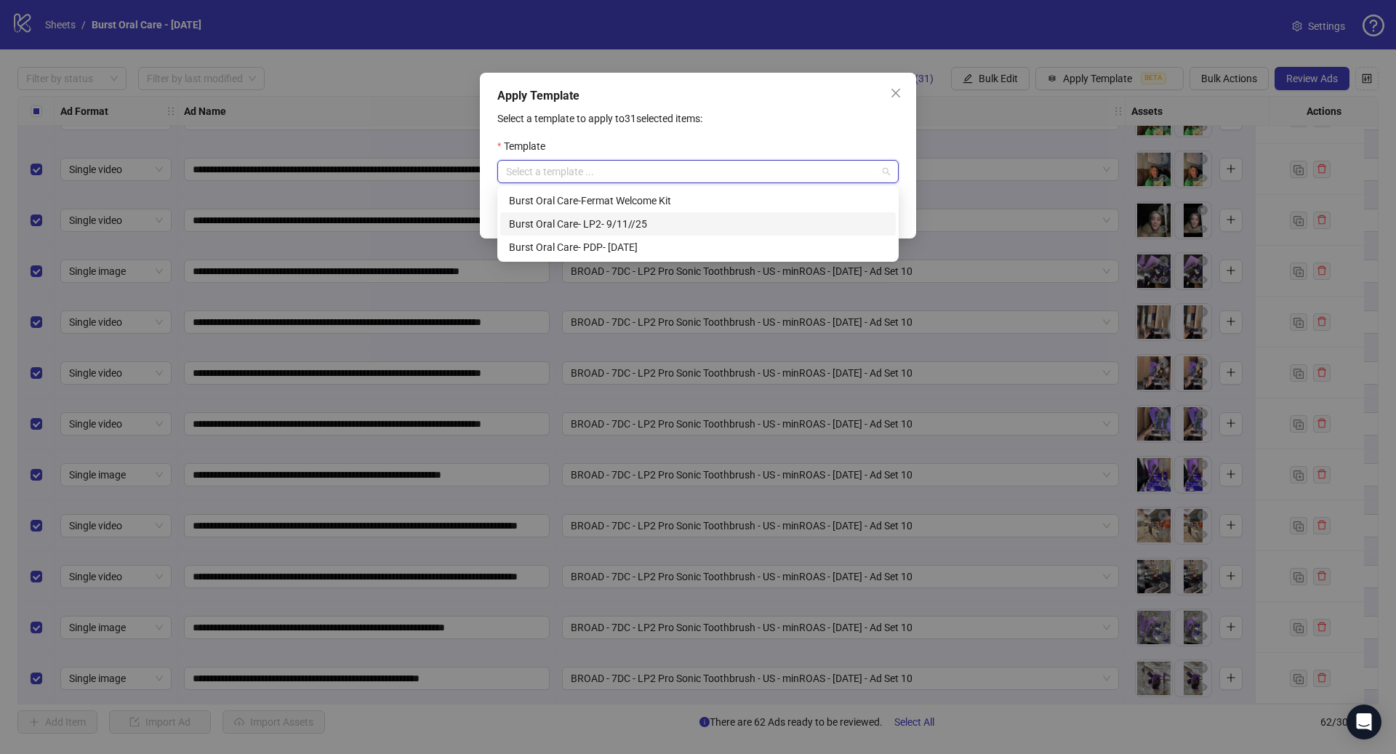
click at [731, 220] on div "Burst Oral Care- LP2- 9/11//25" at bounding box center [698, 224] width 378 height 16
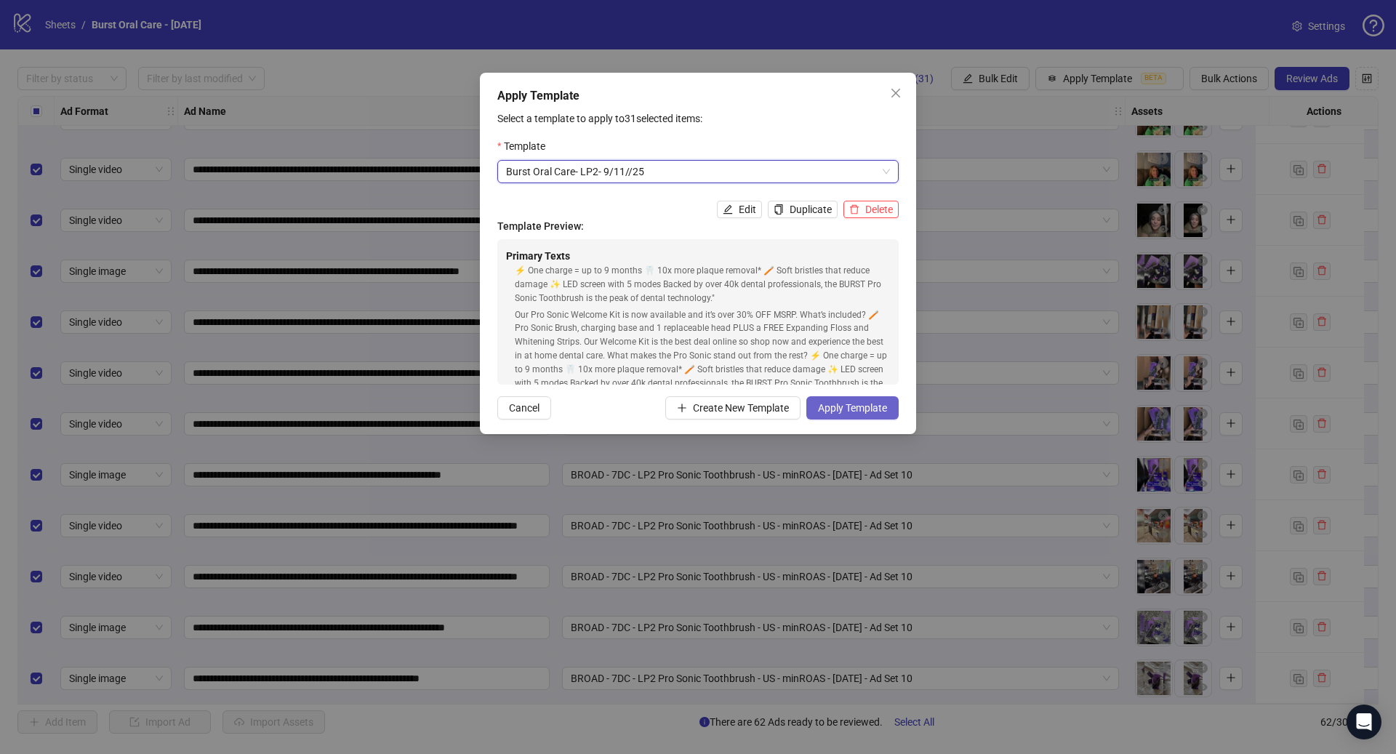
click at [853, 399] on button "Apply Template" at bounding box center [852, 407] width 92 height 23
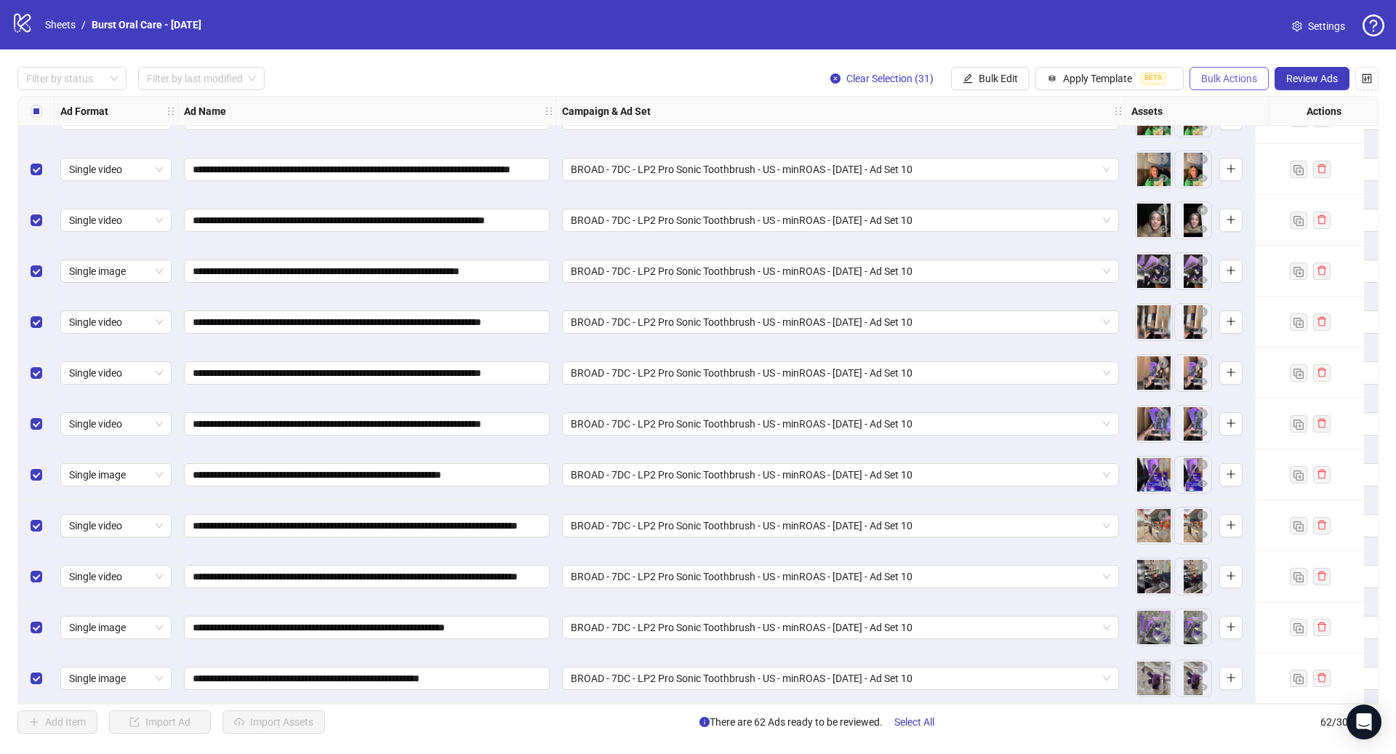
click at [1241, 78] on span "Bulk Actions" at bounding box center [1229, 79] width 56 height 12
click at [1244, 149] on span "Duplicate with assets" at bounding box center [1249, 155] width 100 height 16
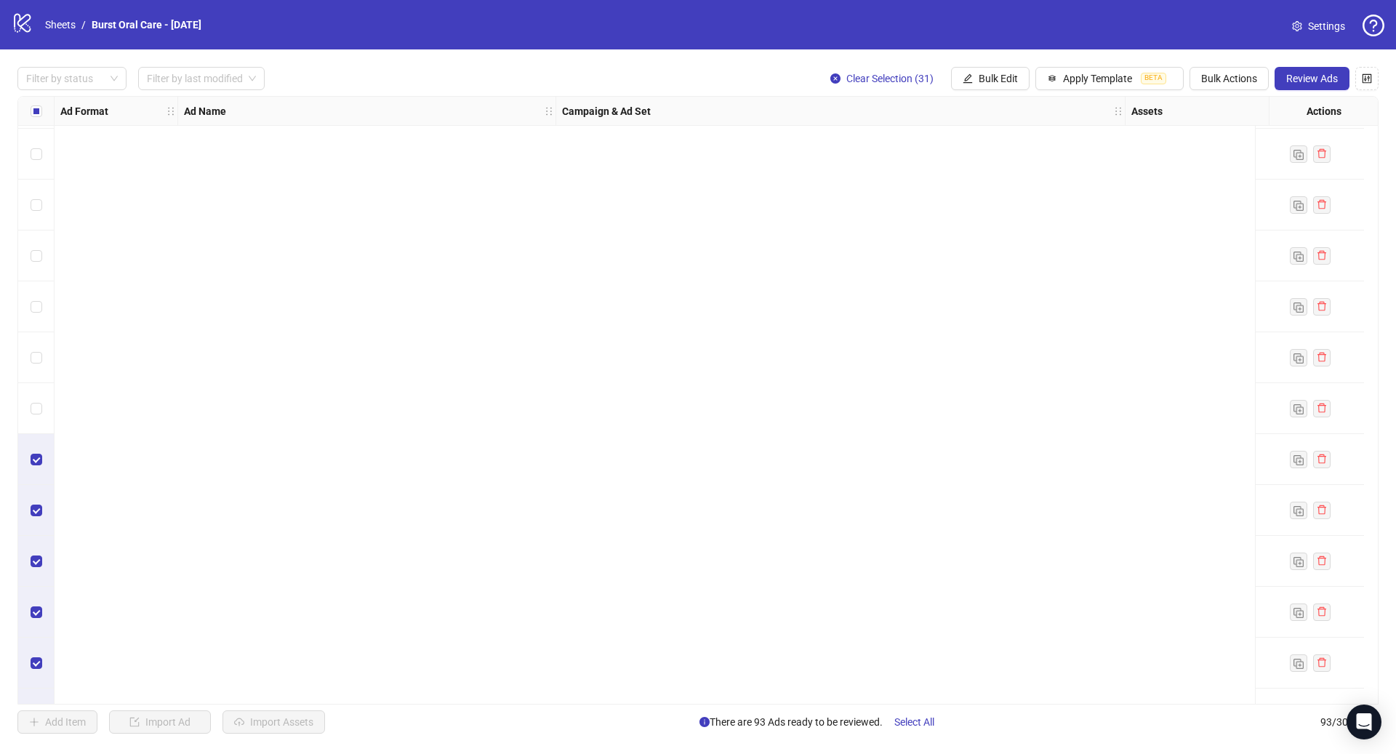
scroll to position [4159, 0]
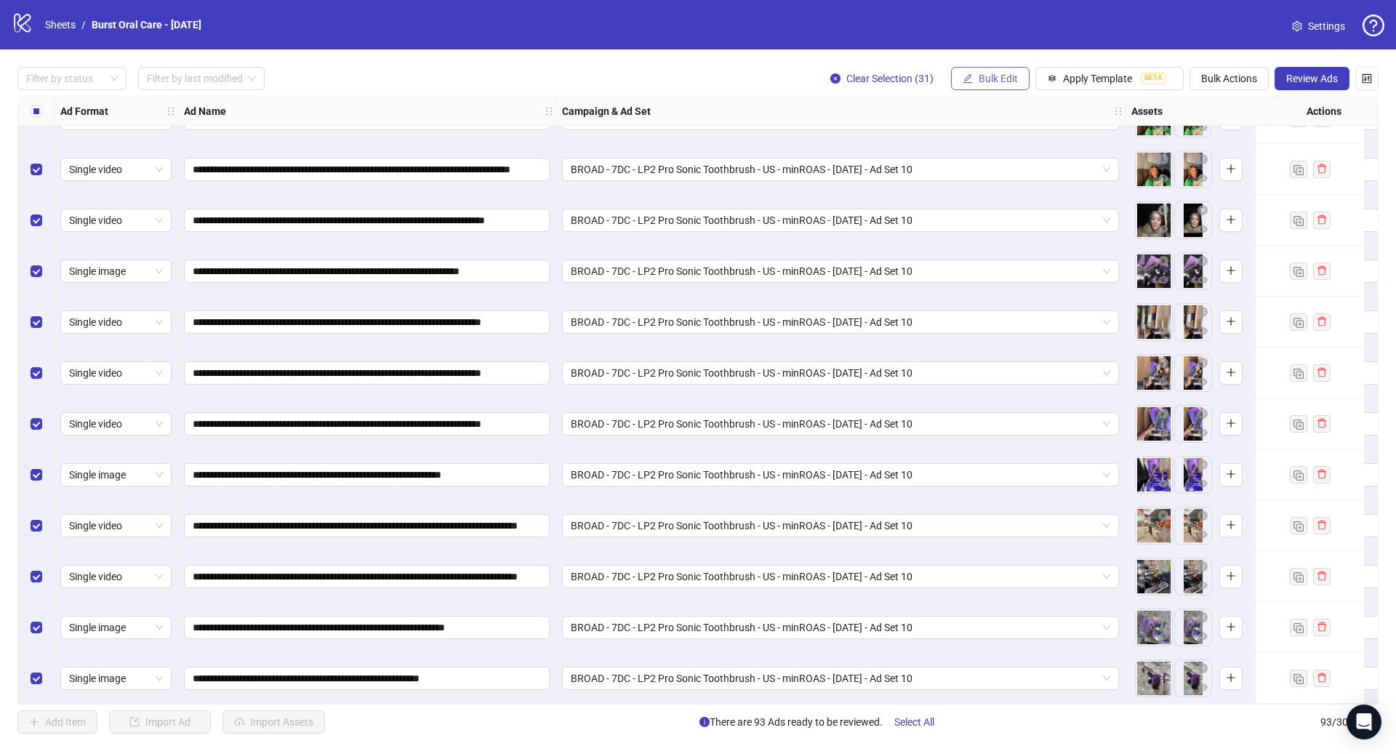
click at [986, 81] on span "Bulk Edit" at bounding box center [997, 79] width 39 height 12
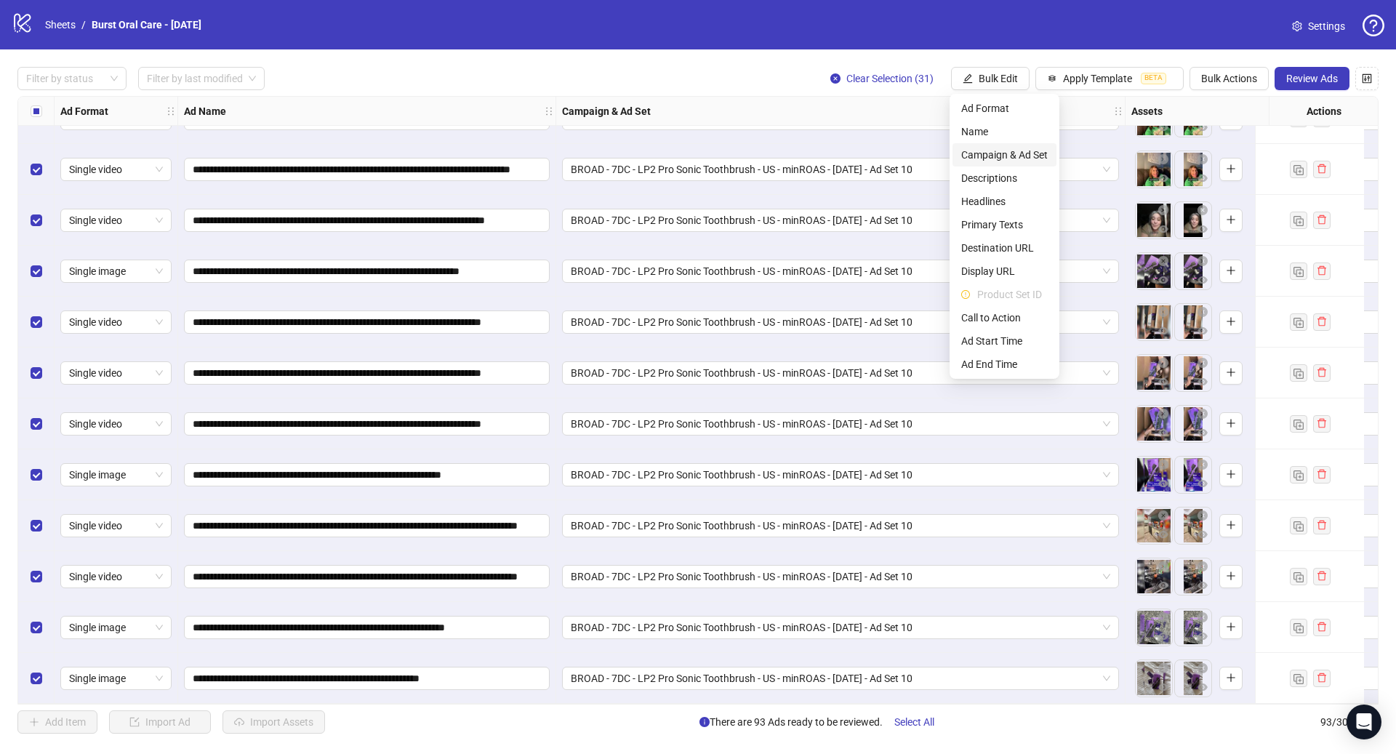
click at [1017, 162] on span "Campaign & Ad Set" at bounding box center [1004, 155] width 86 height 16
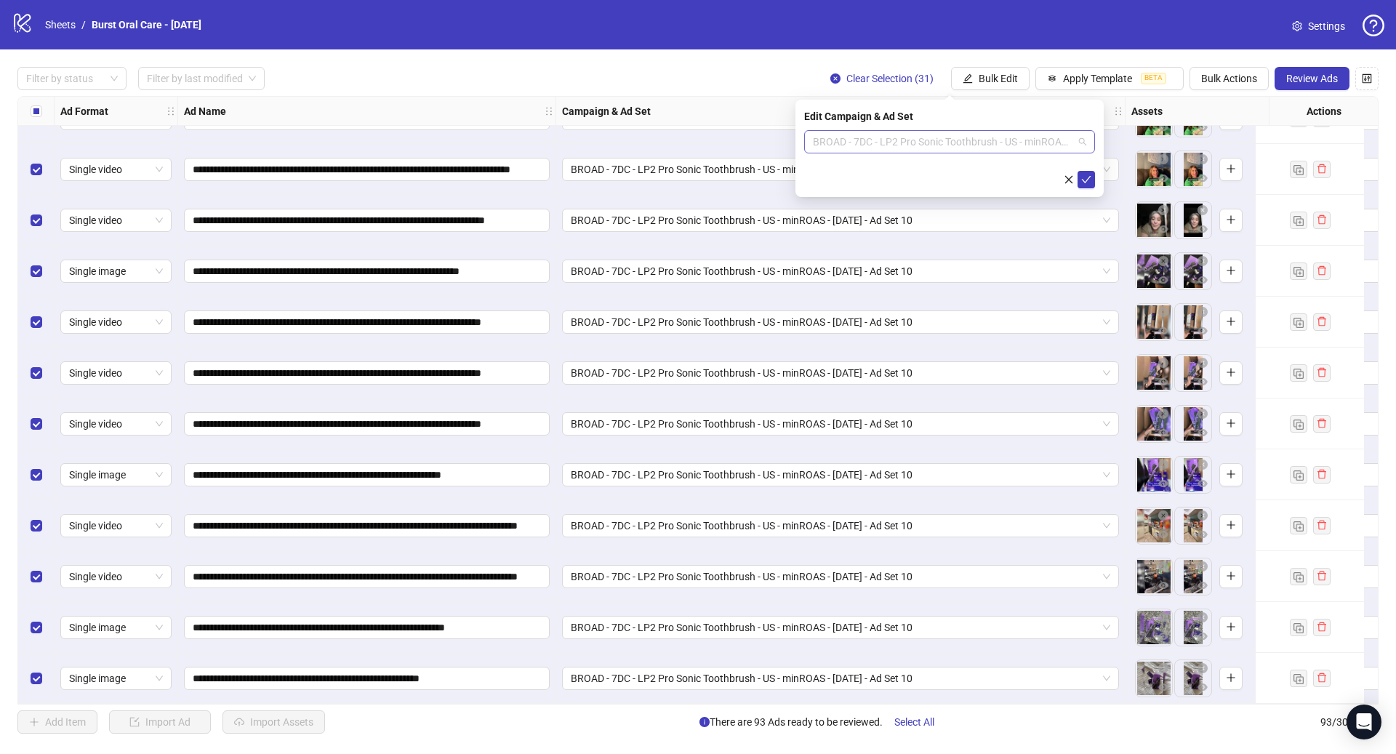
click at [880, 145] on span "BROAD - 7DC - LP2 Pro Sonic Toothbrush - US - minROAS - [DATE] - Ad Set 10" at bounding box center [949, 142] width 273 height 22
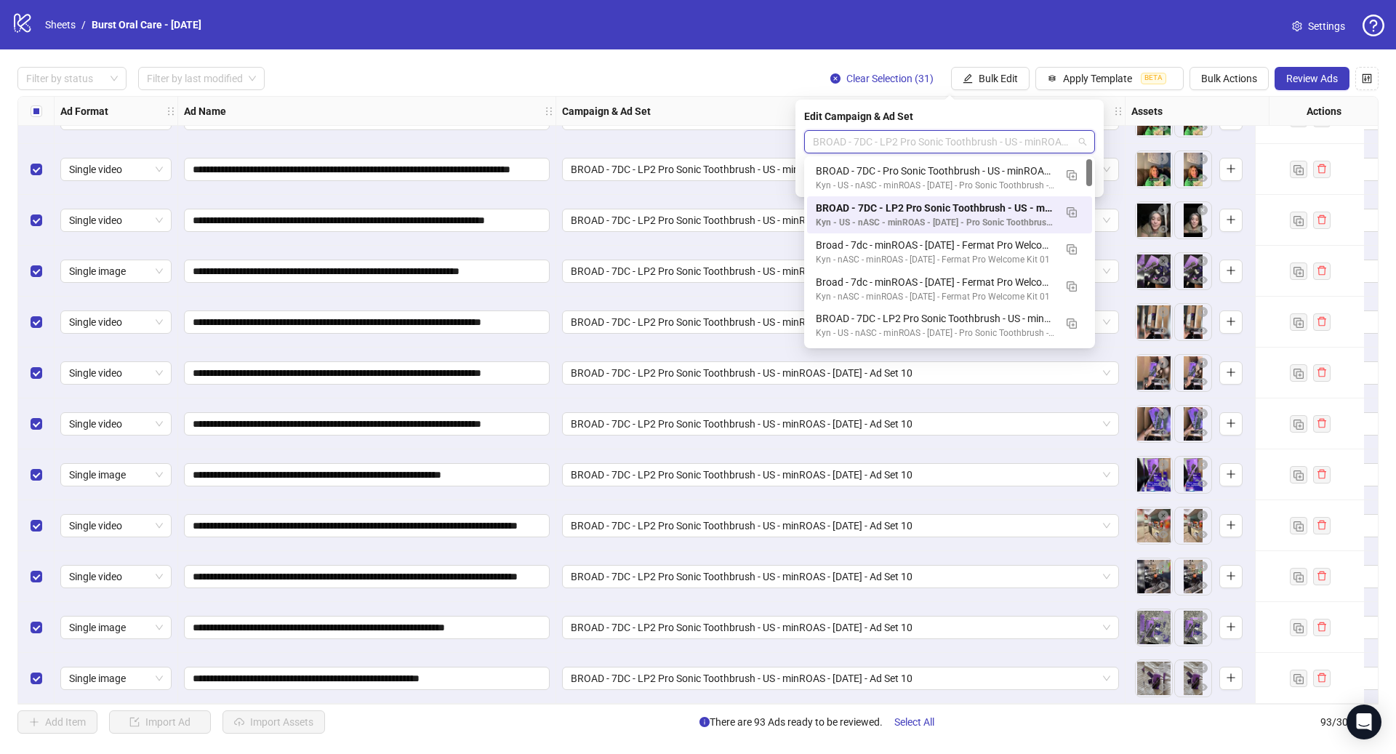
paste input "**********"
type input "**********"
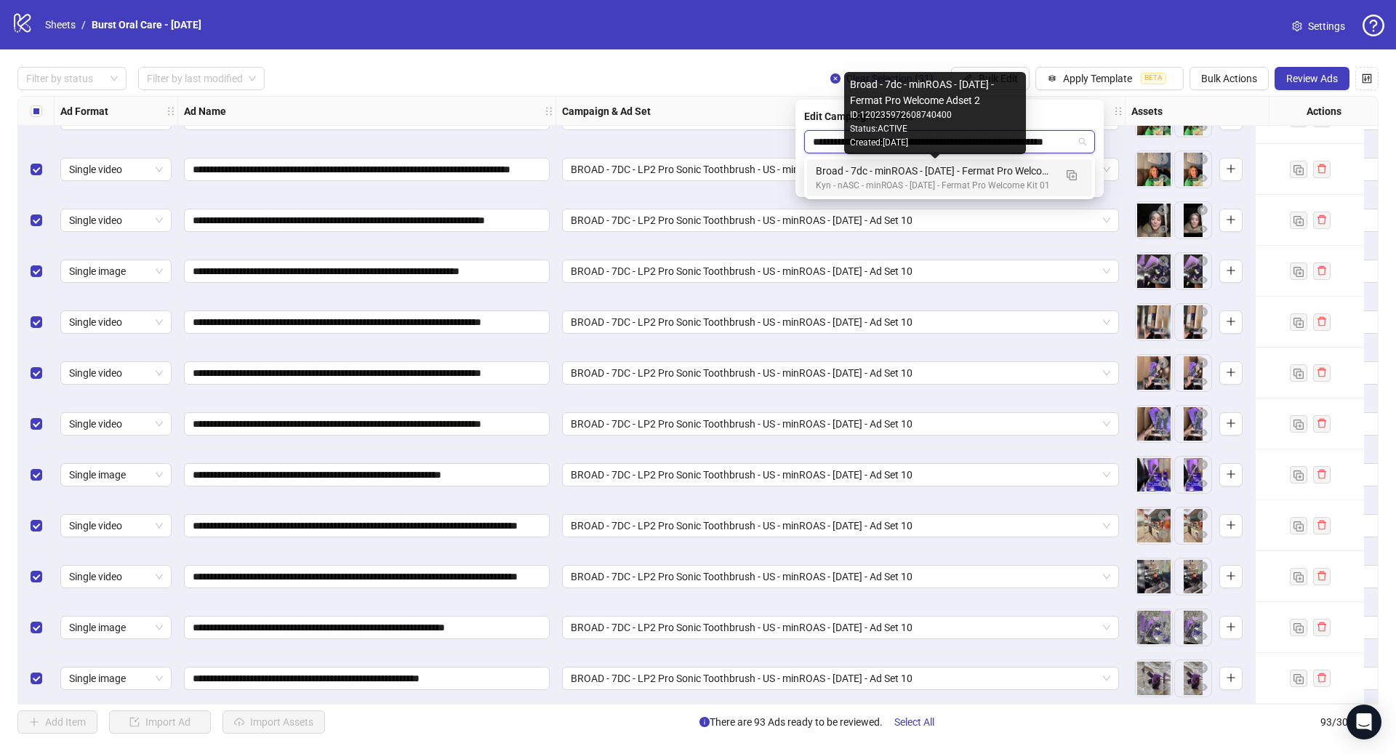
click at [970, 177] on div "Broad - 7dc - minROAS - [DATE] - Fermat Pro Welcome Adset 2" at bounding box center [935, 171] width 238 height 16
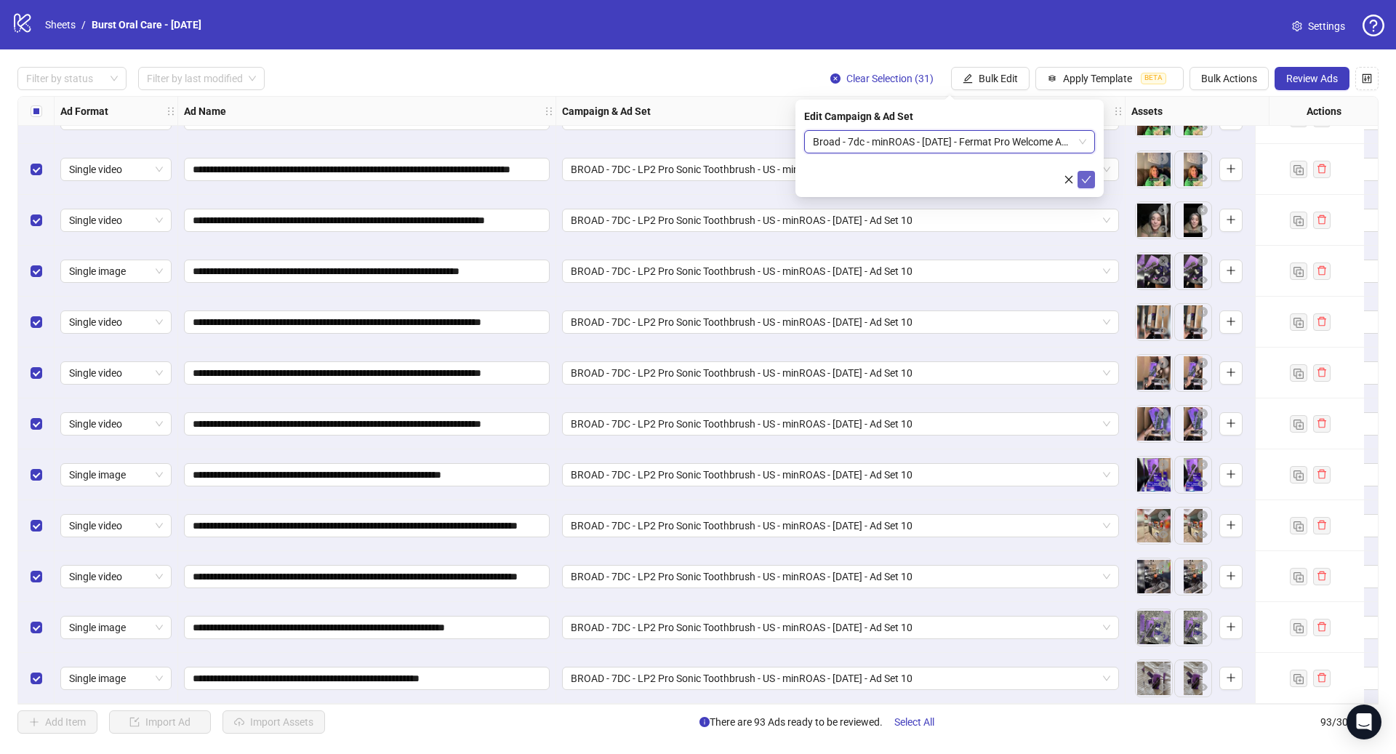
click at [1080, 180] on button "submit" at bounding box center [1085, 179] width 17 height 17
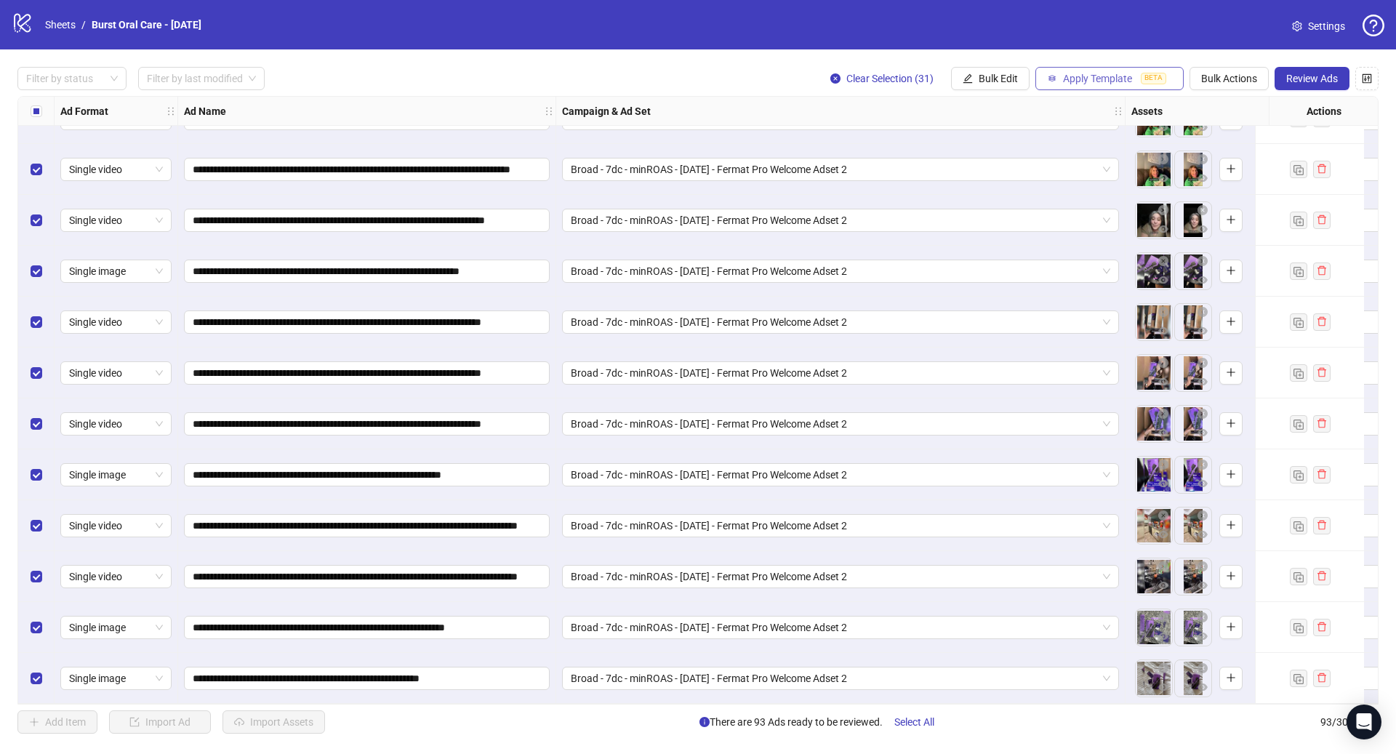
click at [1111, 82] on span "Apply Template" at bounding box center [1097, 79] width 69 height 12
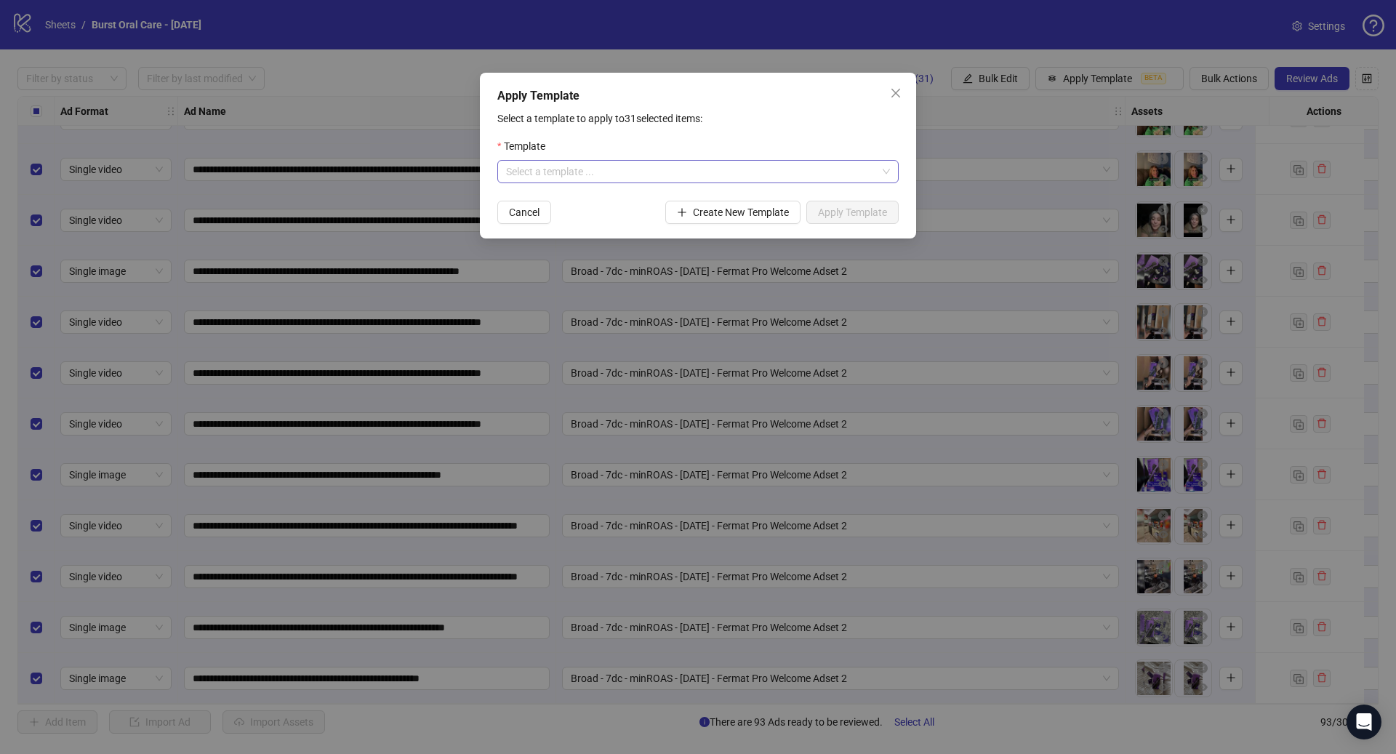
click at [717, 166] on input "search" at bounding box center [691, 172] width 371 height 22
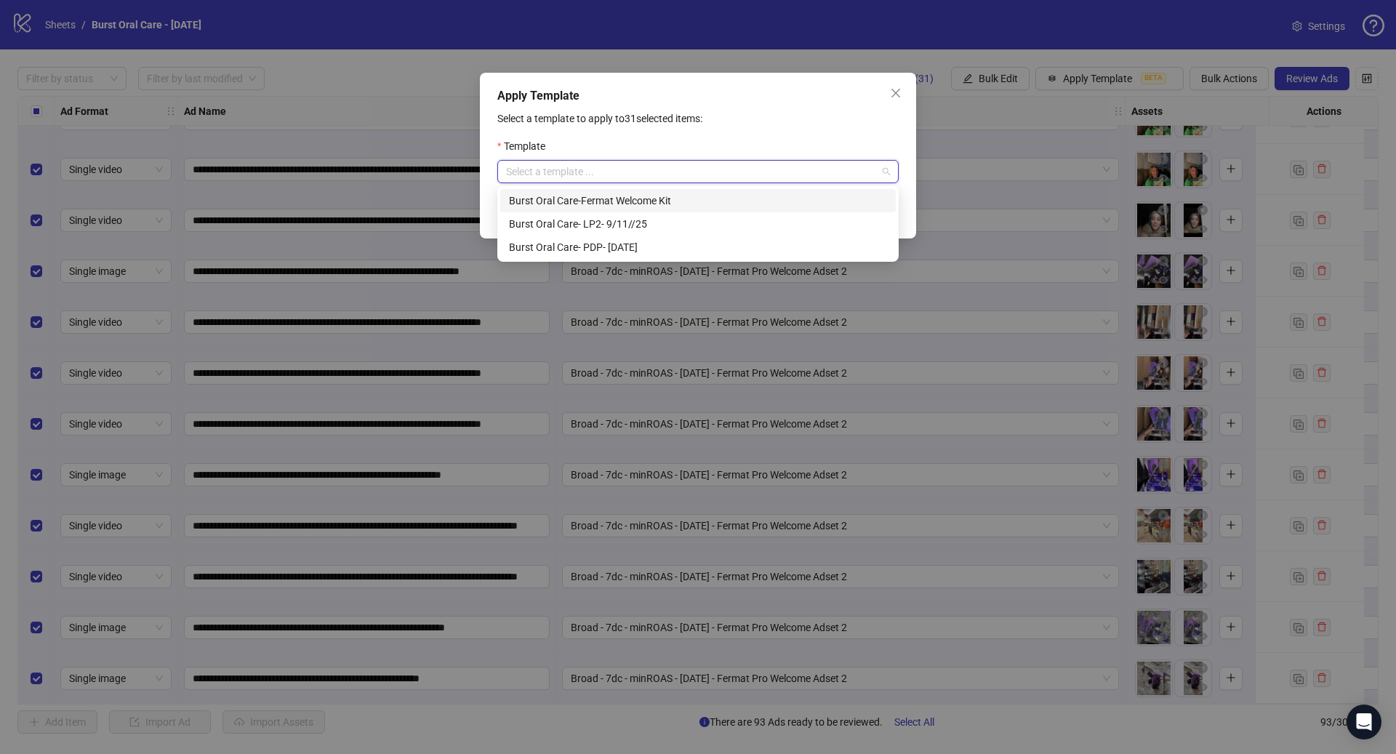
click at [624, 205] on div "Burst Oral Care-Fermat Welcome Kit" at bounding box center [698, 201] width 378 height 16
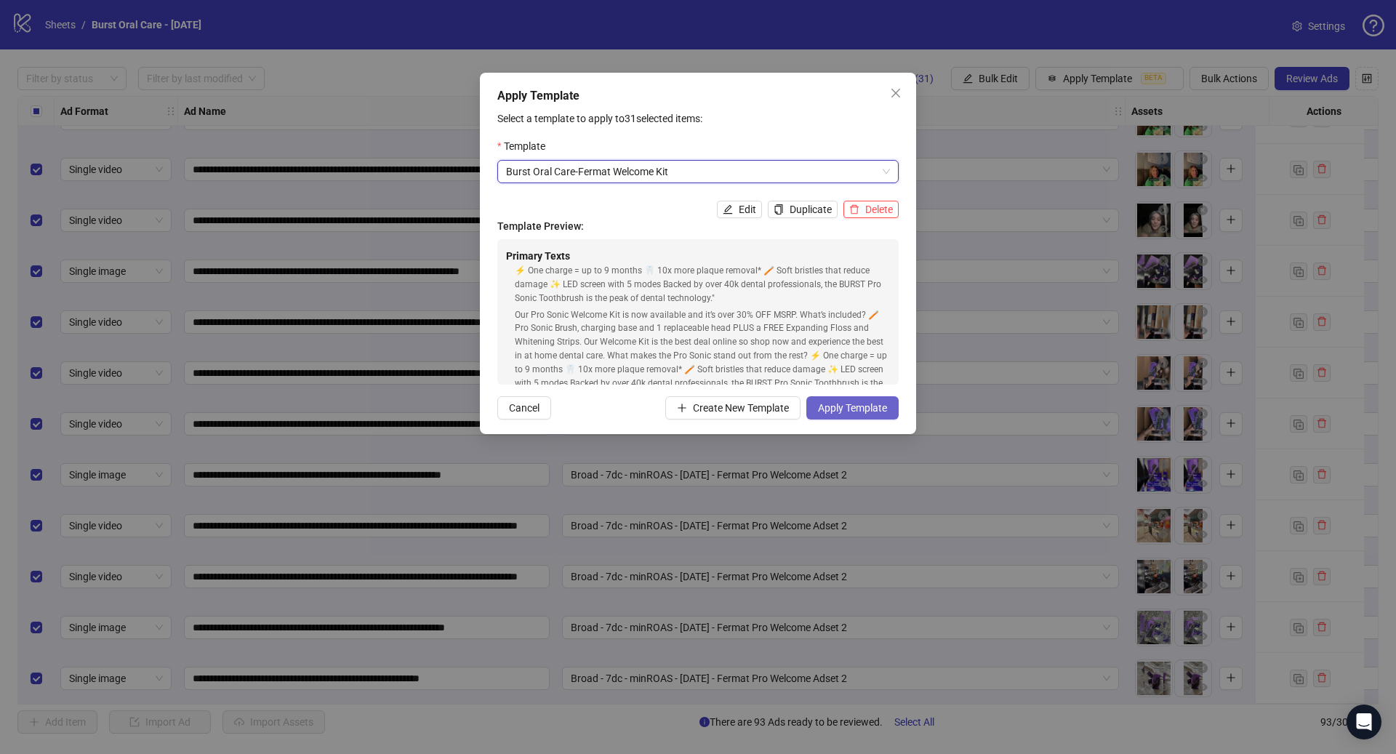
click at [874, 412] on span "Apply Template" at bounding box center [852, 408] width 69 height 12
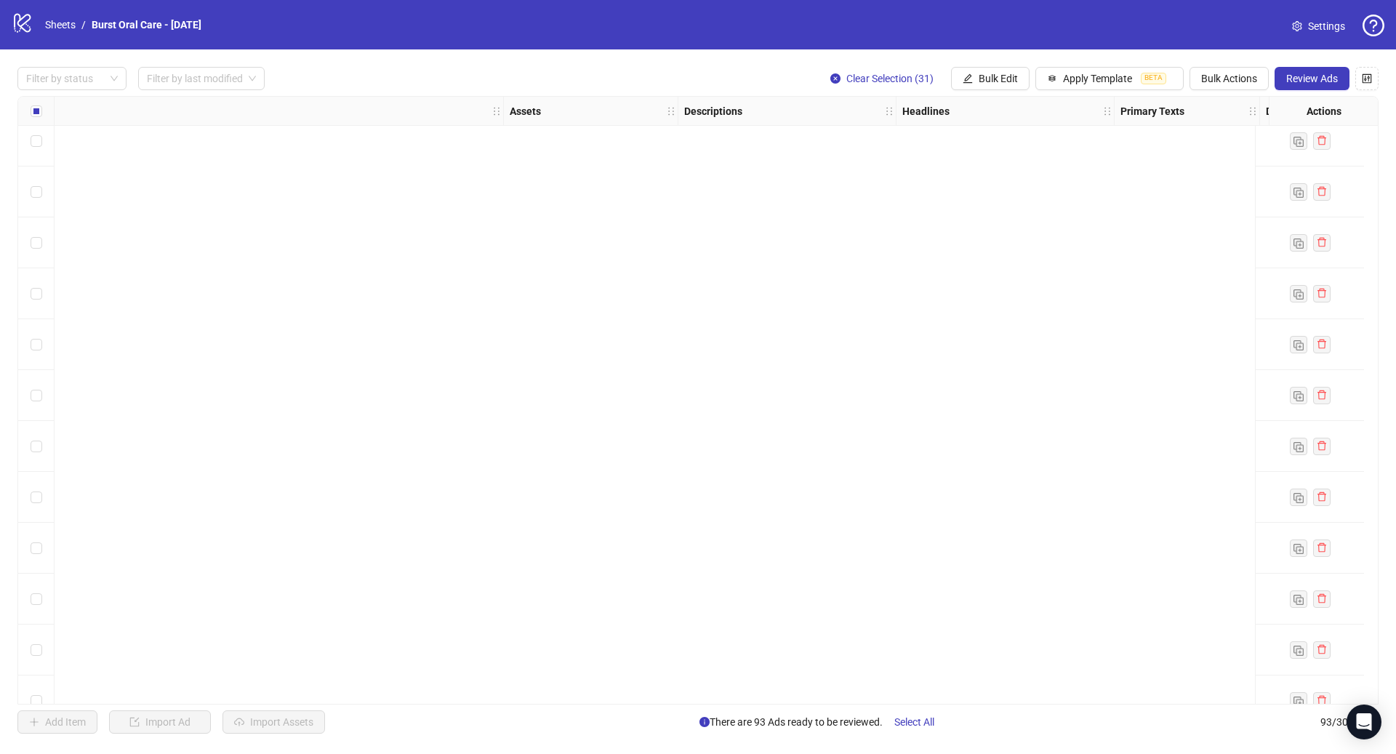
scroll to position [0, 621]
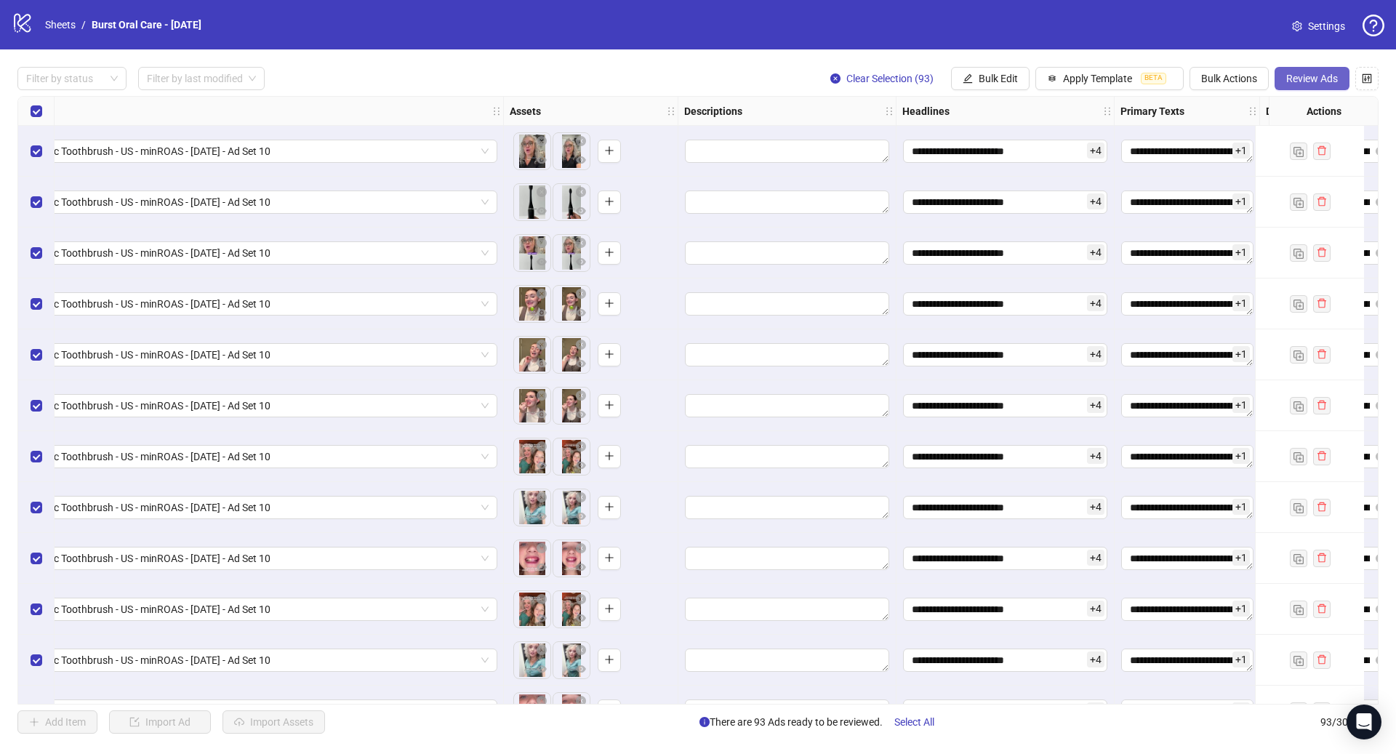
click at [1322, 77] on span "Review Ads" at bounding box center [1312, 79] width 52 height 12
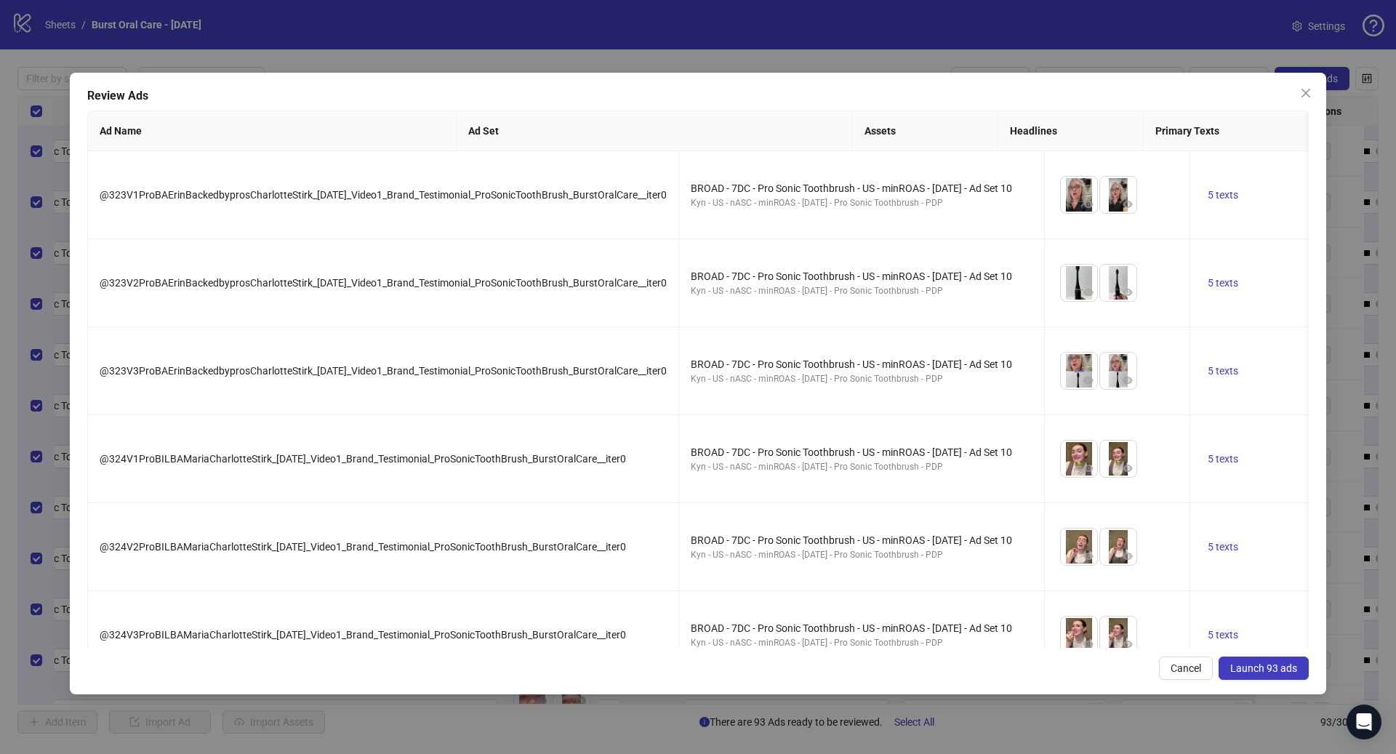
click at [1269, 673] on span "Launch 93 ads" at bounding box center [1263, 668] width 67 height 12
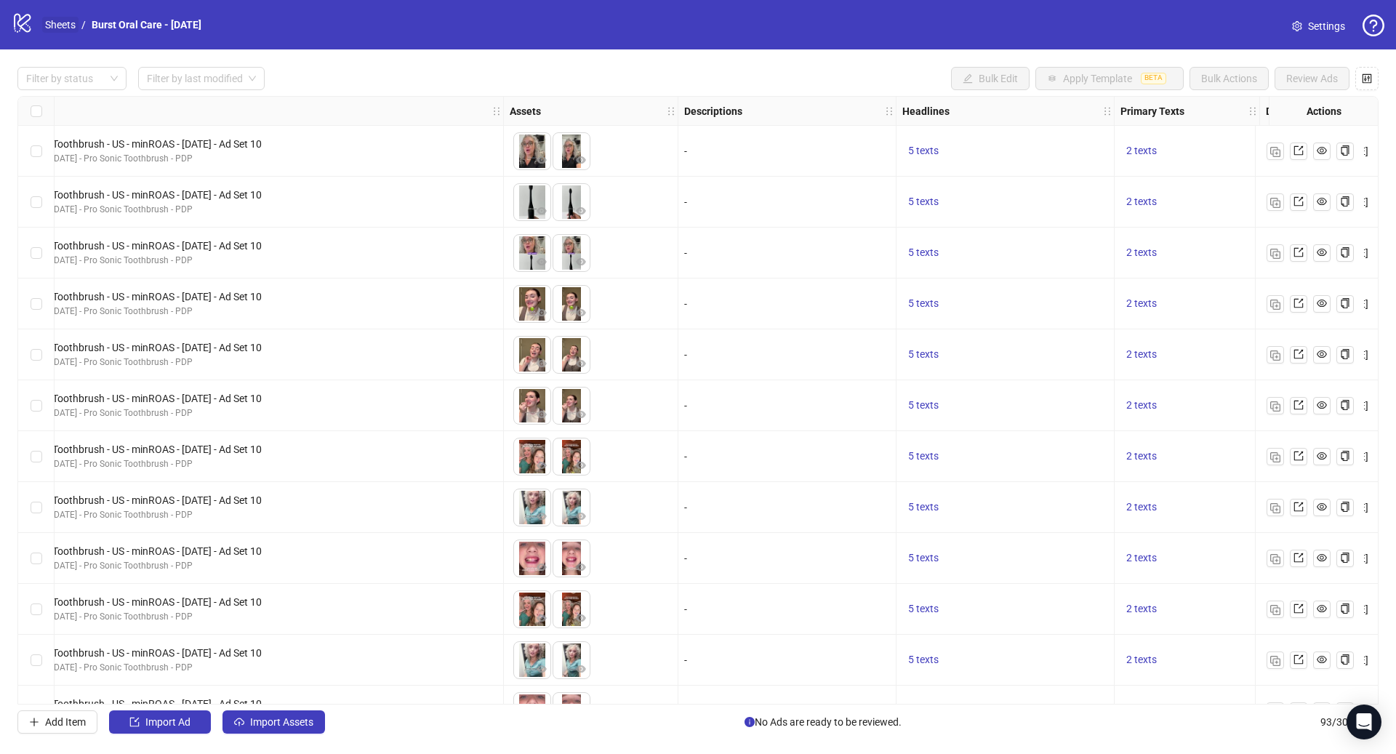
click at [53, 25] on link "Sheets" at bounding box center [60, 25] width 36 height 16
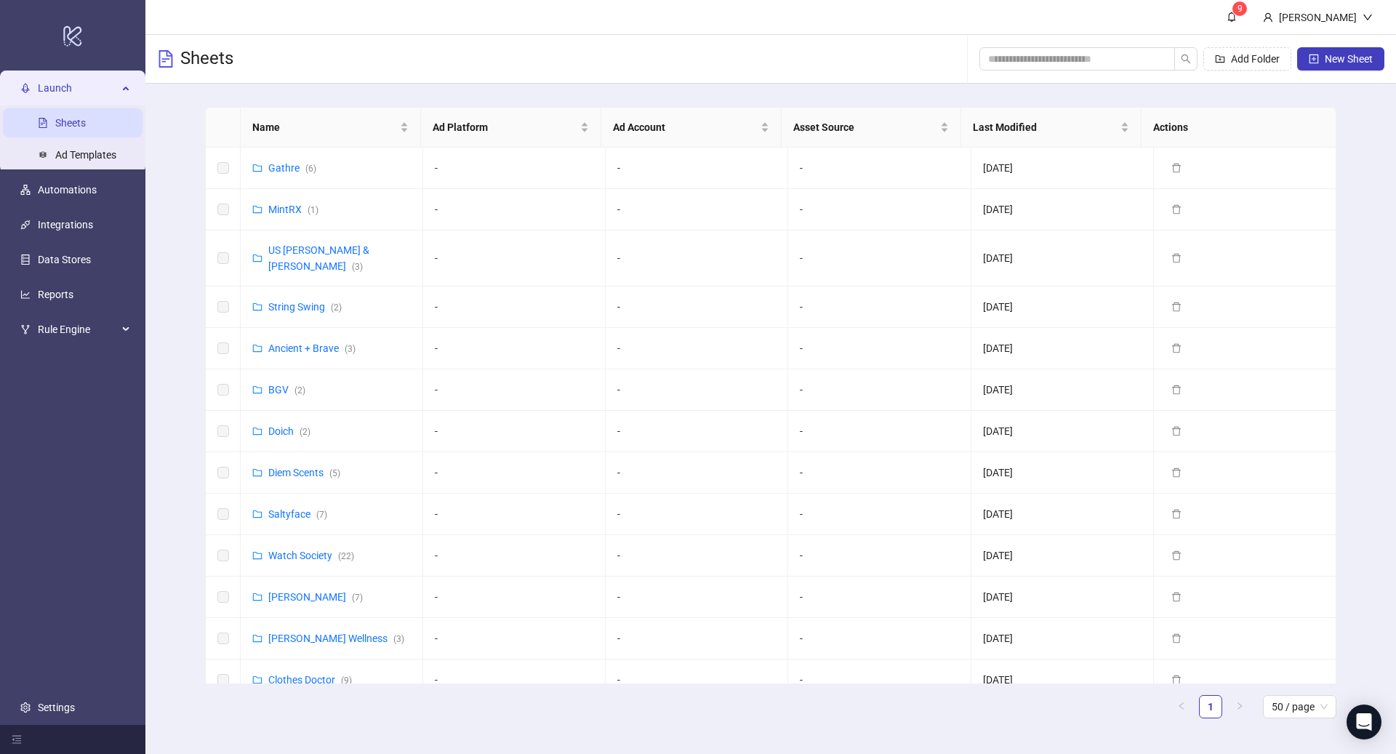
click at [68, 89] on span "Launch" at bounding box center [78, 87] width 80 height 29
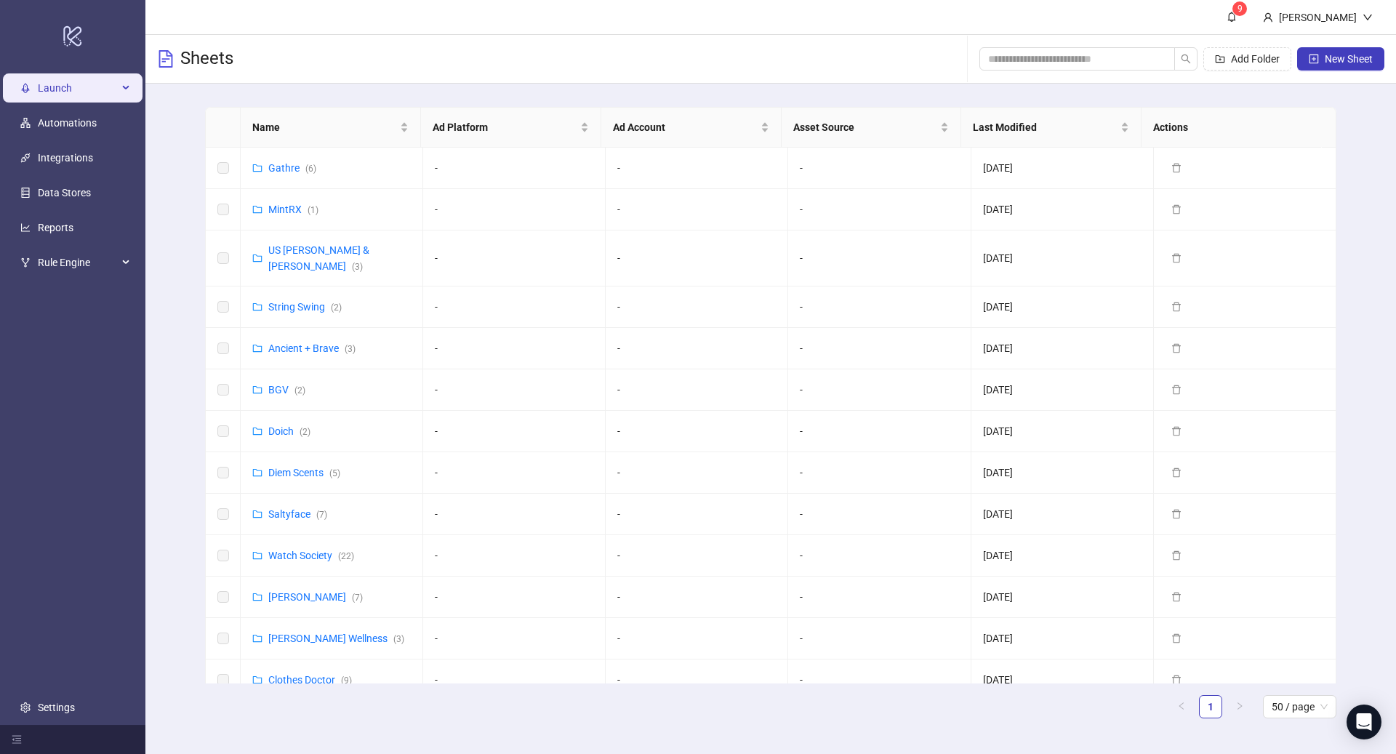
click at [68, 89] on span "Launch" at bounding box center [78, 87] width 80 height 29
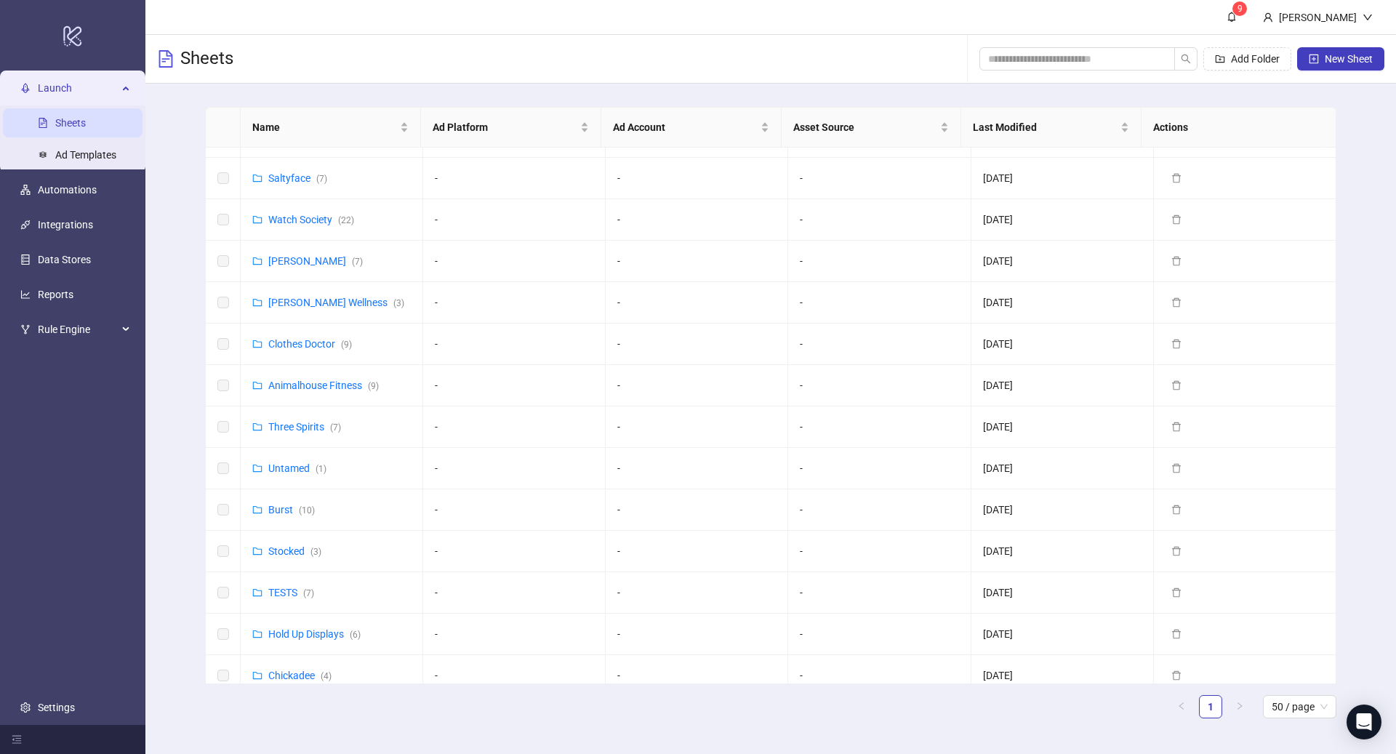
scroll to position [244, 0]
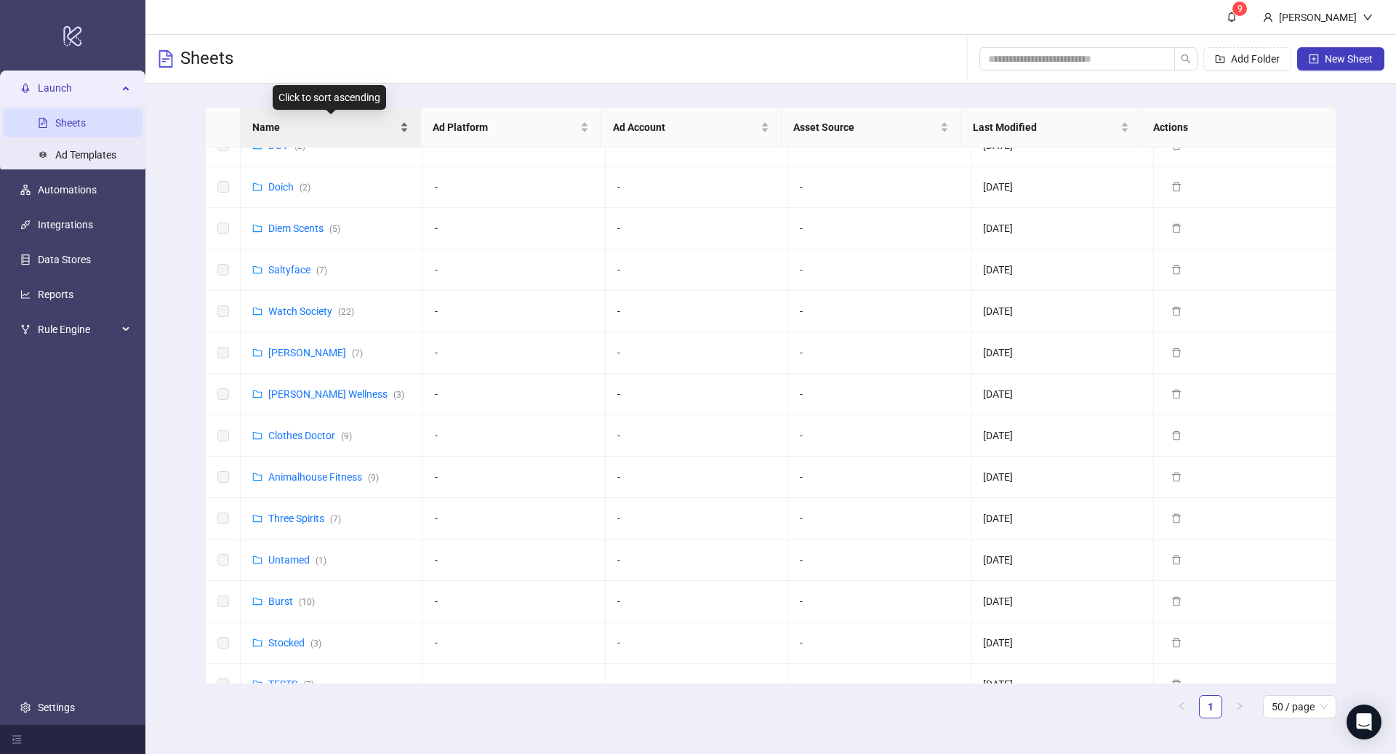
click at [319, 128] on span "Name" at bounding box center [324, 127] width 145 height 16
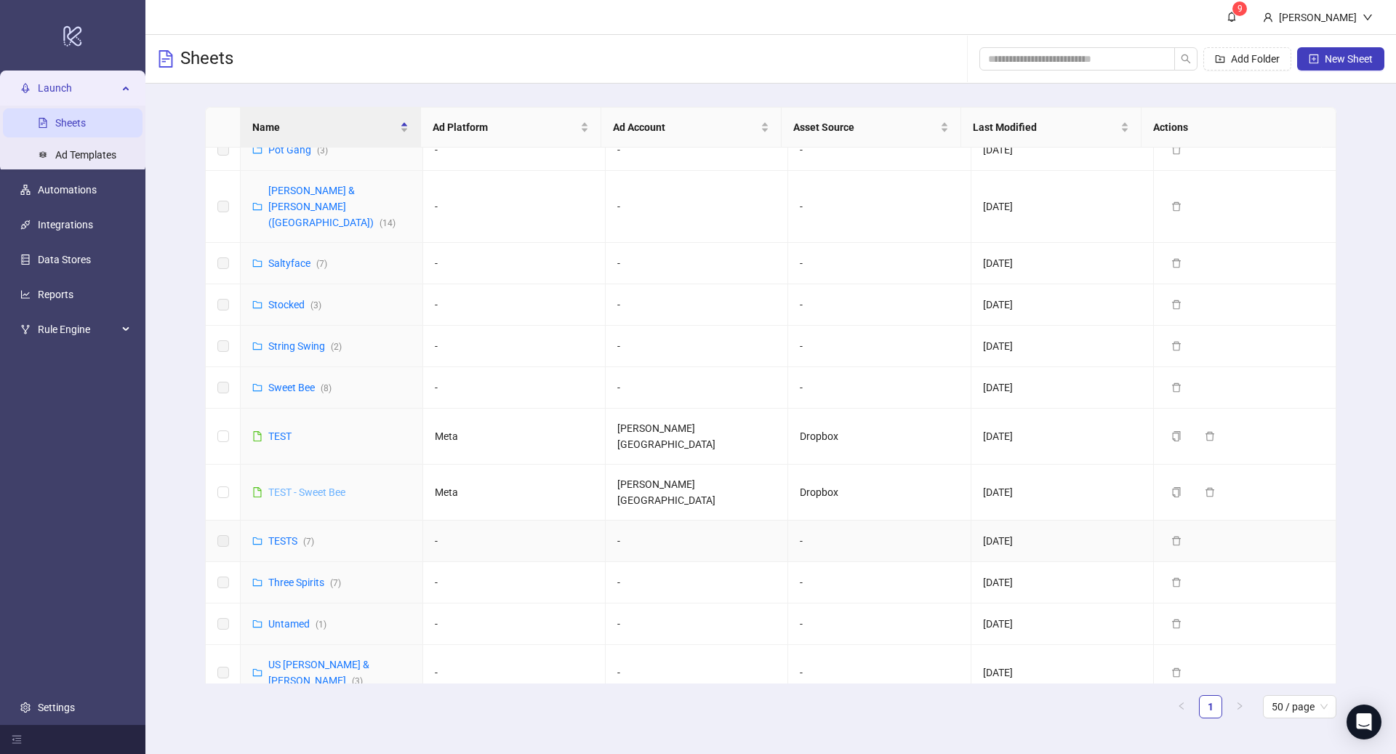
scroll to position [737, 0]
click at [314, 340] on link "String Swing ( 2 )" at bounding box center [304, 346] width 73 height 12
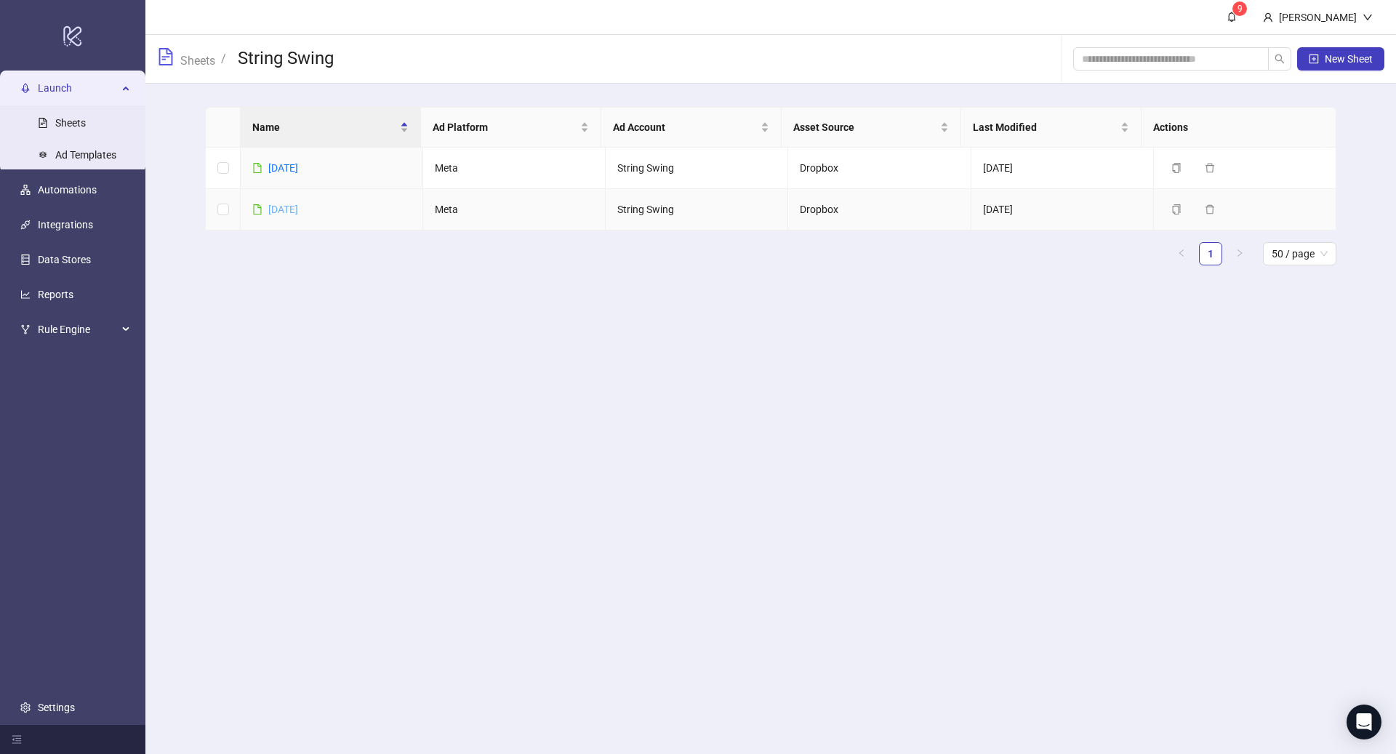
click at [289, 207] on link "[DATE]" at bounding box center [283, 210] width 30 height 12
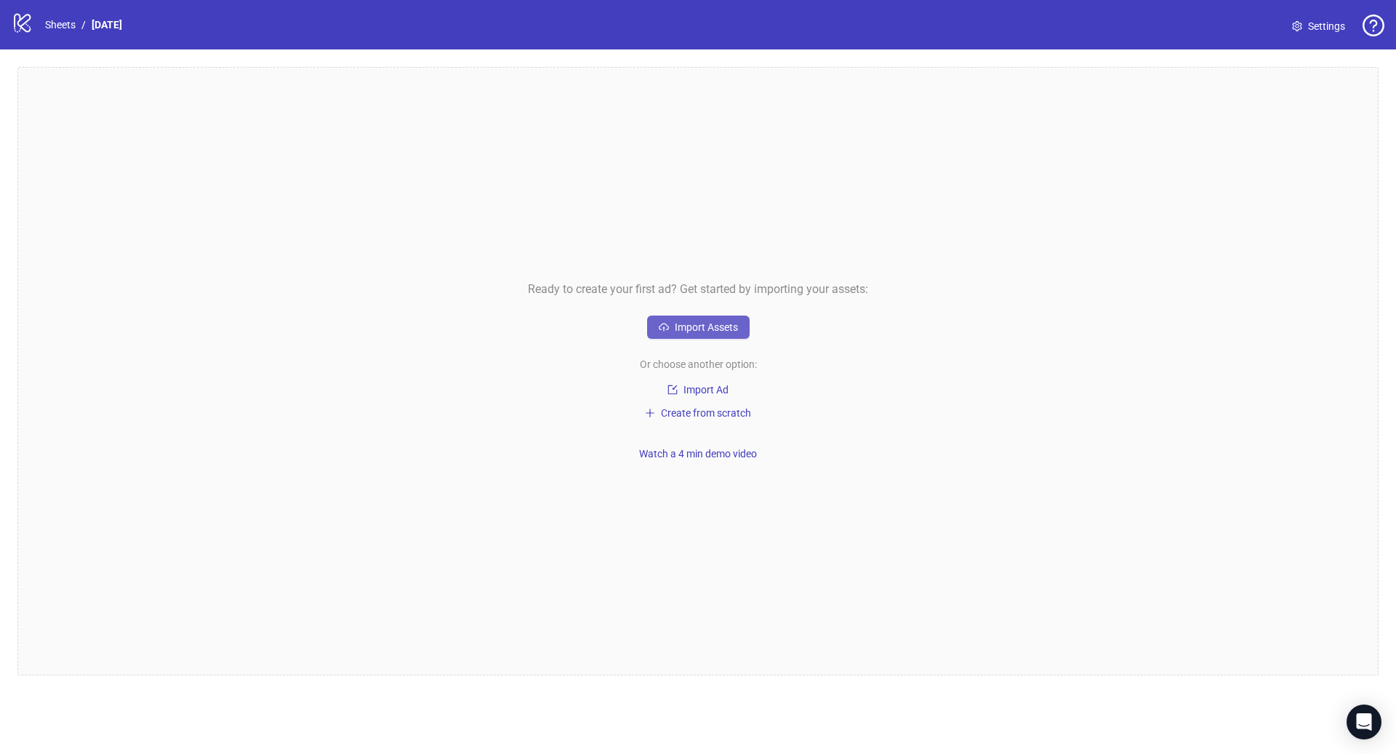
click at [704, 330] on span "Import Assets" at bounding box center [706, 327] width 63 height 12
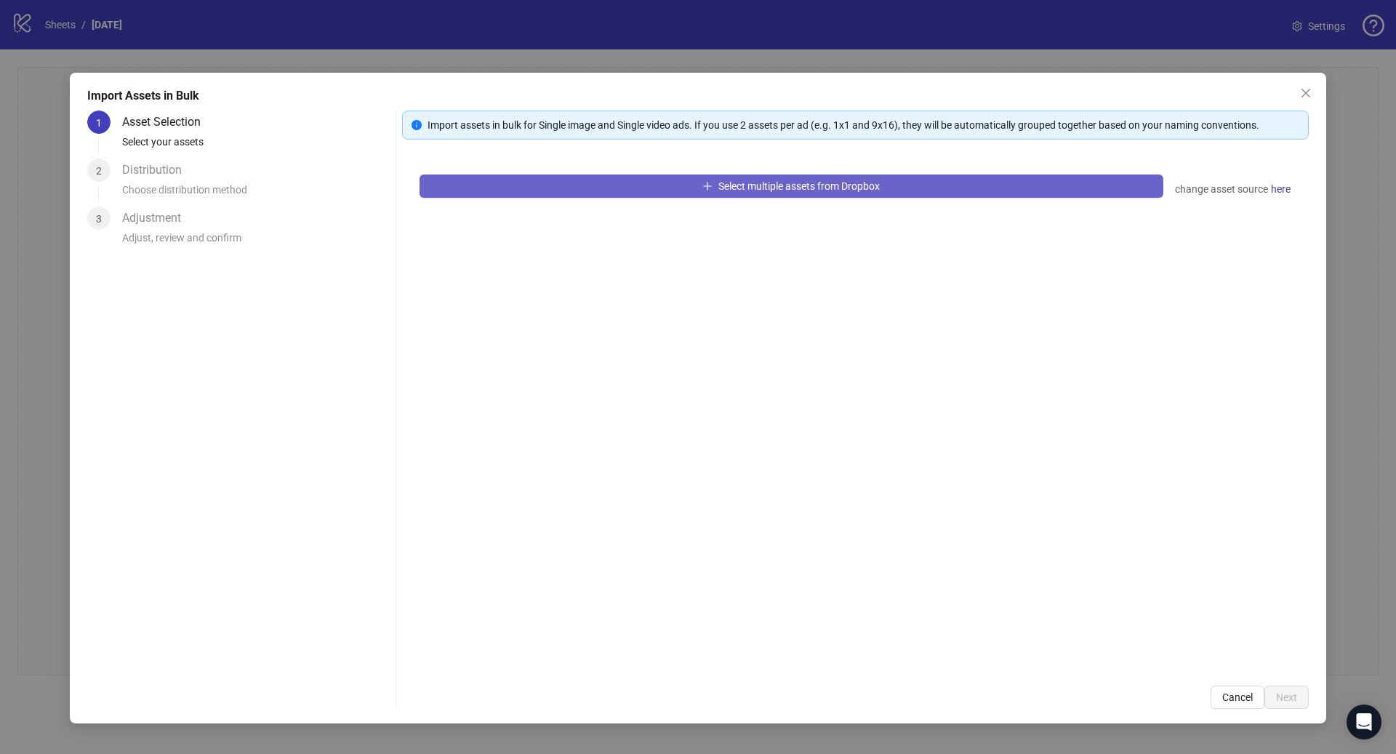
click at [429, 184] on button "Select multiple assets from Dropbox" at bounding box center [791, 185] width 744 height 23
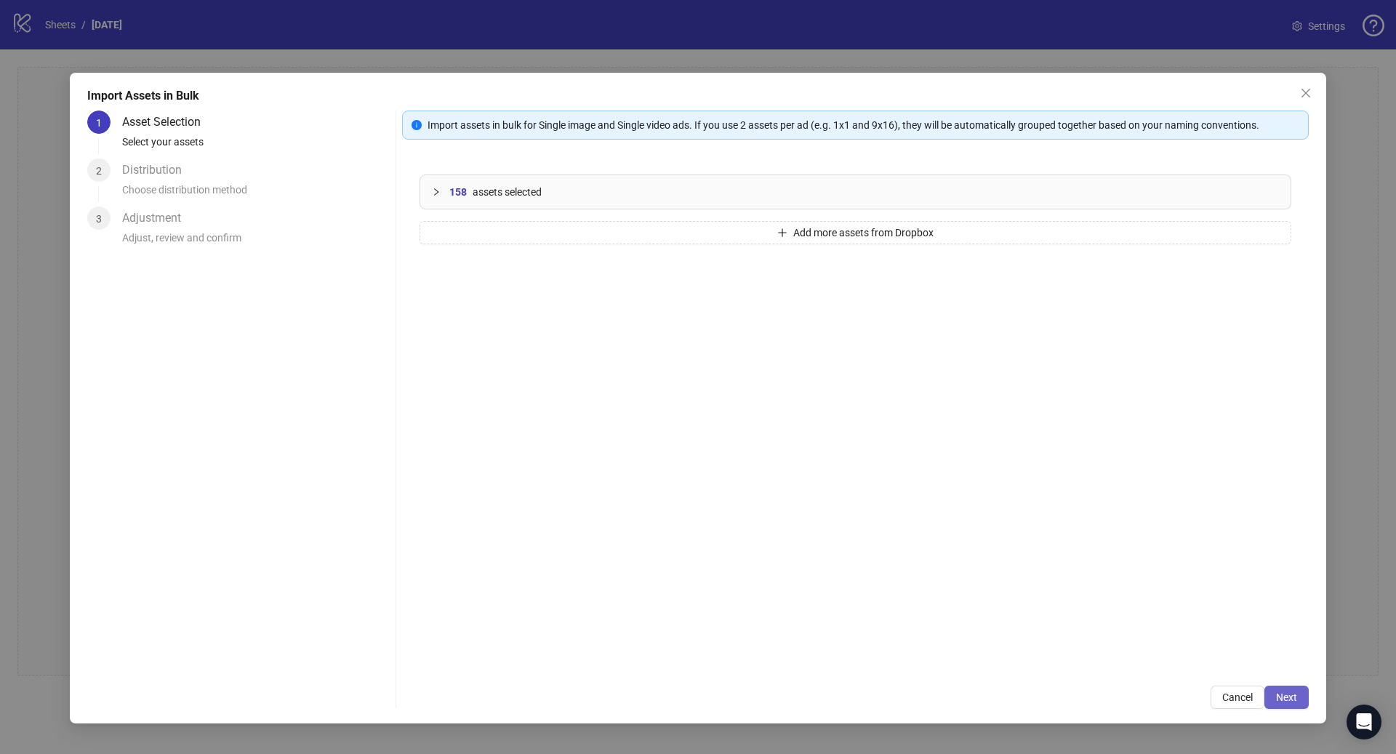
click at [1281, 700] on span "Next" at bounding box center [1286, 697] width 21 height 12
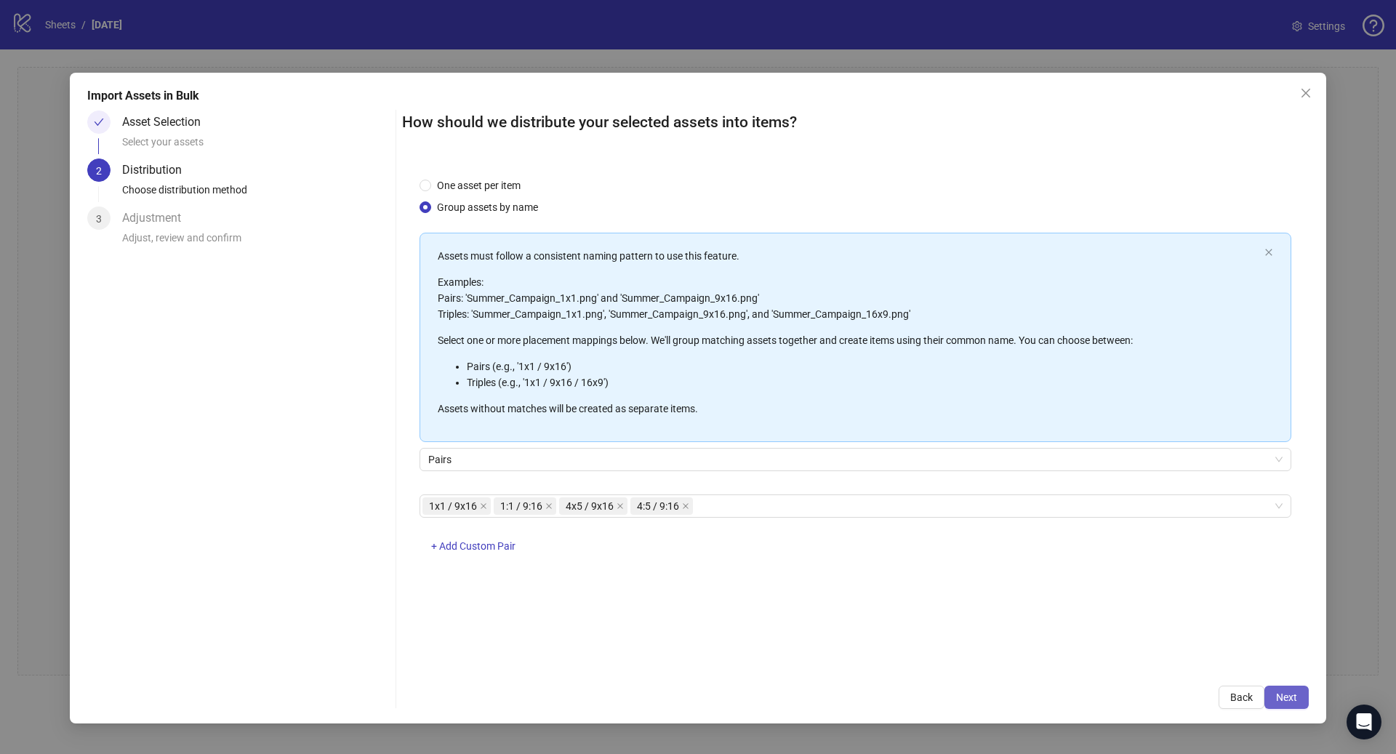
click at [1286, 694] on span "Next" at bounding box center [1286, 697] width 21 height 12
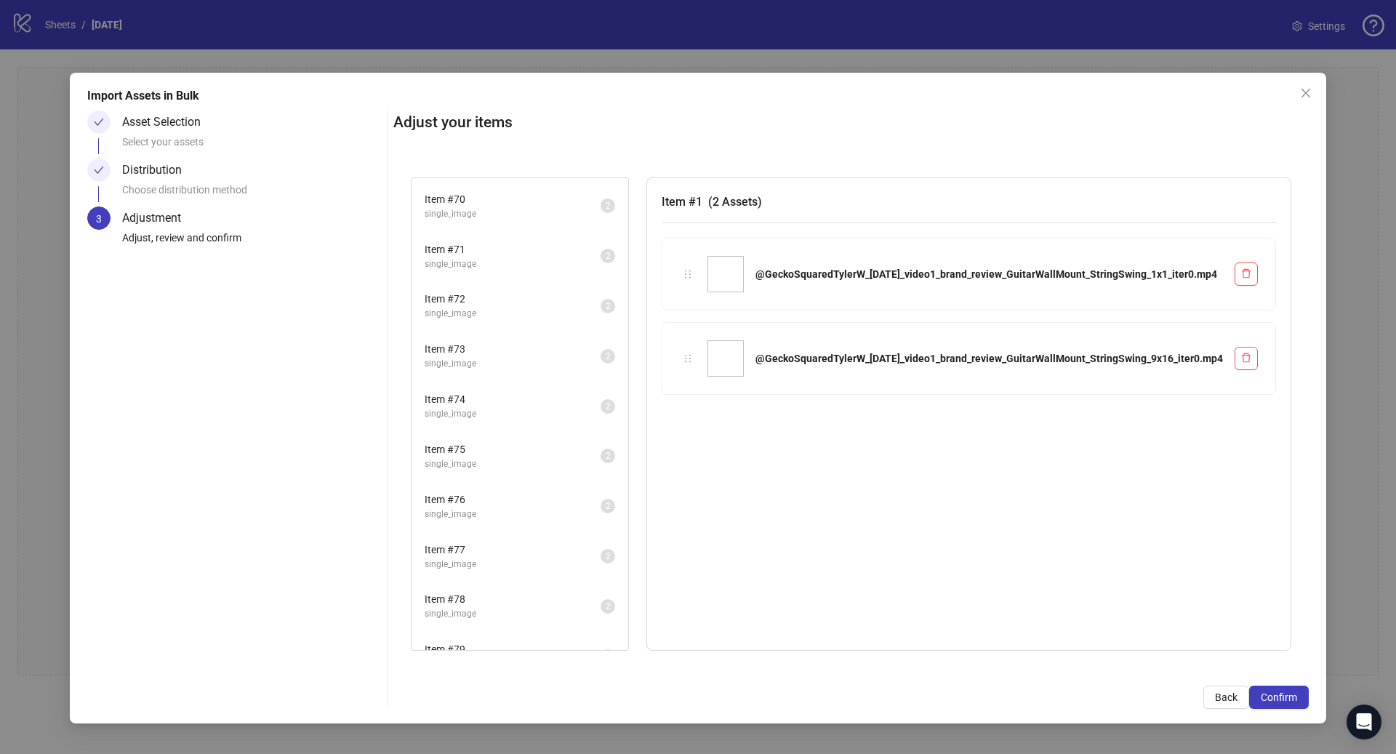
scroll to position [3480, 0]
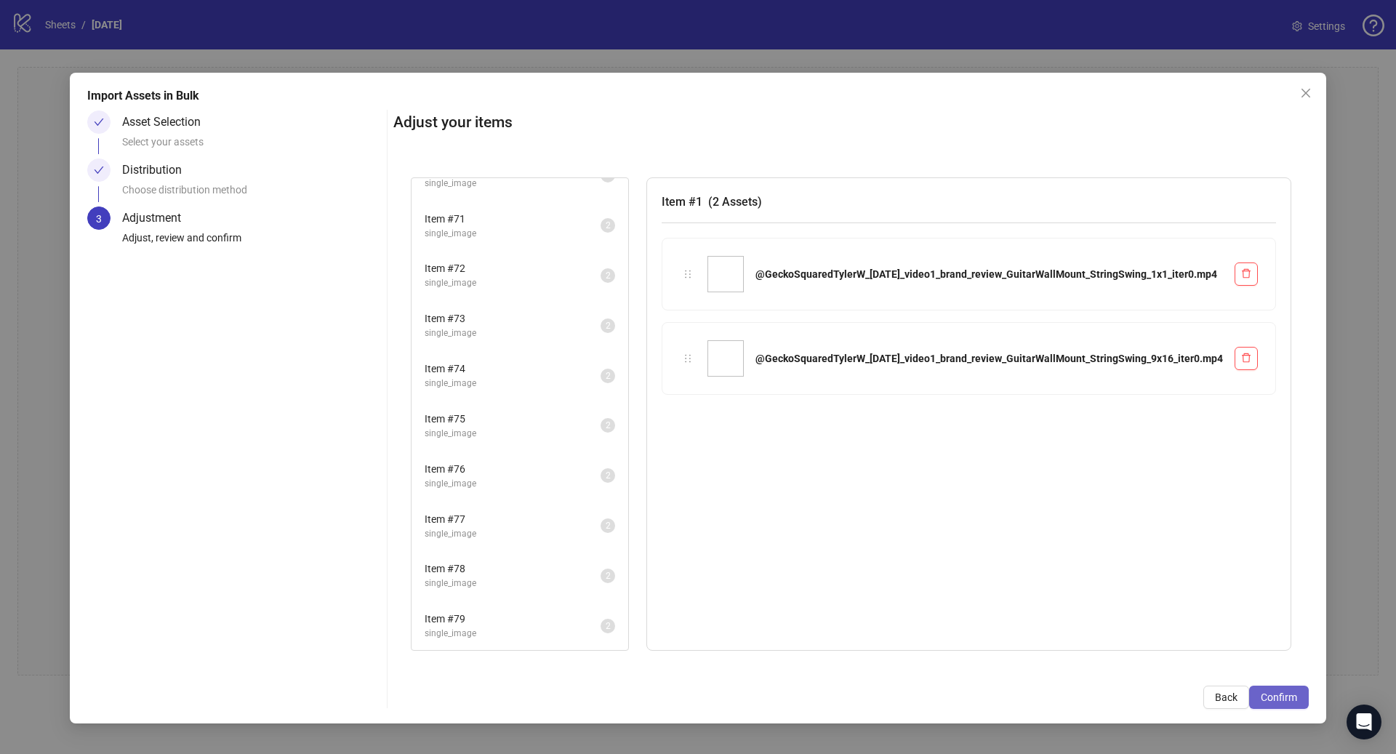
click at [1287, 700] on span "Confirm" at bounding box center [1278, 697] width 36 height 12
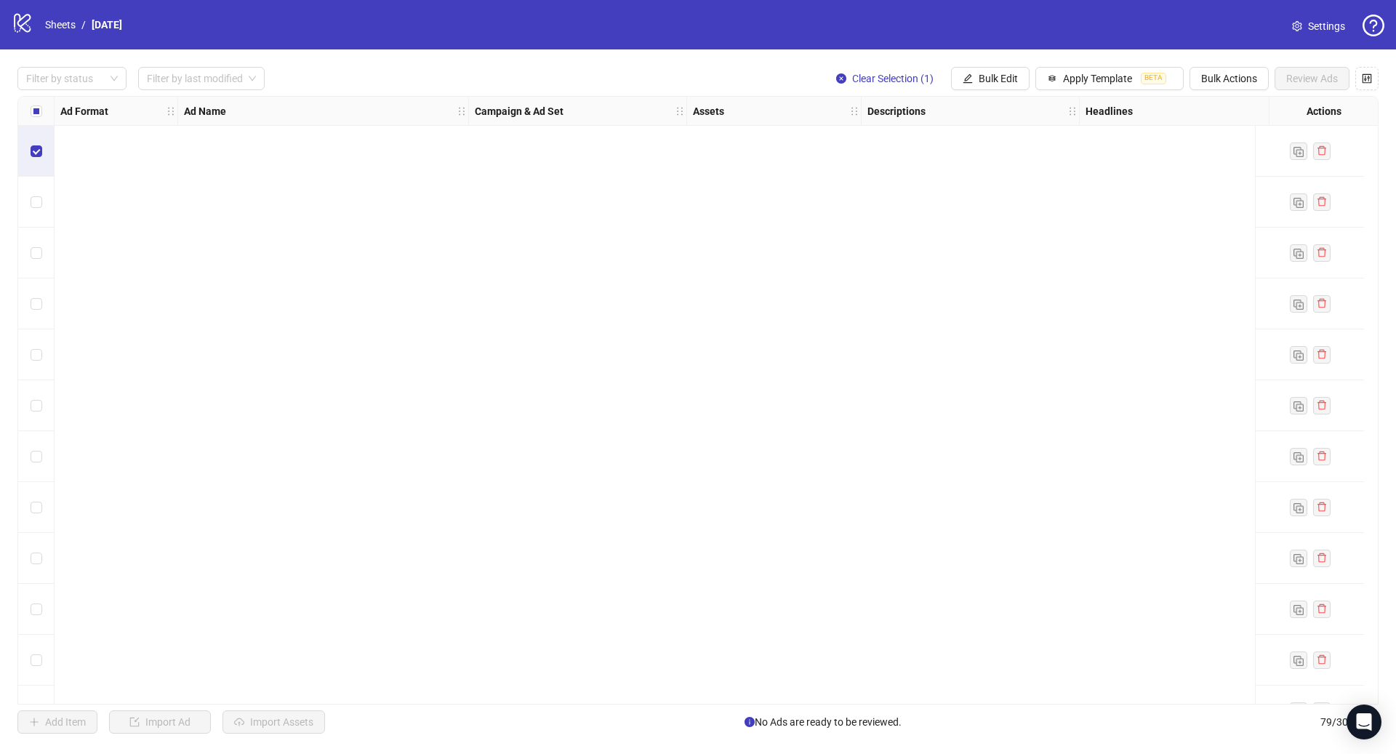
scroll to position [1588, 0]
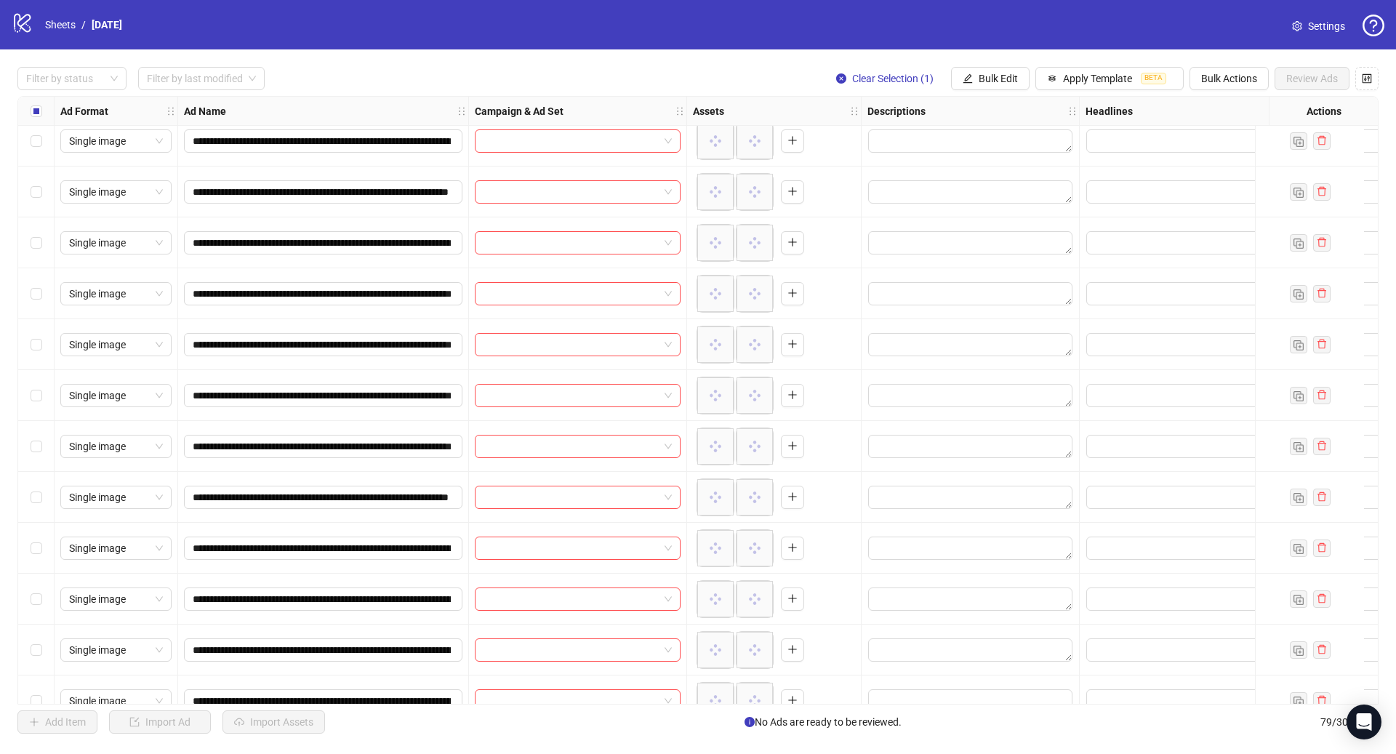
click at [29, 342] on div "Select row 36" at bounding box center [36, 344] width 36 height 51
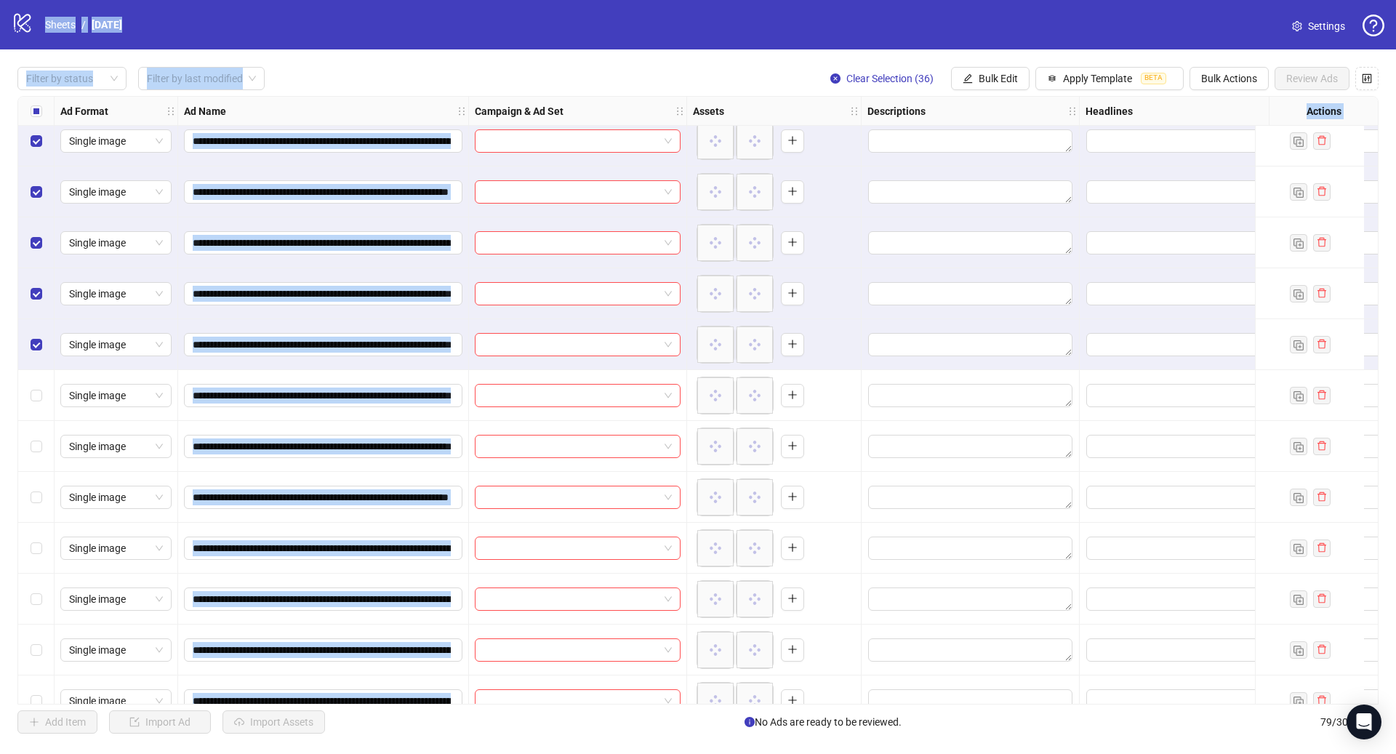
click at [43, 542] on div "Select row 40" at bounding box center [36, 548] width 36 height 51
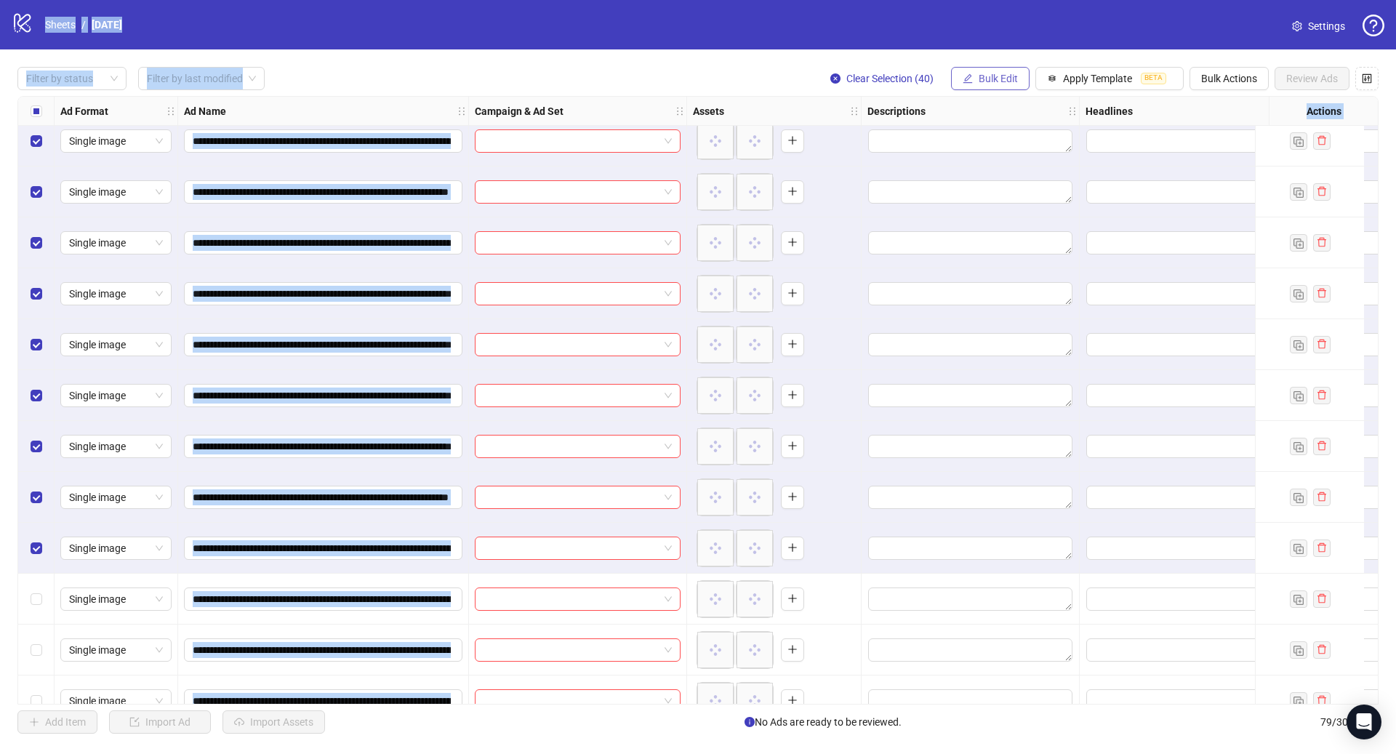
click at [997, 84] on span "Bulk Edit" at bounding box center [997, 79] width 39 height 12
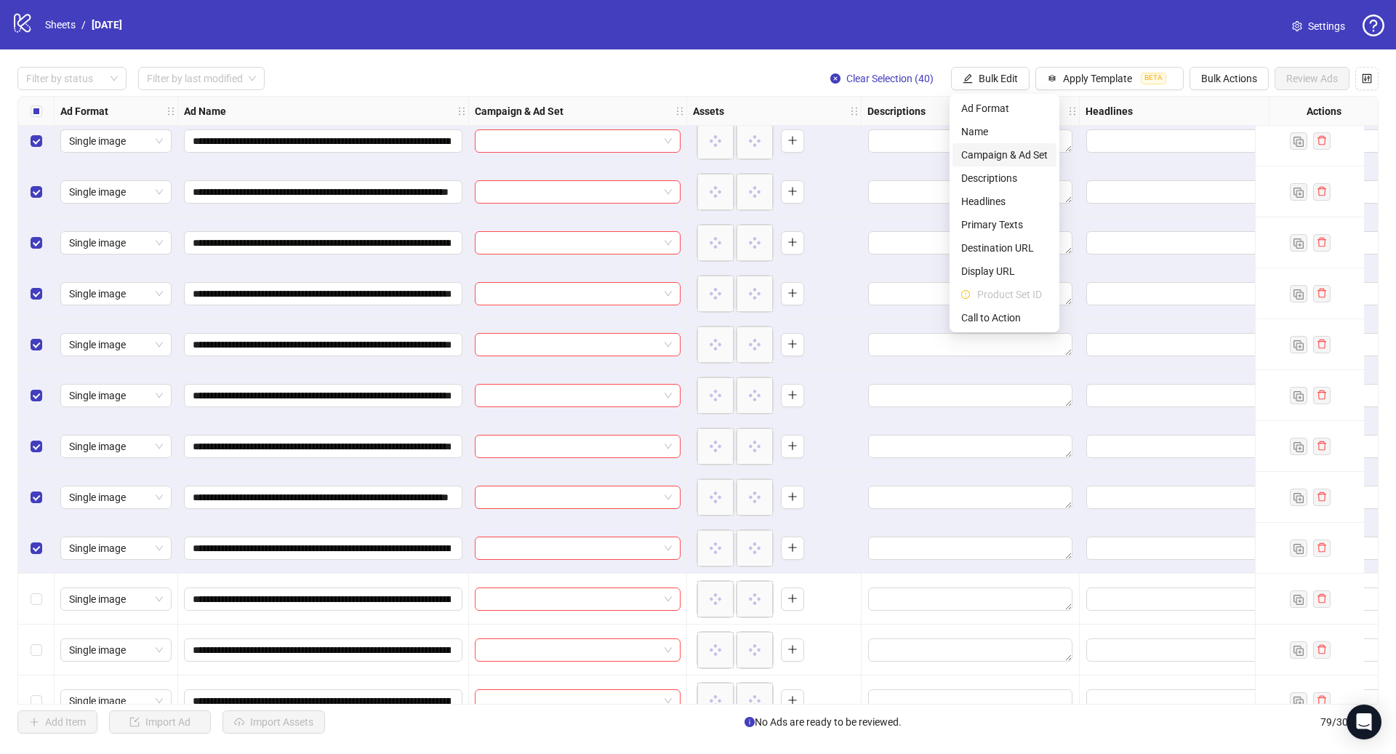
drag, startPoint x: 986, startPoint y: 156, endPoint x: 1073, endPoint y: 194, distance: 94.7
click at [987, 155] on span "Campaign & Ad Set" at bounding box center [1004, 155] width 86 height 16
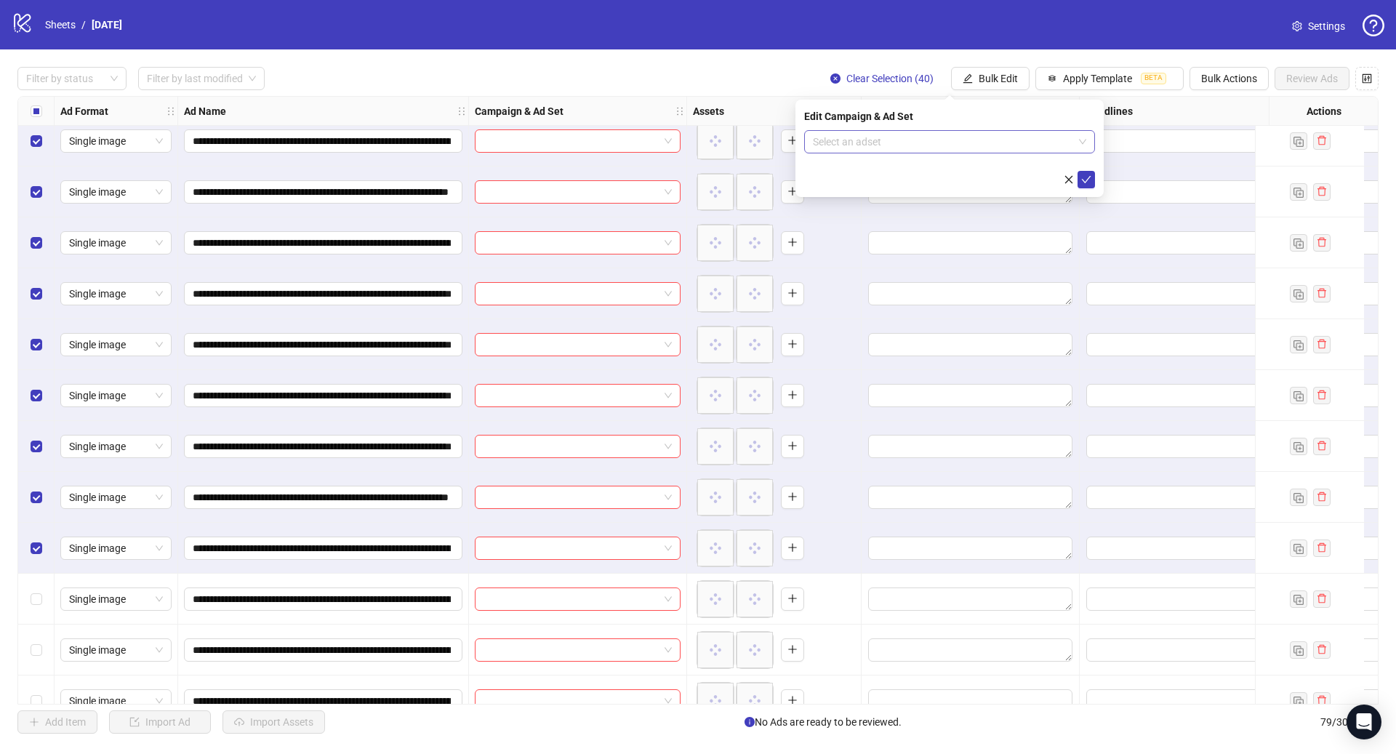
click at [915, 145] on input "search" at bounding box center [943, 142] width 260 height 22
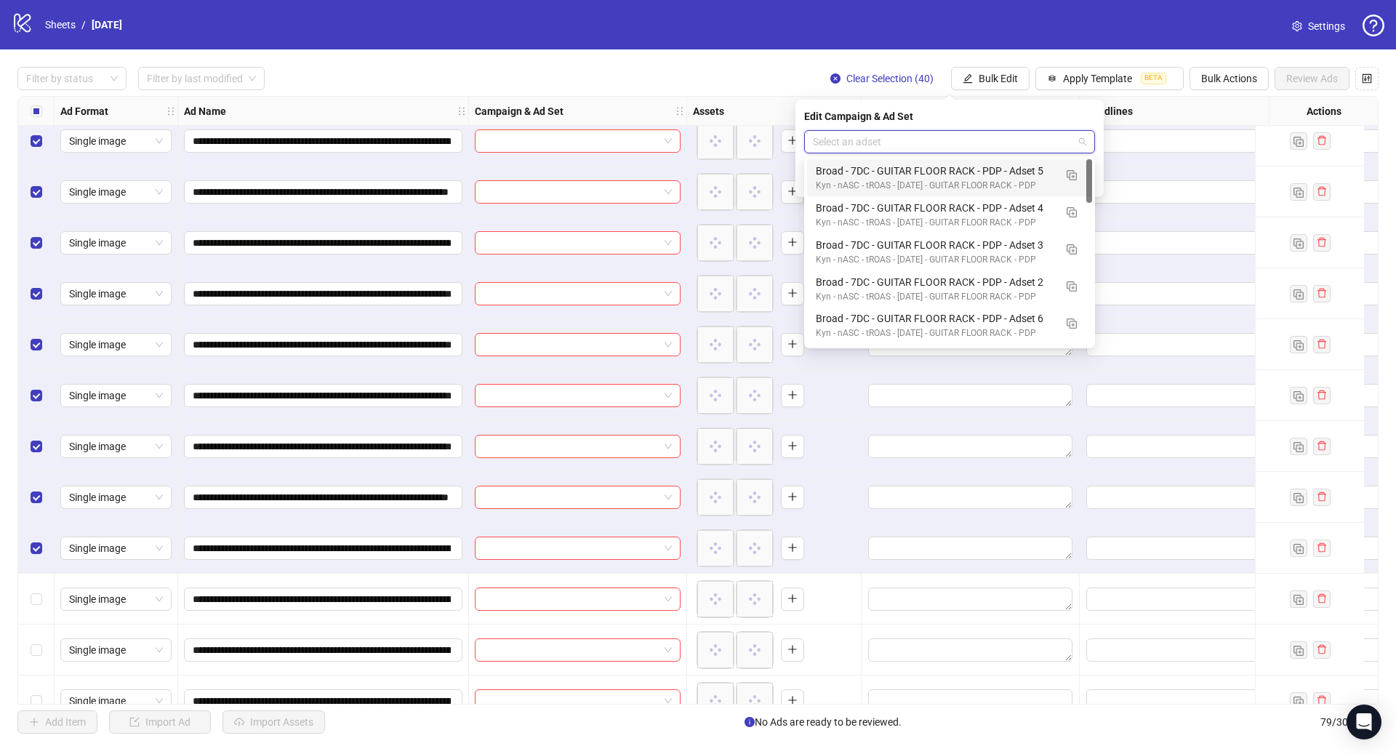
paste input "**********"
type input "**********"
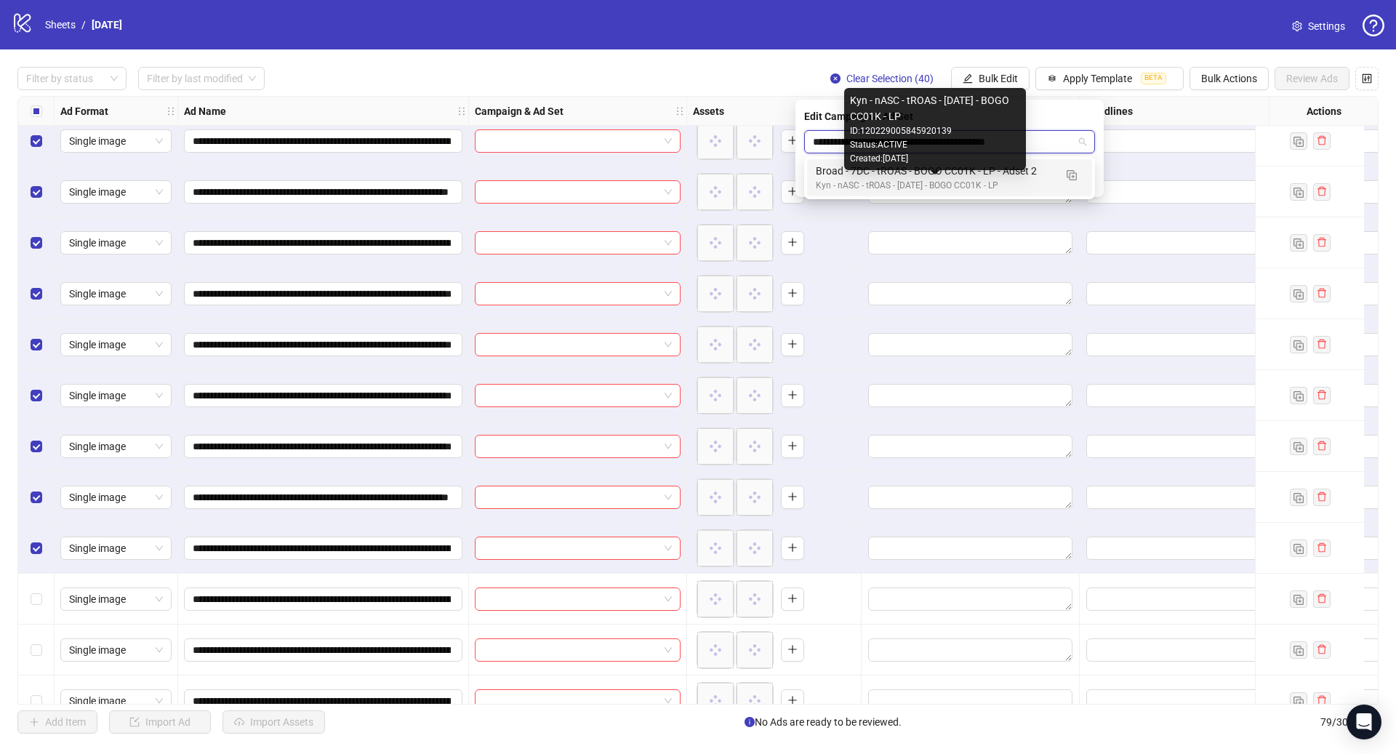
click at [992, 177] on div "Broad - 7DC - tROAS - BOGO CC01K - LP - Adset 2" at bounding box center [935, 171] width 238 height 16
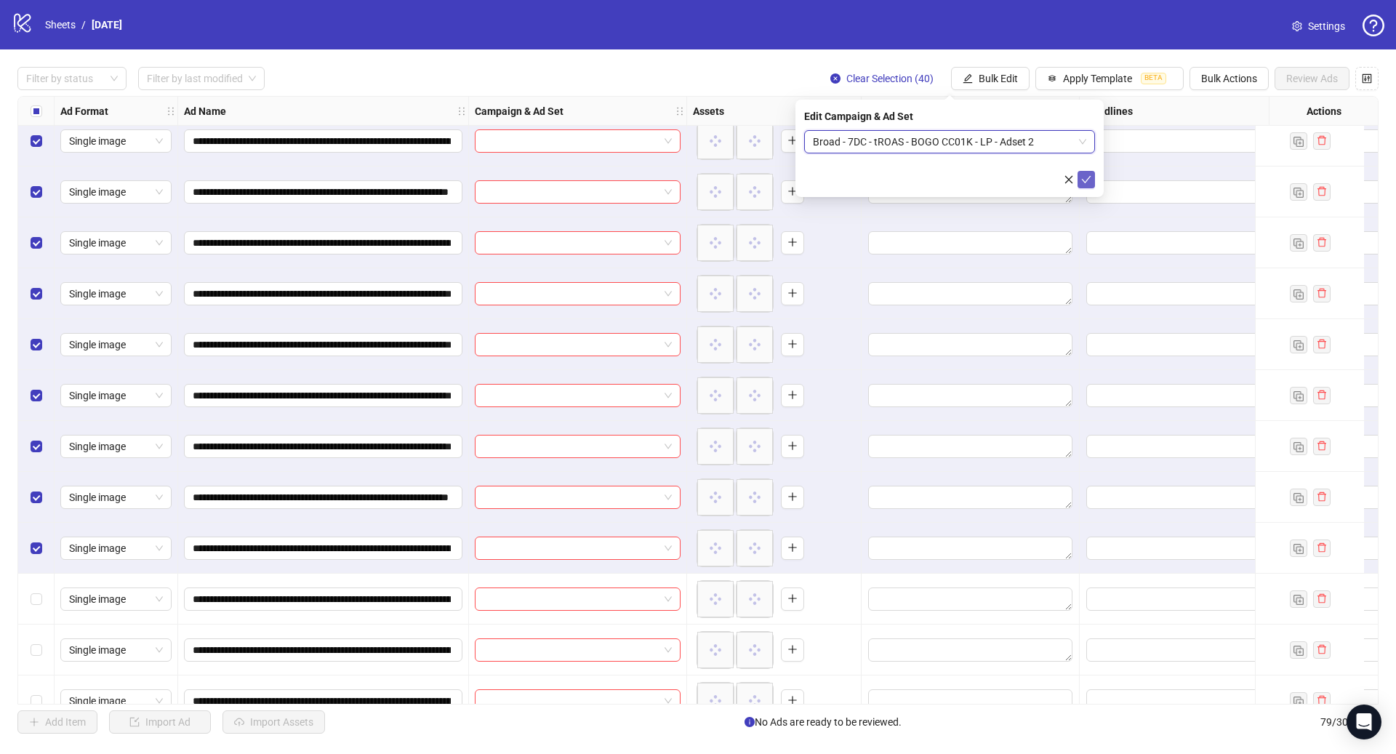
click at [1084, 184] on span "submit" at bounding box center [1086, 180] width 10 height 12
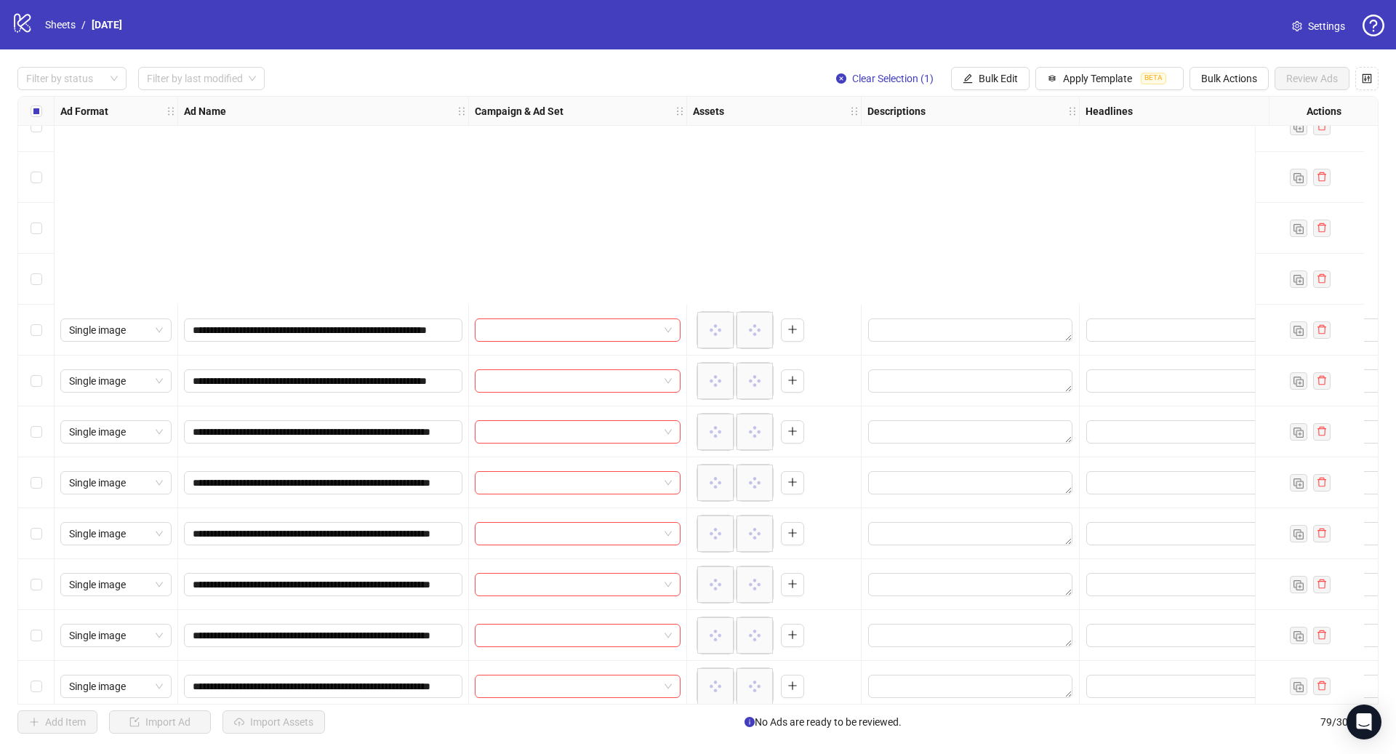
scroll to position [3447, 0]
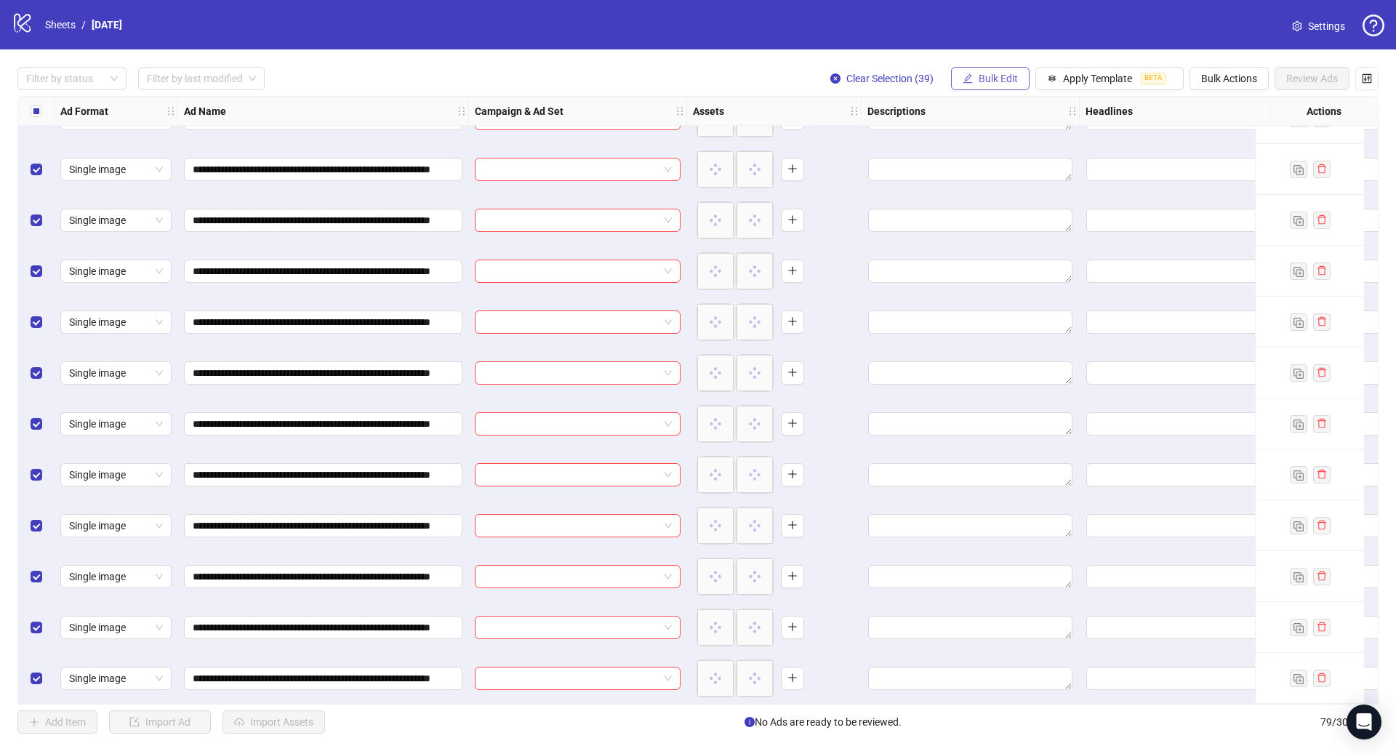
click at [995, 85] on button "Bulk Edit" at bounding box center [990, 78] width 79 height 23
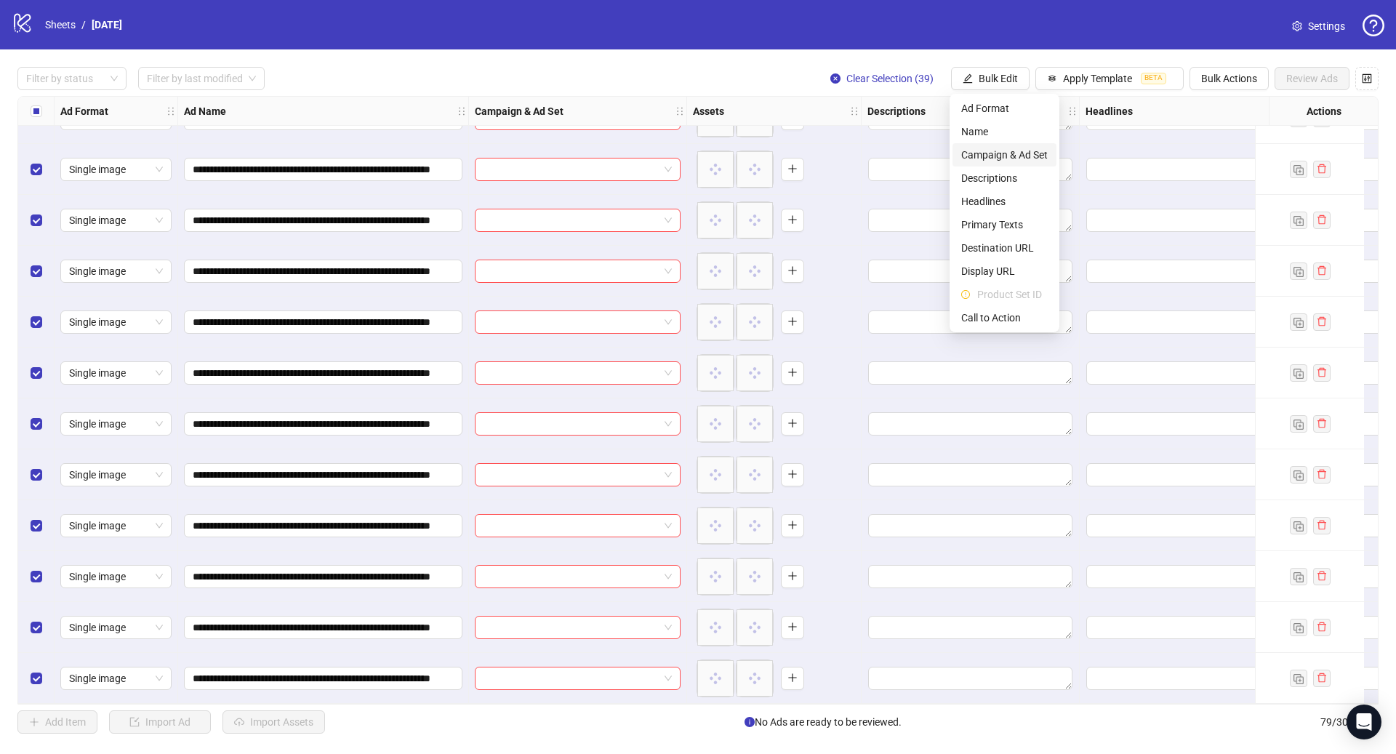
click at [964, 153] on span "Campaign & Ad Set" at bounding box center [1004, 155] width 86 height 16
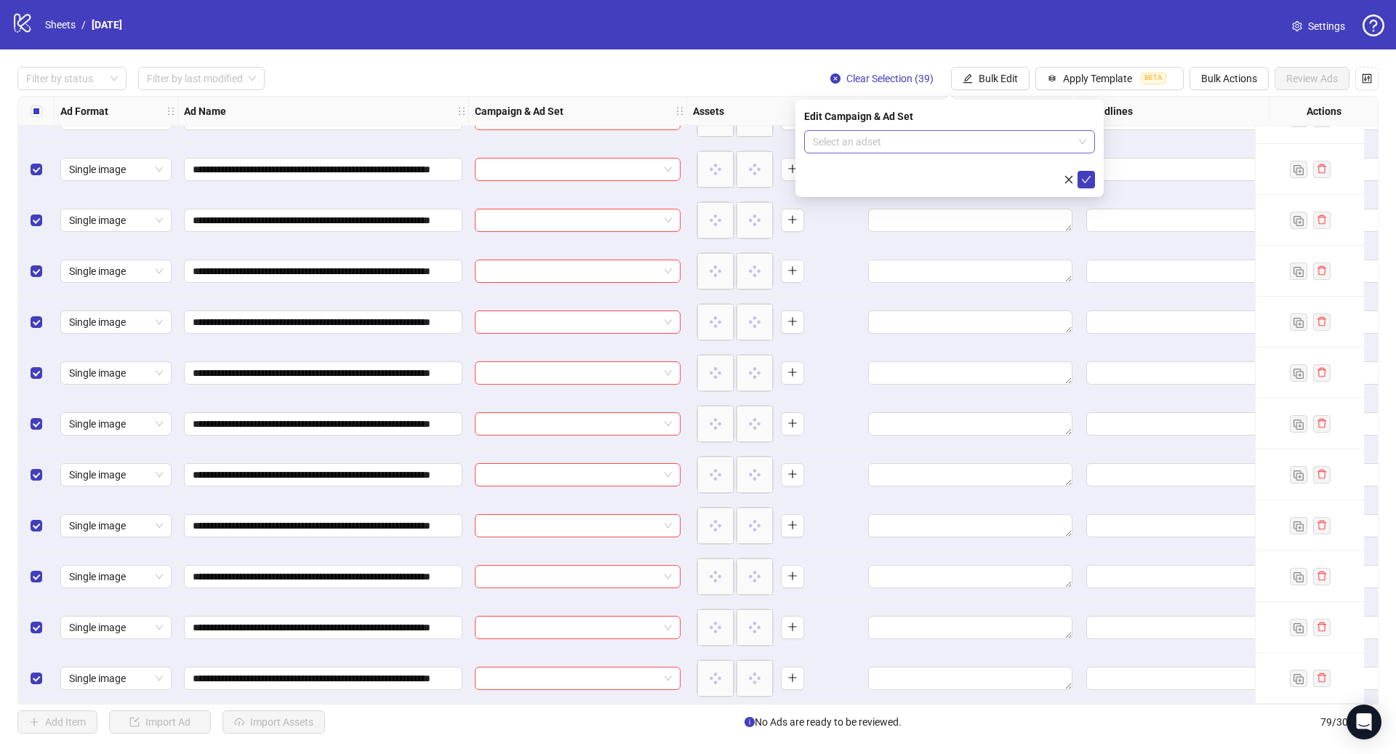
click at [922, 142] on input "search" at bounding box center [943, 142] width 260 height 22
paste input "**********"
type input "**********"
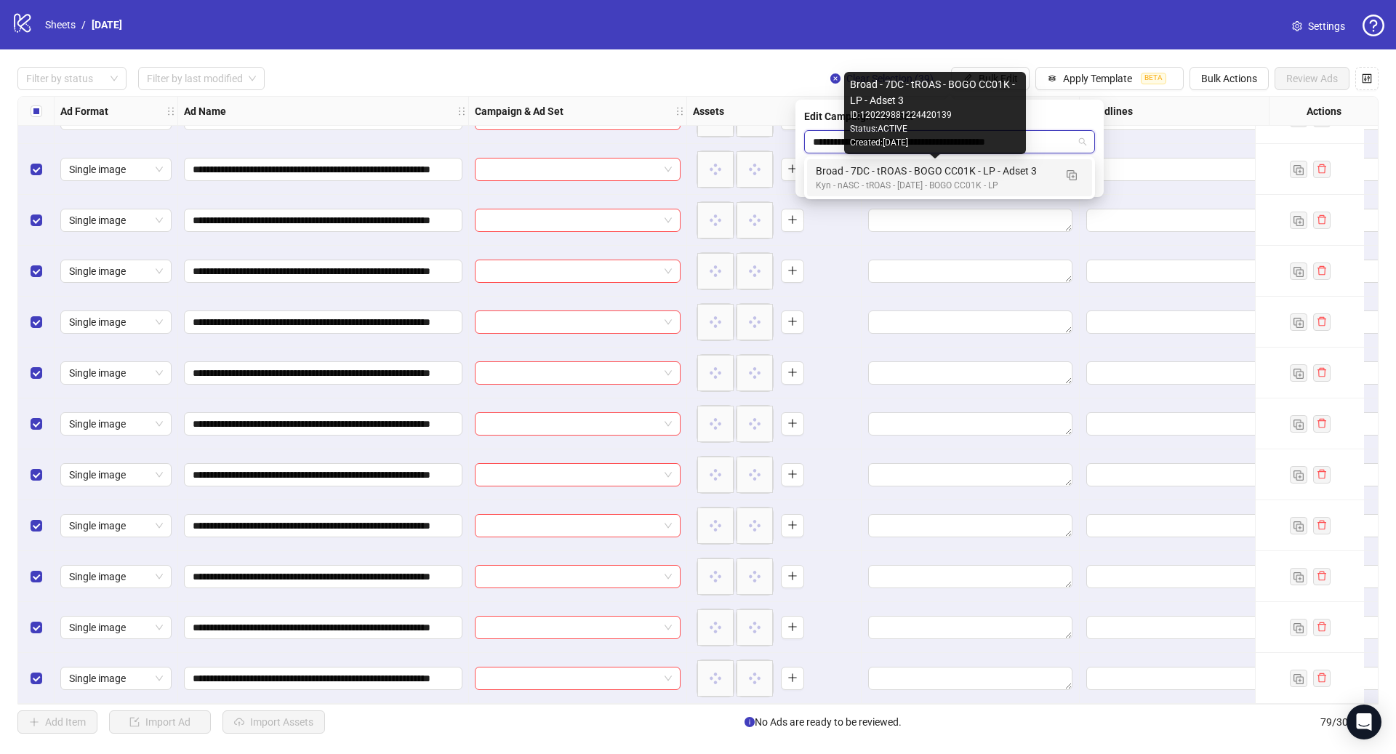
click at [929, 167] on div "Broad - 7DC - tROAS - BOGO CC01K - LP - Adset 3" at bounding box center [935, 171] width 238 height 16
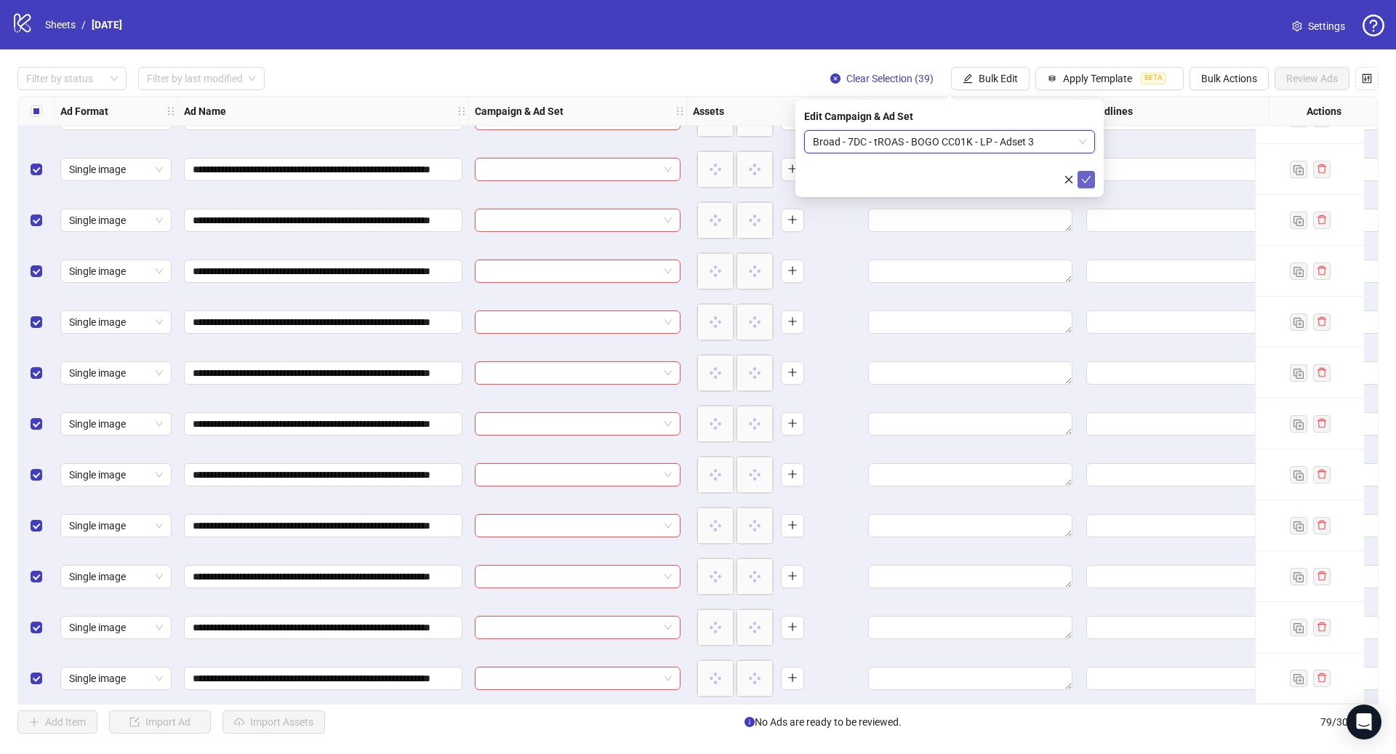
click at [1086, 185] on span "submit" at bounding box center [1086, 180] width 10 height 12
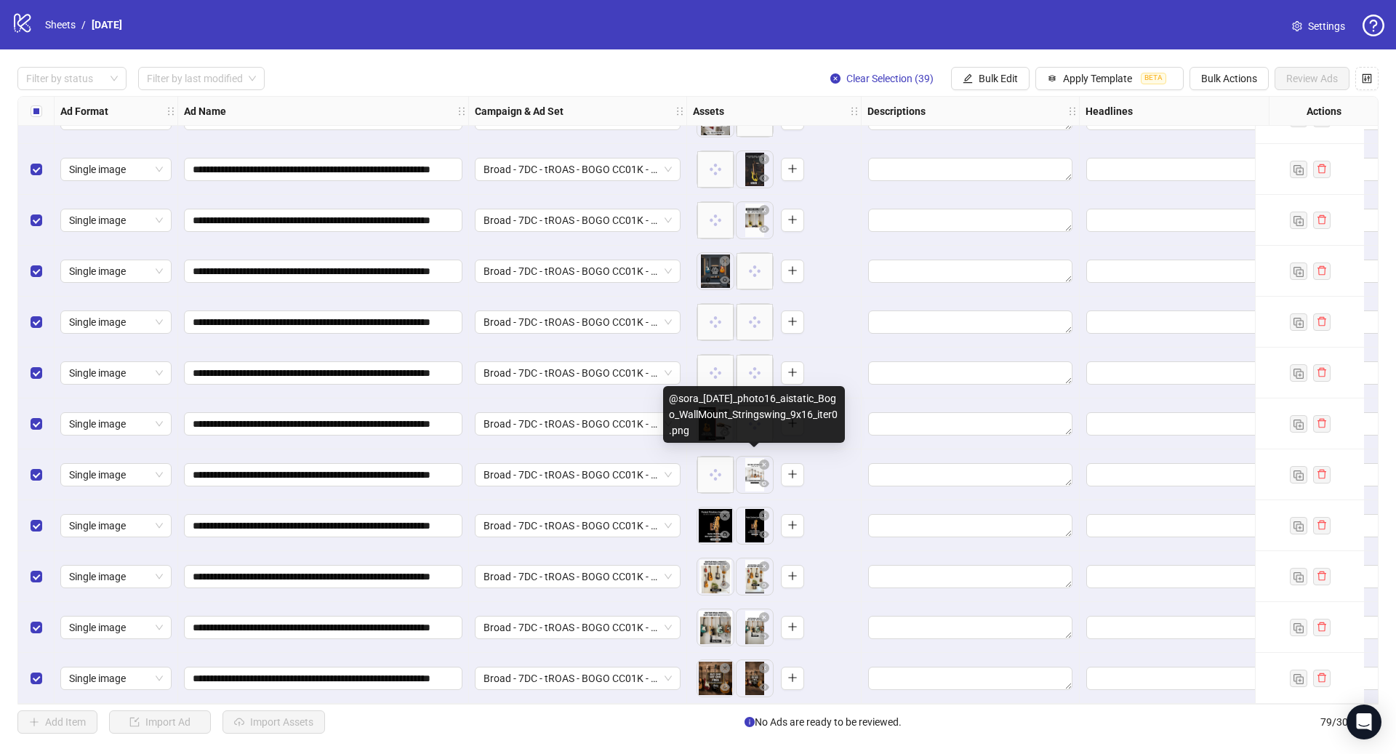
click at [752, 472] on body "**********" at bounding box center [698, 377] width 1396 height 754
click at [763, 479] on icon "eye" at bounding box center [764, 483] width 10 height 10
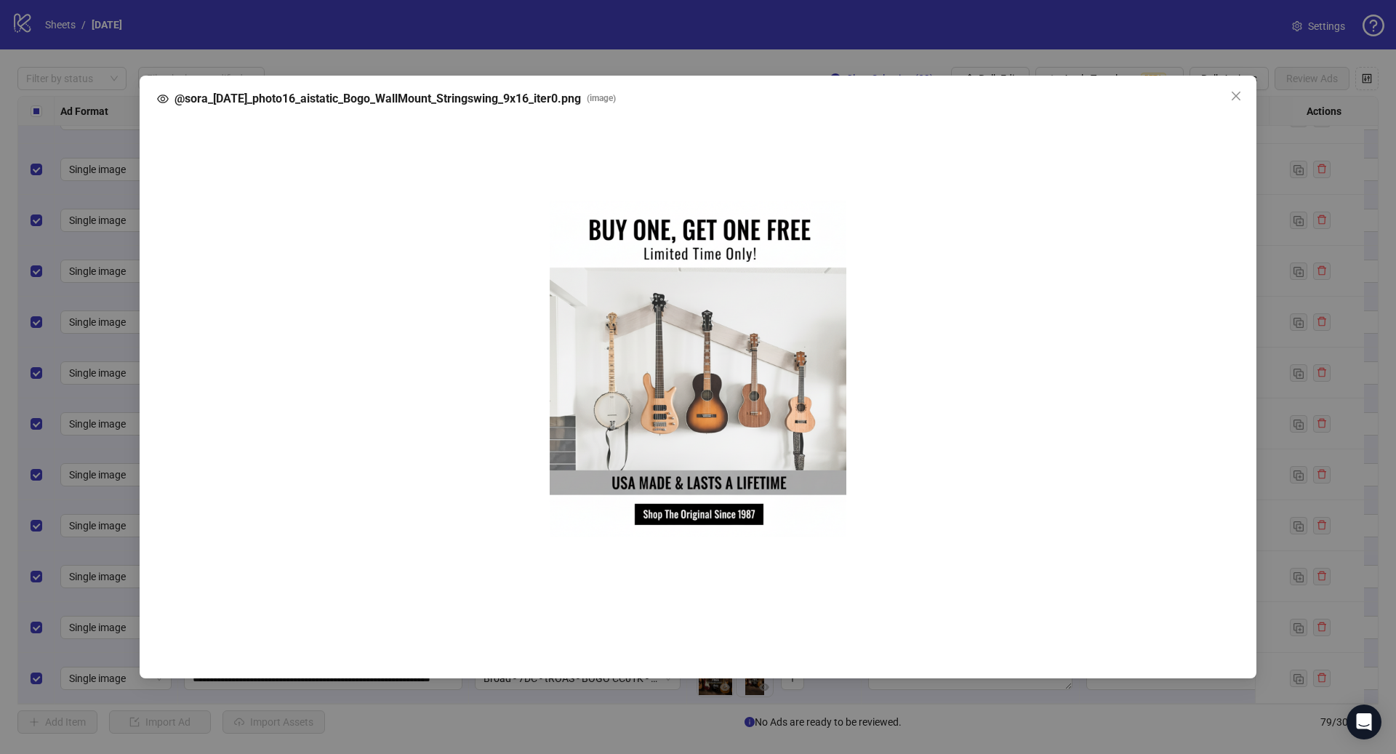
click at [700, 382] on img at bounding box center [698, 389] width 297 height 528
click at [1281, 256] on div "@sora_[DATE]_photo16_aistatic_Bogo_WallMount_Stringswing_9x16_iter0.png ( image…" at bounding box center [698, 377] width 1396 height 754
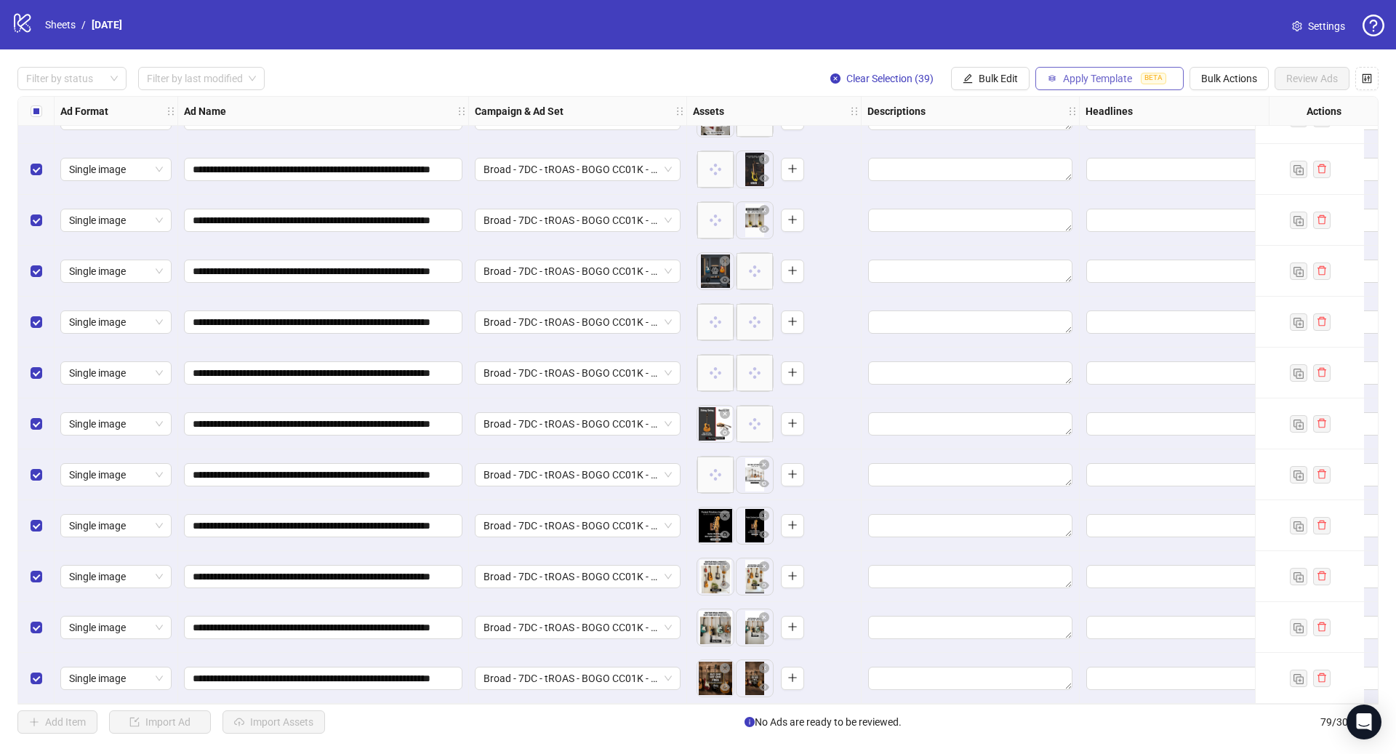
click at [1110, 78] on span "Apply Template" at bounding box center [1097, 79] width 69 height 12
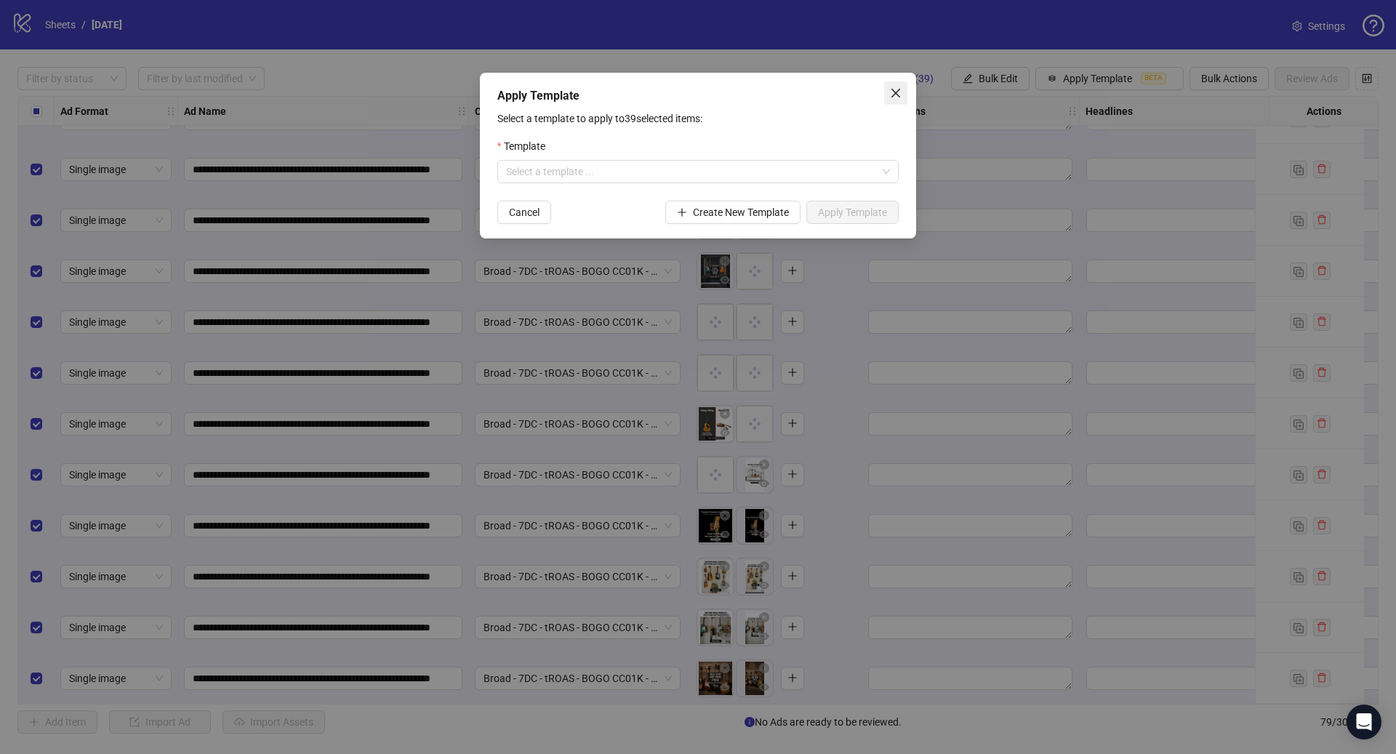
click at [898, 89] on icon "close" at bounding box center [895, 93] width 9 height 9
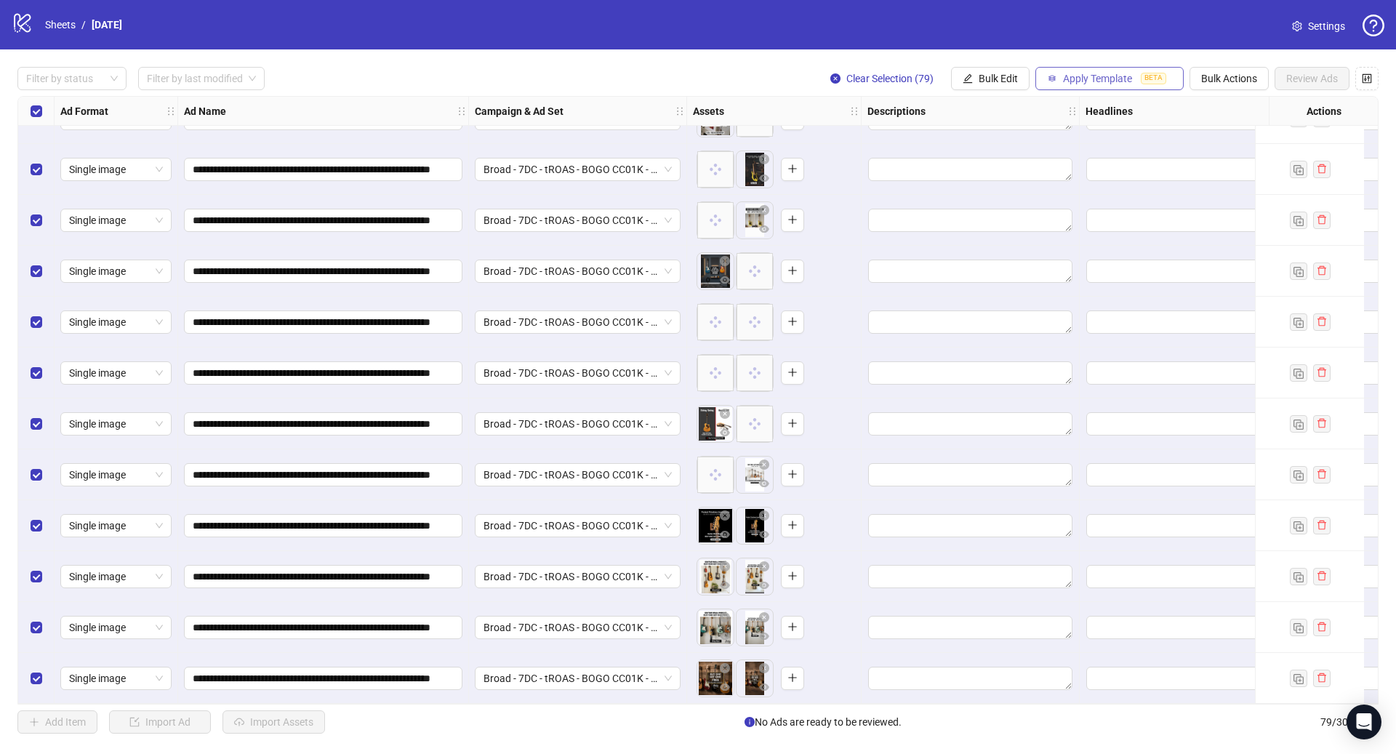
click at [1081, 83] on span "Apply Template" at bounding box center [1097, 79] width 69 height 12
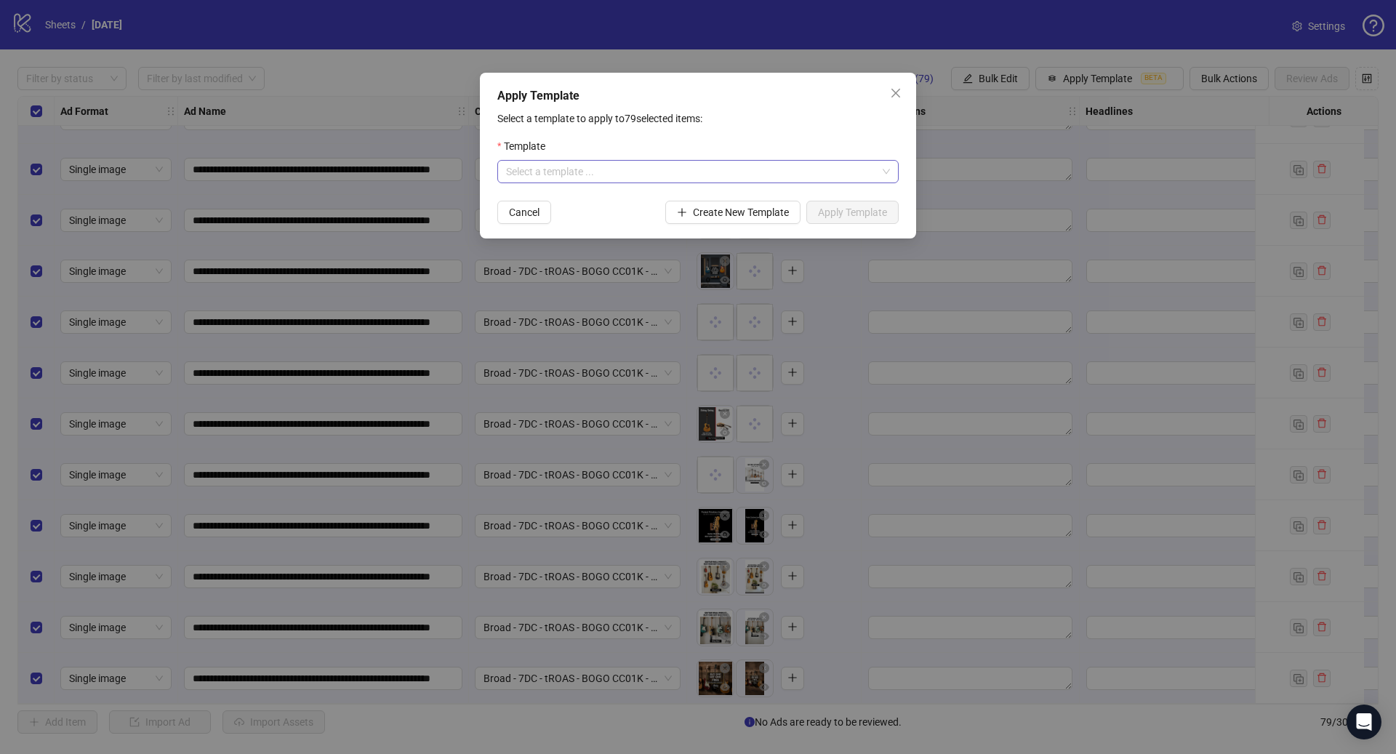
click at [640, 181] on input "search" at bounding box center [691, 172] width 371 height 22
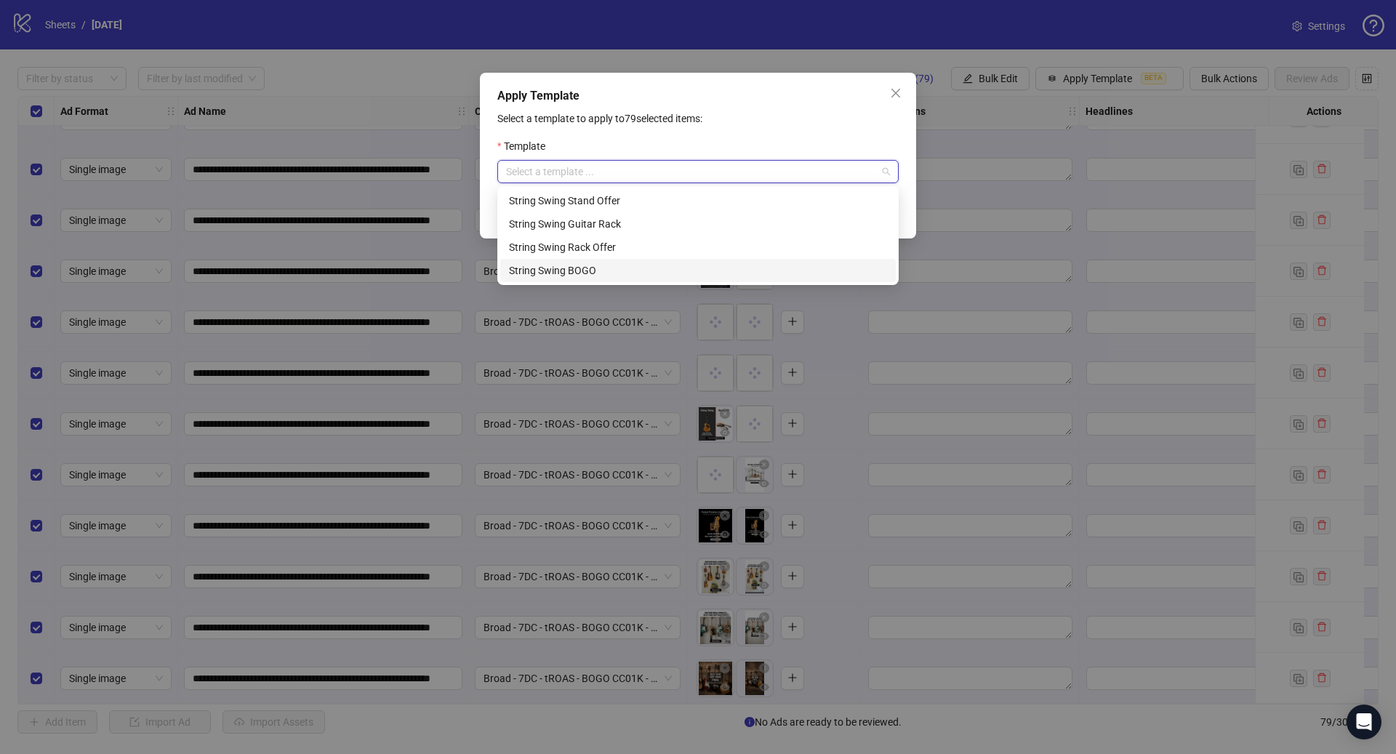
click at [604, 270] on div "String Swing BOGO" at bounding box center [698, 270] width 378 height 16
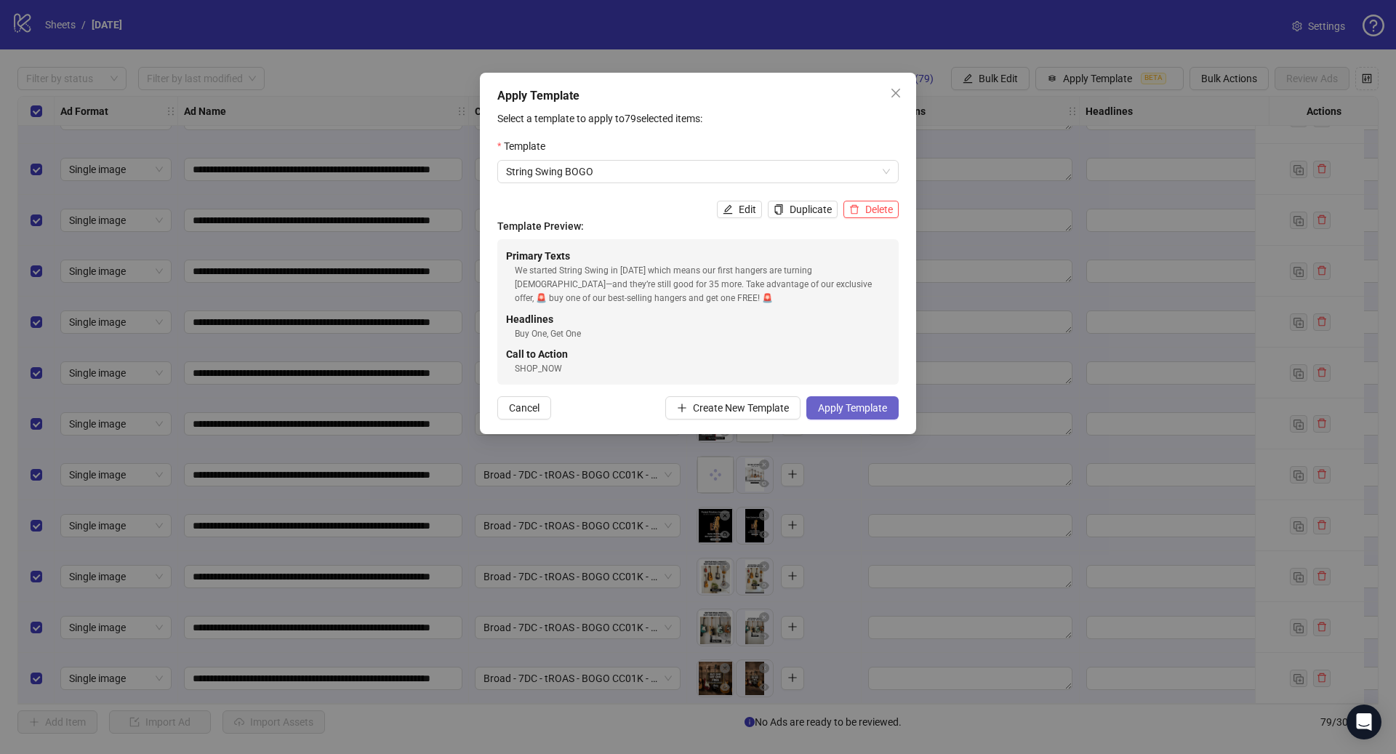
click at [845, 411] on span "Apply Template" at bounding box center [852, 408] width 69 height 12
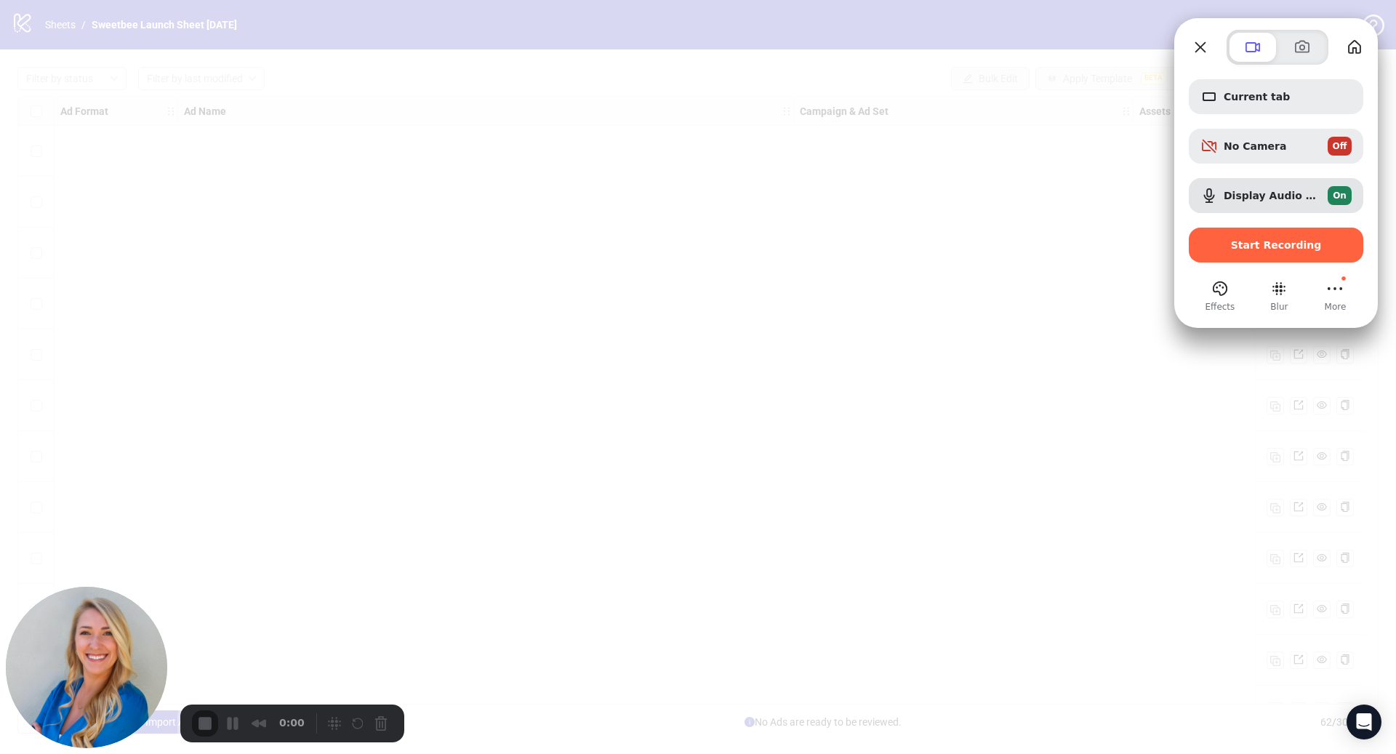
scroll to position [2582, 0]
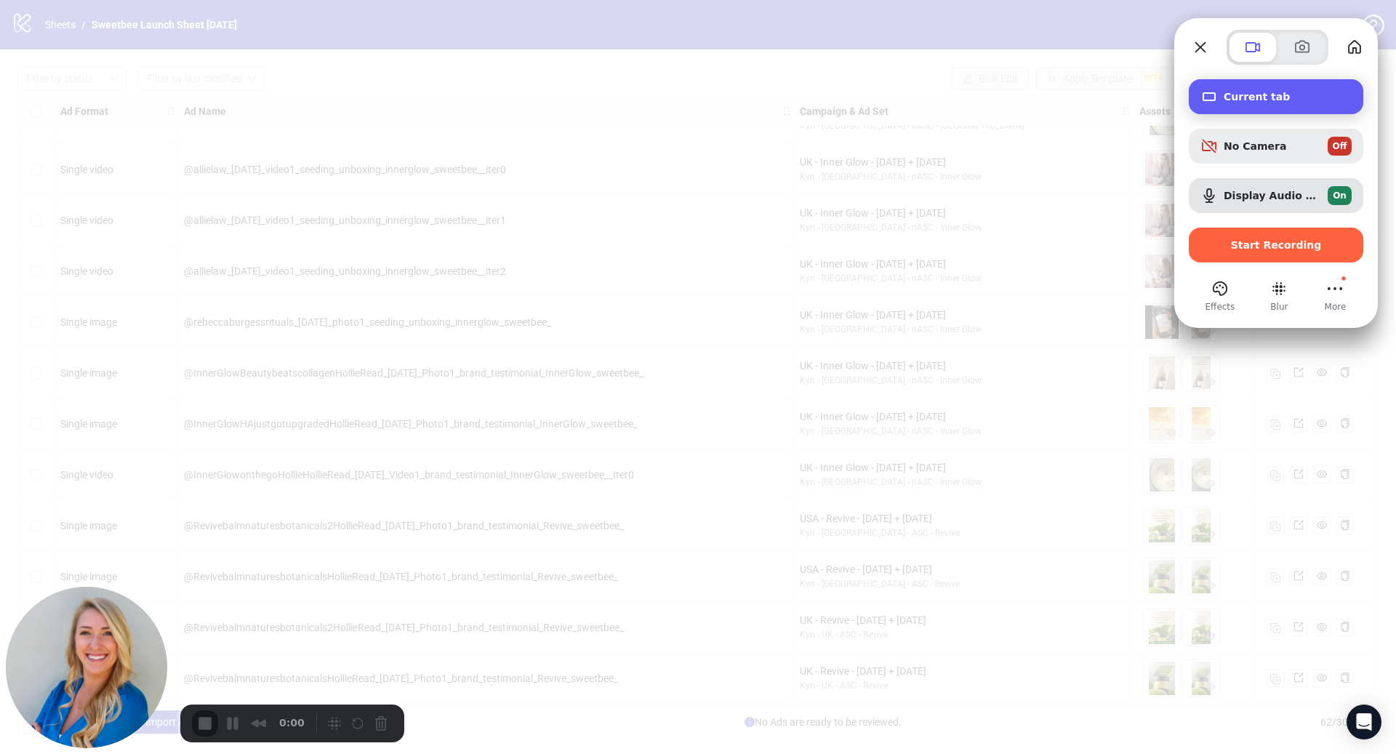
click at [1296, 94] on span "Current tab" at bounding box center [1287, 97] width 128 height 12
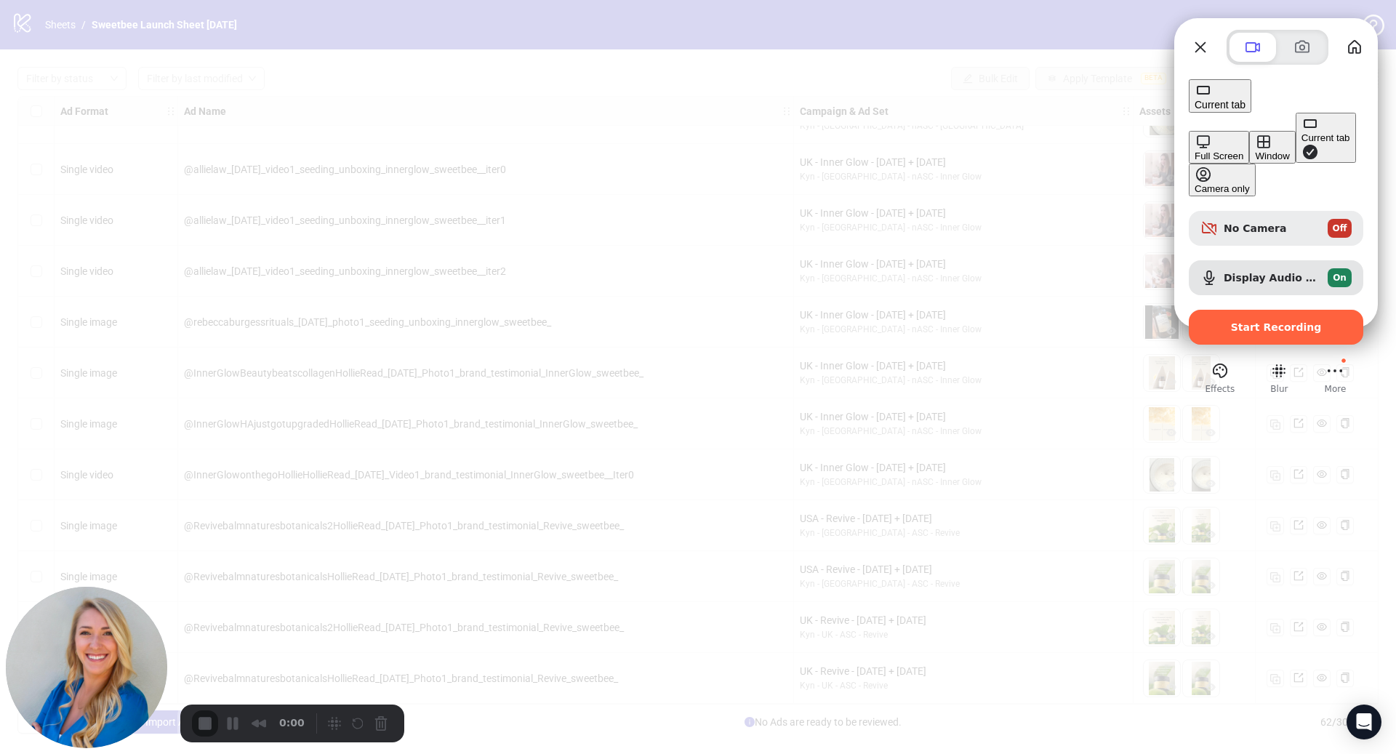
click at [1194, 150] on div "Full Screen" at bounding box center [1218, 155] width 49 height 11
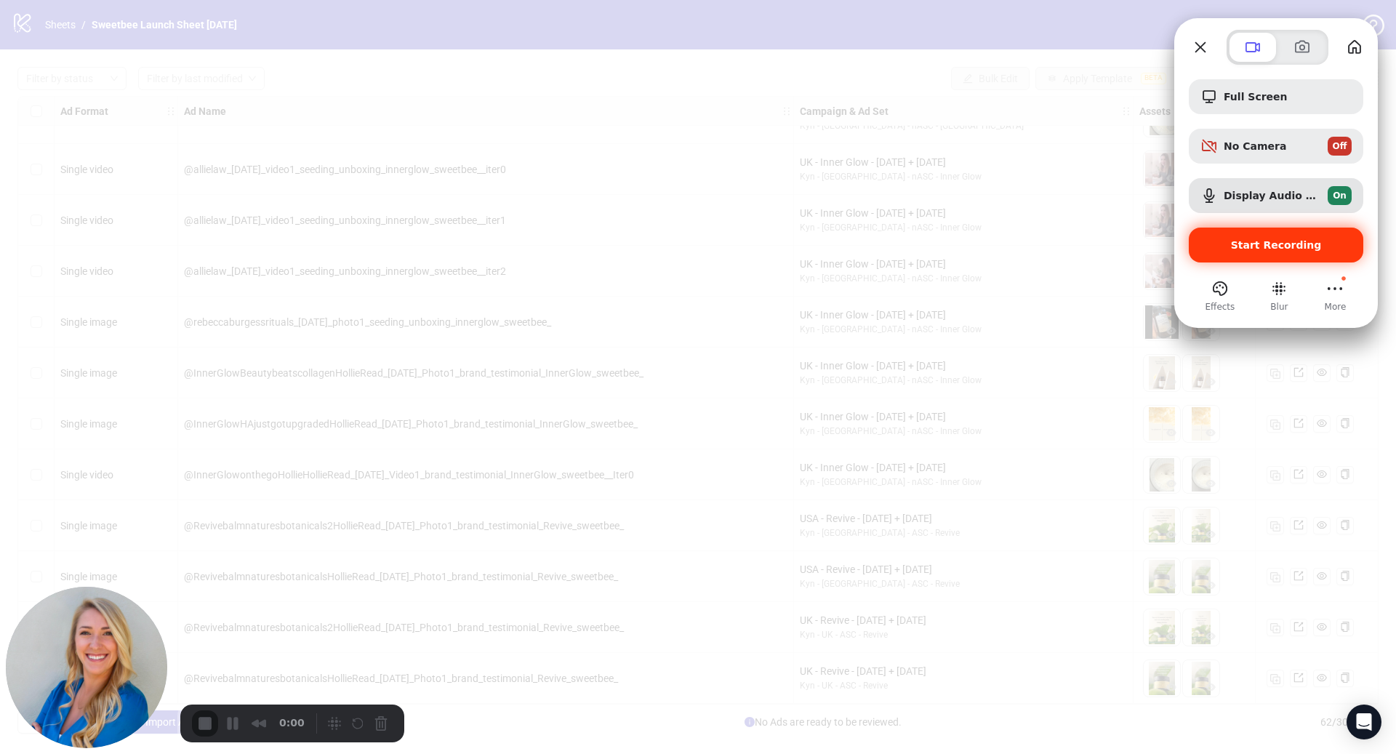
click at [1285, 249] on span "Start Recording" at bounding box center [1276, 245] width 91 height 12
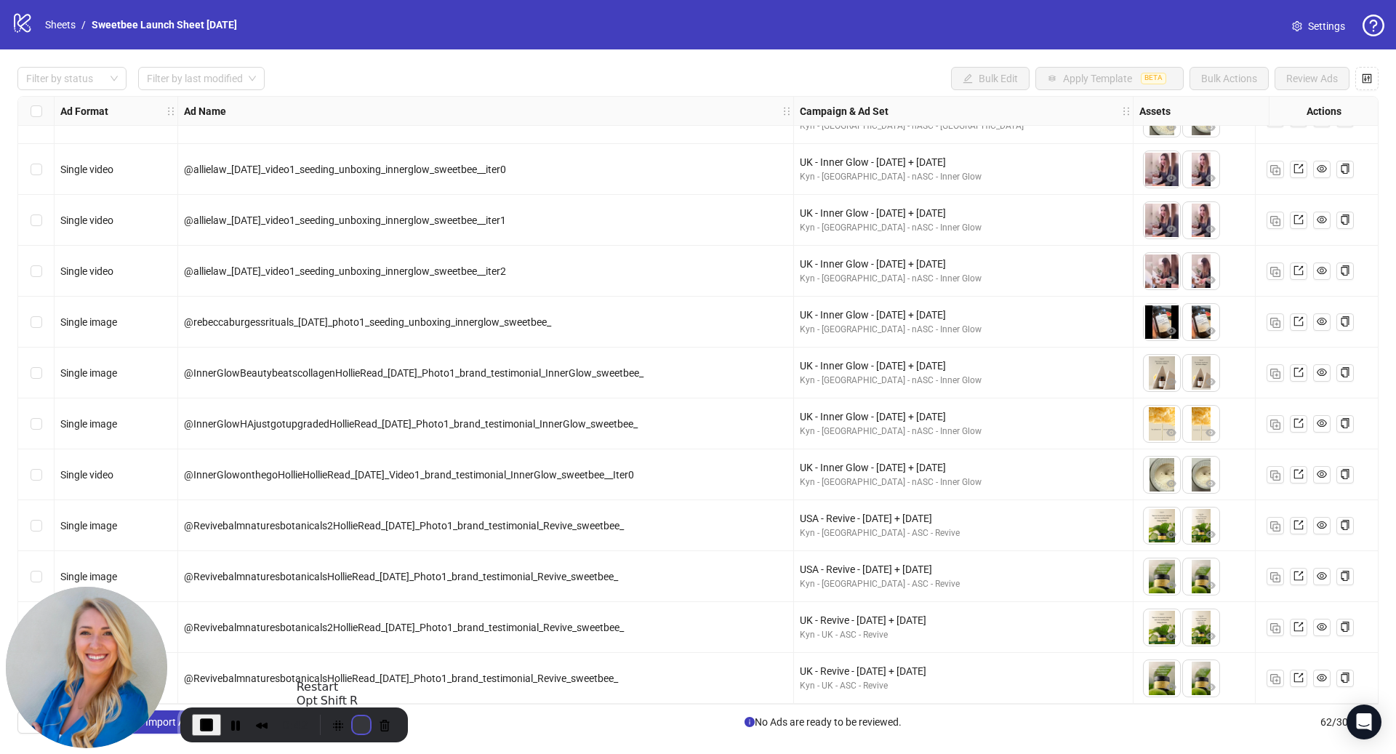
click at [355, 729] on button "Restart Recording" at bounding box center [361, 724] width 17 height 17
click at [195, 727] on button "End Recording" at bounding box center [206, 725] width 29 height 22
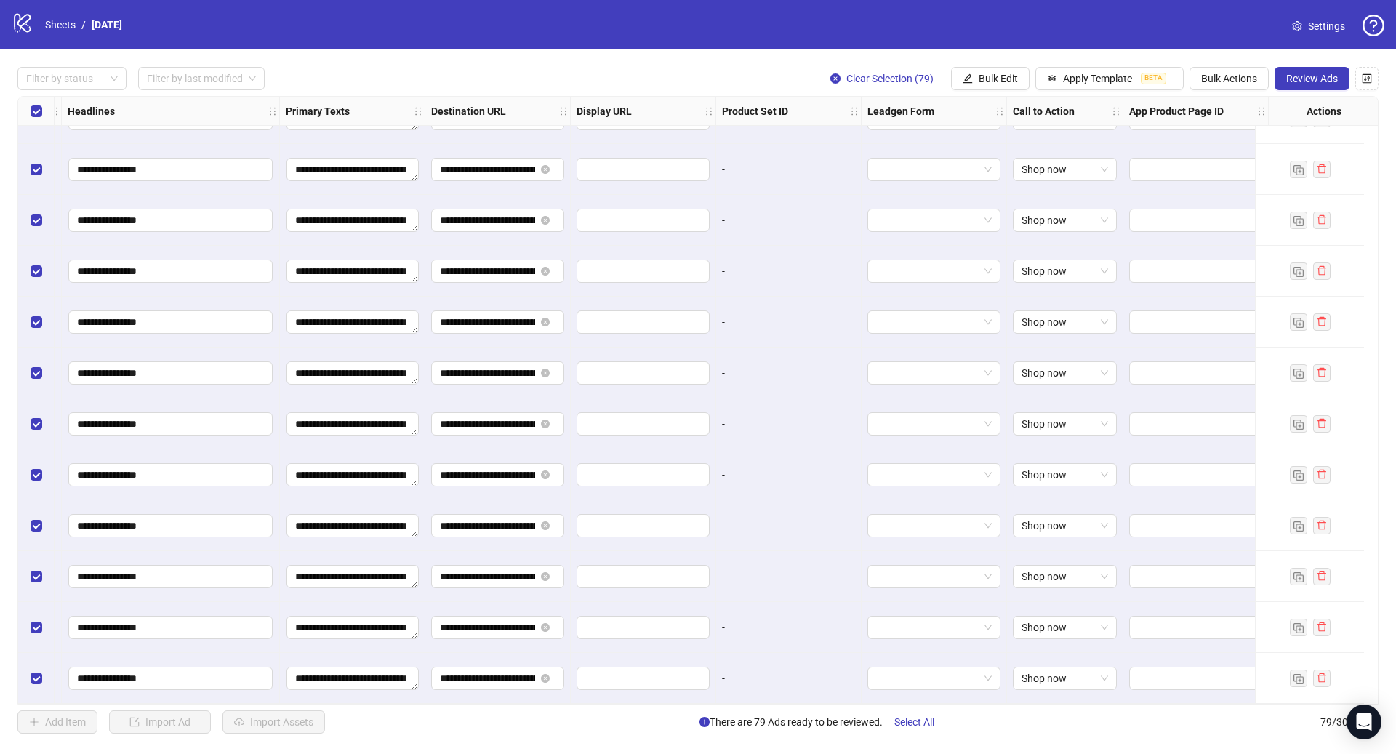
scroll to position [3447, 0]
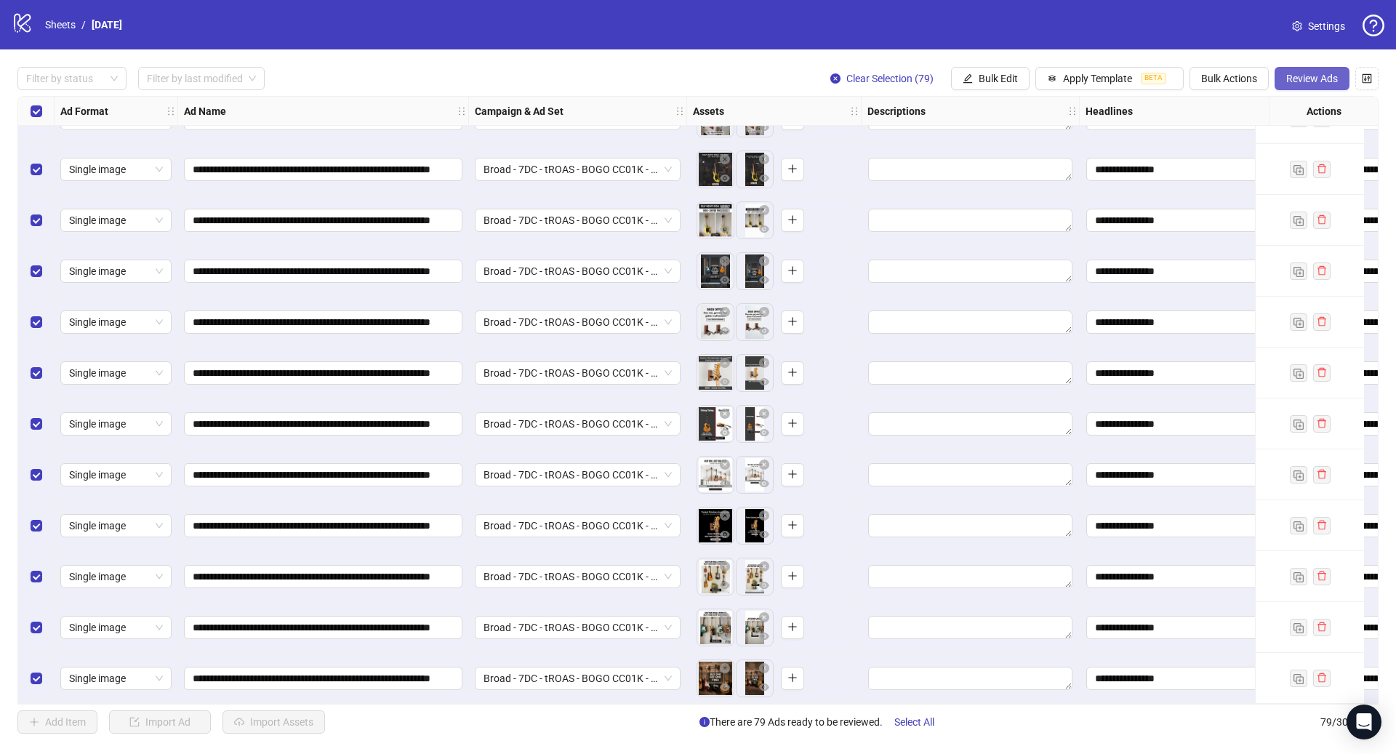
click at [1319, 83] on span "Review Ads" at bounding box center [1312, 79] width 52 height 12
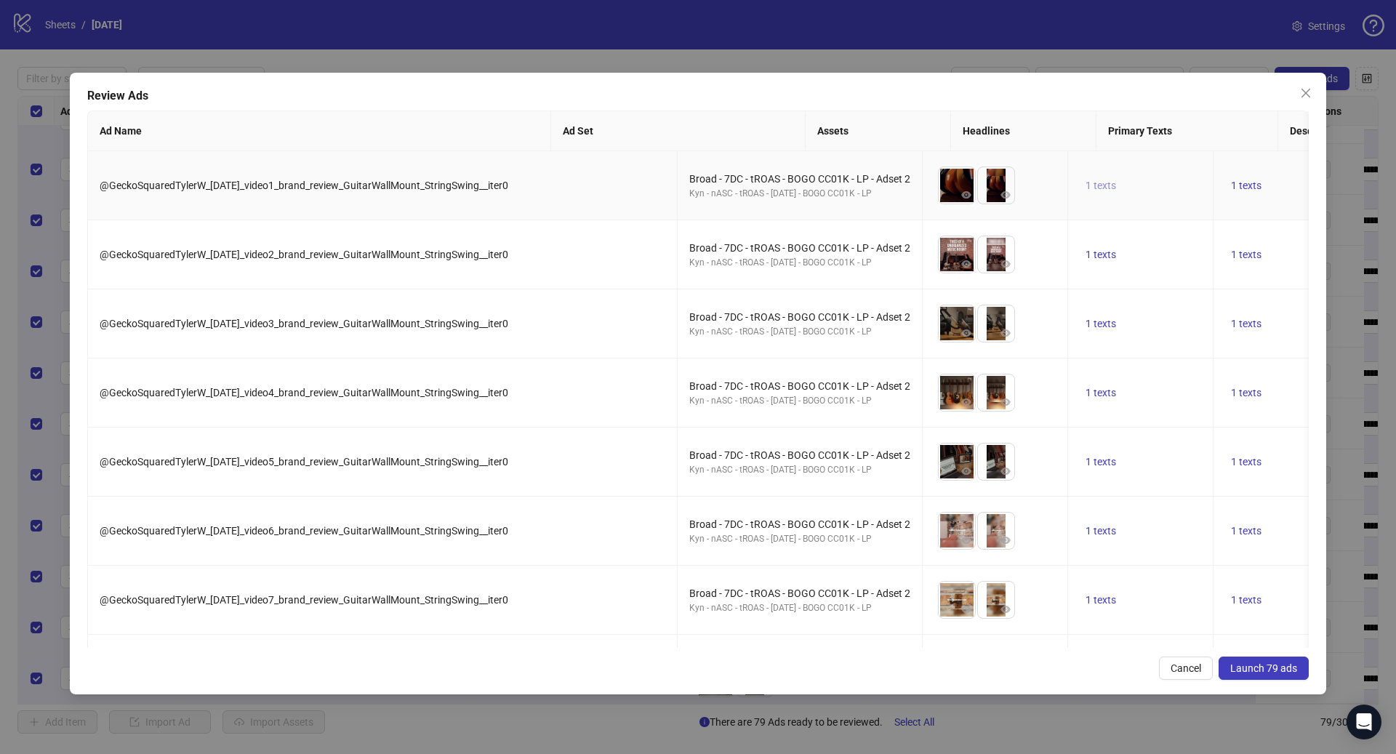
click at [1085, 185] on span "1 texts" at bounding box center [1100, 186] width 31 height 12
click at [1225, 185] on button "1 texts" at bounding box center [1246, 185] width 42 height 17
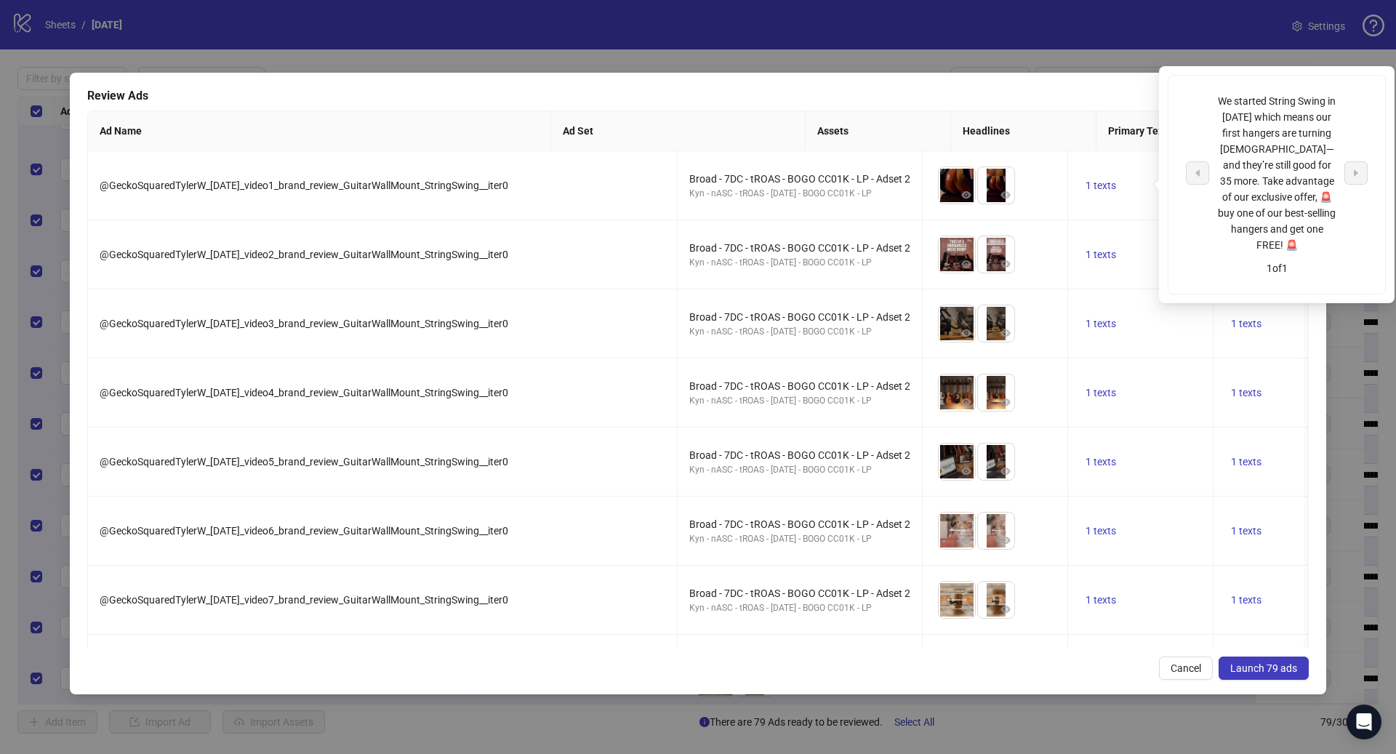
click at [1273, 663] on span "Launch 79 ads" at bounding box center [1263, 668] width 67 height 12
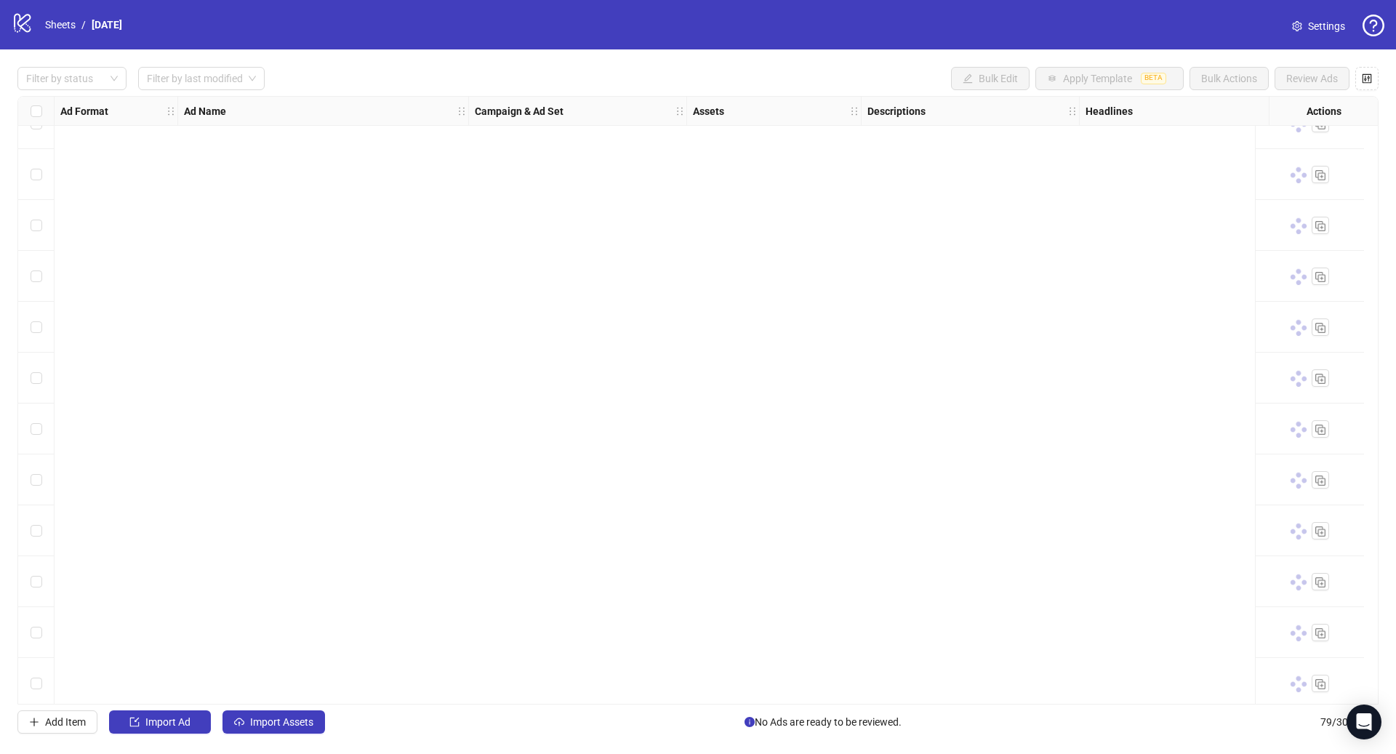
scroll to position [0, 0]
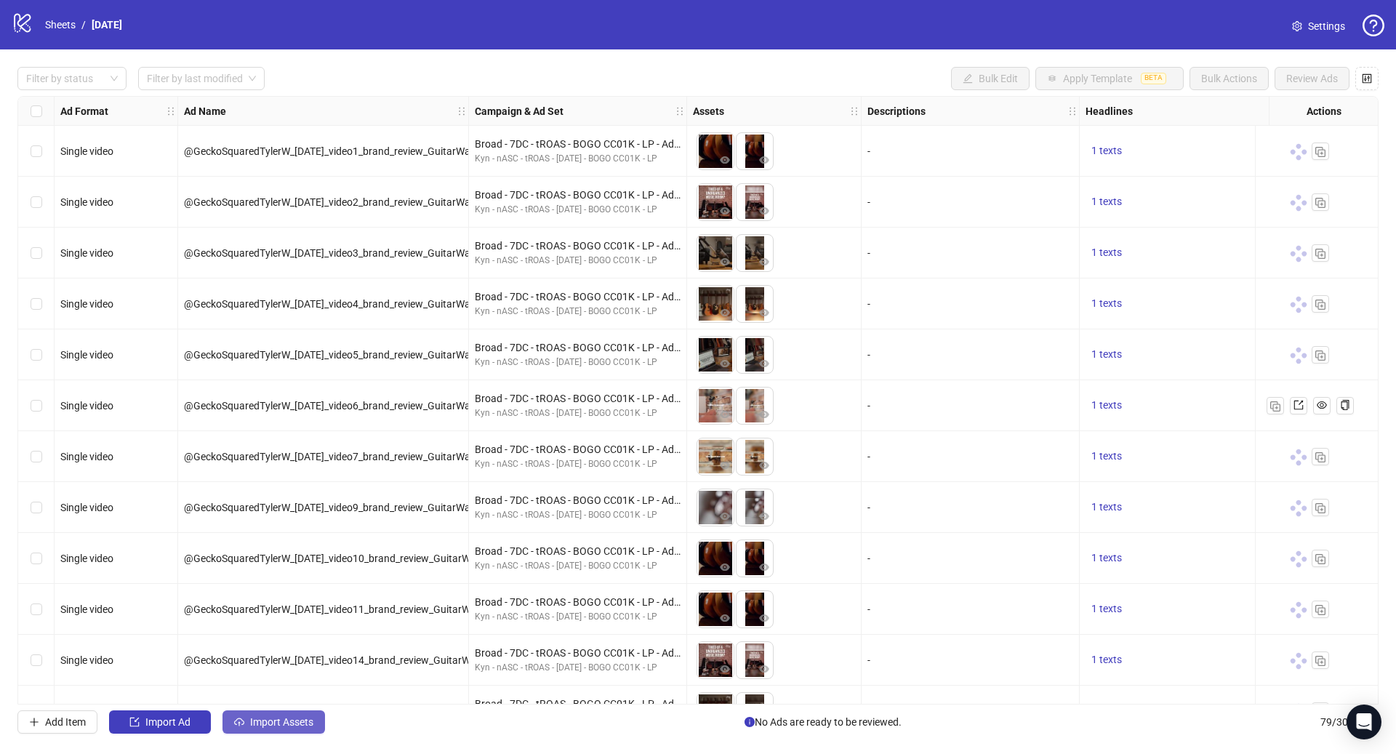
click at [299, 725] on span "Import Assets" at bounding box center [281, 722] width 63 height 12
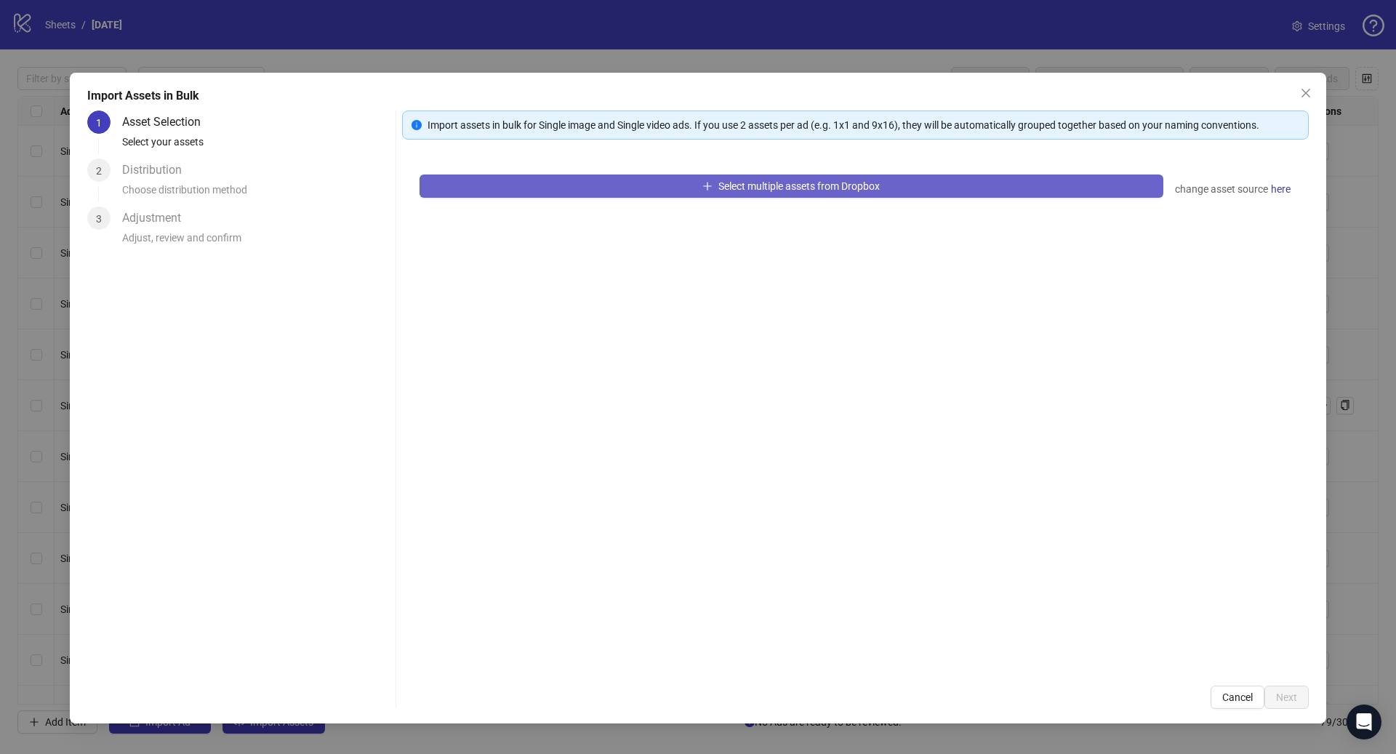
click at [655, 191] on button "Select multiple assets from Dropbox" at bounding box center [791, 185] width 744 height 23
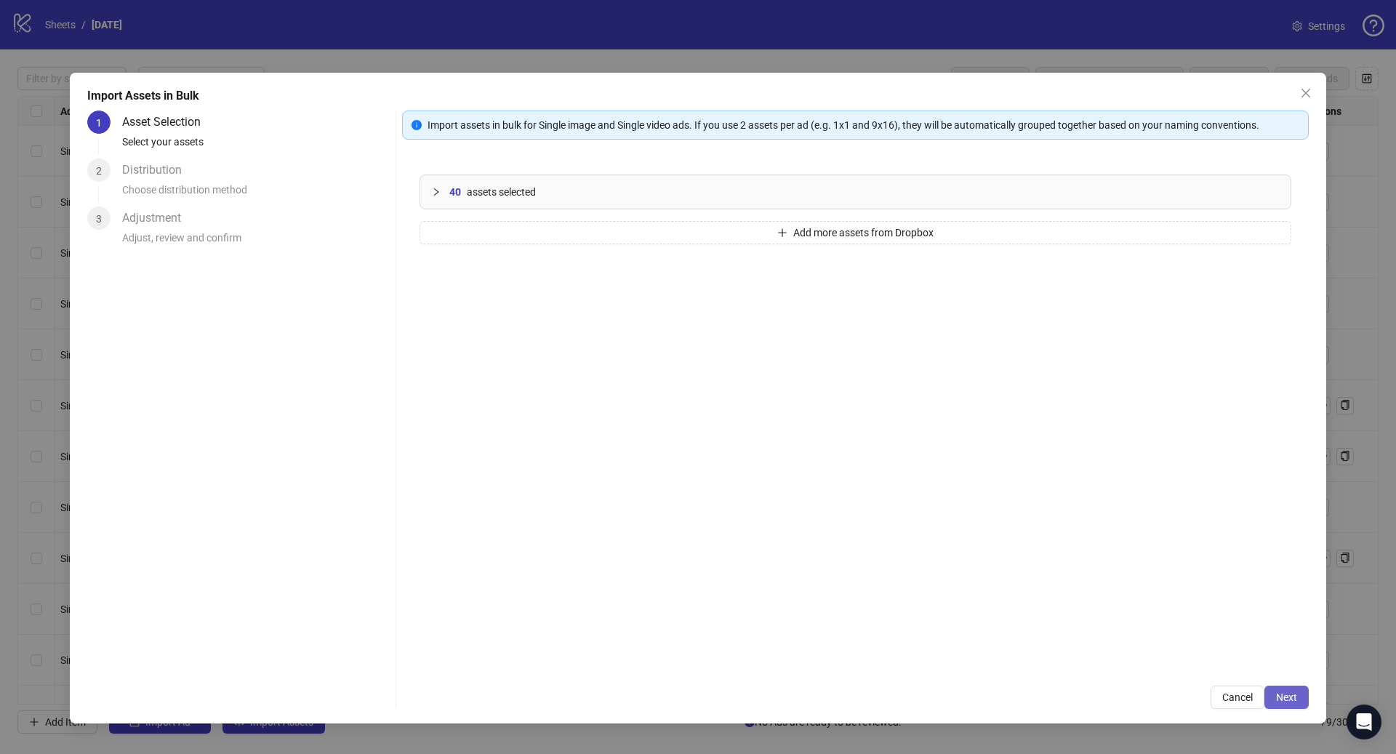
click at [1286, 699] on span "Next" at bounding box center [1286, 697] width 21 height 12
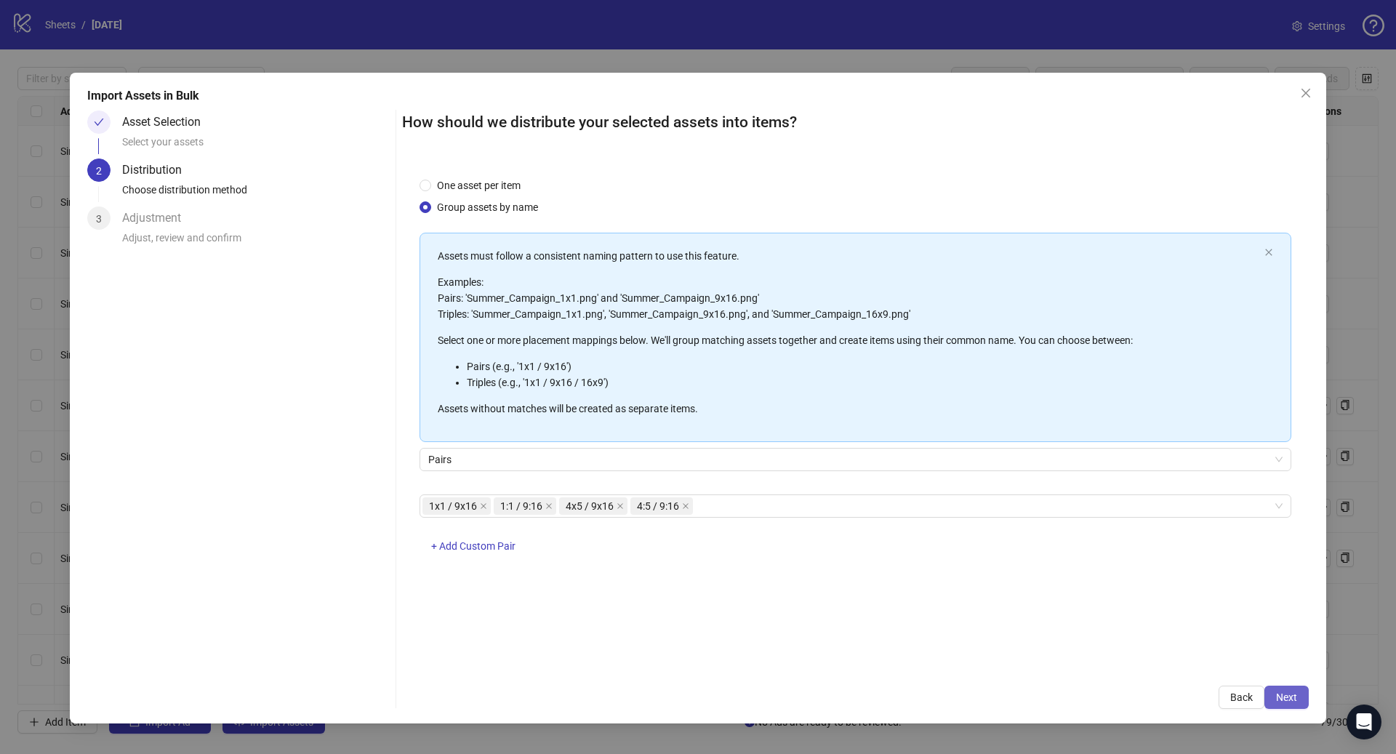
click at [1303, 701] on button "Next" at bounding box center [1286, 696] width 44 height 23
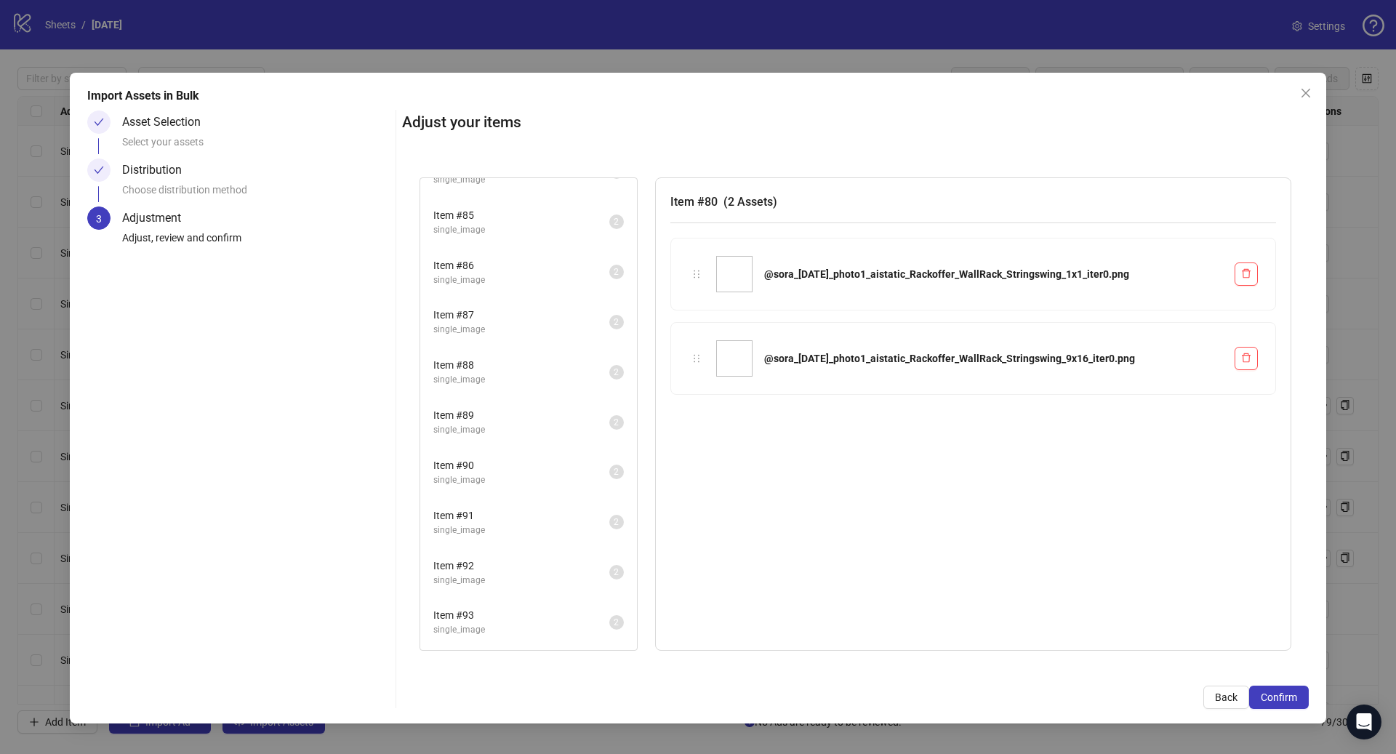
scroll to position [528, 0]
click at [520, 601] on div "Item # 99 single_image 2" at bounding box center [528, 626] width 217 height 50
click at [496, 616] on span "Item # 99" at bounding box center [521, 619] width 176 height 16
click at [501, 578] on span "single_image" at bounding box center [521, 584] width 176 height 14
click at [505, 536] on span "single_image" at bounding box center [521, 534] width 176 height 14
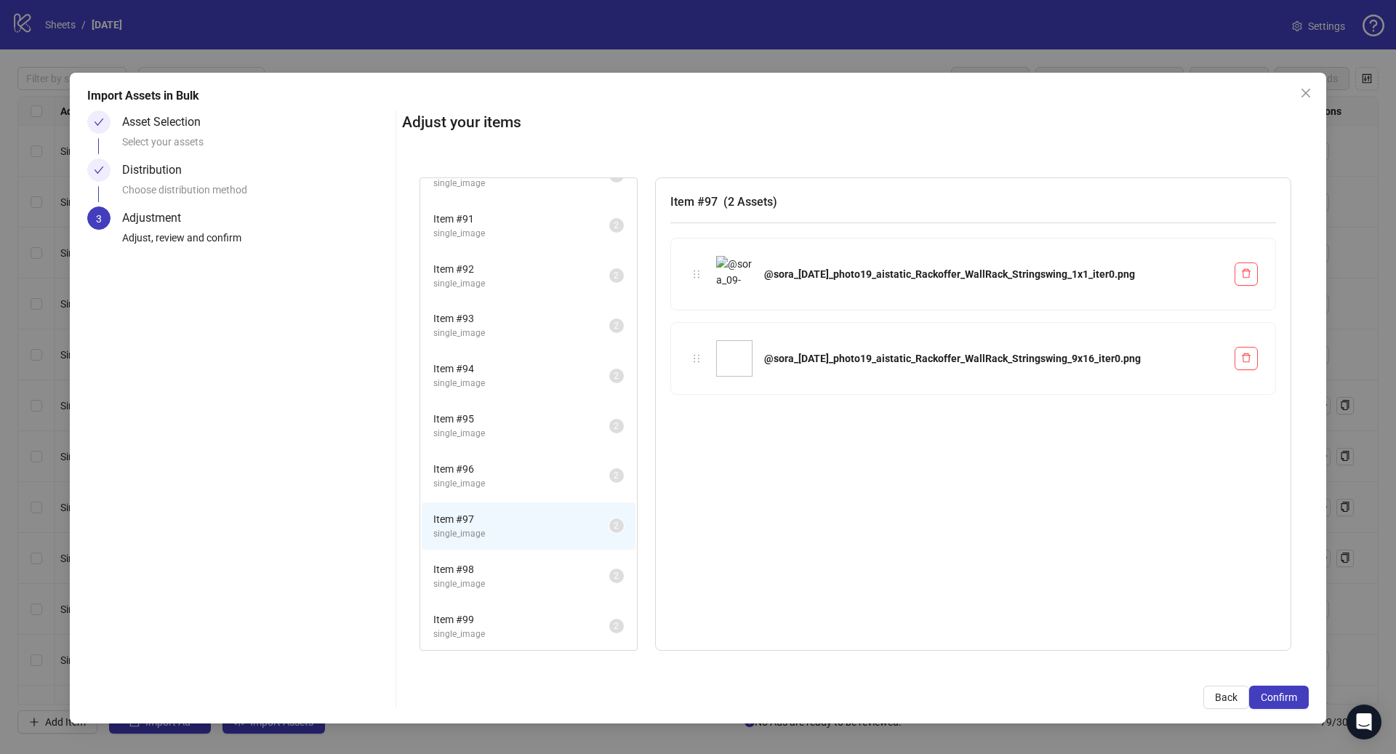
click at [510, 485] on span "single_image" at bounding box center [521, 484] width 176 height 14
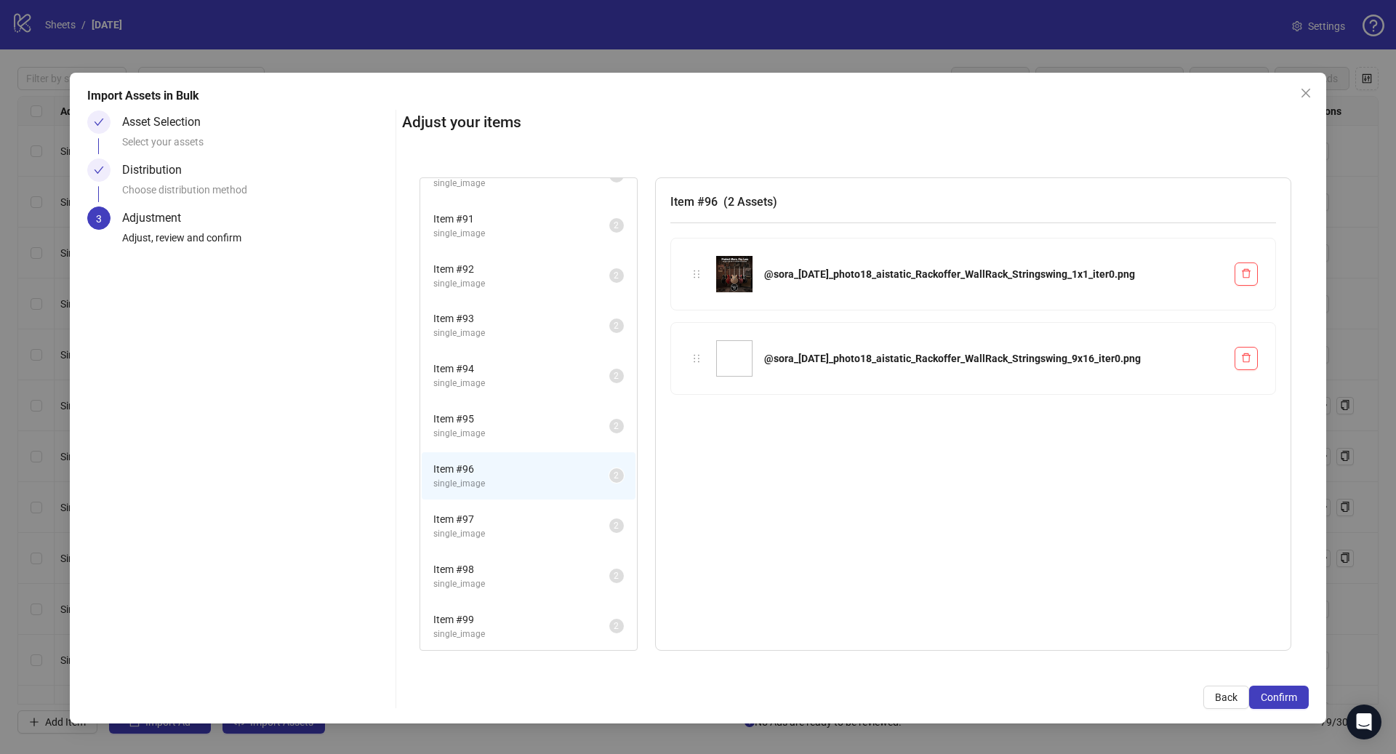
click at [514, 381] on span "single_image" at bounding box center [521, 384] width 176 height 14
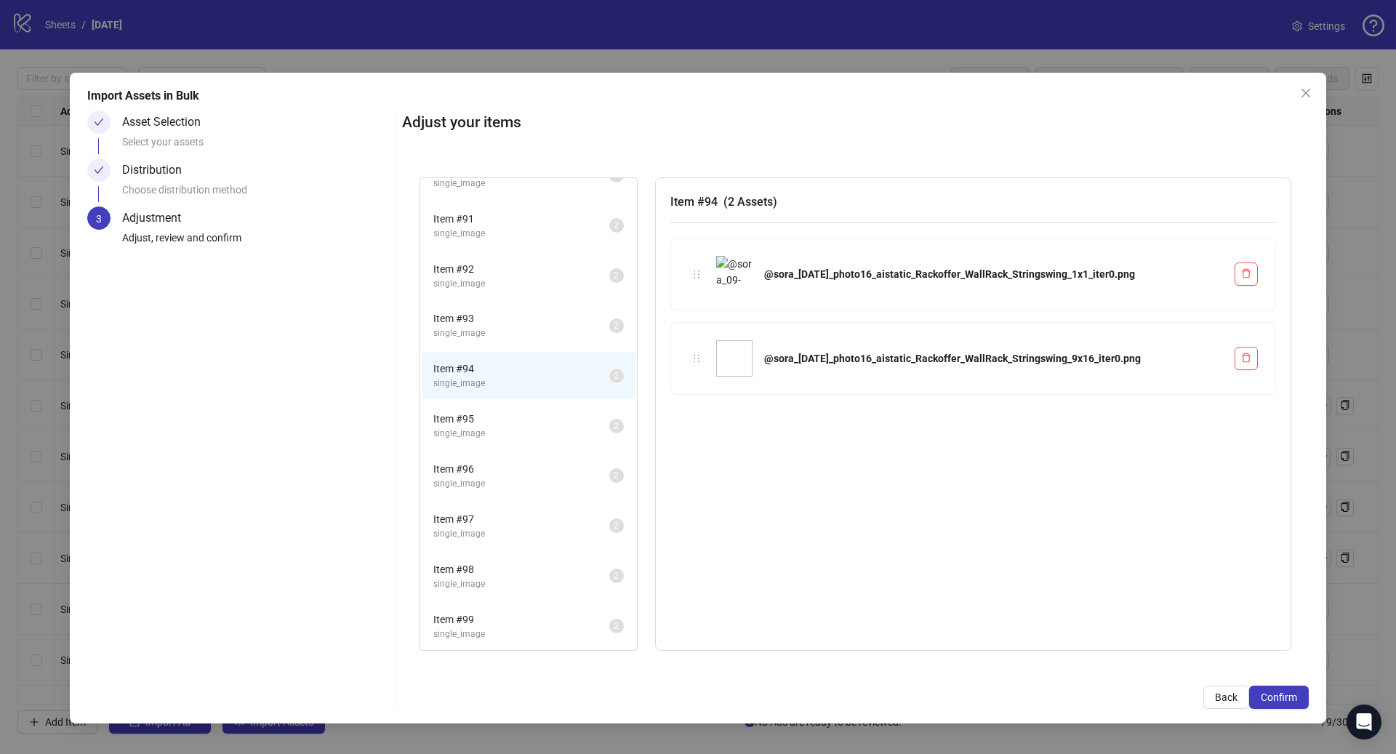
click at [512, 297] on li "Item # 92 single_image 2" at bounding box center [529, 275] width 214 height 47
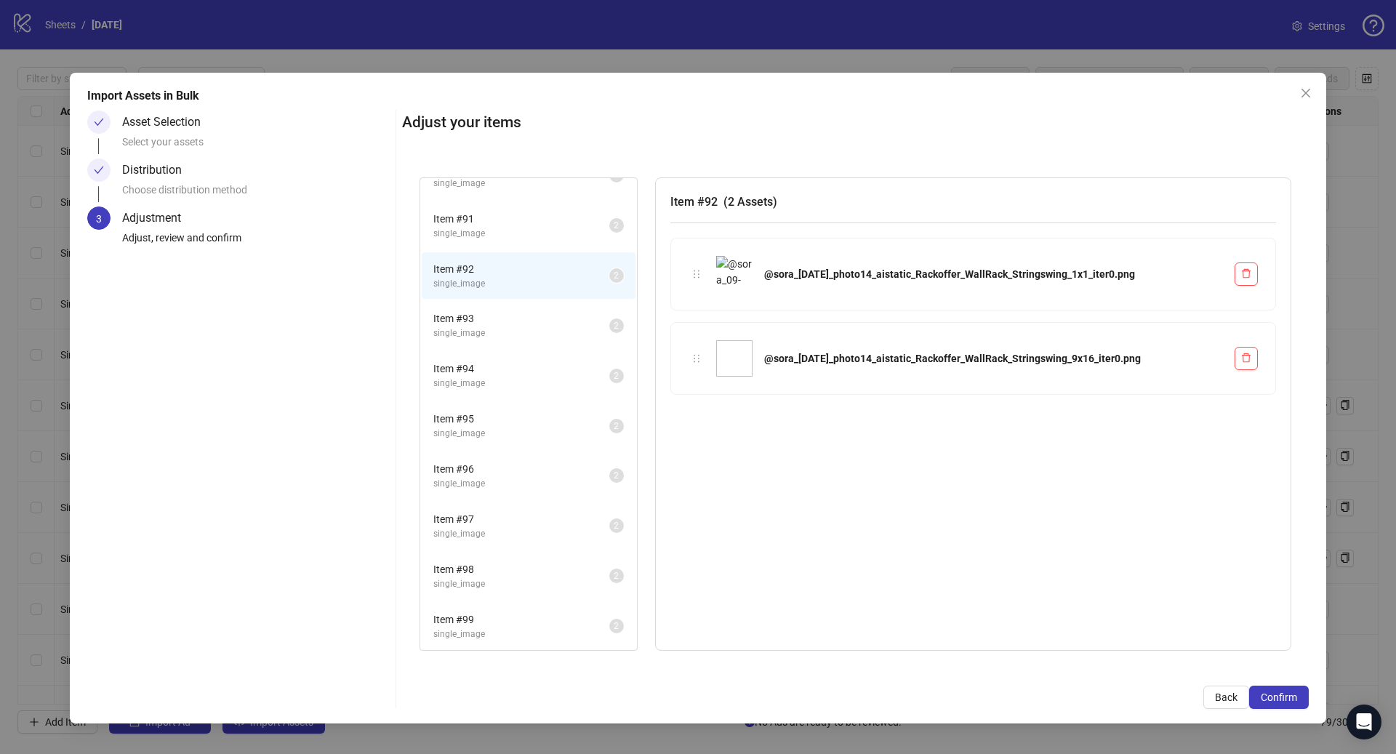
click at [512, 261] on span "Item # 92" at bounding box center [521, 269] width 176 height 16
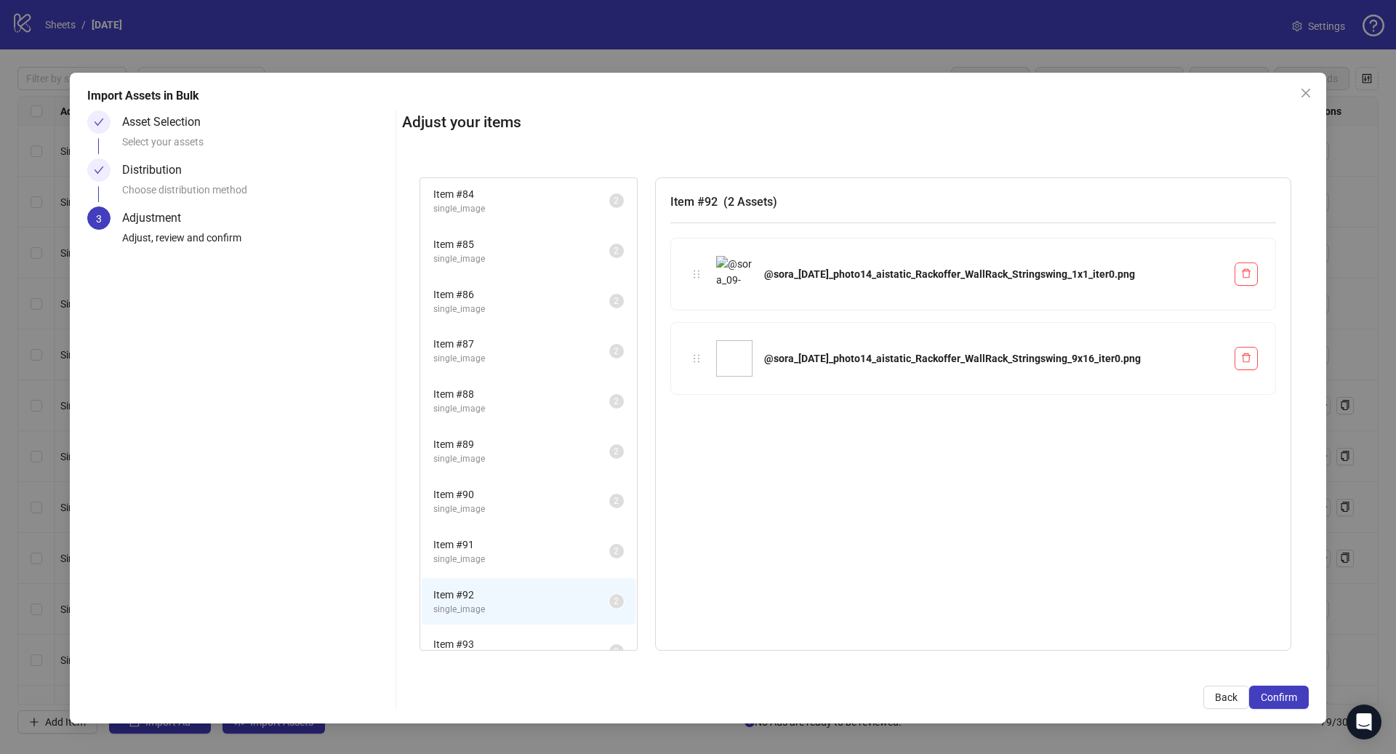
scroll to position [0, 0]
click at [1289, 697] on span "Confirm" at bounding box center [1278, 697] width 36 height 12
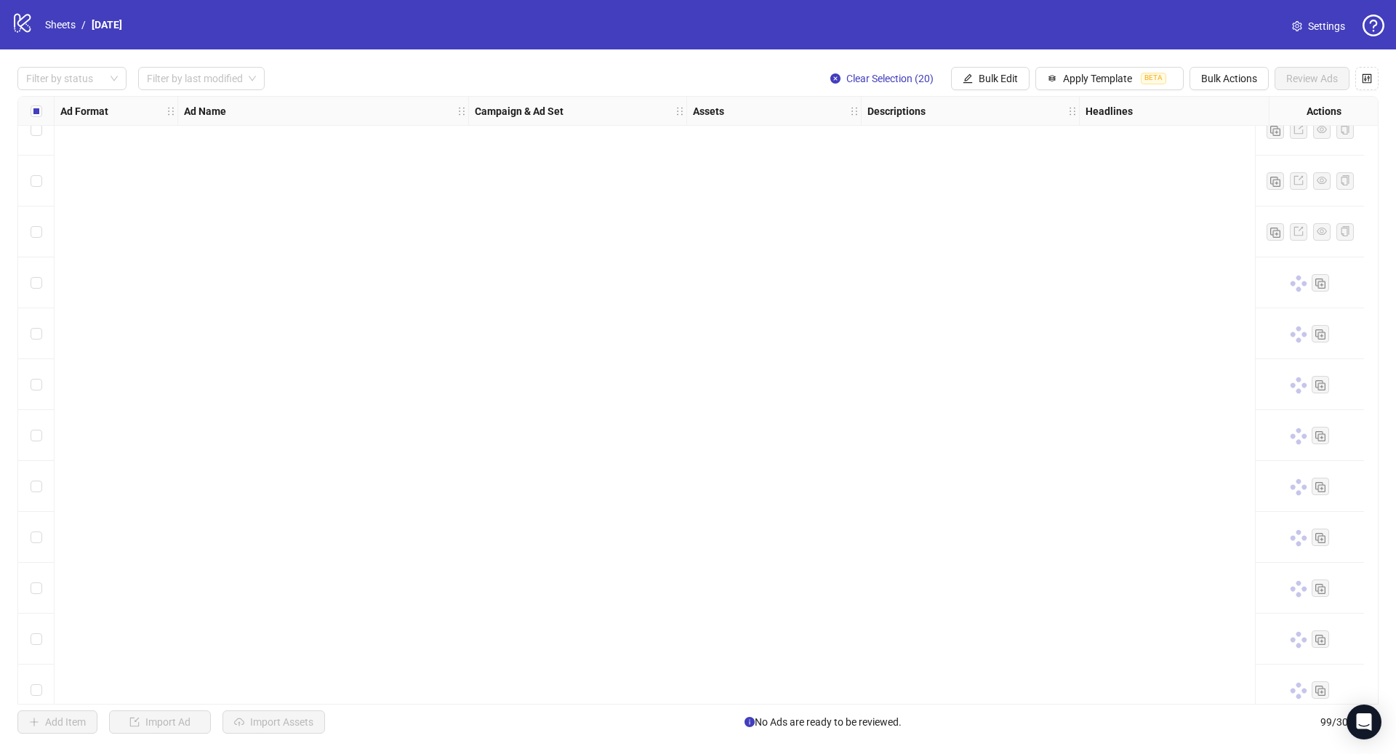
scroll to position [4465, 0]
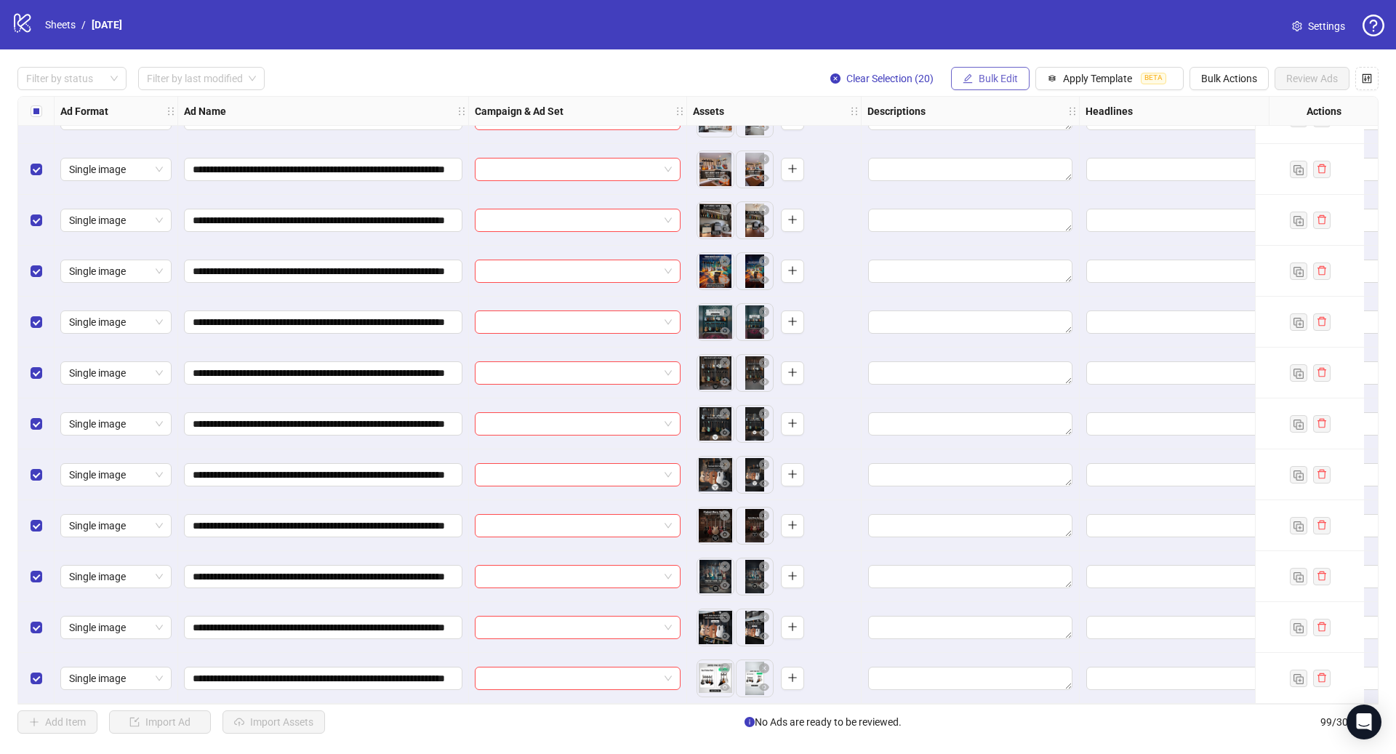
click at [1005, 78] on span "Bulk Edit" at bounding box center [997, 79] width 39 height 12
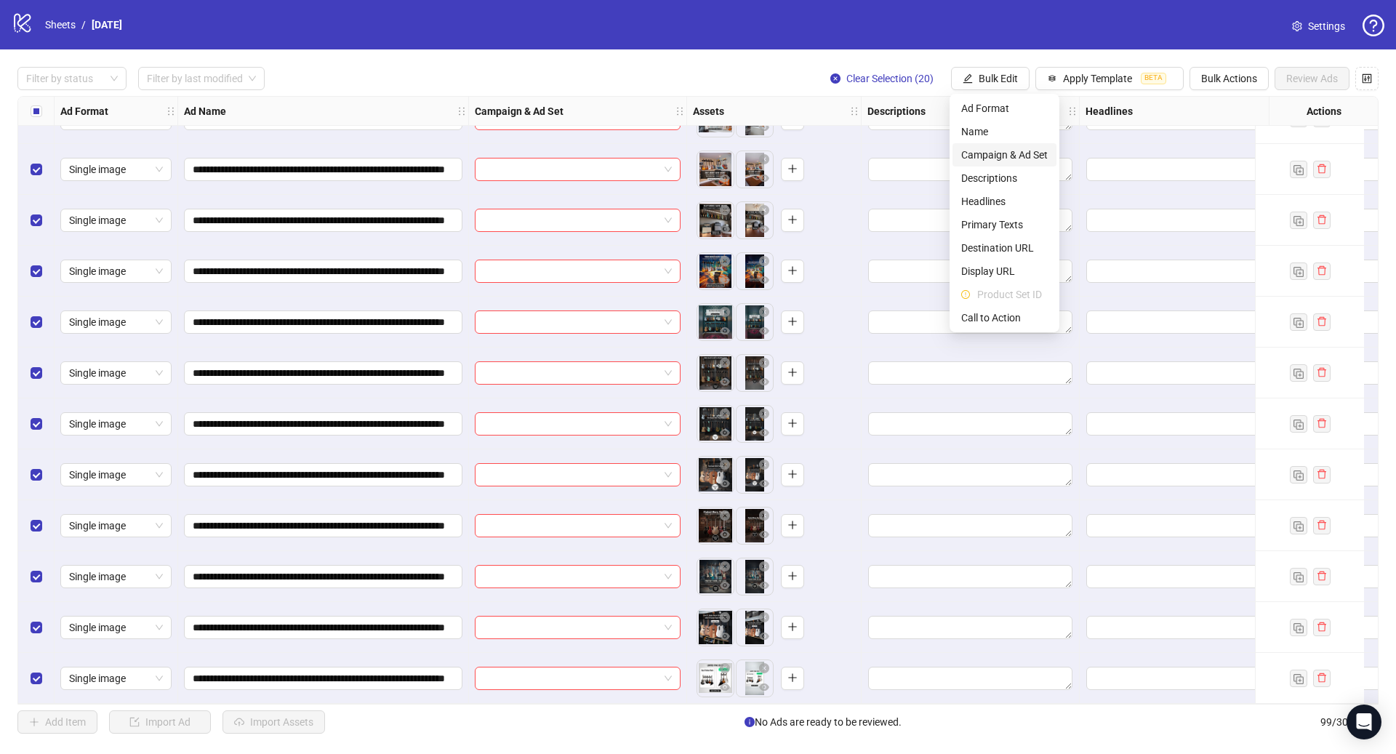
click at [1015, 153] on span "Campaign & Ad Set" at bounding box center [1004, 155] width 86 height 16
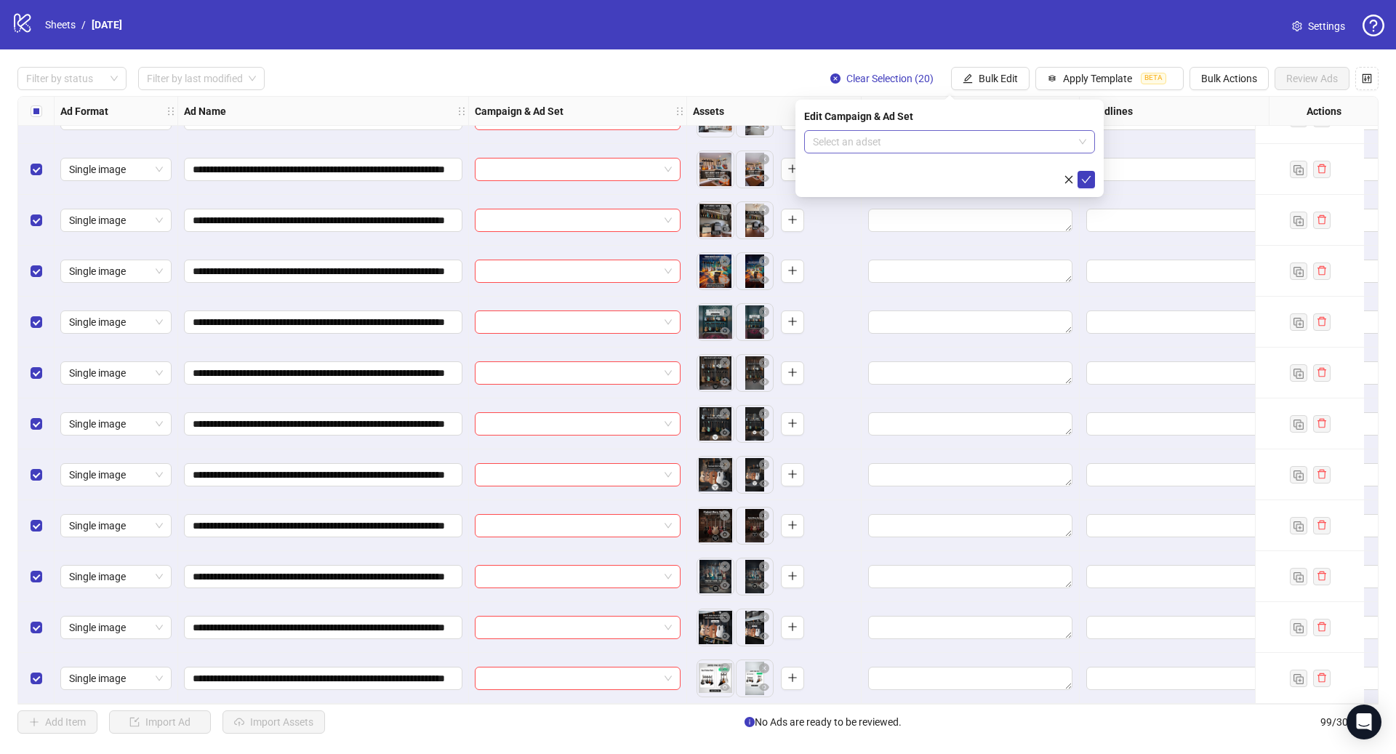
click at [855, 134] on input "search" at bounding box center [943, 142] width 260 height 22
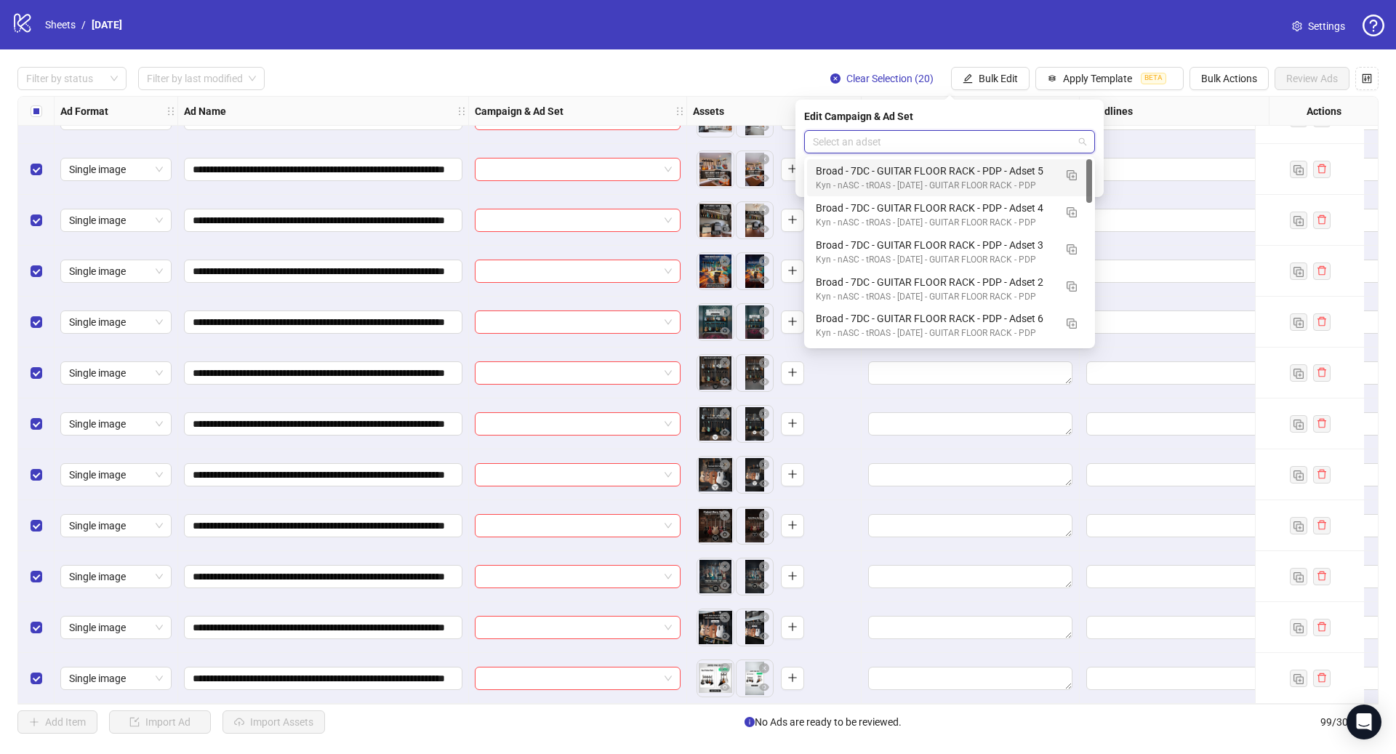
paste input "**********"
type input "**********"
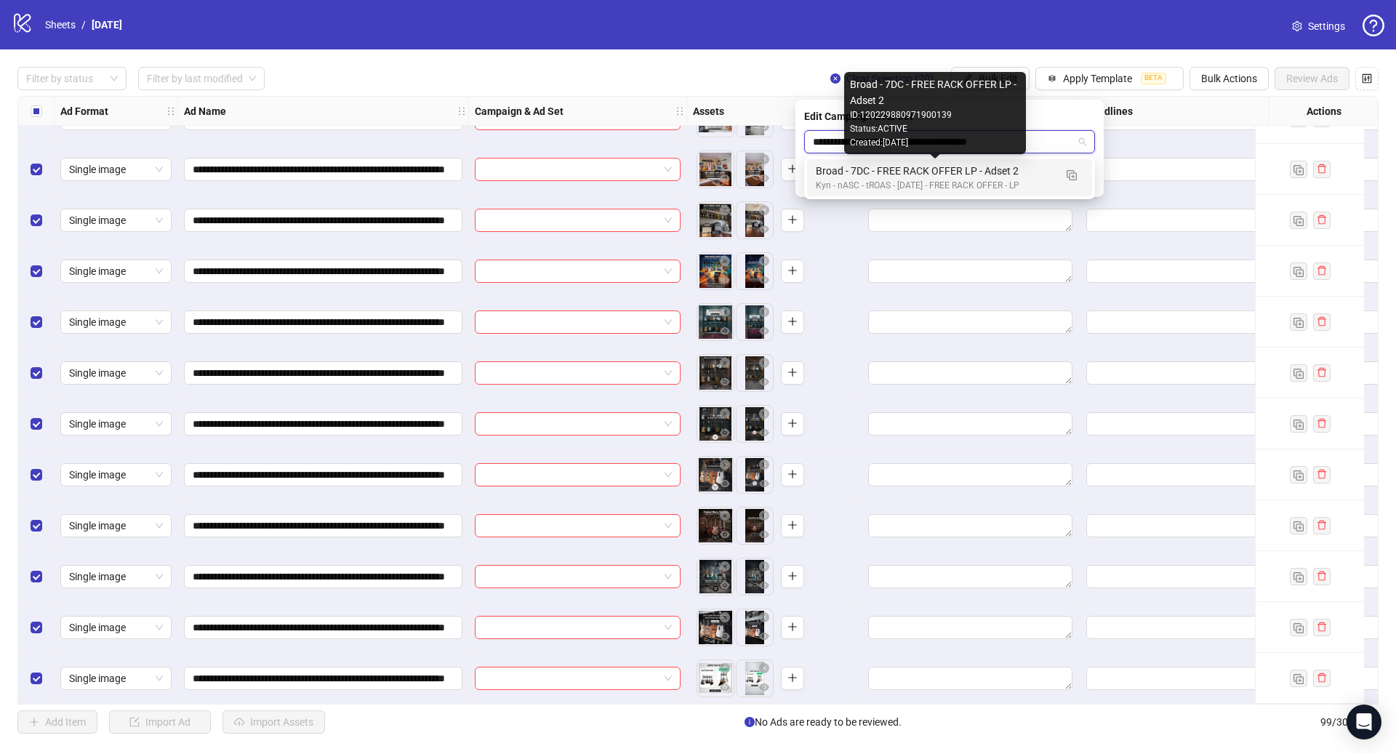
click at [920, 170] on div "Broad - 7DC - FREE RACK OFFER LP - Adset 2" at bounding box center [935, 171] width 238 height 16
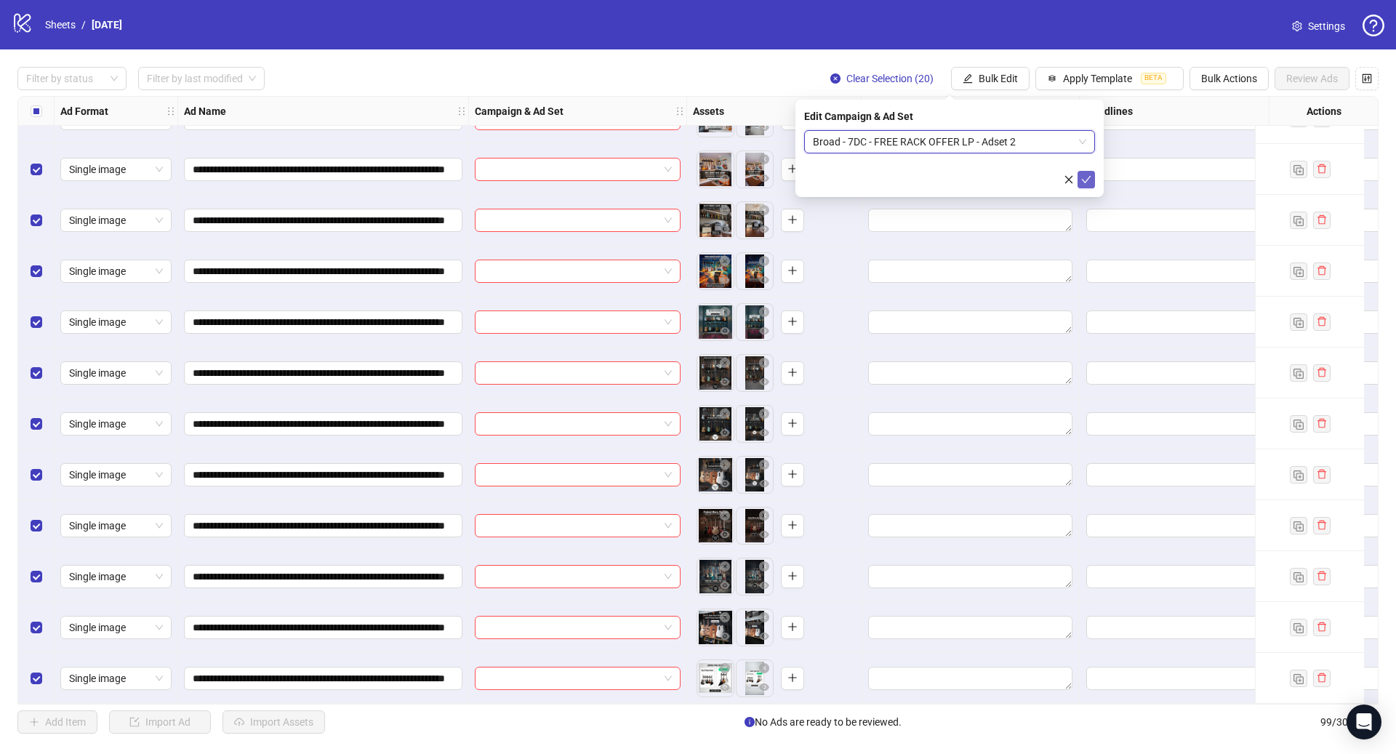
click at [1088, 177] on icon "check" at bounding box center [1086, 179] width 9 height 7
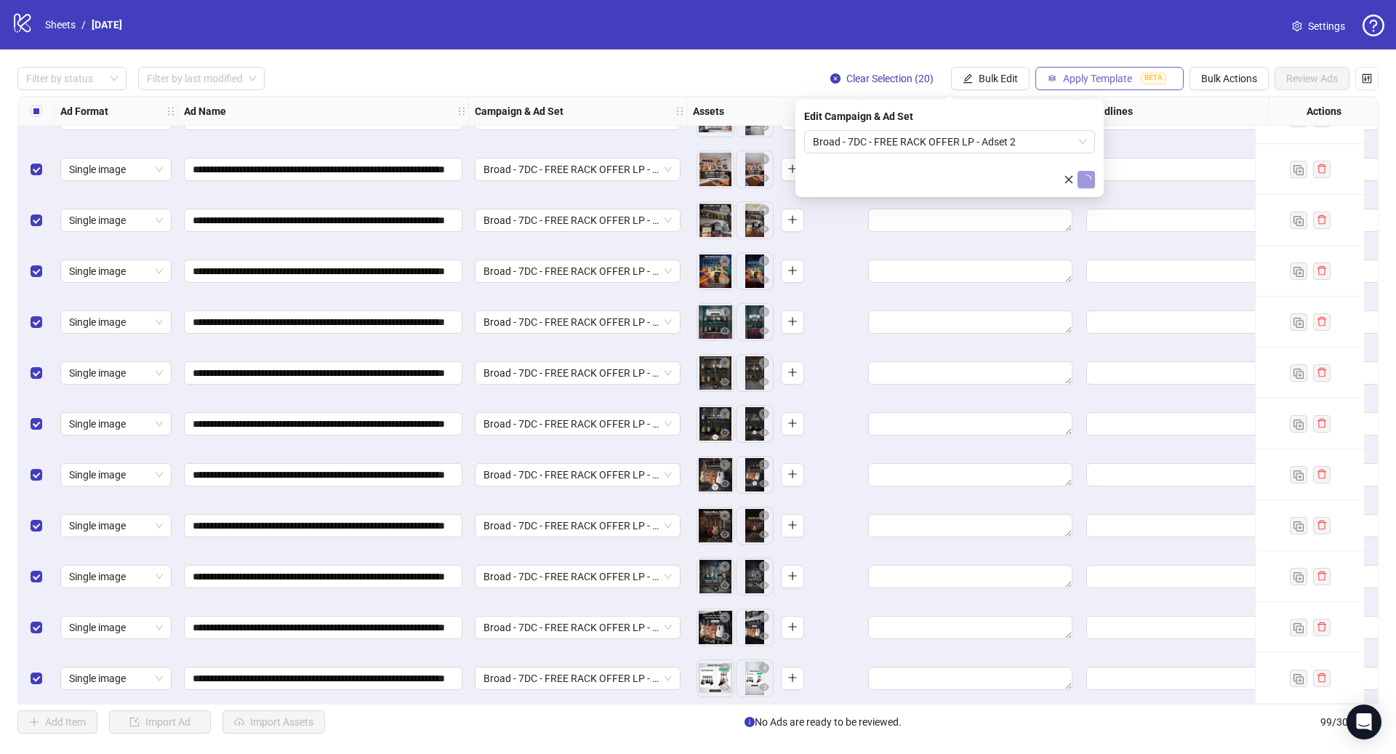
click at [1096, 79] on span "Apply Template" at bounding box center [1097, 79] width 69 height 12
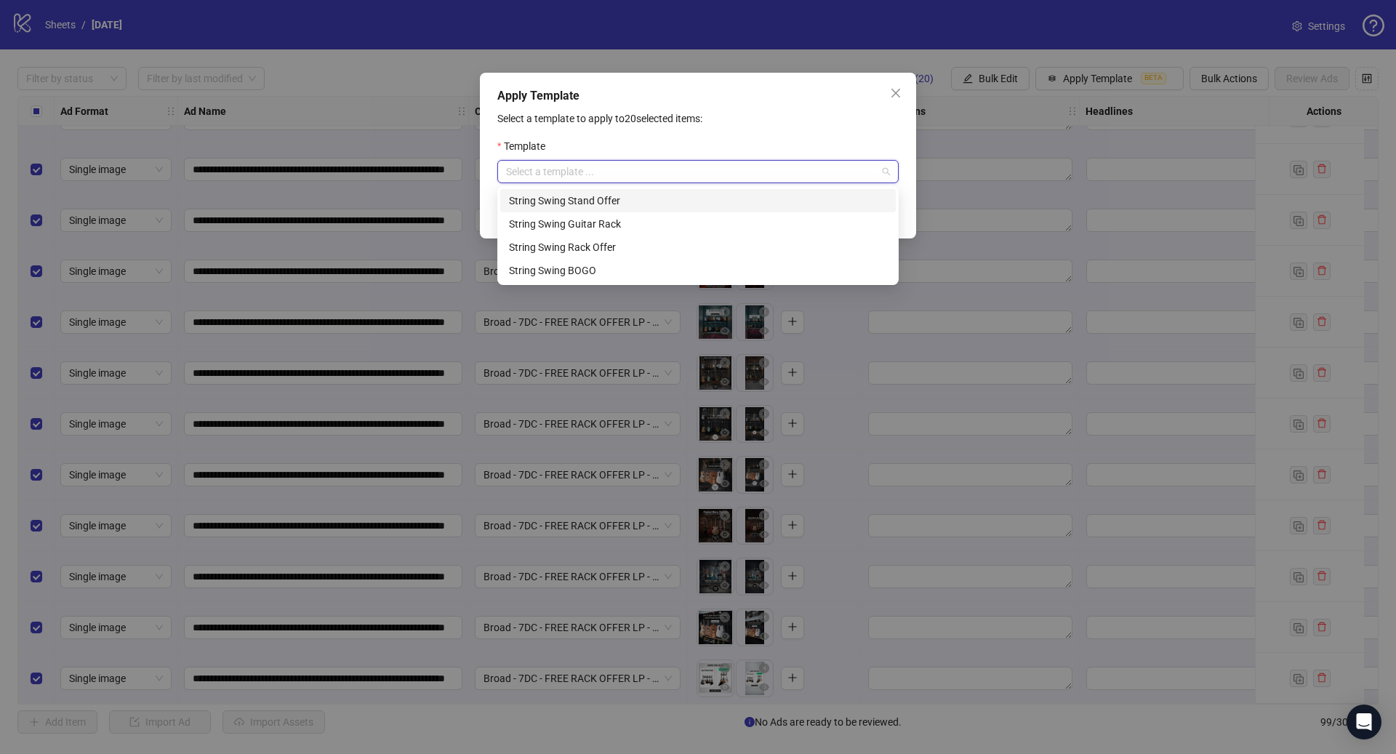
click at [764, 173] on input "search" at bounding box center [691, 172] width 371 height 22
click at [663, 241] on div "String Swing Rack Offer" at bounding box center [698, 247] width 378 height 16
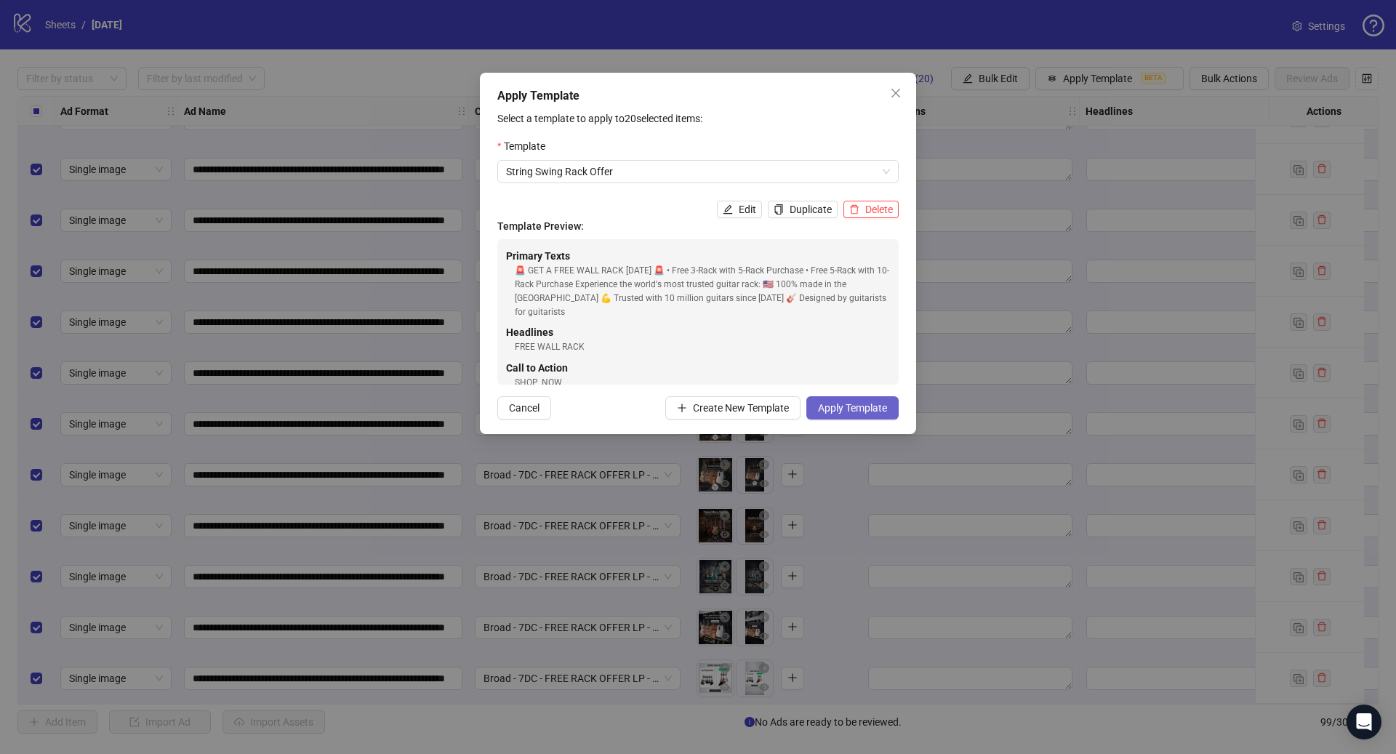
click at [833, 406] on span "Apply Template" at bounding box center [852, 408] width 69 height 12
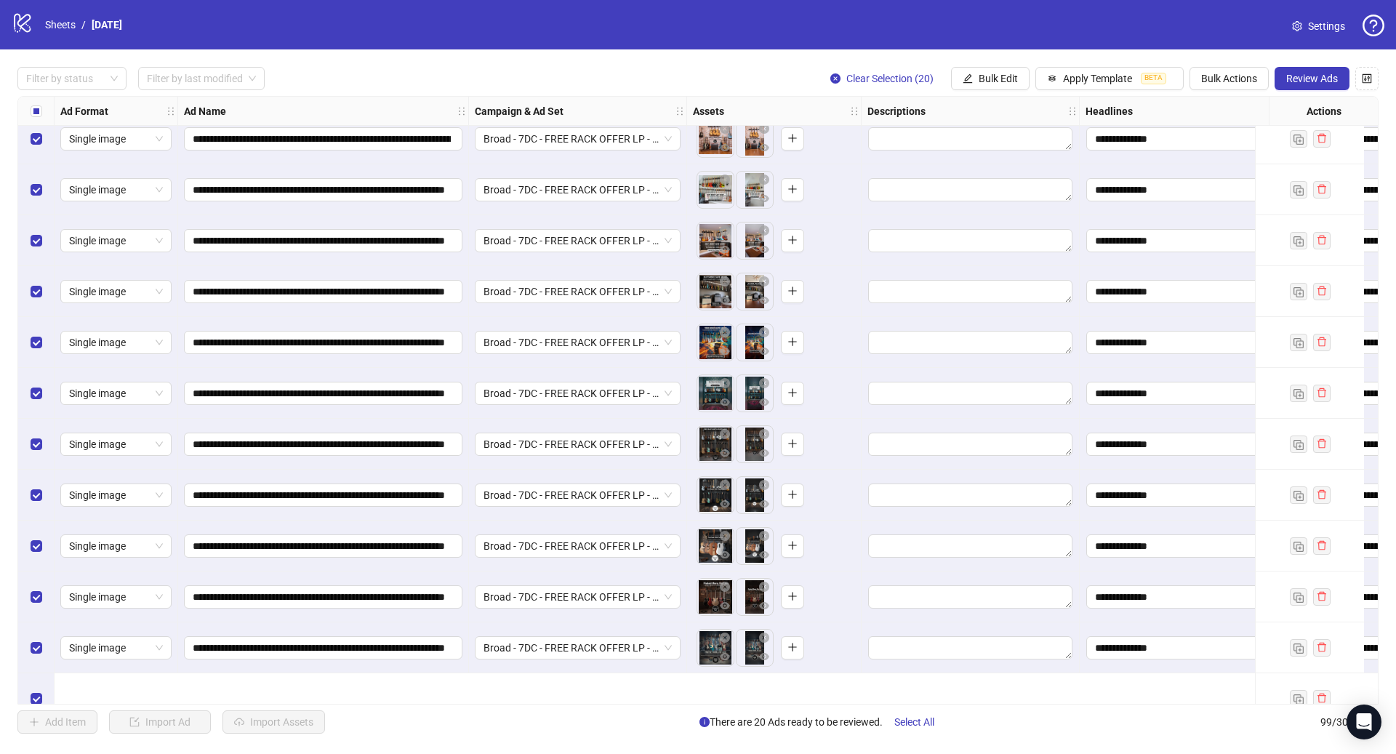
scroll to position [4294, 0]
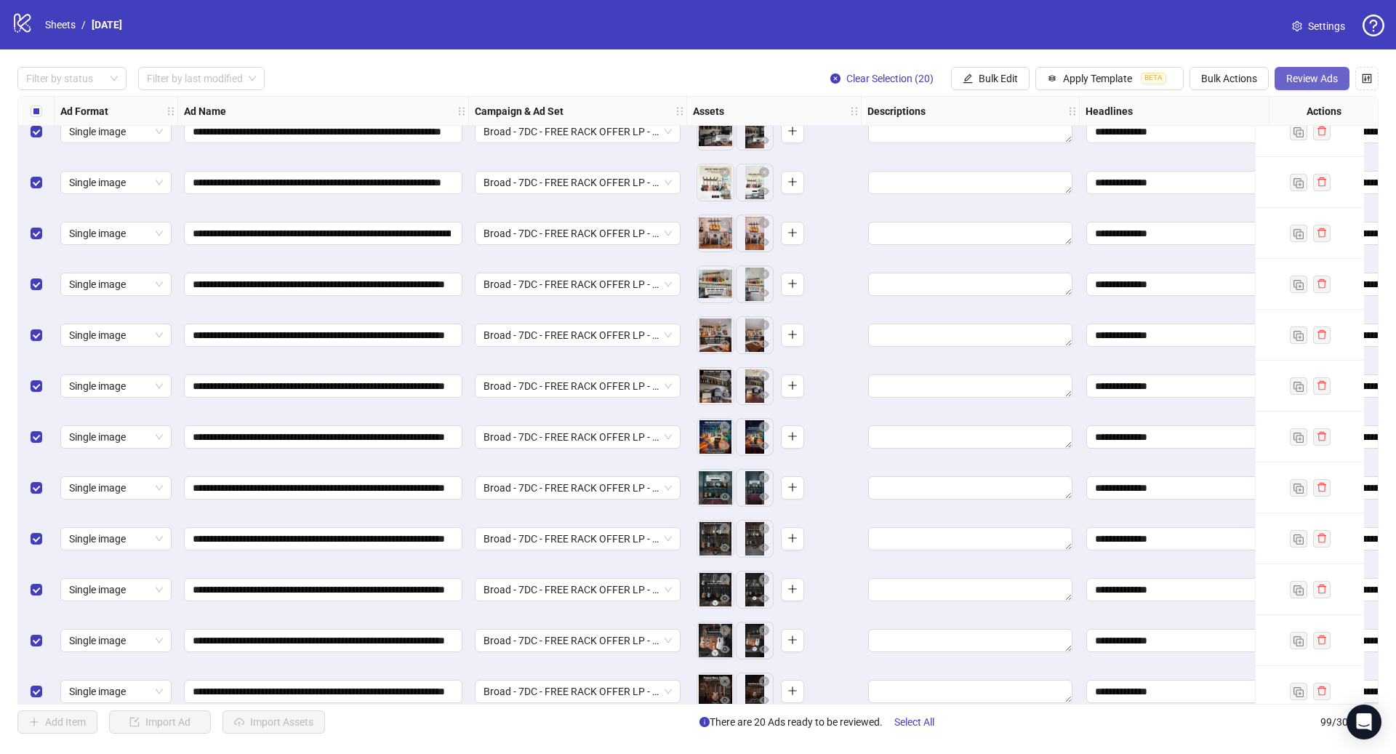
click at [1311, 79] on span "Review Ads" at bounding box center [1312, 79] width 52 height 12
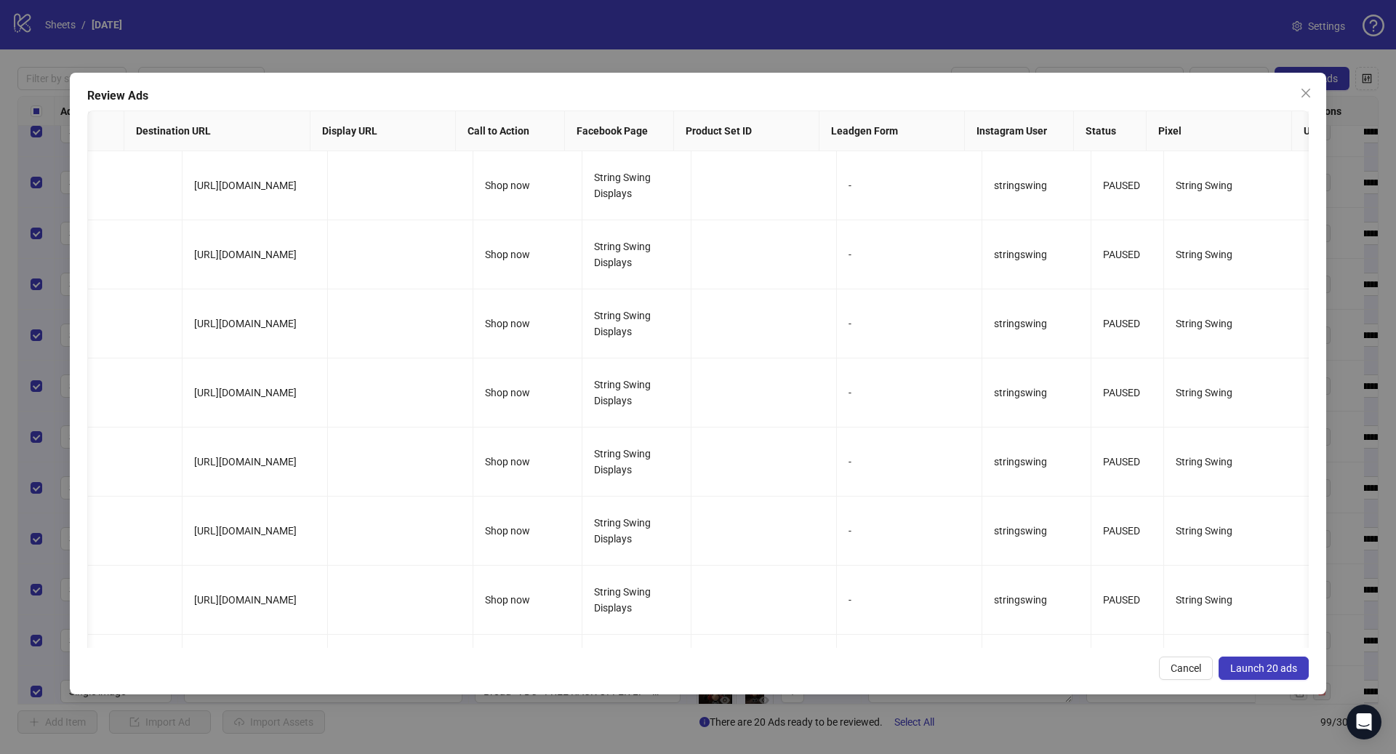
scroll to position [0, 1132]
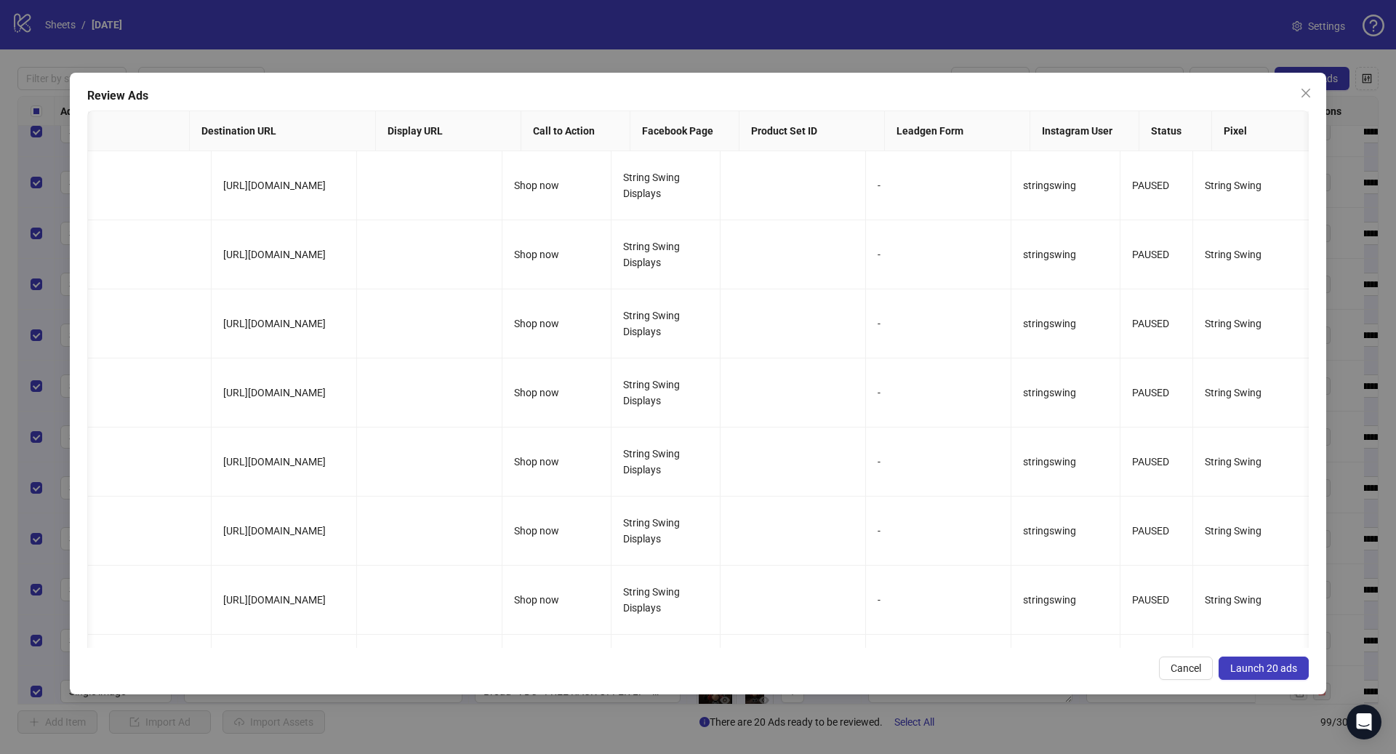
click at [1290, 669] on span "Launch 20 ads" at bounding box center [1263, 668] width 67 height 12
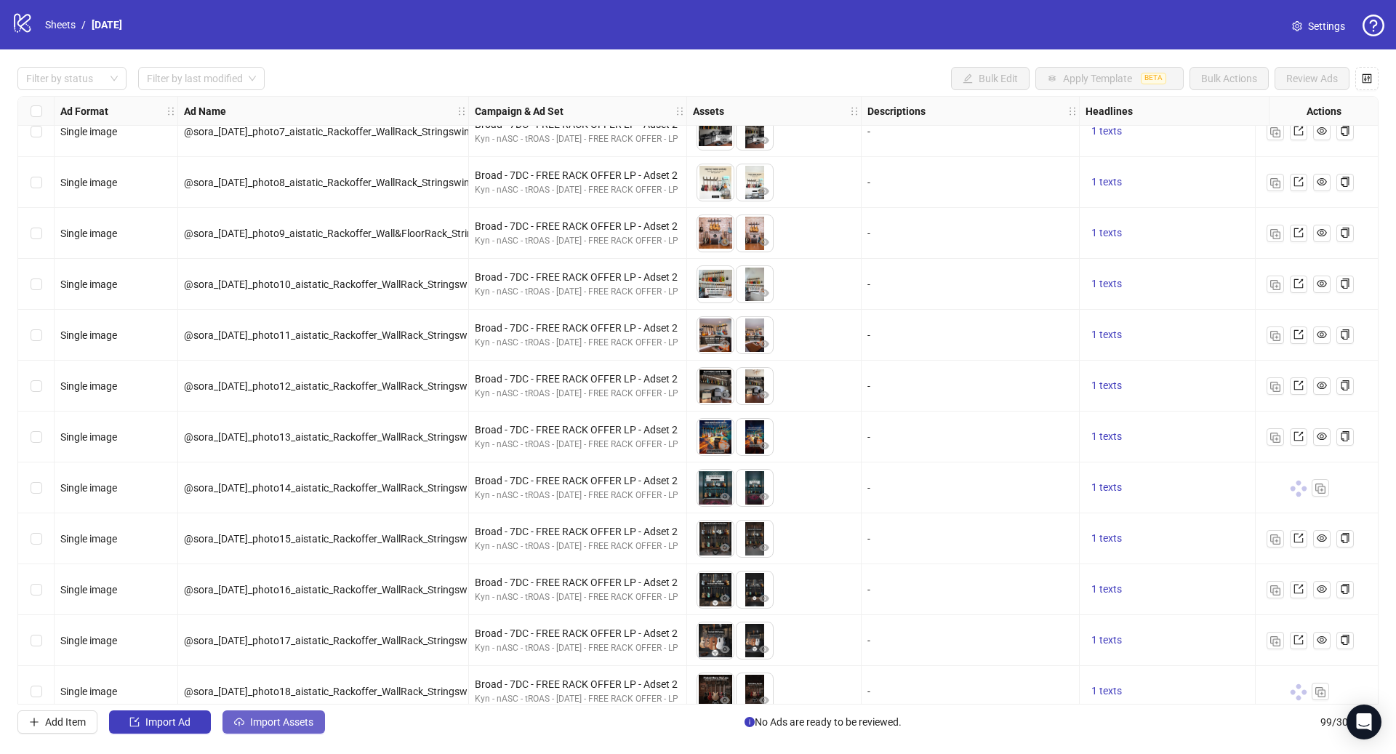
click at [267, 728] on span "Import Assets" at bounding box center [281, 722] width 63 height 12
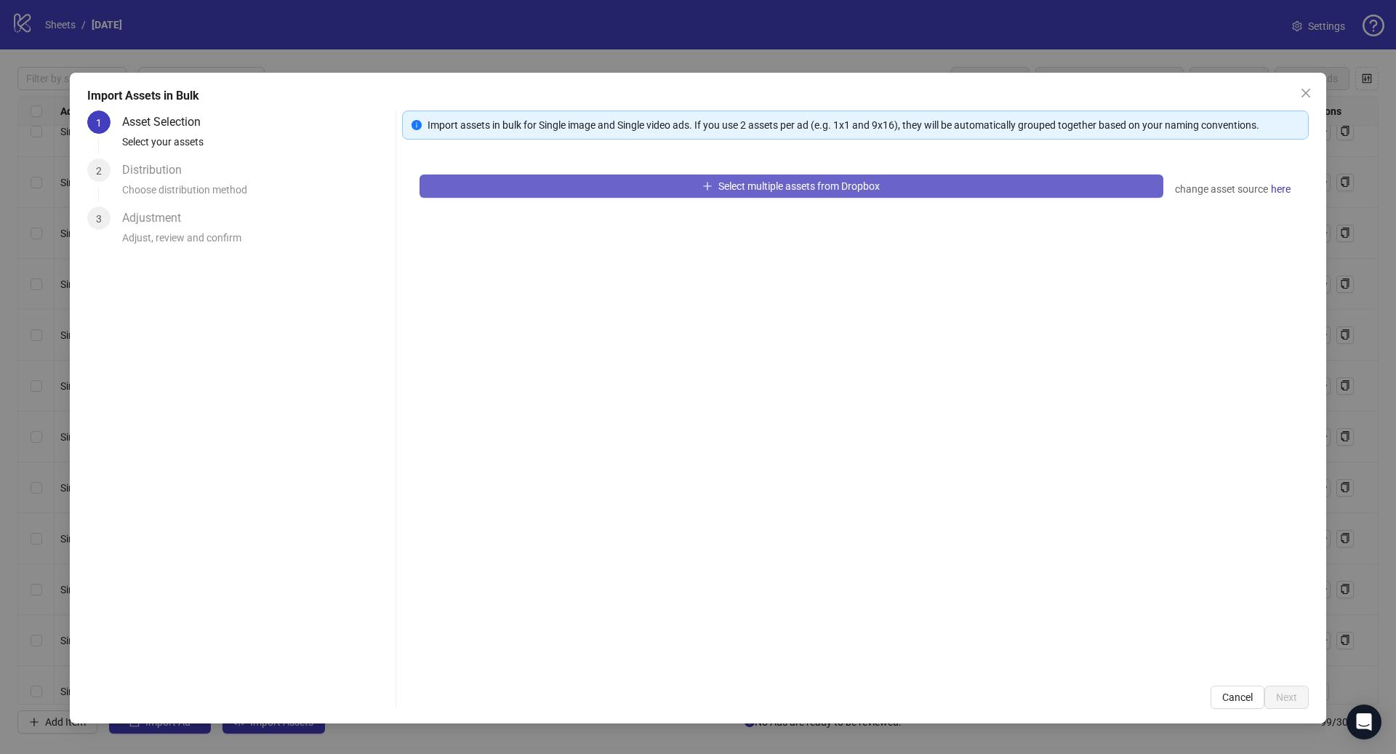
click at [720, 180] on span "Select multiple assets from Dropbox" at bounding box center [798, 186] width 161 height 12
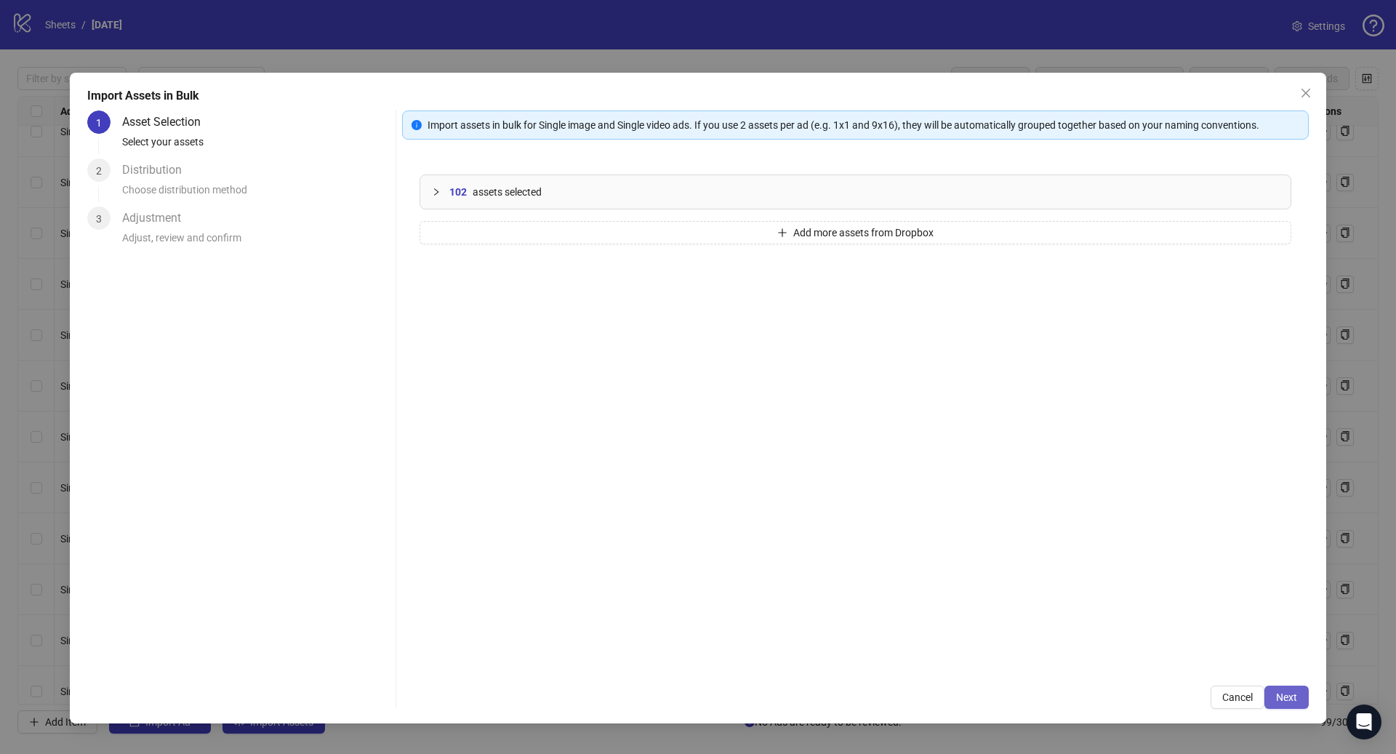
click at [1291, 699] on span "Next" at bounding box center [1286, 697] width 21 height 12
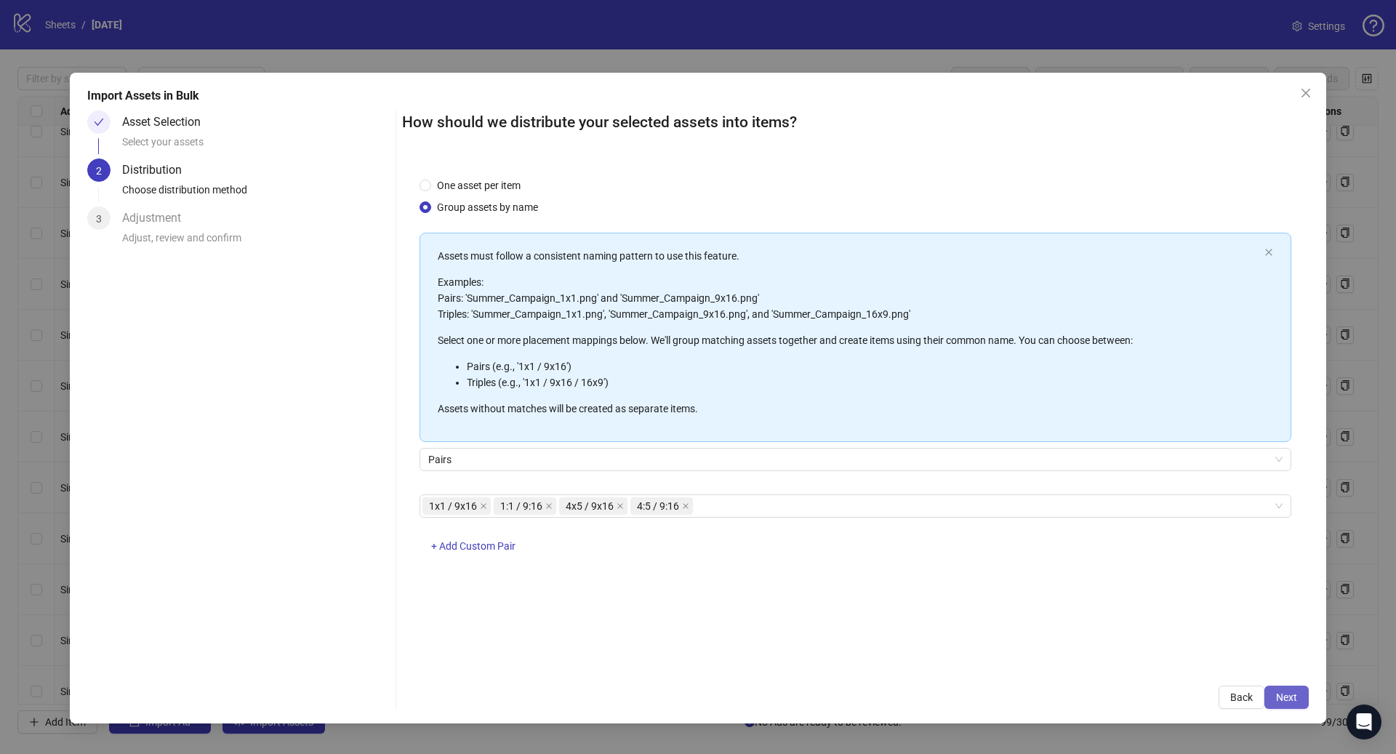
click at [1278, 697] on span "Next" at bounding box center [1286, 697] width 21 height 12
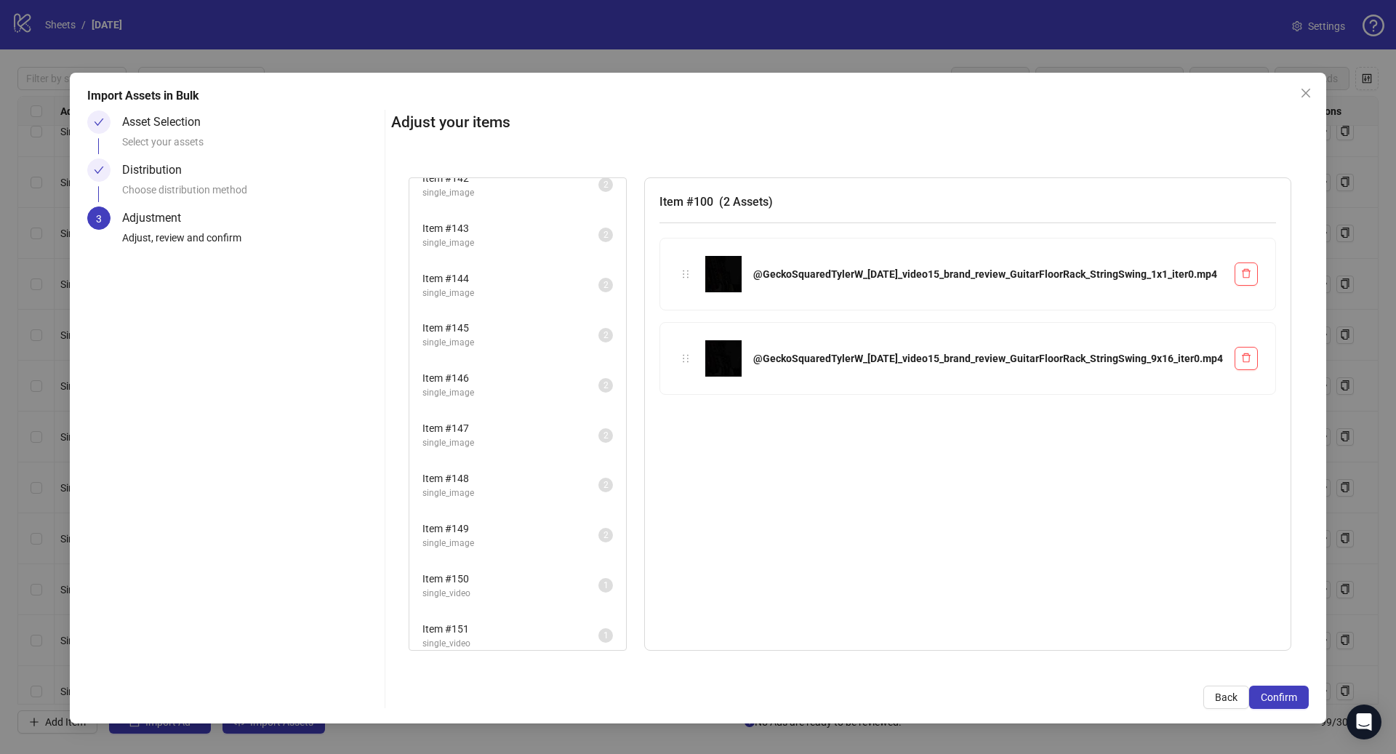
scroll to position [2130, 0]
click at [501, 615] on span "Item # 151" at bounding box center [510, 619] width 176 height 16
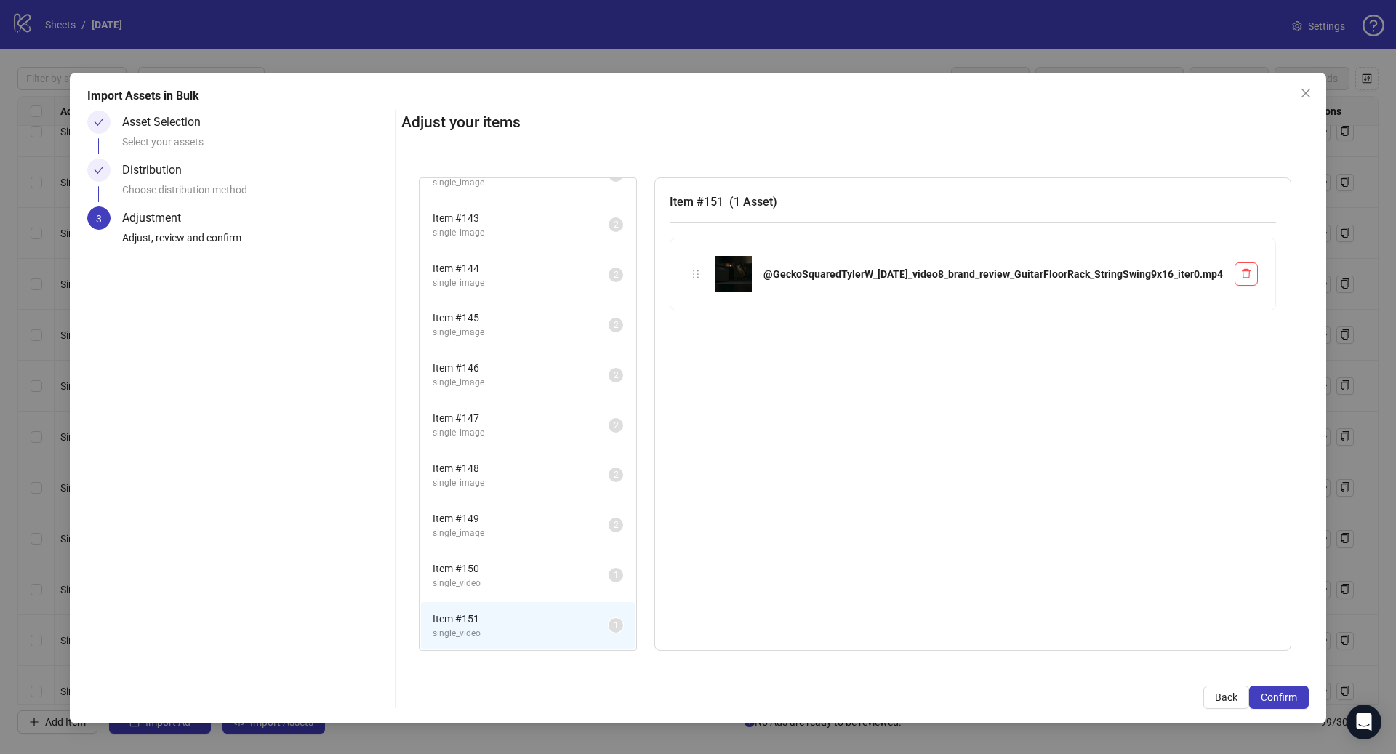
click at [511, 581] on span "single_video" at bounding box center [520, 583] width 176 height 14
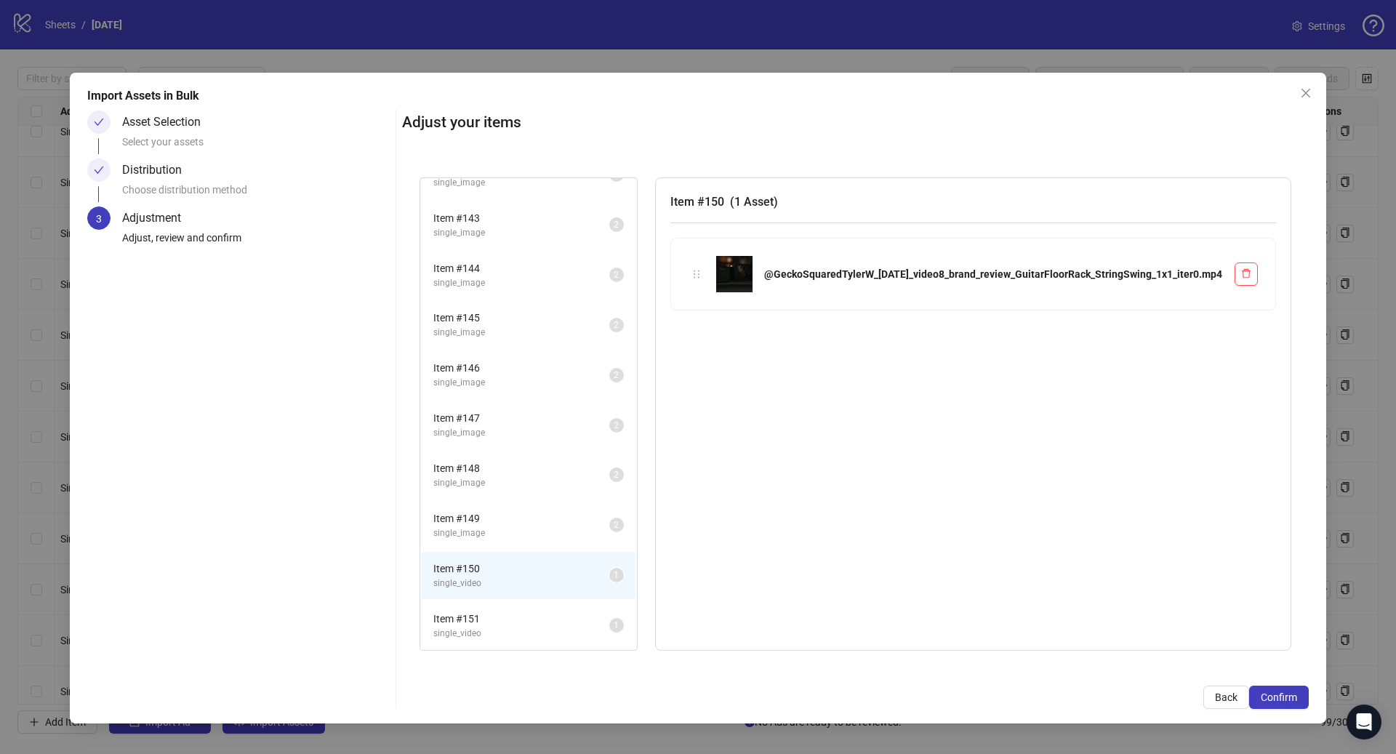
click at [493, 617] on span "Item # 151" at bounding box center [521, 619] width 176 height 16
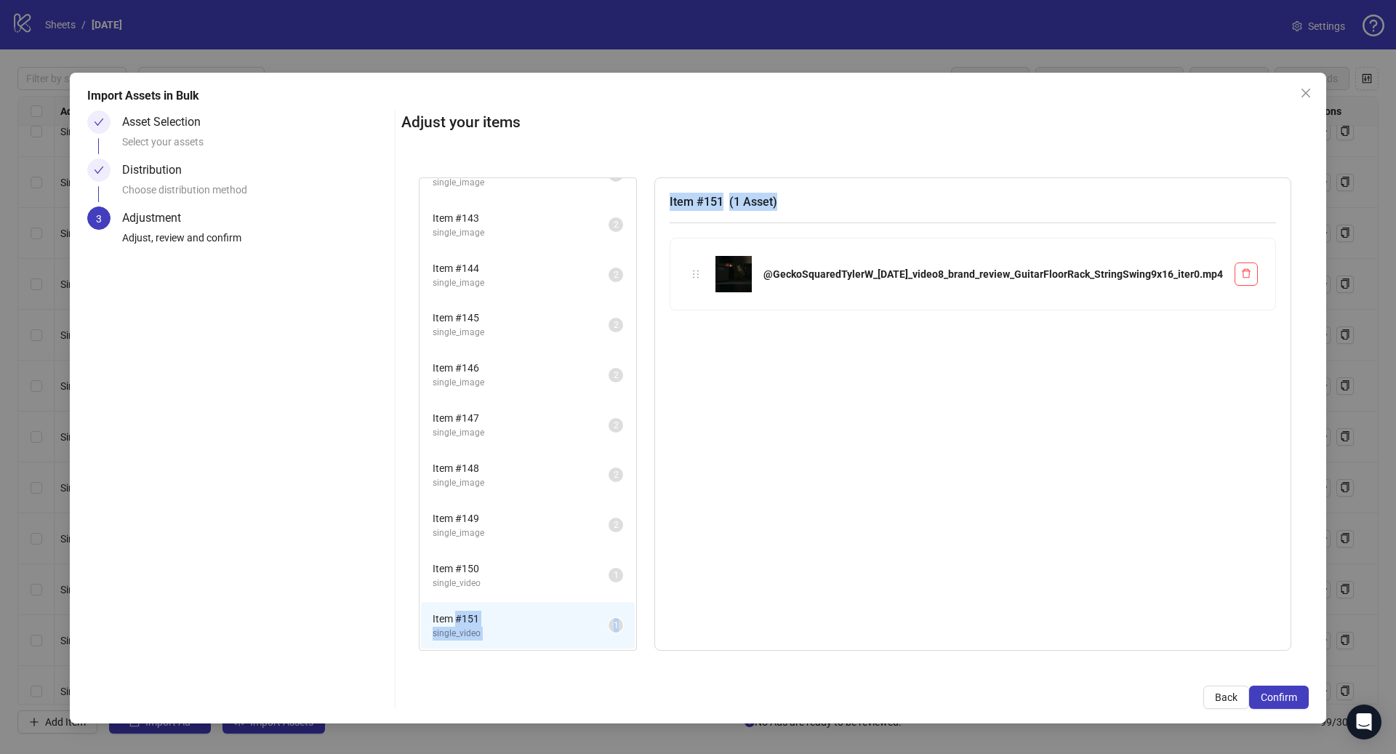
drag, startPoint x: 467, startPoint y: 614, endPoint x: 696, endPoint y: 371, distance: 333.7
click at [707, 352] on div "Item # 100 single_video 2 Item # 101 single_video 2 Item # 102 single_video 2 I…" at bounding box center [855, 414] width 872 height 474
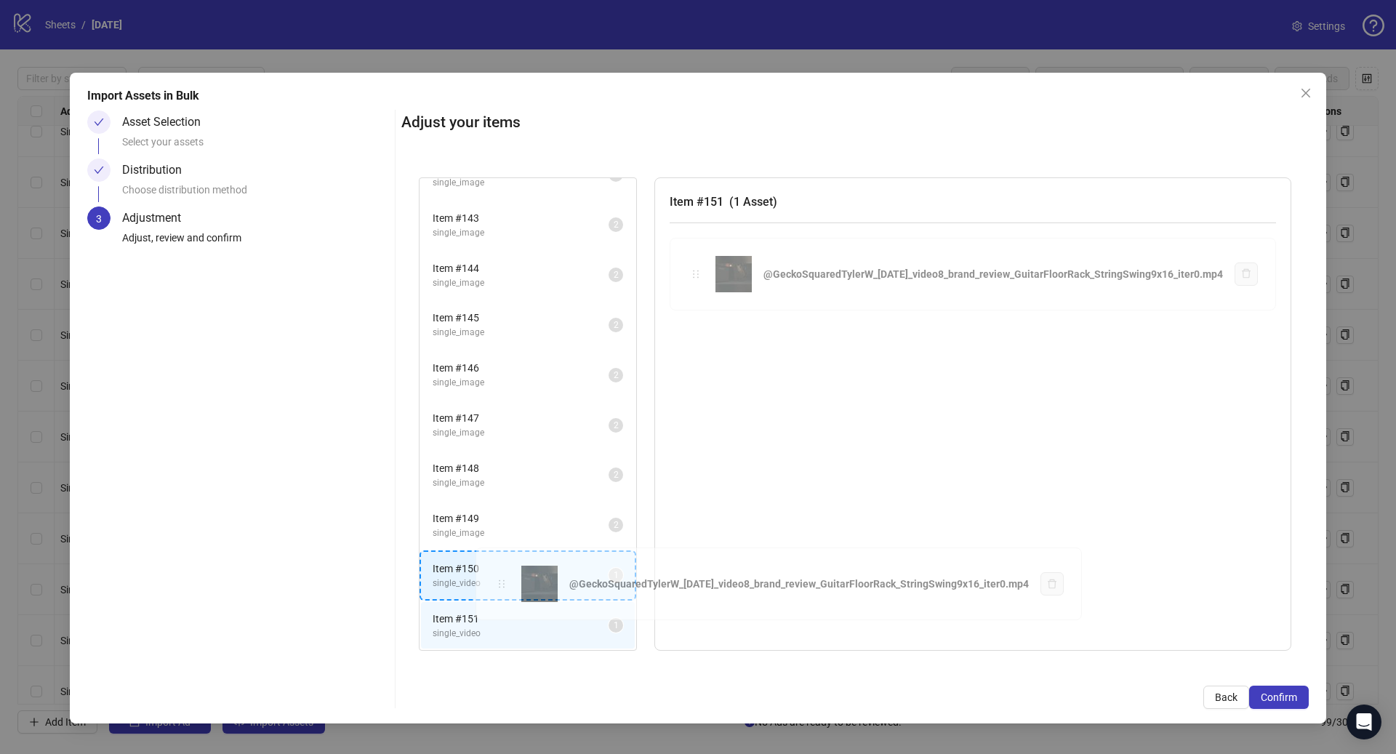
drag, startPoint x: 693, startPoint y: 271, endPoint x: 499, endPoint y: 582, distance: 366.7
click at [499, 582] on div "Item # 100 single_video 2 Item # 101 single_video 2 Item # 102 single_video 2 I…" at bounding box center [854, 414] width 907 height 509
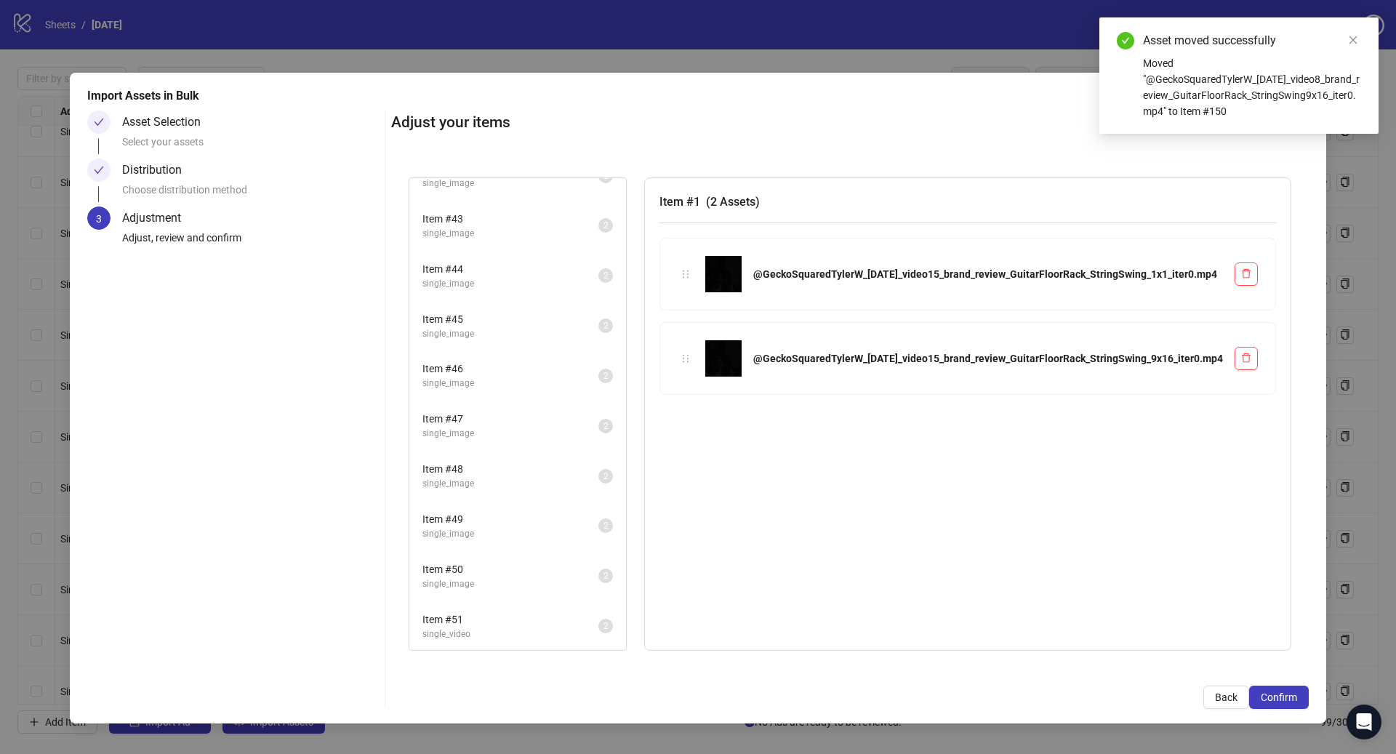
click at [499, 615] on span "Item # 51" at bounding box center [510, 619] width 176 height 16
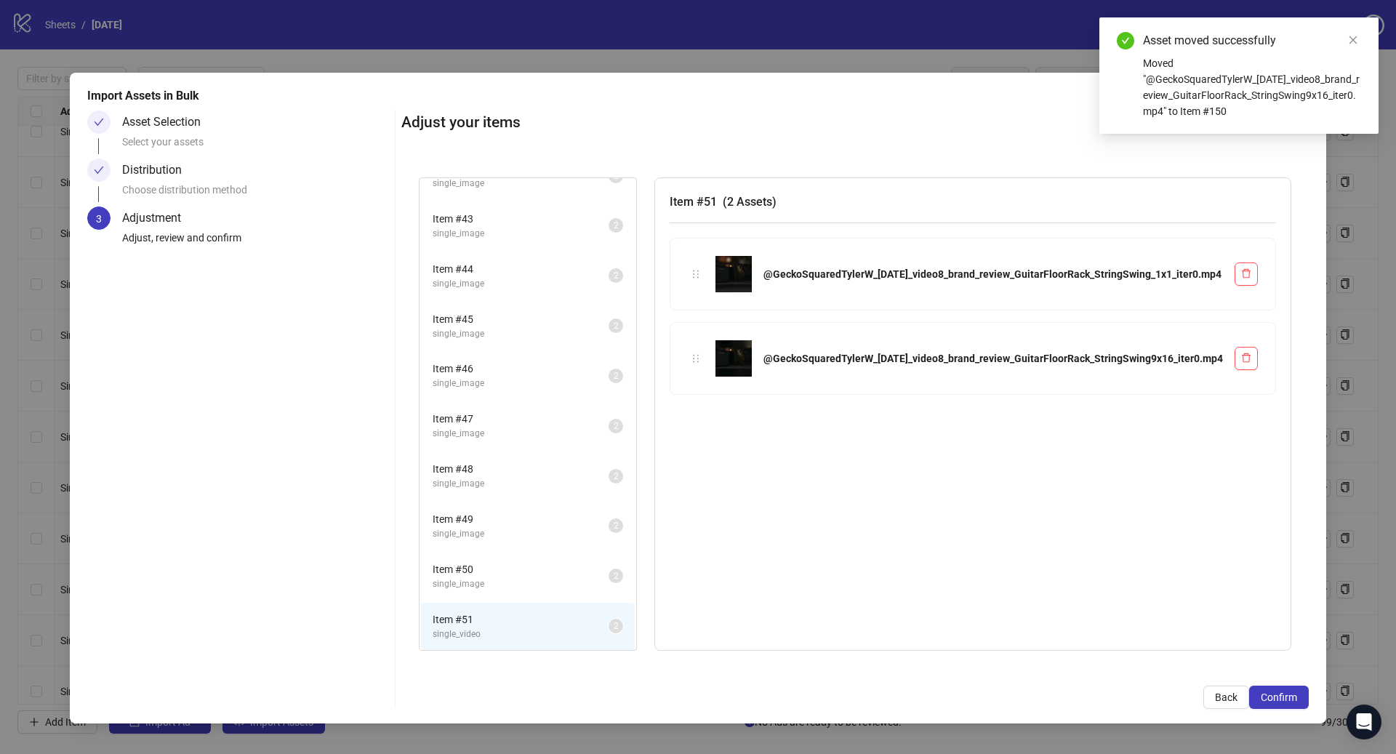
click at [504, 564] on span "Item # 50" at bounding box center [520, 569] width 176 height 16
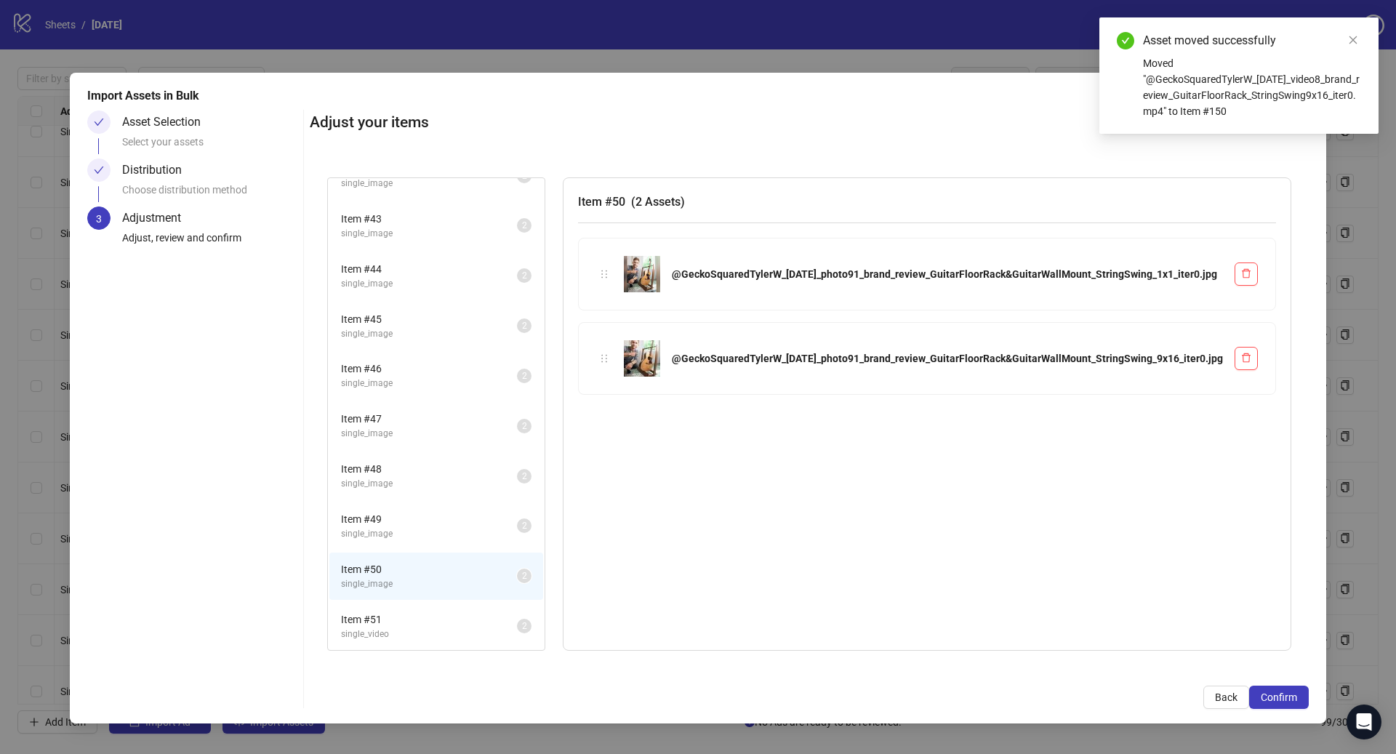
click at [507, 535] on span "single_image" at bounding box center [429, 534] width 176 height 14
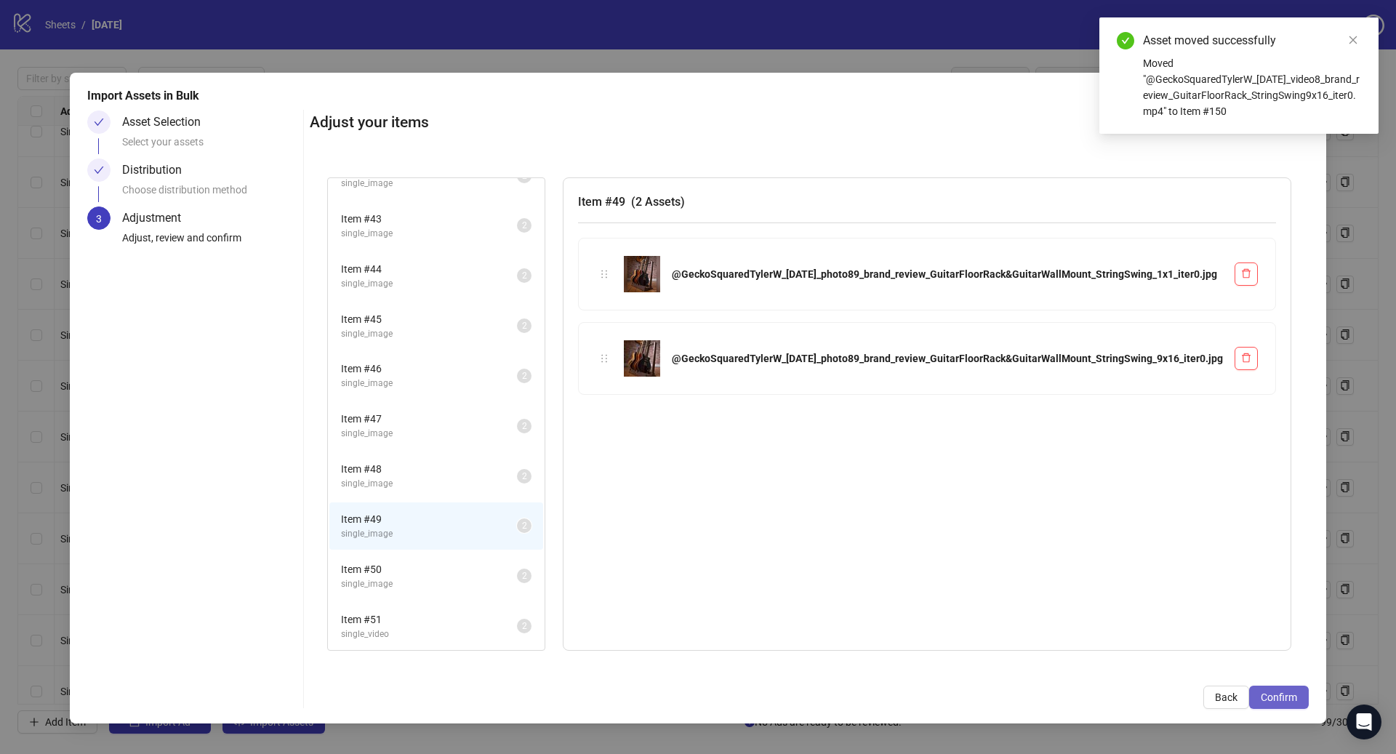
click at [1273, 701] on span "Confirm" at bounding box center [1278, 697] width 36 height 12
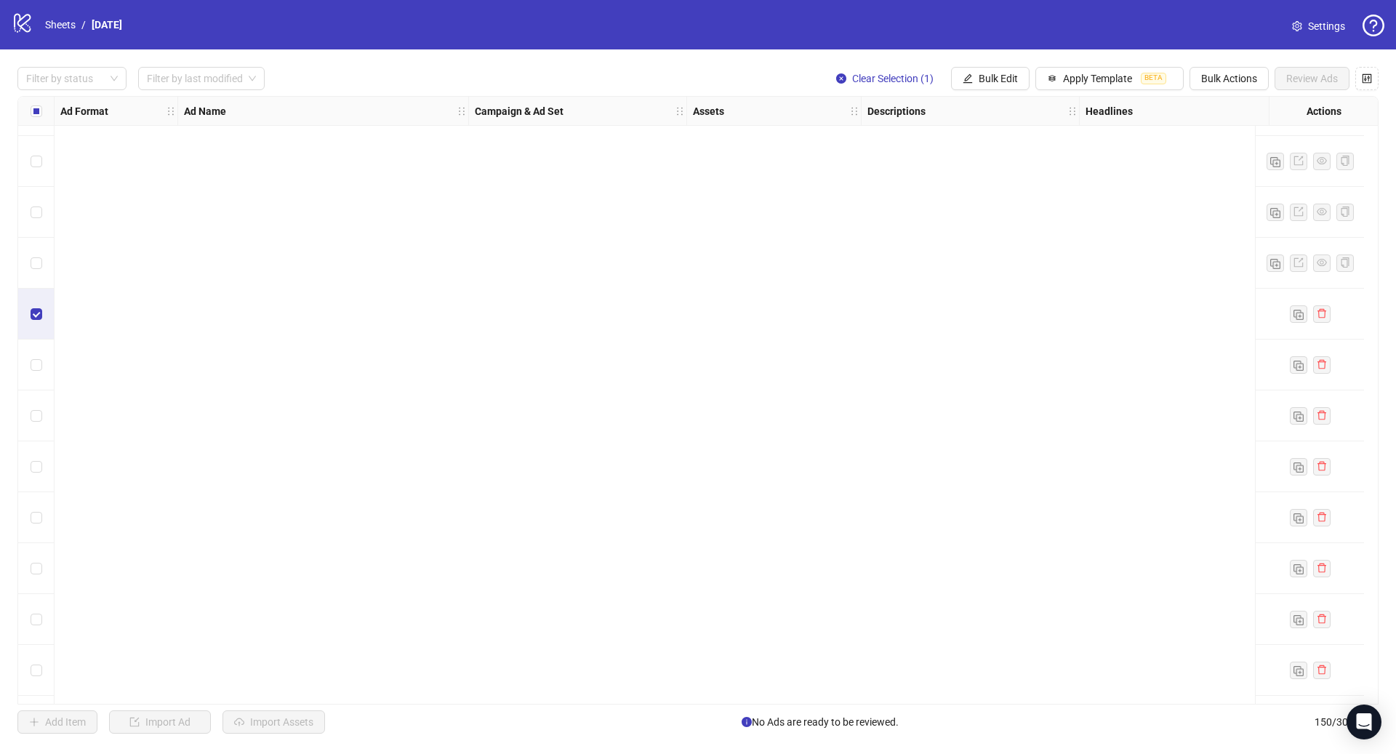
scroll to position [6732, 0]
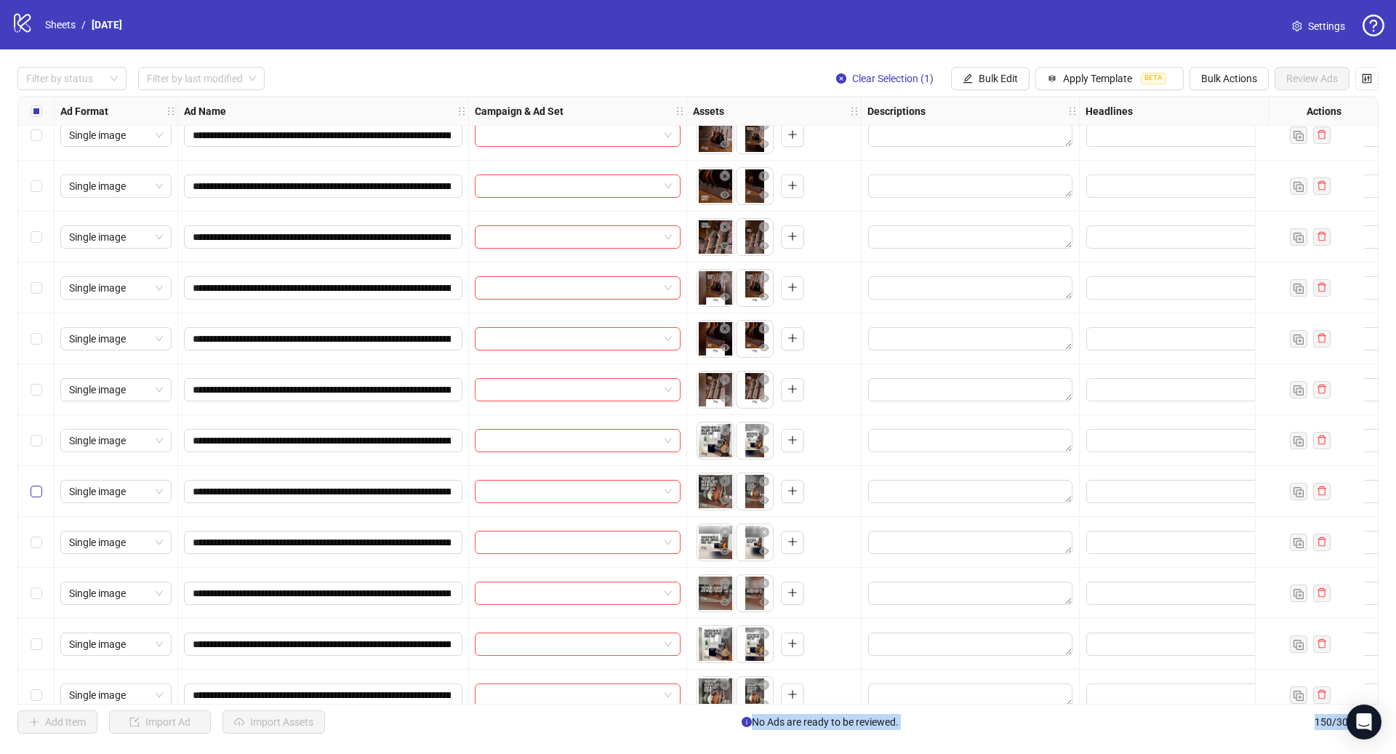
click at [40, 483] on label "Select row 140" at bounding box center [37, 491] width 12 height 16
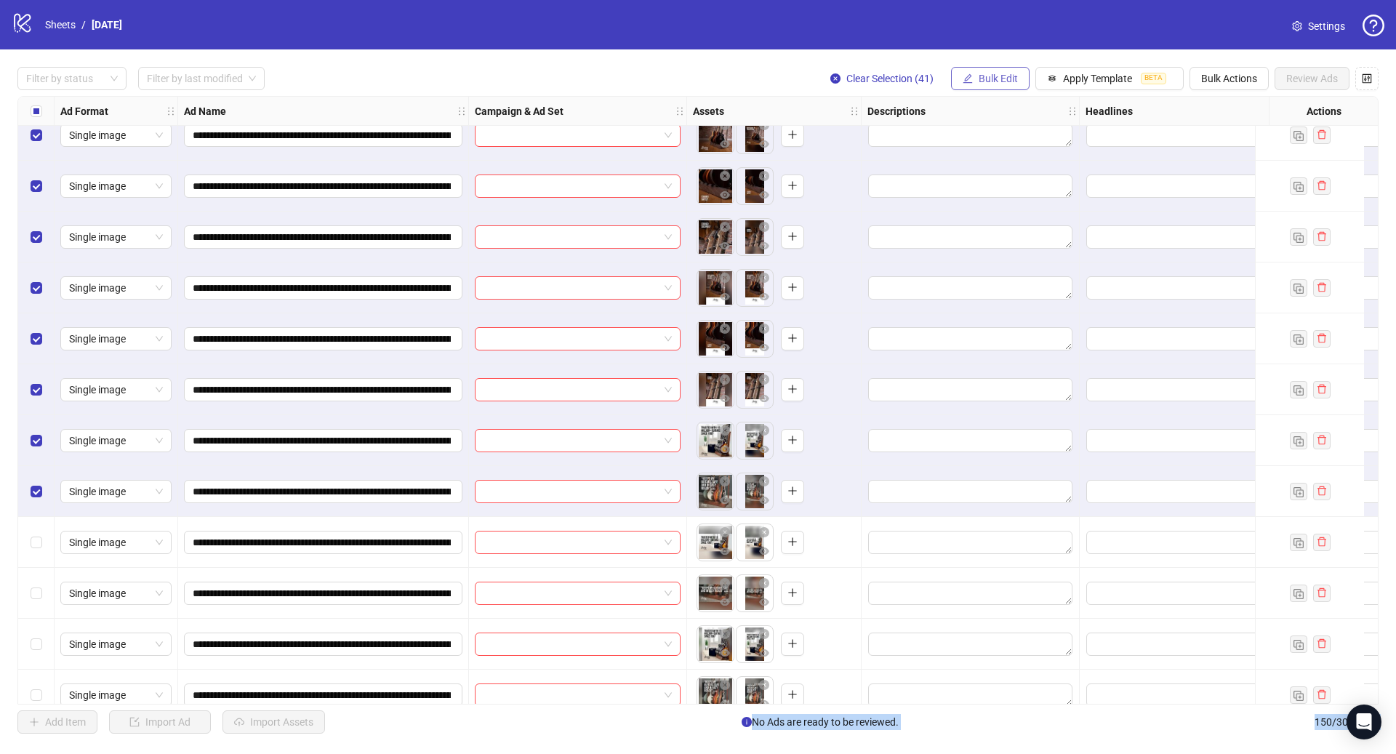
click at [981, 86] on button "Bulk Edit" at bounding box center [990, 78] width 79 height 23
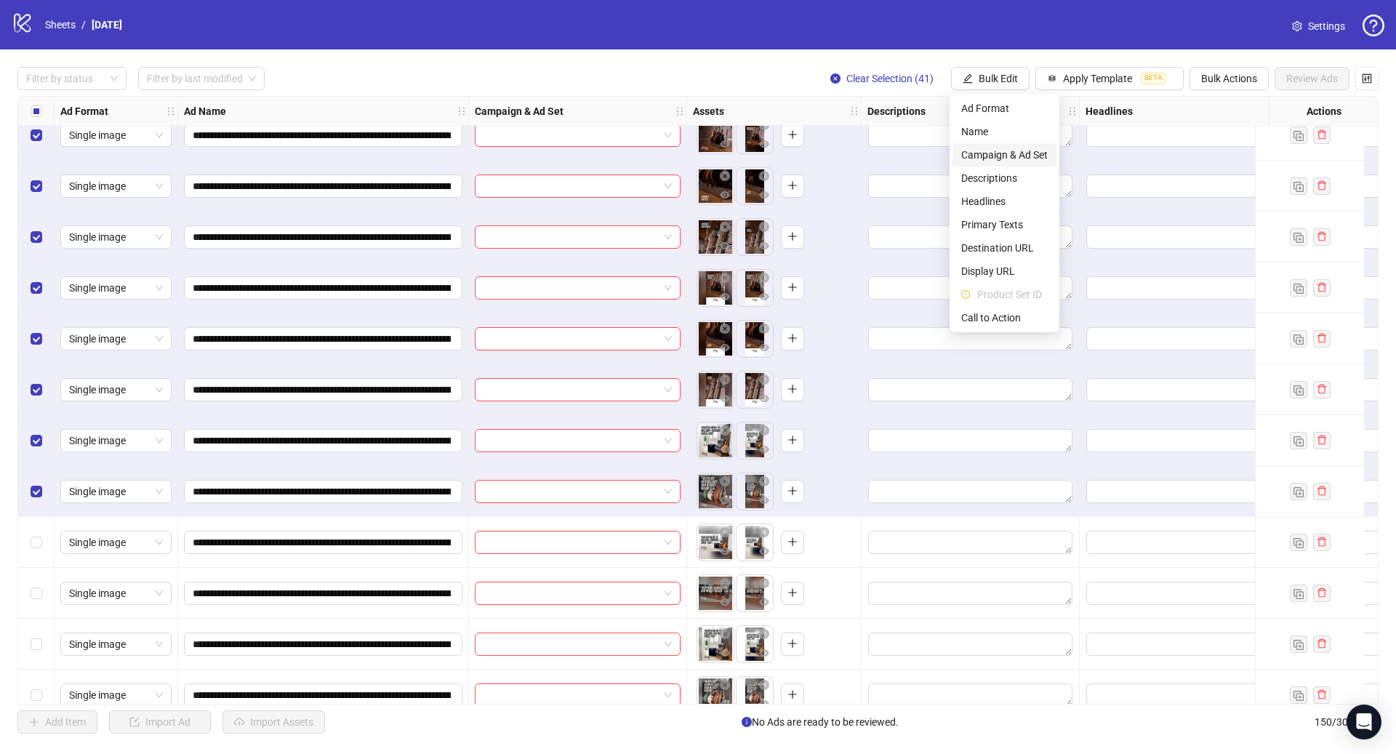
click at [989, 153] on span "Campaign & Ad Set" at bounding box center [1004, 155] width 86 height 16
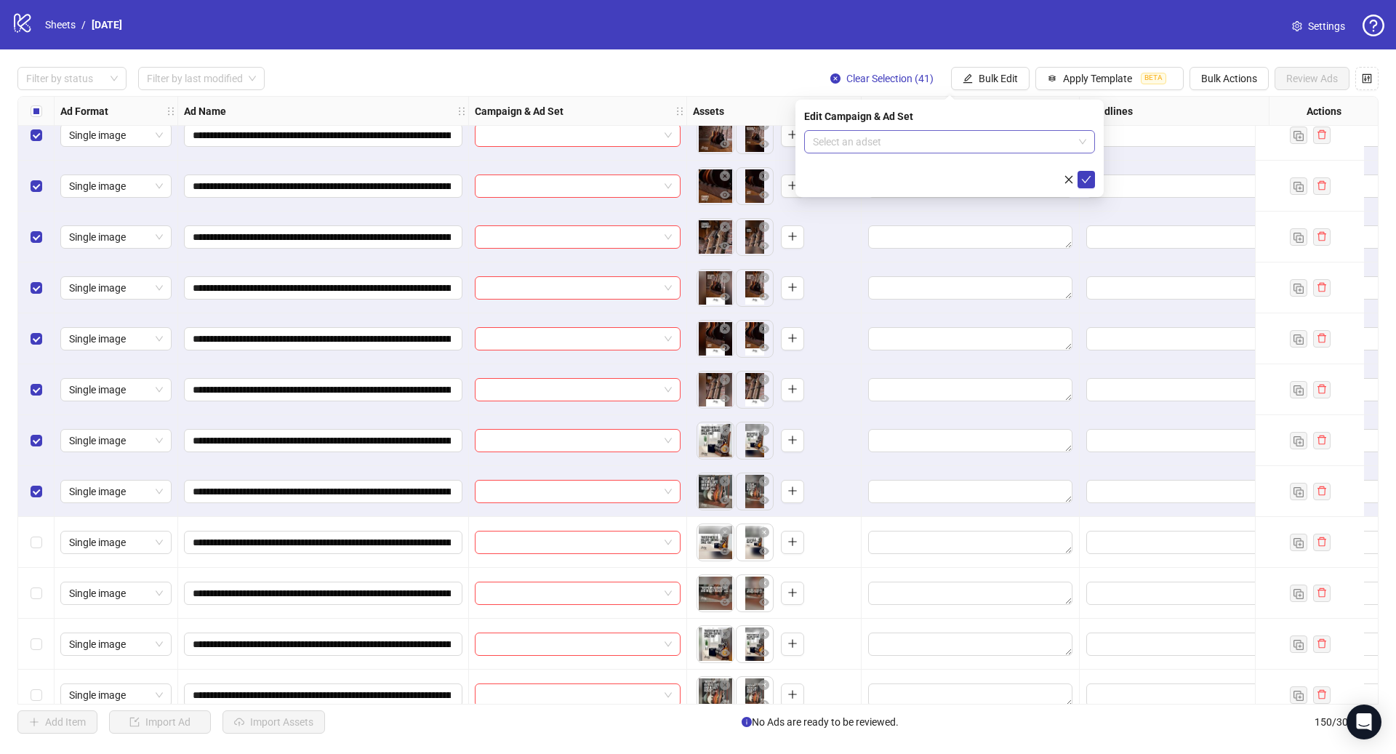
click at [911, 146] on input "search" at bounding box center [943, 142] width 260 height 22
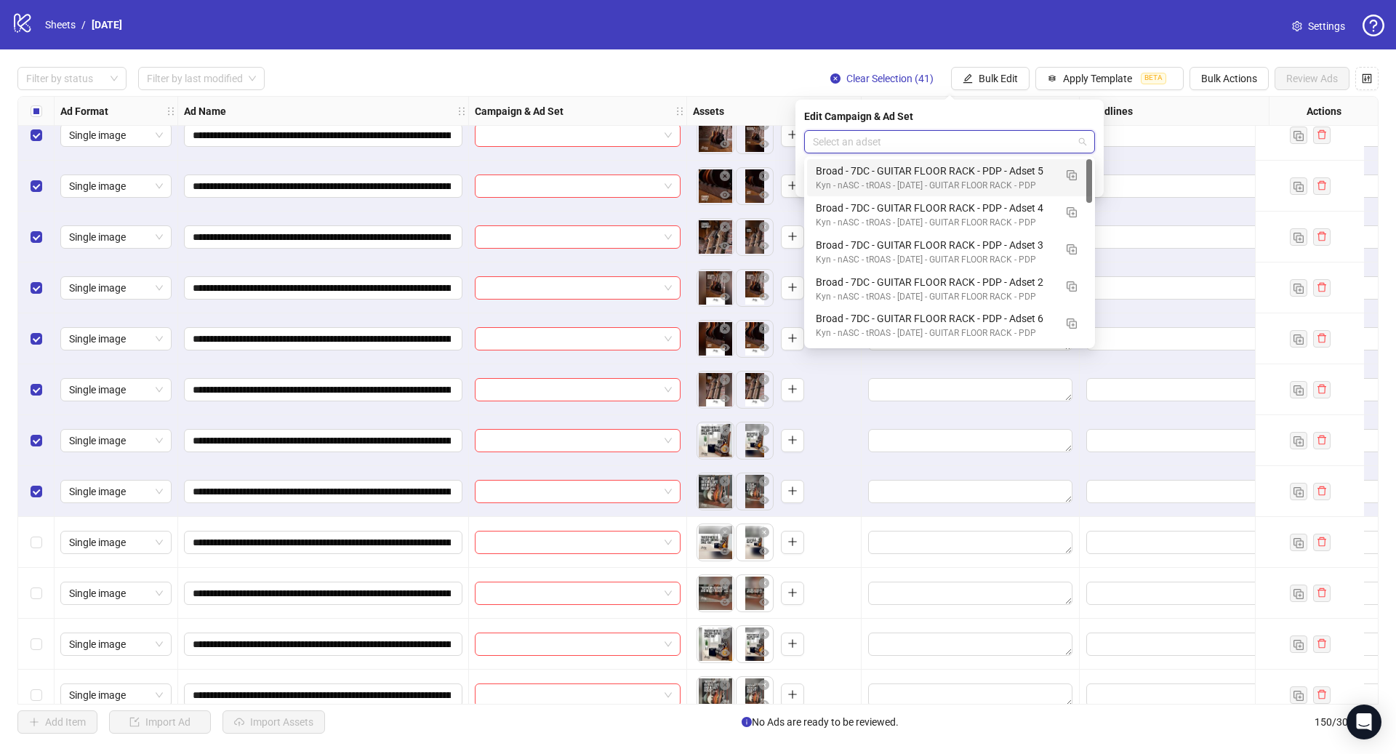
paste input "**********"
type input "**********"
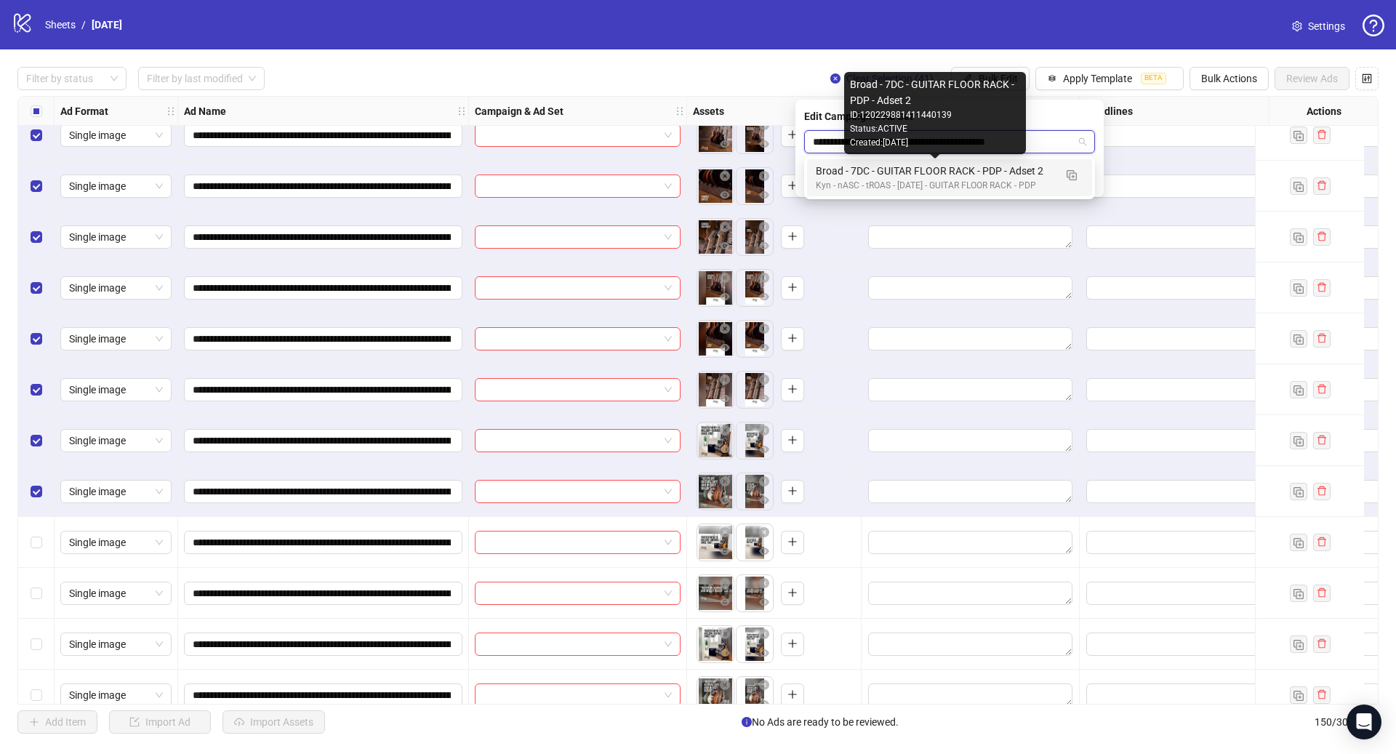
click at [935, 169] on div "Broad - 7DC - GUITAR FLOOR RACK - PDP - Adset 2" at bounding box center [935, 171] width 238 height 16
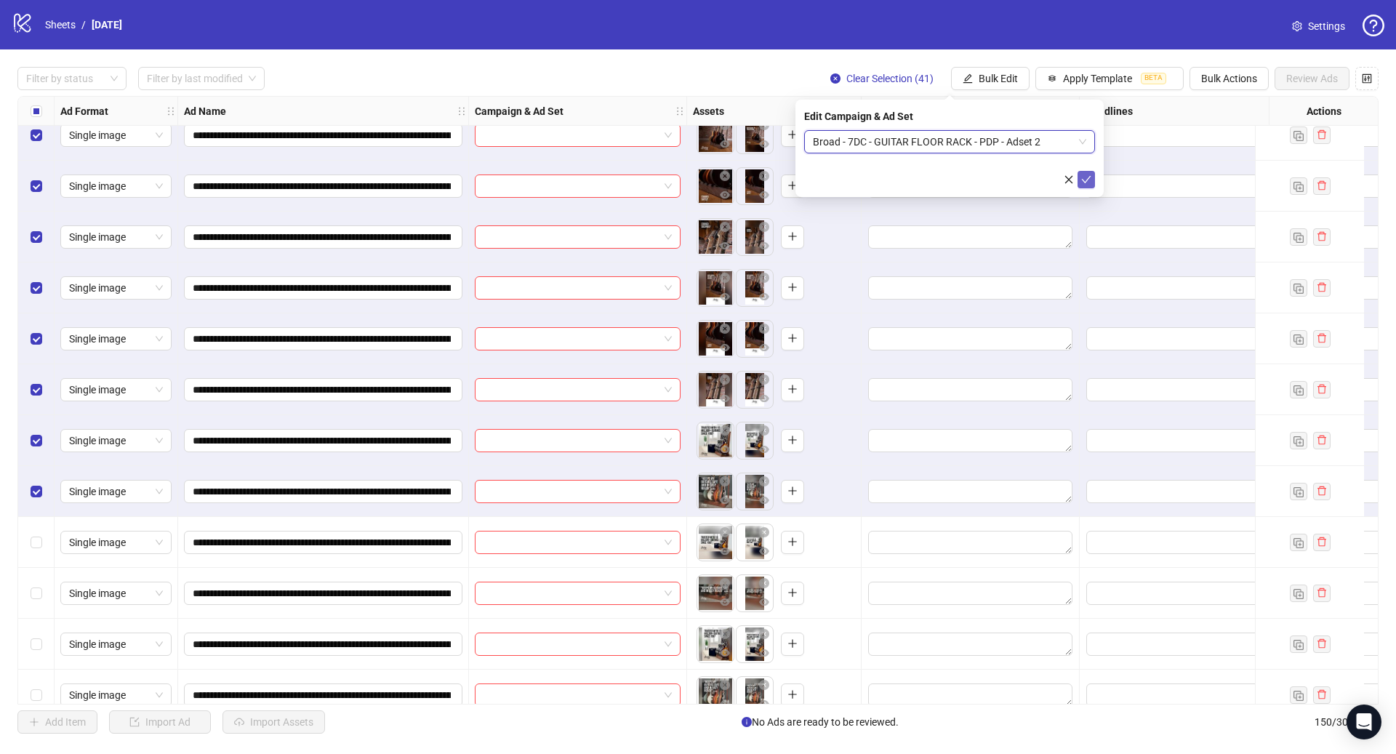
click at [1090, 179] on icon "check" at bounding box center [1086, 179] width 10 height 10
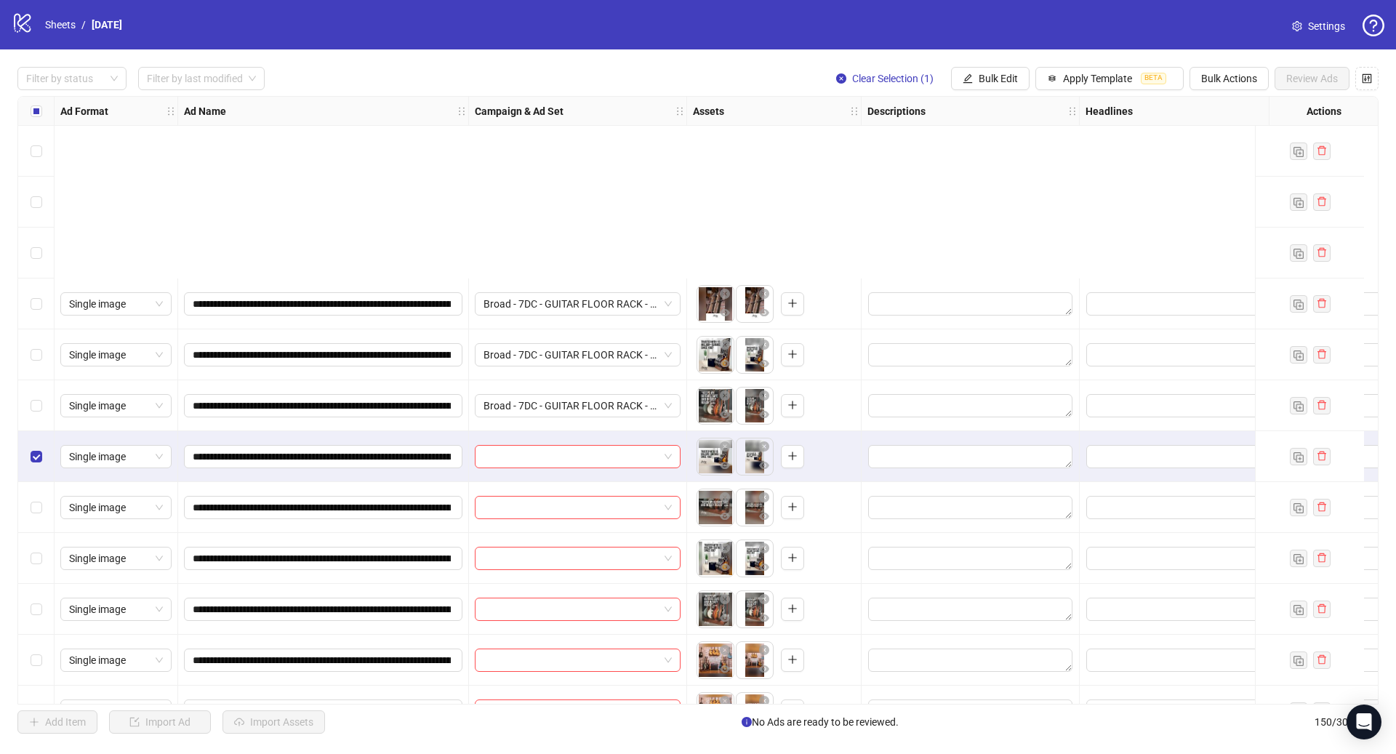
scroll to position [7059, 0]
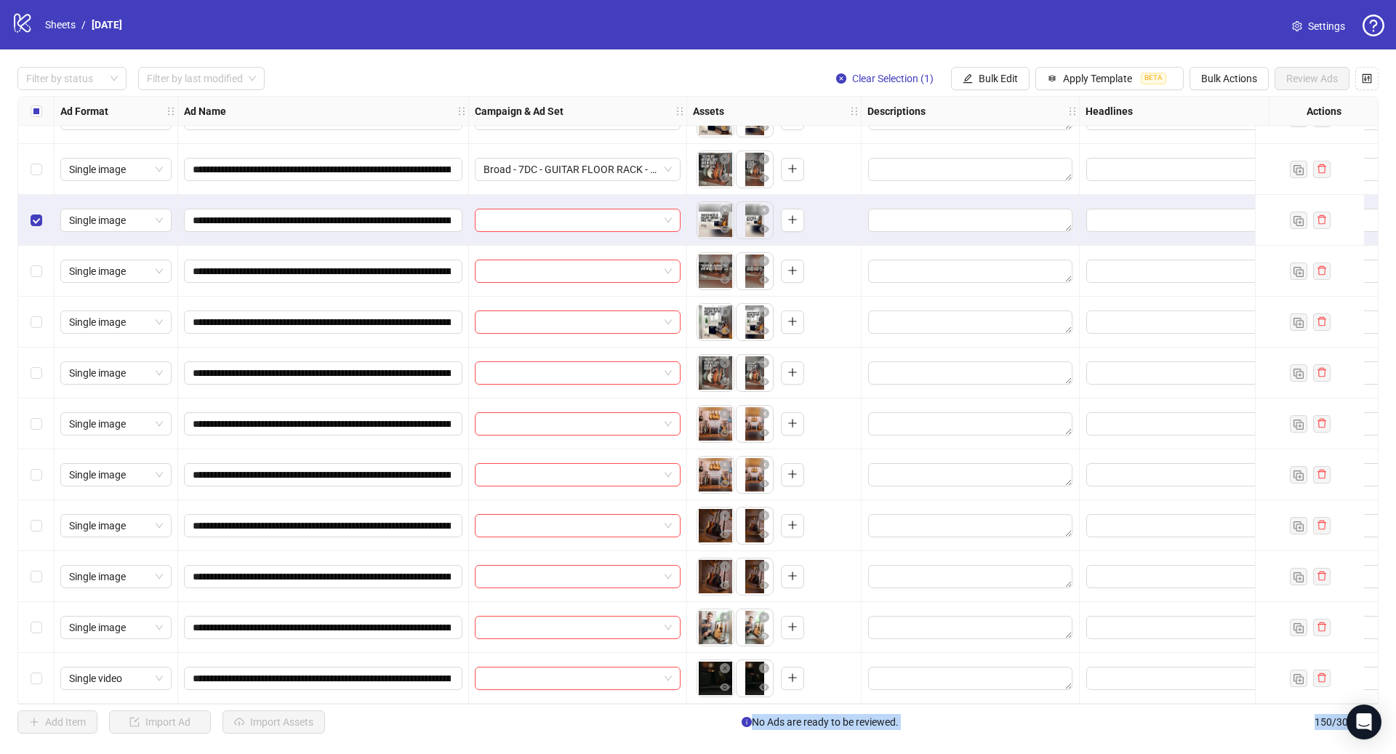
click at [41, 669] on div "Select row 150" at bounding box center [36, 678] width 36 height 51
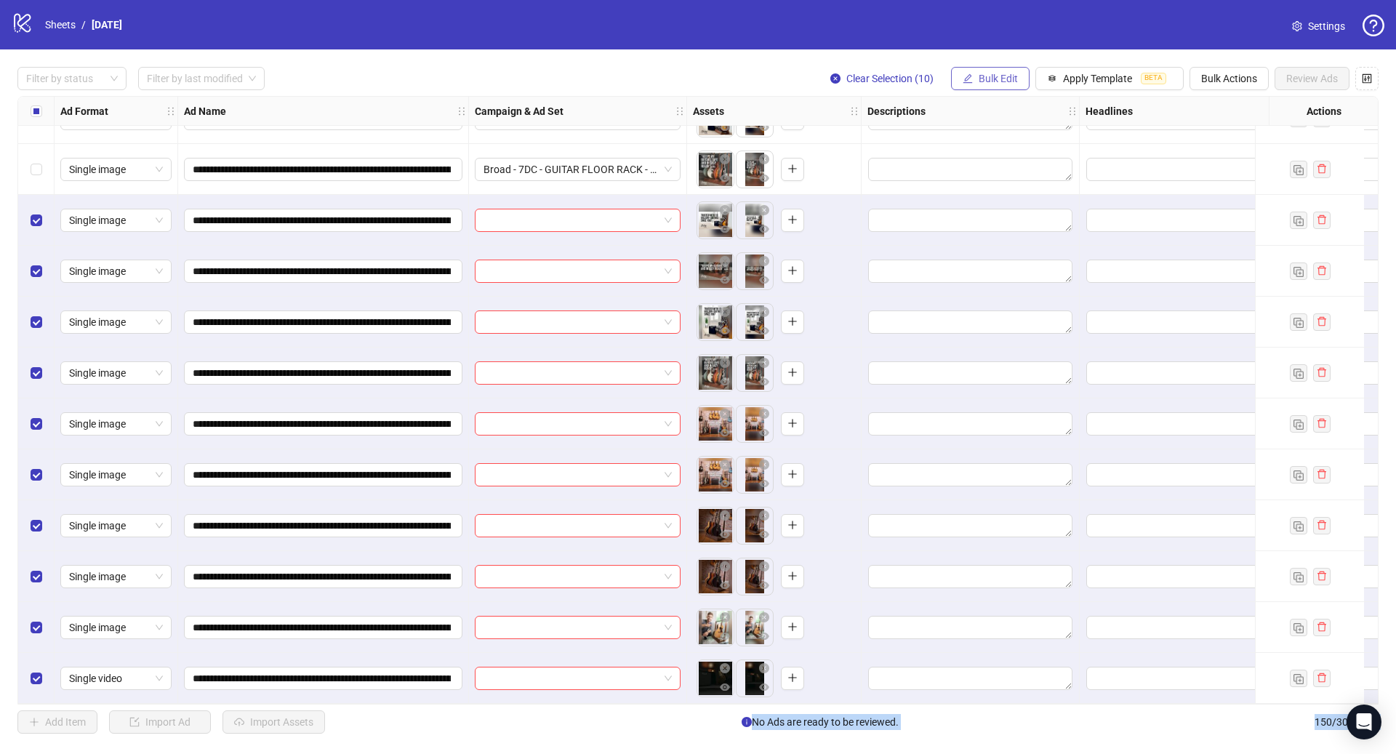
click at [988, 70] on button "Bulk Edit" at bounding box center [990, 78] width 79 height 23
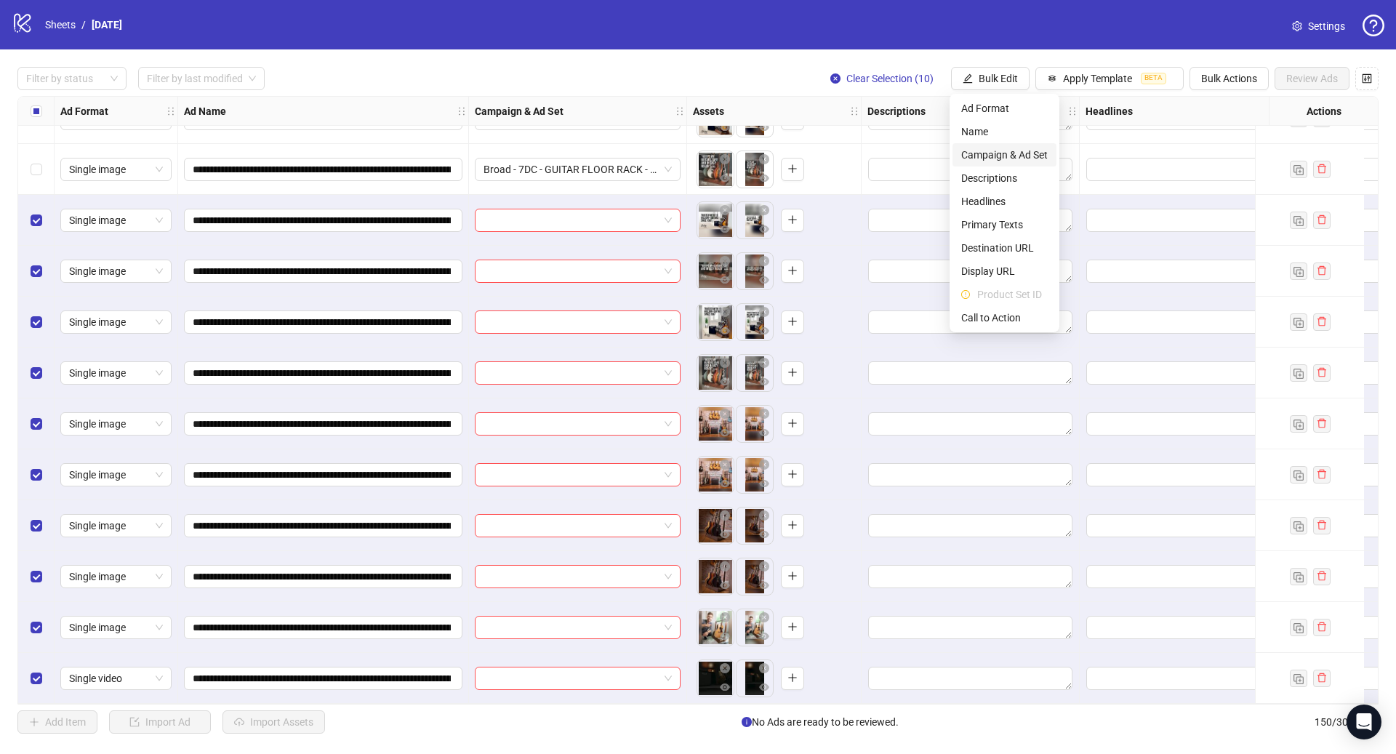
click at [1026, 153] on span "Campaign & Ad Set" at bounding box center [1004, 155] width 86 height 16
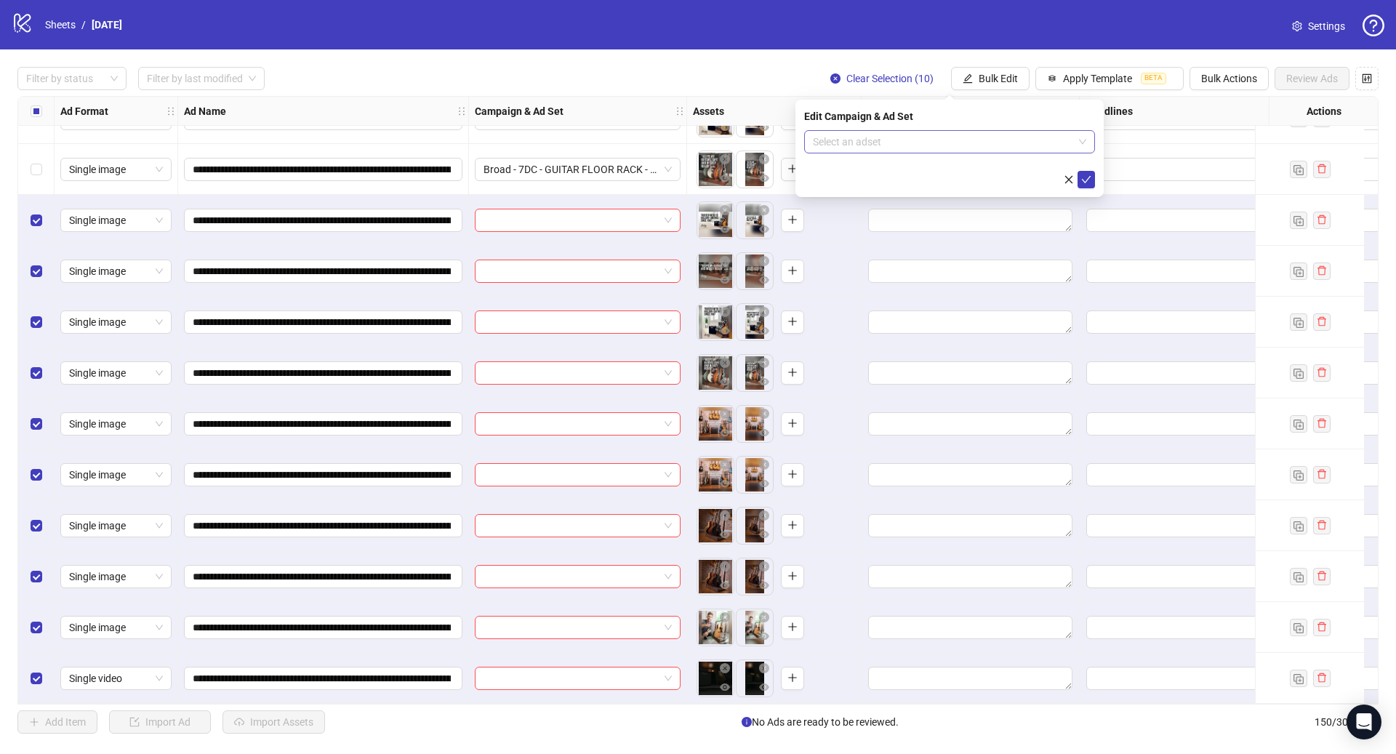
click at [898, 137] on input "search" at bounding box center [943, 142] width 260 height 22
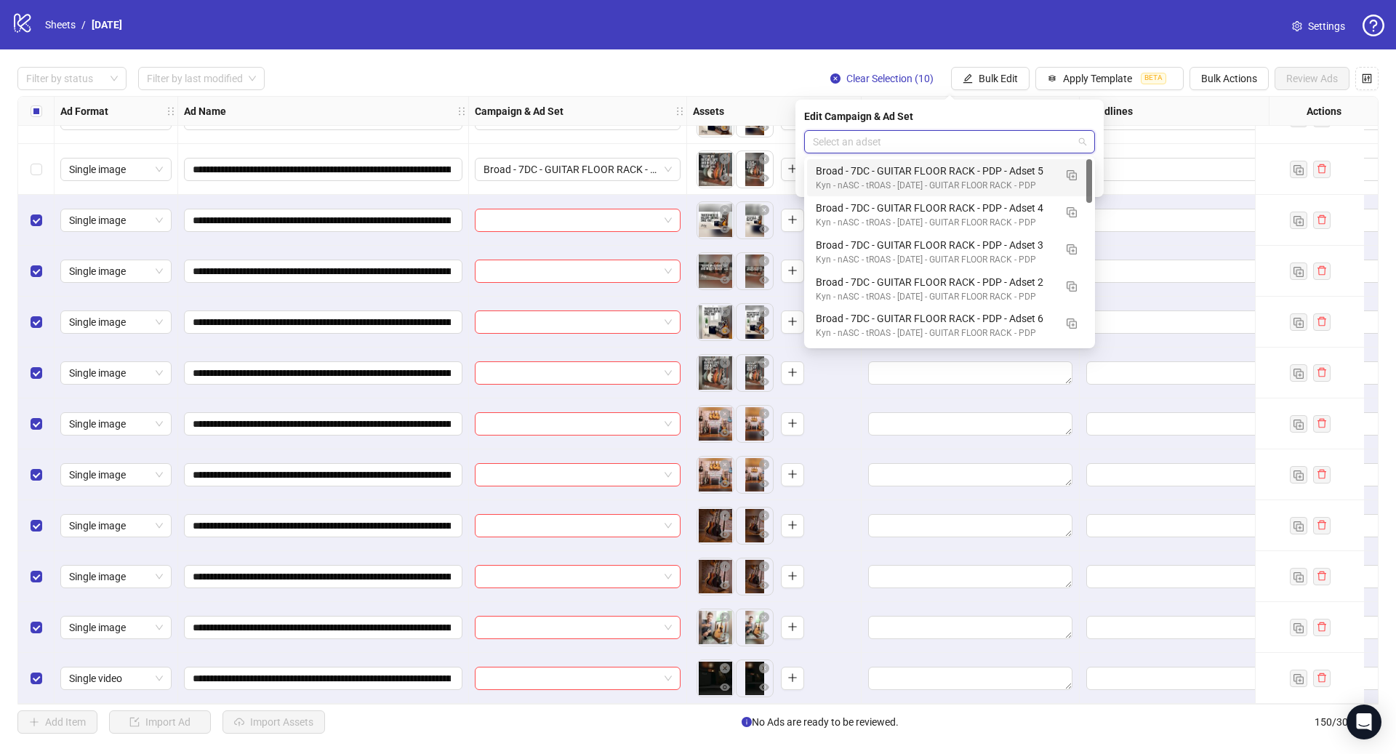
paste input "**********"
type input "**********"
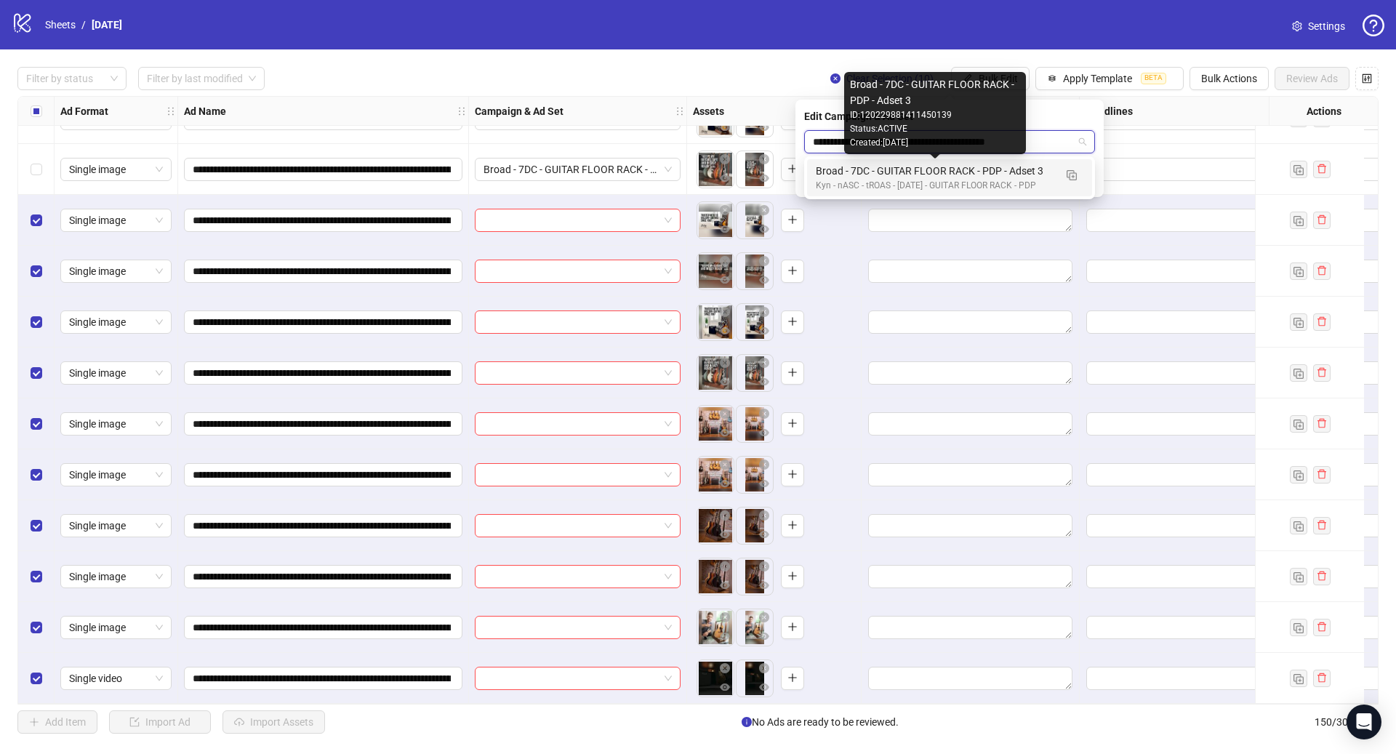
click at [959, 169] on div "Broad - 7DC - GUITAR FLOOR RACK - PDP - Adset 3" at bounding box center [935, 171] width 238 height 16
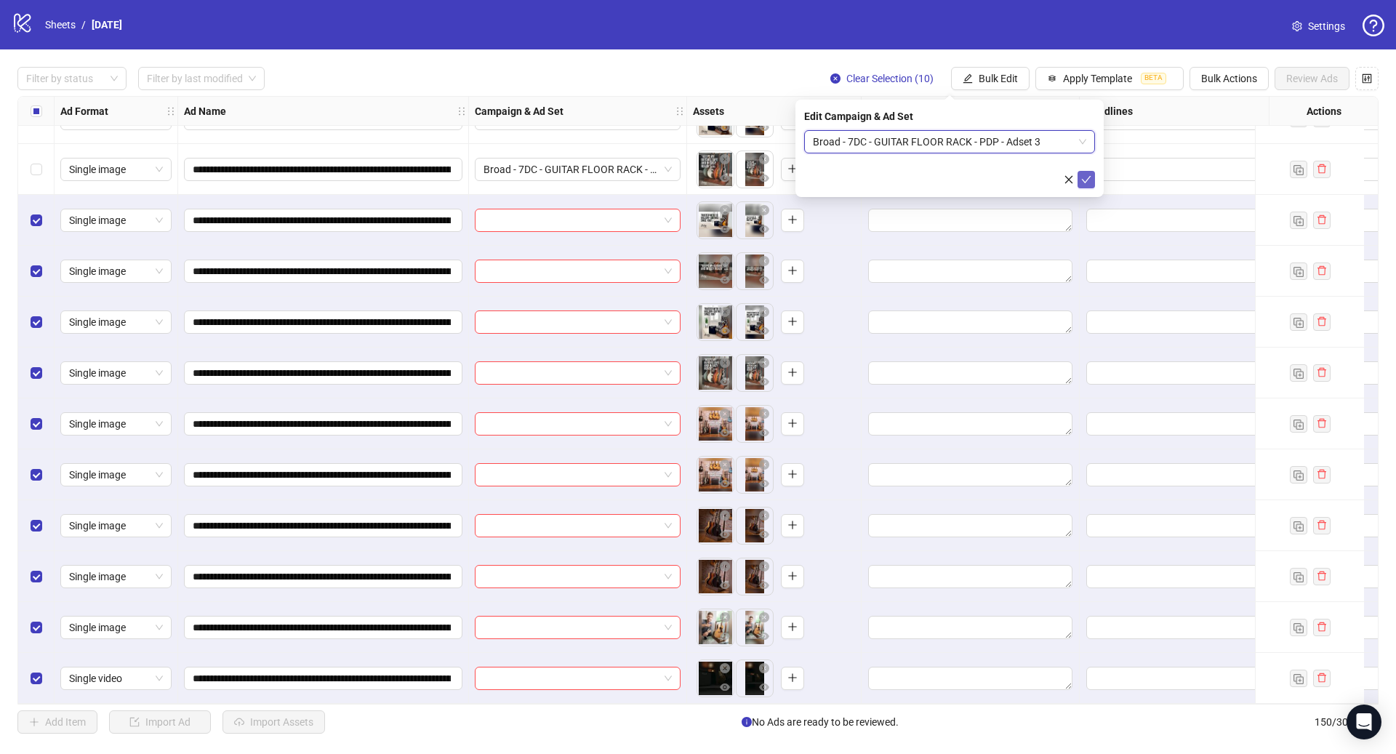
click at [1093, 177] on button "submit" at bounding box center [1085, 179] width 17 height 17
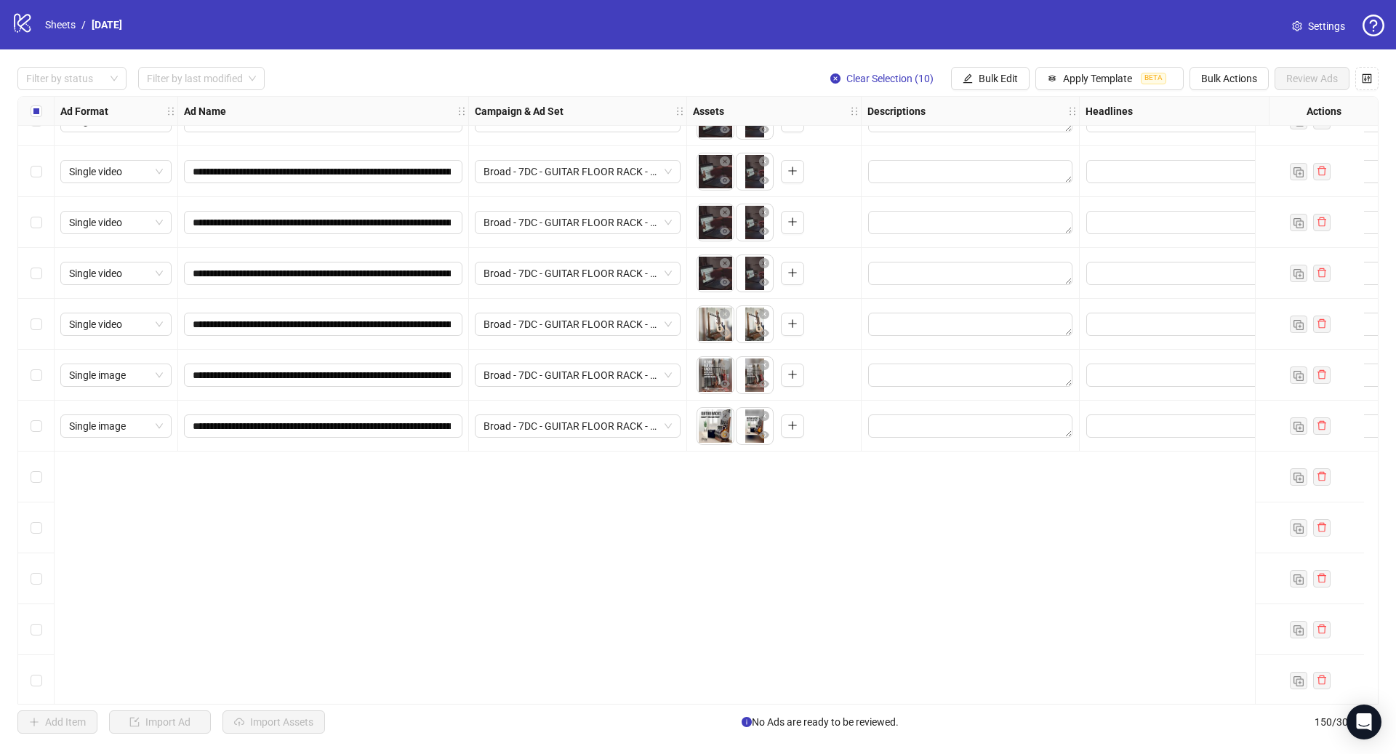
scroll to position [4973, 0]
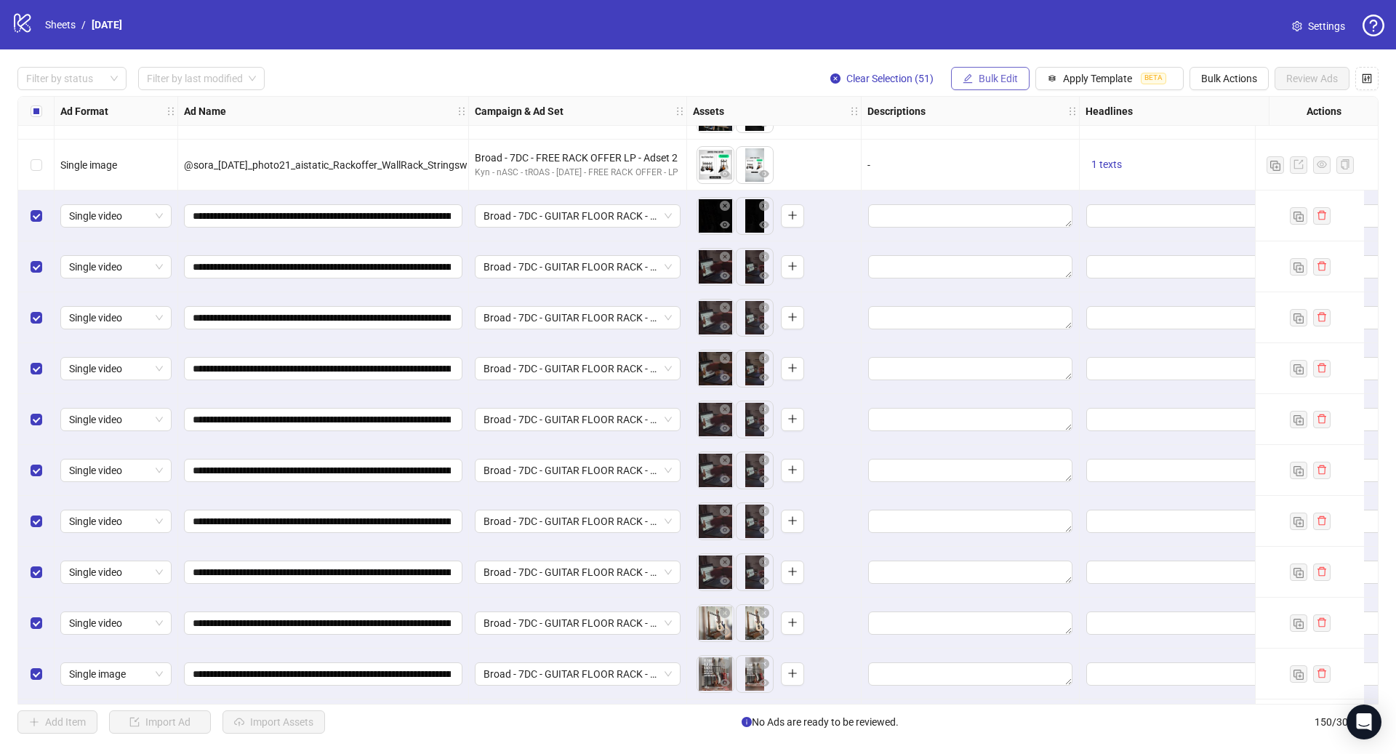
click at [990, 73] on span "Bulk Edit" at bounding box center [997, 79] width 39 height 12
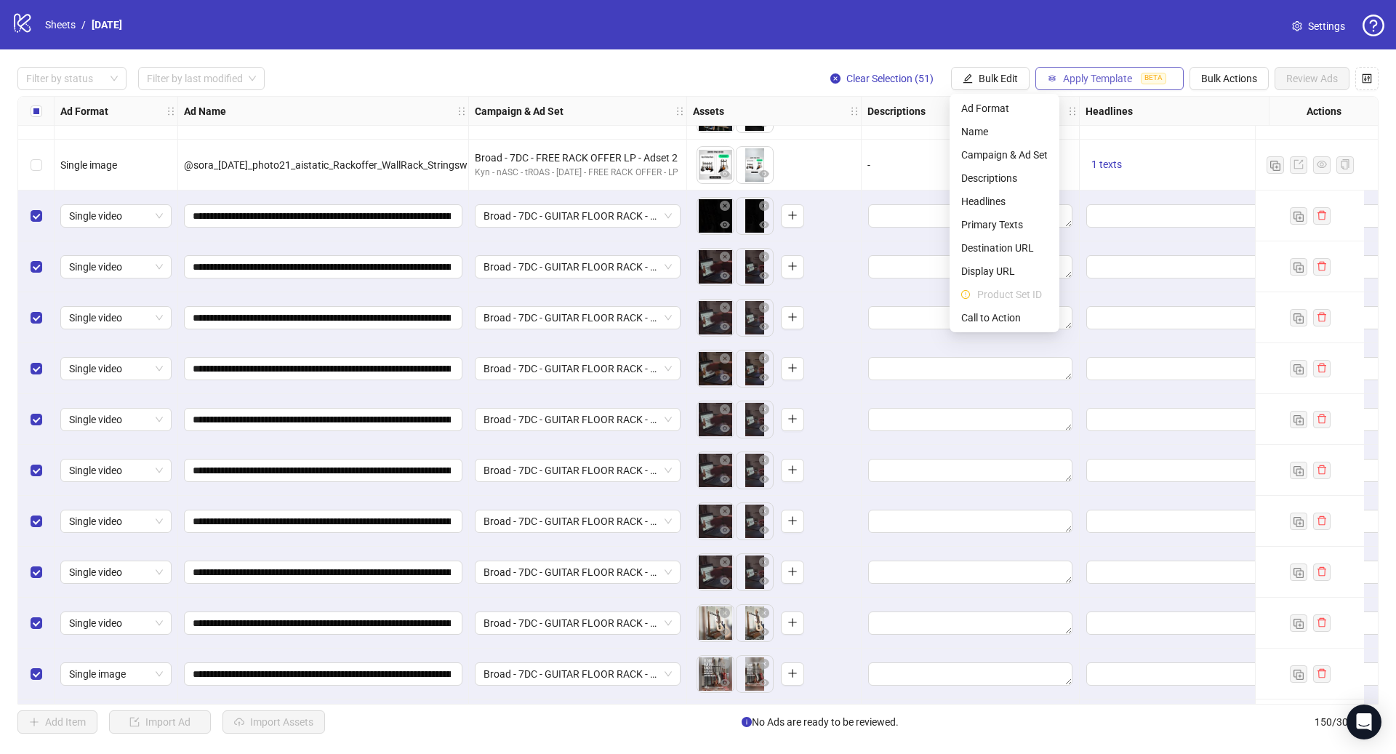
click at [1111, 74] on span "Apply Template" at bounding box center [1097, 79] width 69 height 12
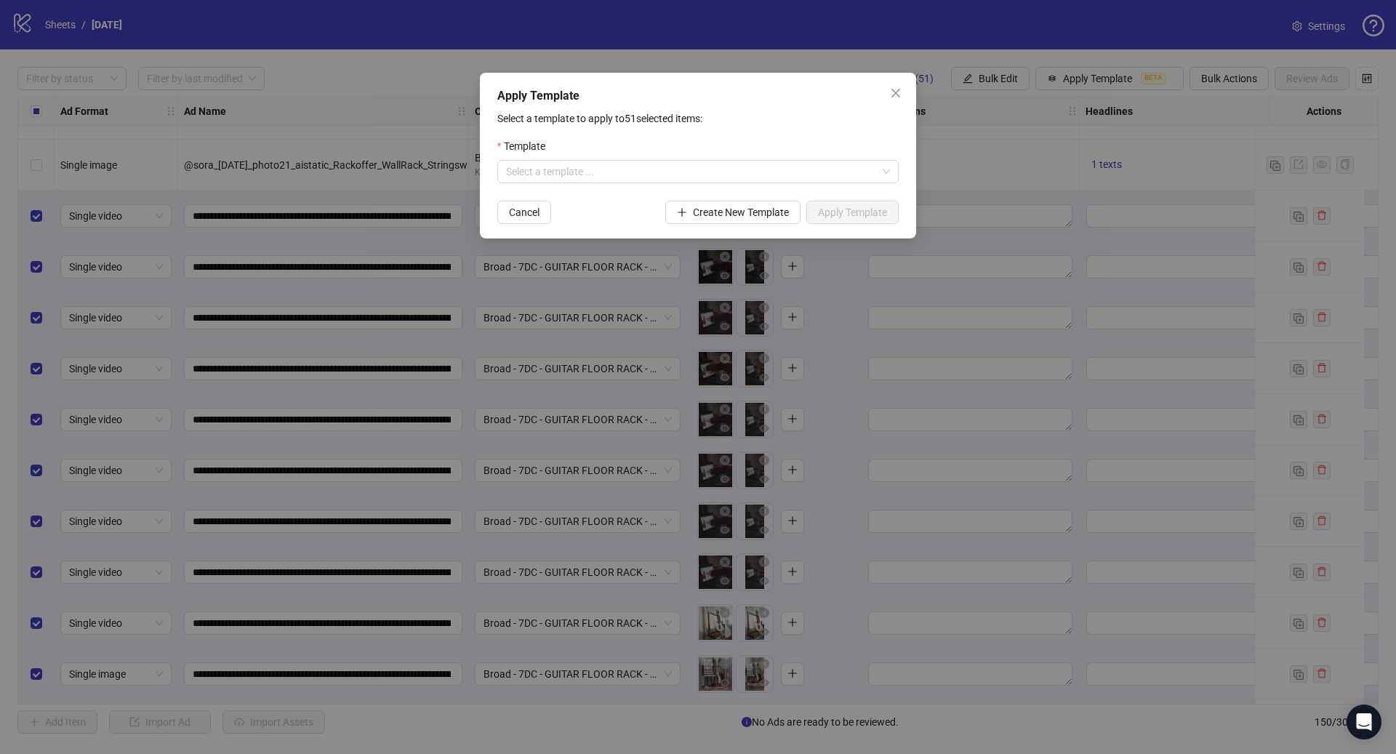
click at [704, 185] on form "Template Select a template ... Cancel Create New Template Apply Template" at bounding box center [697, 181] width 401 height 86
click at [704, 181] on input "search" at bounding box center [691, 172] width 371 height 22
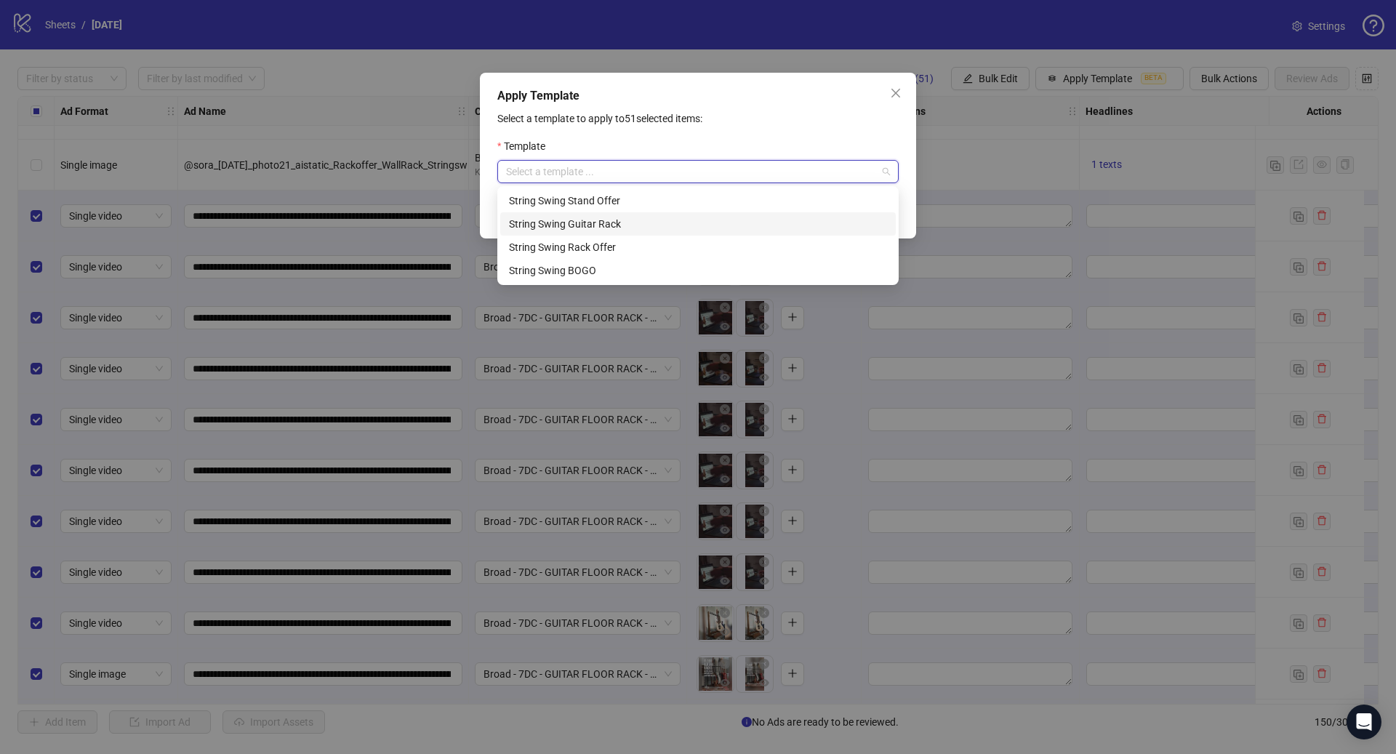
click at [621, 228] on div "String Swing Guitar Rack" at bounding box center [698, 224] width 378 height 16
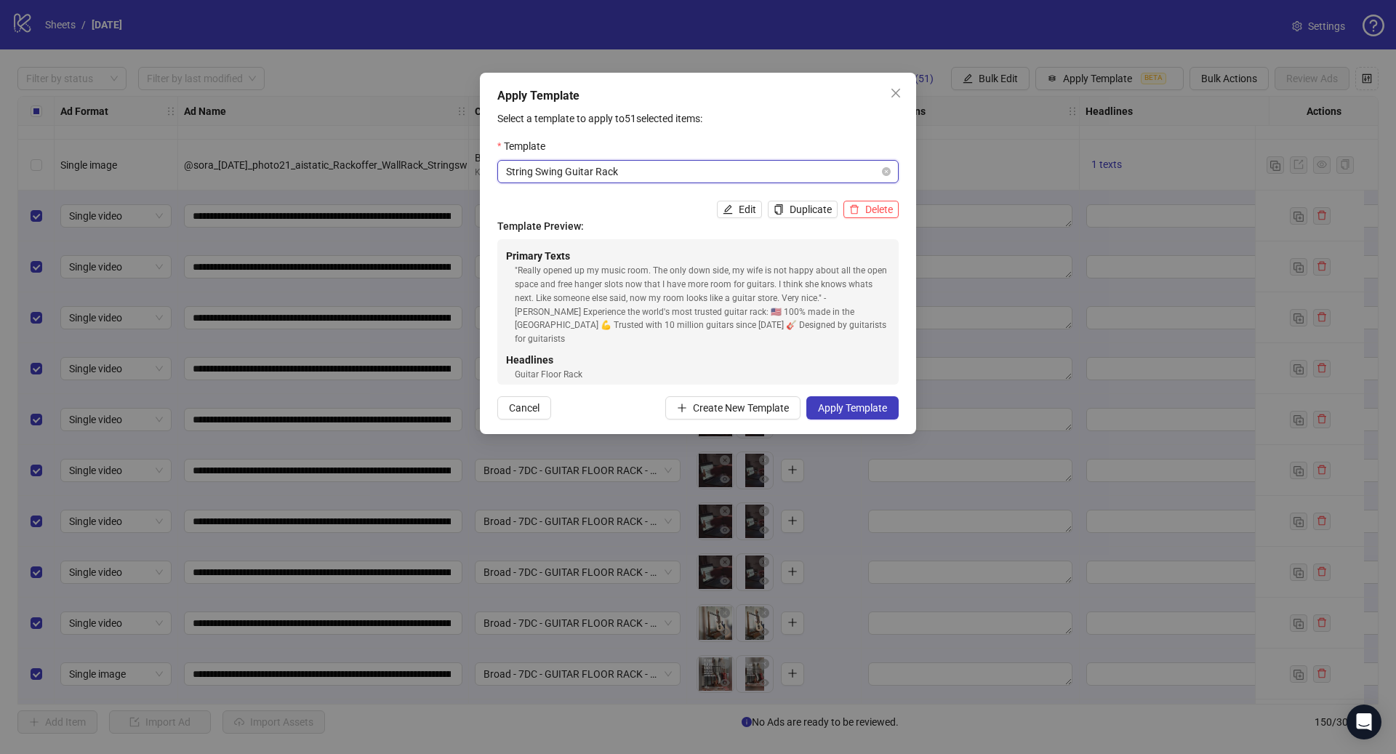
click at [597, 174] on span "String Swing Guitar Rack" at bounding box center [698, 172] width 384 height 22
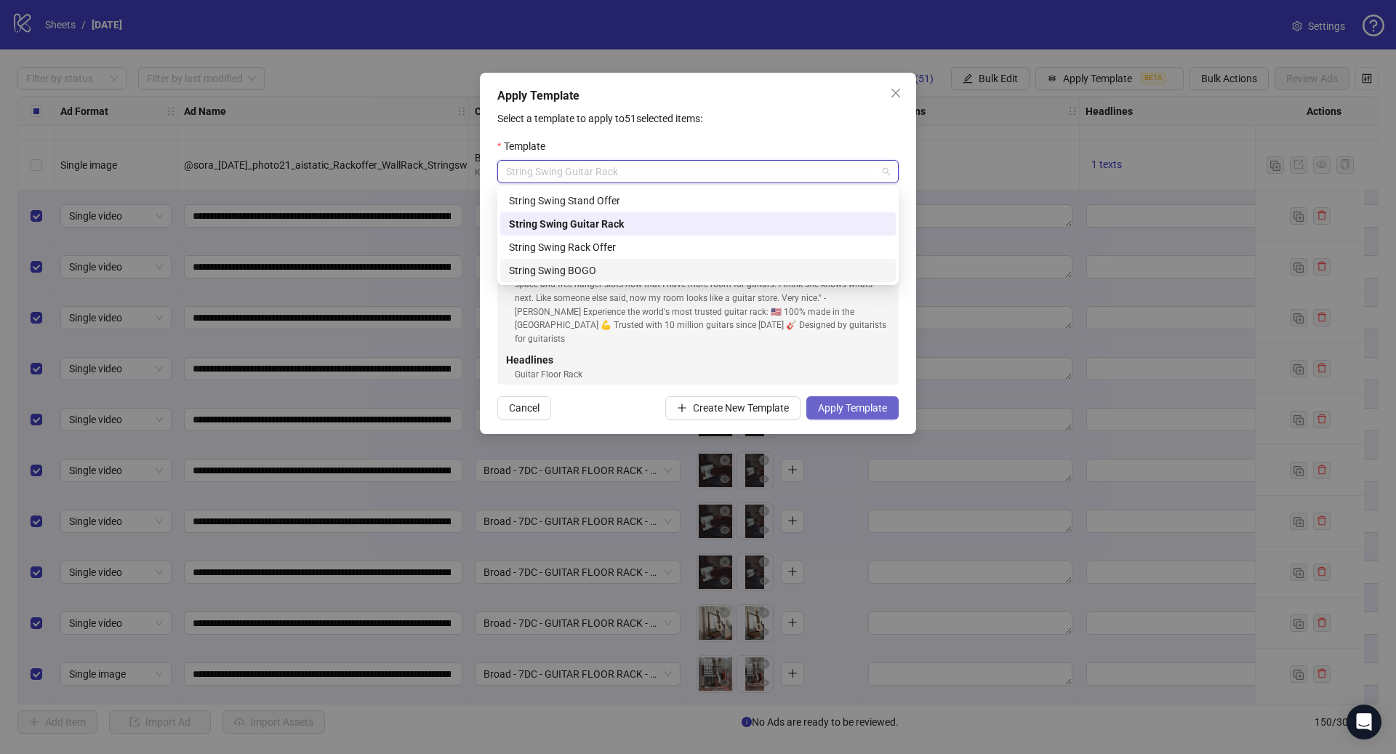
click at [856, 412] on span "Apply Template" at bounding box center [852, 408] width 69 height 12
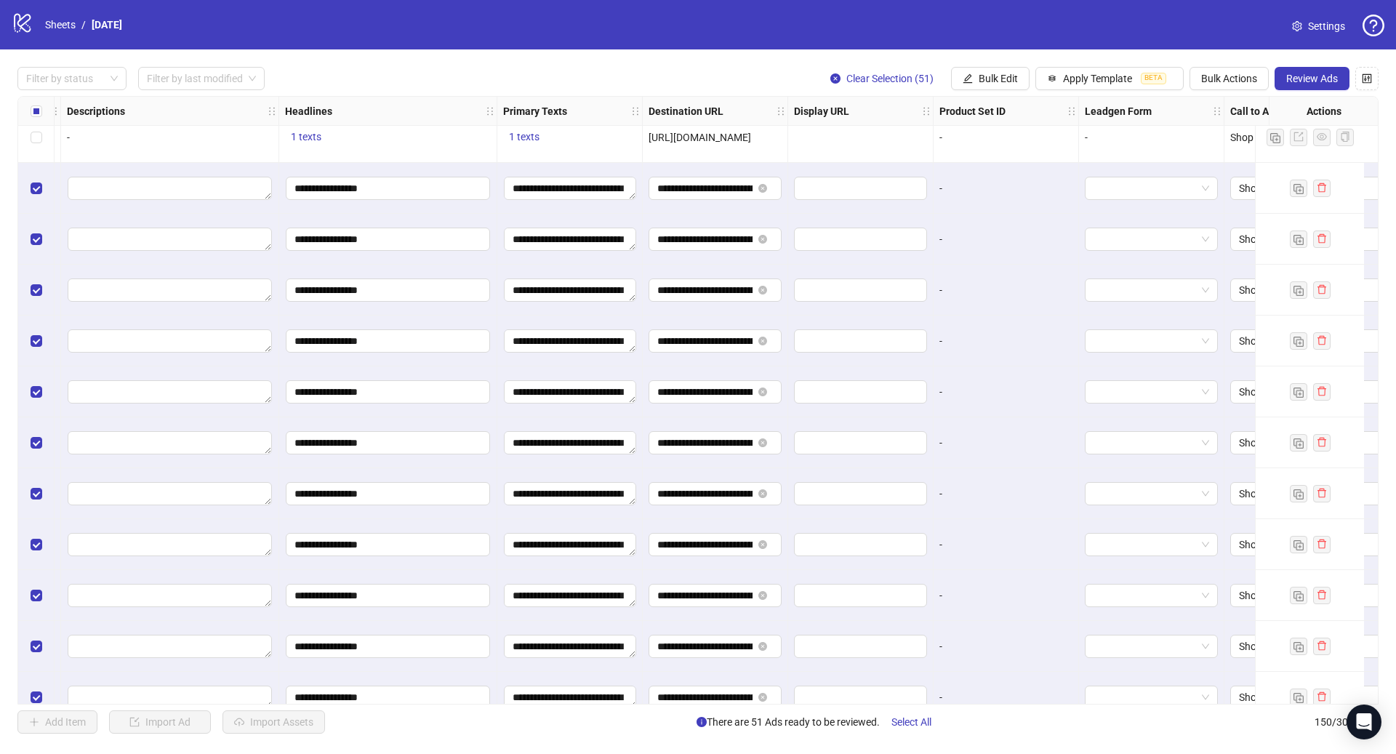
scroll to position [5000, 1031]
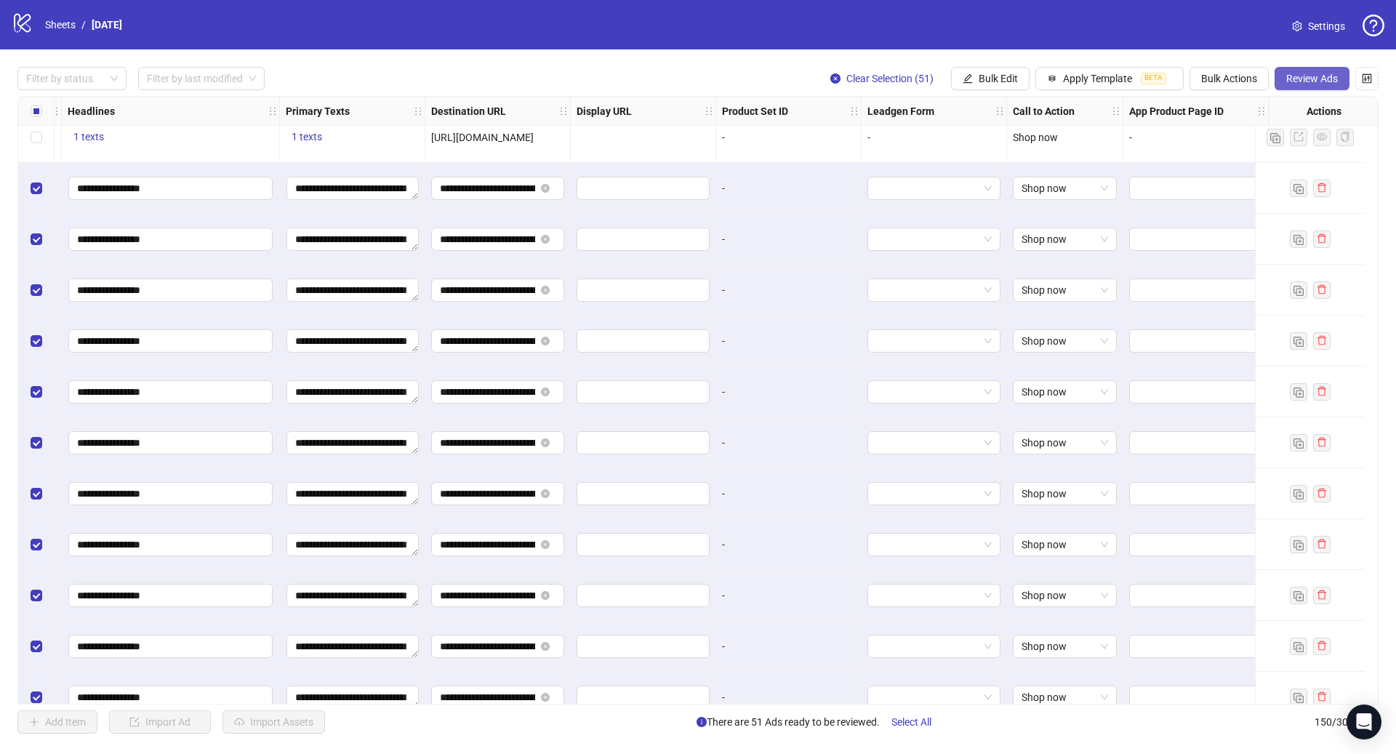
click at [1306, 81] on span "Review Ads" at bounding box center [1312, 79] width 52 height 12
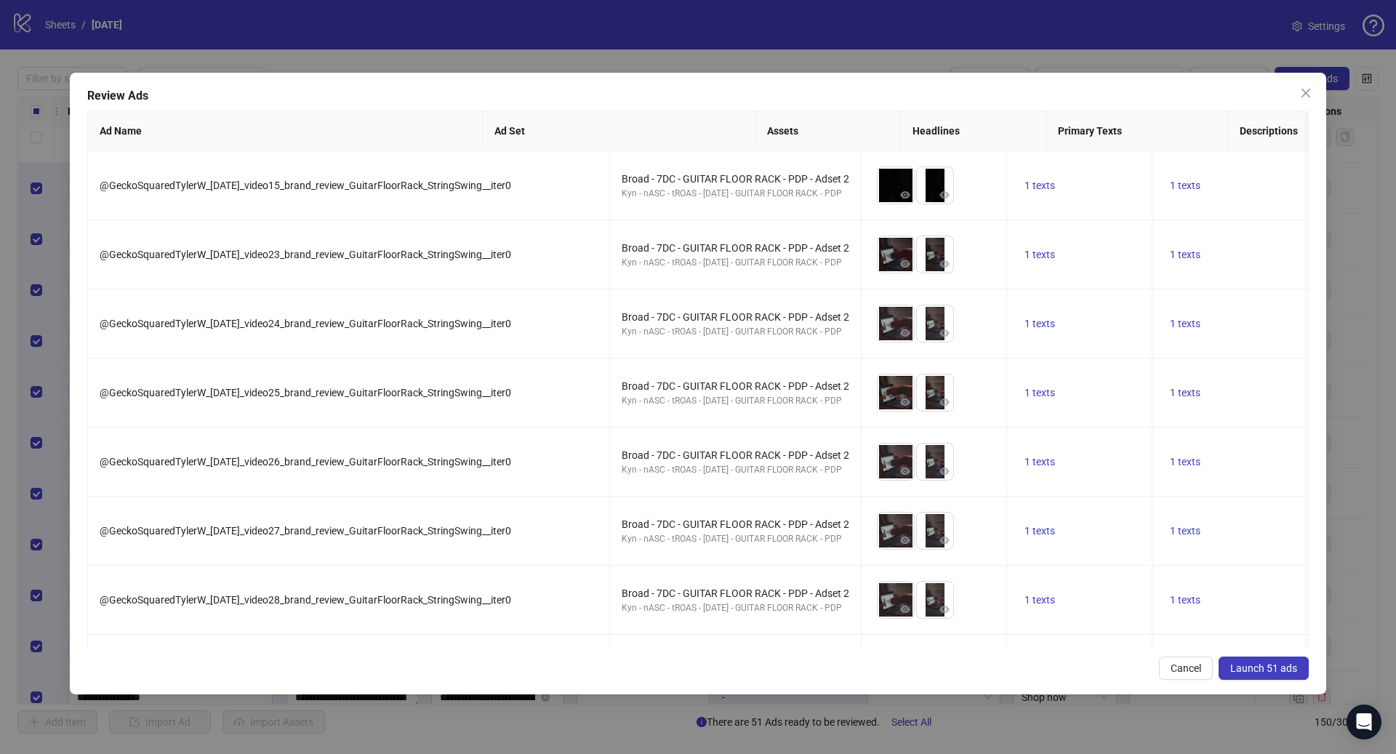
click at [1256, 673] on span "Launch 51 ads" at bounding box center [1263, 668] width 67 height 12
